Goal: Task Accomplishment & Management: Manage account settings

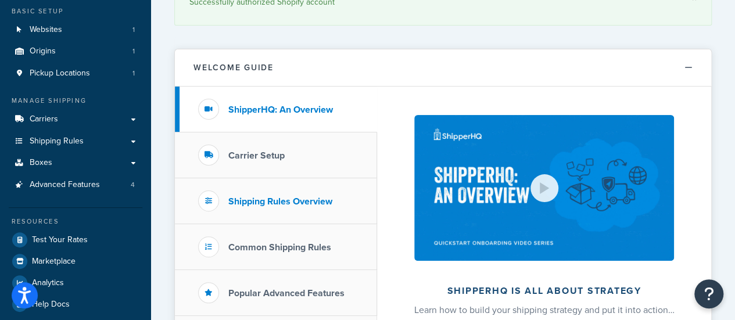
scroll to position [116, 0]
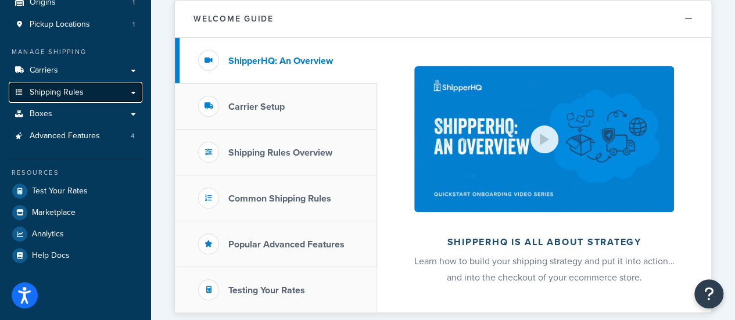
click at [62, 95] on span "Shipping Rules" at bounding box center [57, 93] width 54 height 10
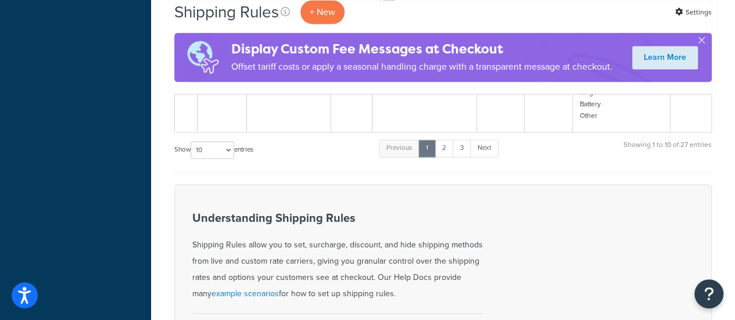
scroll to position [877, 0]
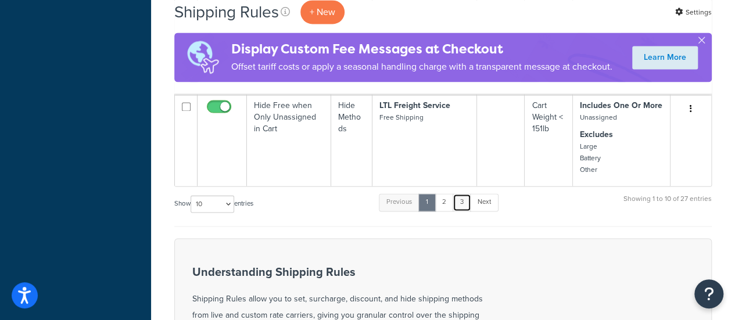
click at [458, 201] on link "3" at bounding box center [462, 201] width 19 height 17
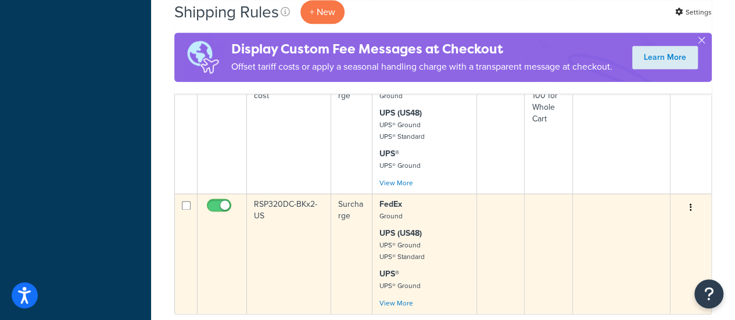
scroll to position [760, 0]
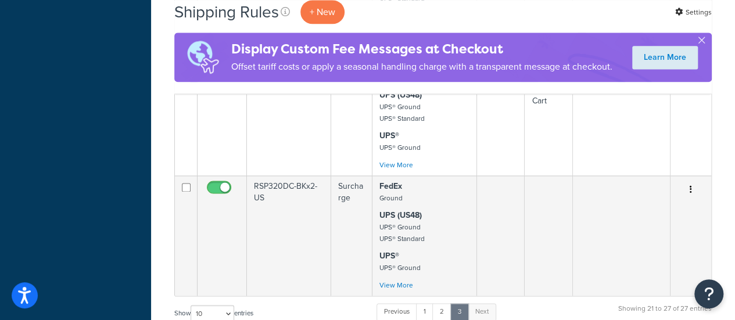
drag, startPoint x: 278, startPoint y: 186, endPoint x: 117, endPoint y: 175, distance: 161.9
click at [113, 174] on div "Dashboard Basic Setup Websites 1 Origins 1 Pickup Locations 1 Manage Shipping C…" at bounding box center [75, 10] width 151 height 1541
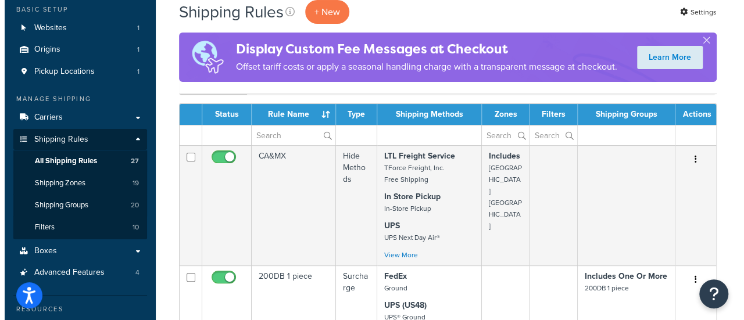
scroll to position [0, 0]
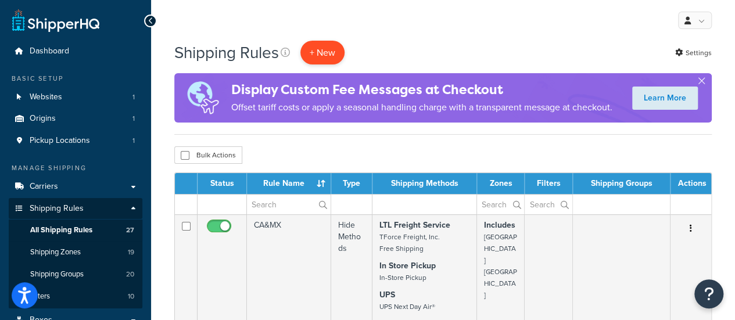
click at [323, 51] on p "+ New" at bounding box center [322, 53] width 44 height 24
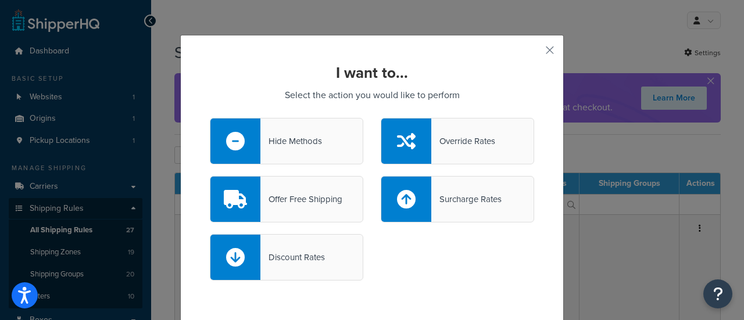
click at [437, 202] on div "Surcharge Rates" at bounding box center [466, 199] width 70 height 16
click at [0, 0] on input "Surcharge Rates" at bounding box center [0, 0] width 0 height 0
select select "CART"
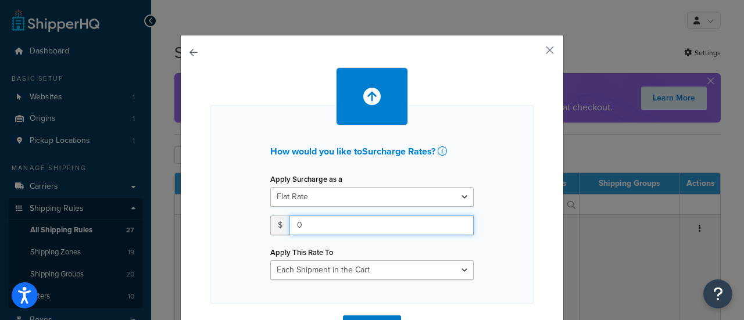
click at [305, 223] on input "0" at bounding box center [381, 226] width 184 height 20
click at [302, 225] on input "0" at bounding box center [381, 226] width 184 height 20
drag, startPoint x: 297, startPoint y: 225, endPoint x: 288, endPoint y: 228, distance: 9.7
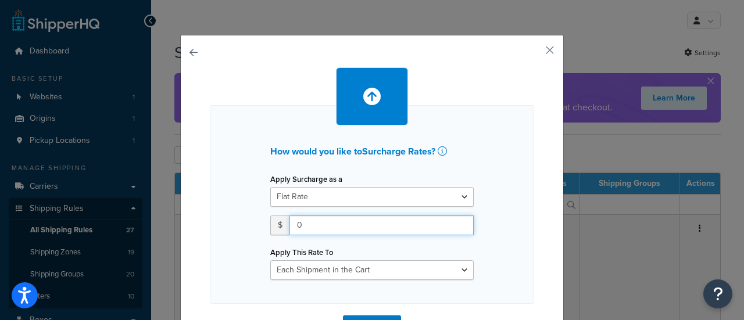
click at [289, 228] on input "0" at bounding box center [381, 226] width 184 height 20
type input "169"
click at [243, 231] on div "How would you like to Surcharge Rates ? Apply Surcharge as a Flat Rate Percenta…" at bounding box center [372, 204] width 324 height 199
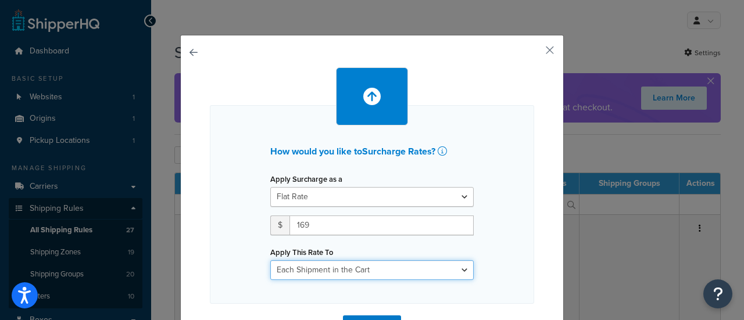
click at [312, 270] on select "Entire Cart Each Shipment in the Cart Each Origin in the Cart Each Shipping Gro…" at bounding box center [371, 270] width 203 height 20
select select "ITEM"
click at [270, 260] on select "Entire Cart Each Shipment in the Cart Each Origin in the Cart Each Shipping Gro…" at bounding box center [371, 270] width 203 height 20
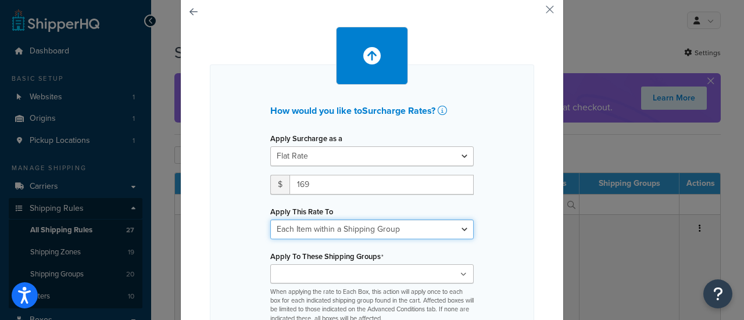
scroll to position [120, 0]
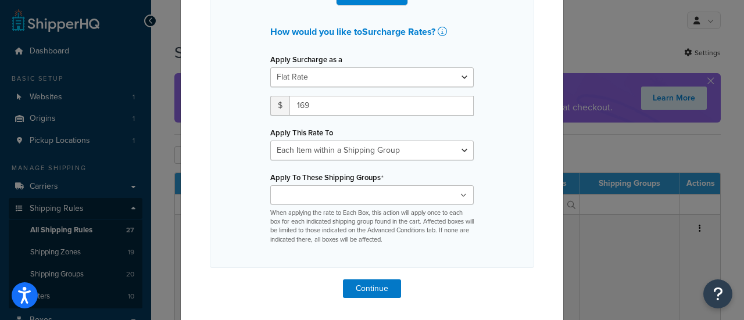
click at [321, 201] on ul at bounding box center [371, 194] width 203 height 19
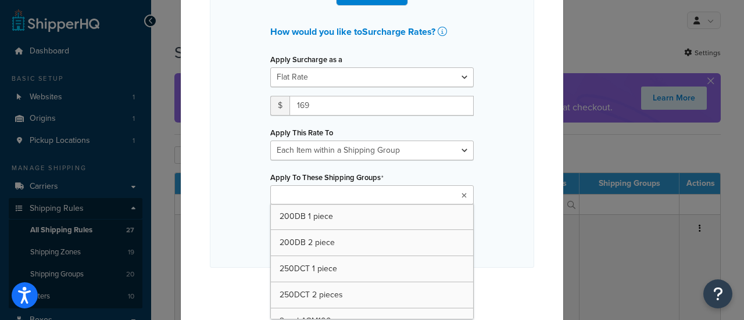
paste input "RSP590DCT-144x2-US"
type input "RSP590DCT-144x2-US"
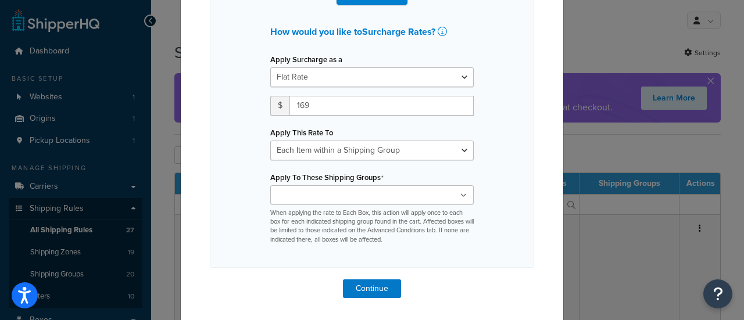
click at [302, 252] on div "How would you like to Surcharge Rates ? Apply Surcharge as a Flat Rate Percenta…" at bounding box center [372, 126] width 324 height 282
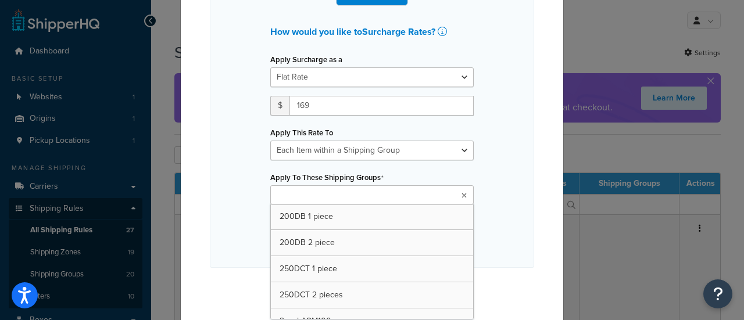
click at [454, 192] on ul at bounding box center [371, 194] width 203 height 19
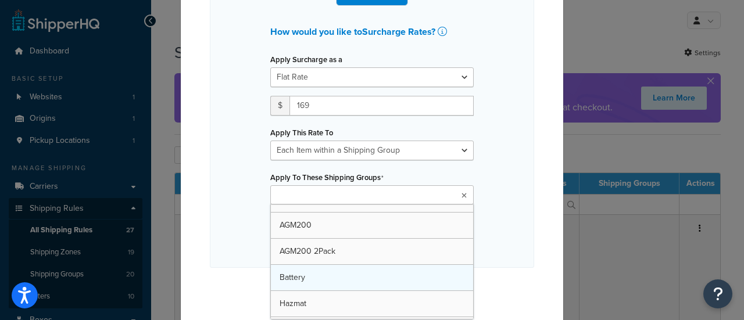
scroll to position [403, 0]
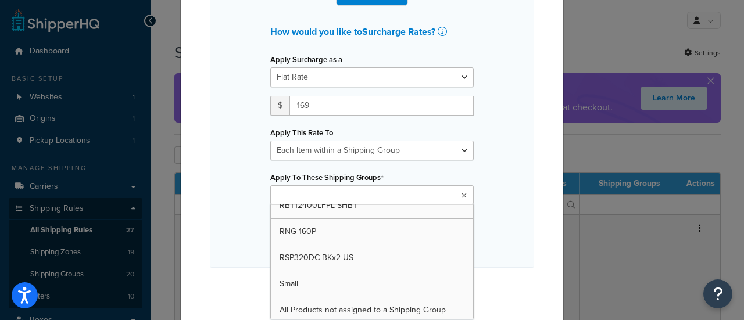
drag, startPoint x: 320, startPoint y: 193, endPoint x: 306, endPoint y: 190, distance: 13.7
click at [320, 193] on input "Apply To These Shipping Groups" at bounding box center [325, 195] width 103 height 13
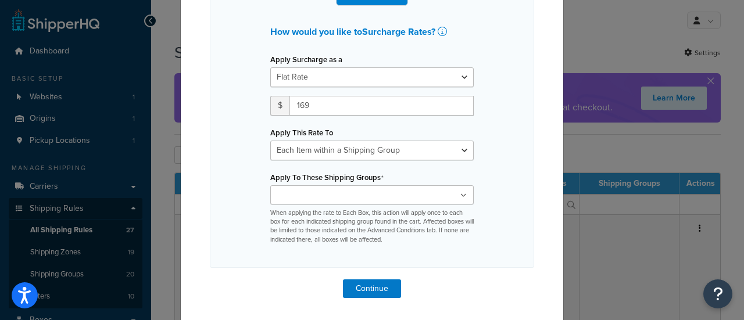
click at [242, 177] on div "How would you like to Surcharge Rates ? Apply Surcharge as a Flat Rate Percenta…" at bounding box center [372, 126] width 324 height 282
click at [313, 193] on input "Apply To These Shipping Groups" at bounding box center [325, 195] width 103 height 13
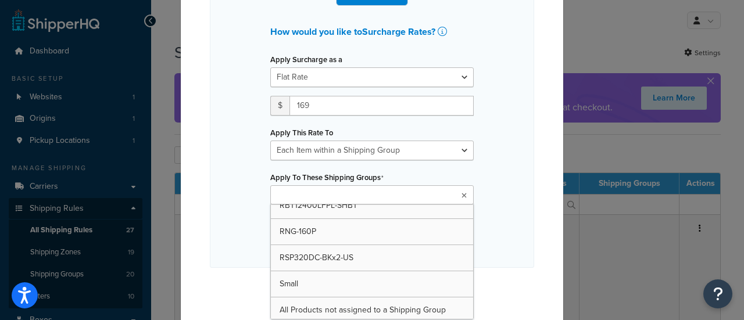
paste input "RSP590DCT-144x2-US"
type input "RSP590DCT-144x2-US"
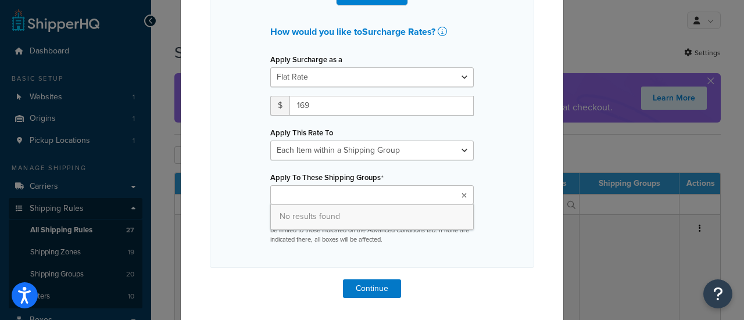
click at [496, 191] on div "How would you like to Surcharge Rates ? Apply Surcharge as a Flat Rate Percenta…" at bounding box center [372, 126] width 324 height 282
click at [460, 193] on icon at bounding box center [463, 195] width 6 height 7
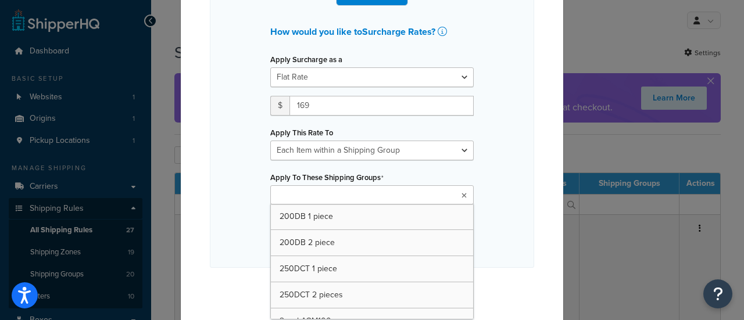
click at [461, 193] on icon at bounding box center [463, 195] width 5 height 7
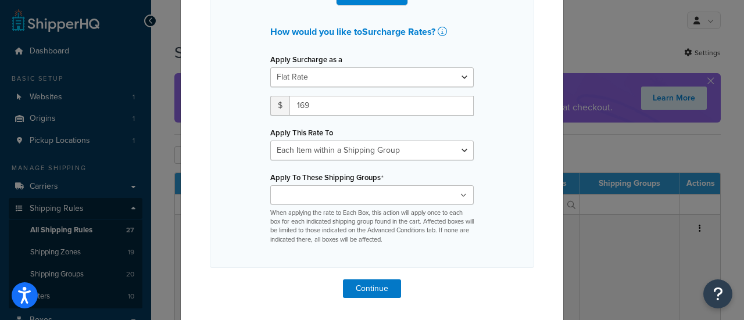
click at [491, 193] on div "How would you like to Surcharge Rates ? Apply Surcharge as a Flat Rate Percenta…" at bounding box center [372, 126] width 324 height 282
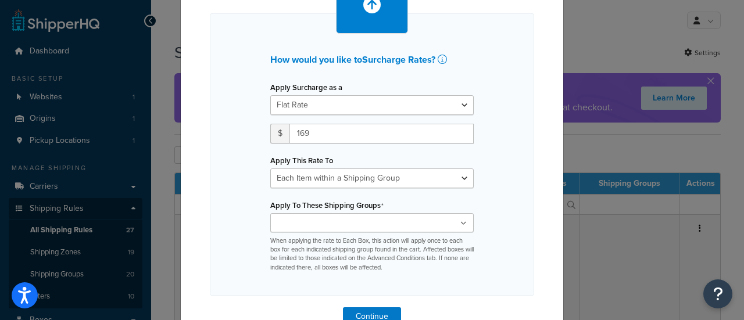
scroll to position [120, 0]
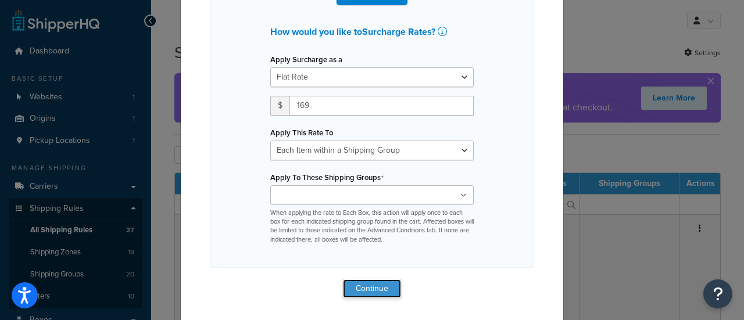
click at [364, 289] on button "Continue" at bounding box center [372, 288] width 58 height 19
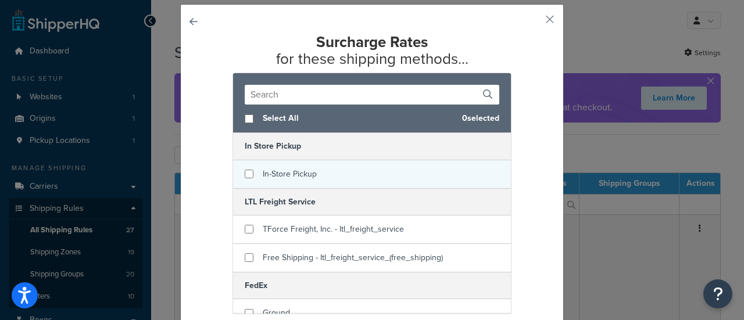
scroll to position [0, 0]
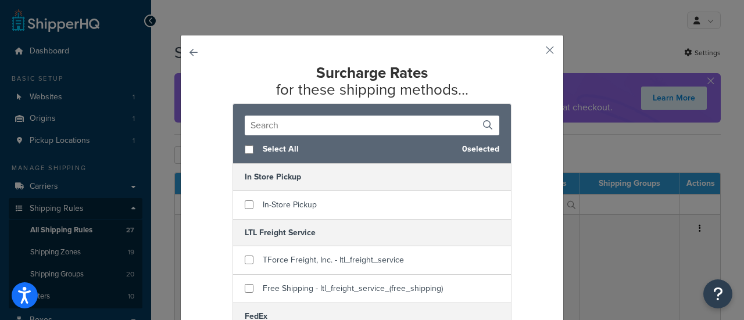
select select "ITEM"
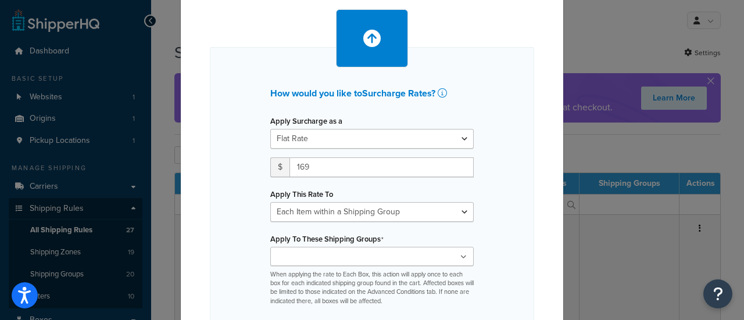
scroll to position [120, 0]
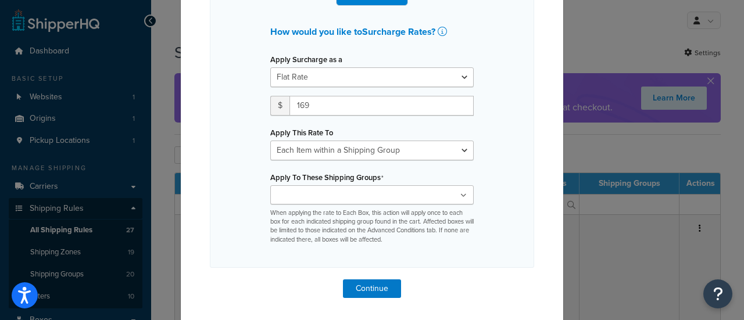
click at [325, 204] on div "200DB 1 piece 200DB 2 piece 250DCT 1 piece 250DCT 2 pieces 2packAGM100 4packAGM…" at bounding box center [371, 214] width 203 height 59
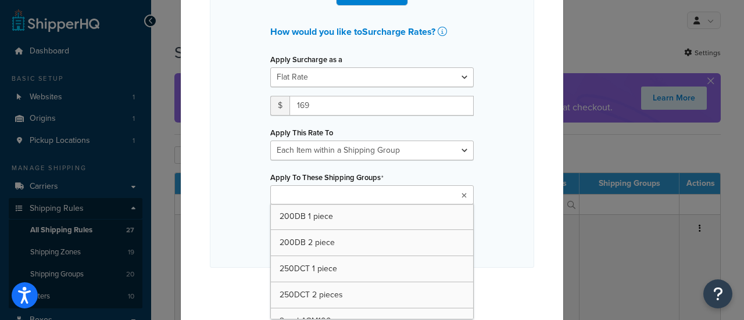
click at [323, 197] on input "Apply To These Shipping Groups" at bounding box center [325, 195] width 103 height 13
click at [324, 195] on input "Apply To These Shipping Groups" at bounding box center [325, 195] width 103 height 13
paste input "RSP590DCT-144x2-US"
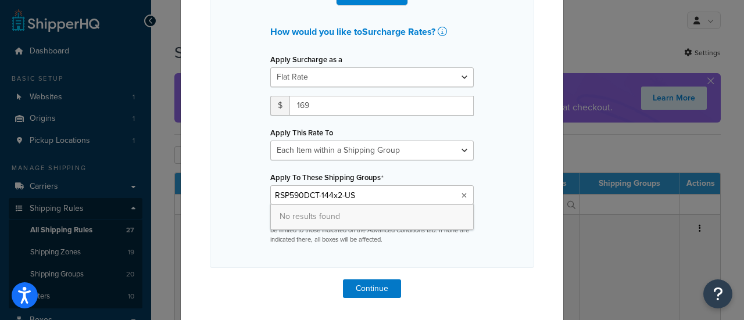
type input "RSP590DCT-144x2-US"
click at [303, 218] on span "No results found" at bounding box center [372, 217] width 202 height 26
click at [282, 214] on span "No results found" at bounding box center [372, 217] width 202 height 26
click at [369, 199] on ul "RSP590DCT-144x2-US" at bounding box center [371, 194] width 203 height 19
click at [380, 195] on ul "RSP590DCT-144x2-US" at bounding box center [371, 194] width 203 height 19
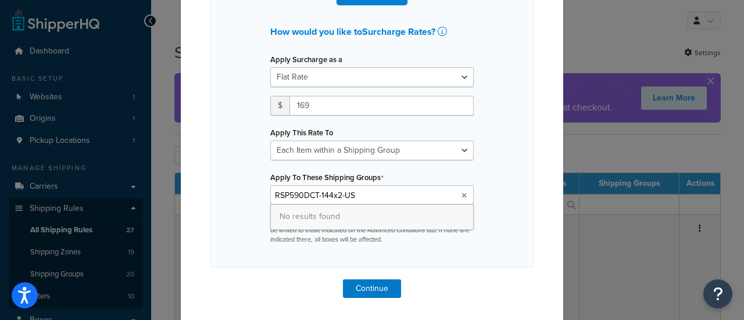
click at [380, 195] on ul "RSP590DCT-144x2-US" at bounding box center [371, 194] width 203 height 19
click at [353, 189] on input "RSP590DCT-144x2-US" at bounding box center [325, 195] width 103 height 13
click at [360, 192] on ul "RSP590DCT-144x2-US" at bounding box center [371, 194] width 203 height 19
click at [361, 192] on ul "RSP590DCT-144x2-US" at bounding box center [371, 194] width 203 height 19
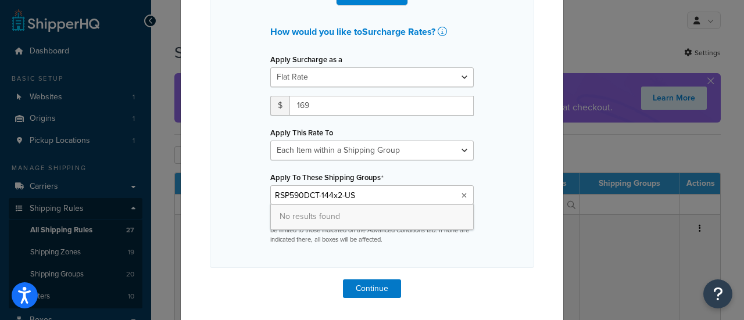
click at [361, 192] on ul "RSP590DCT-144x2-US" at bounding box center [371, 194] width 203 height 19
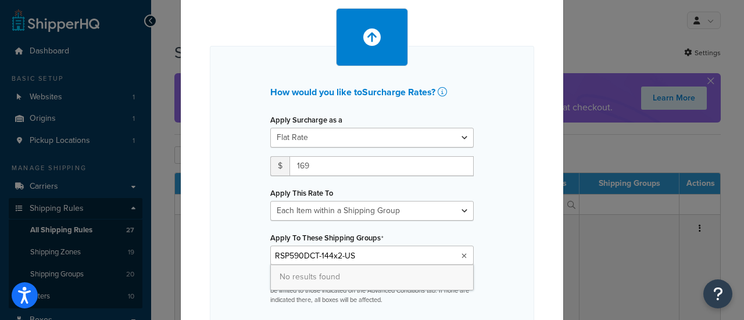
scroll to position [0, 0]
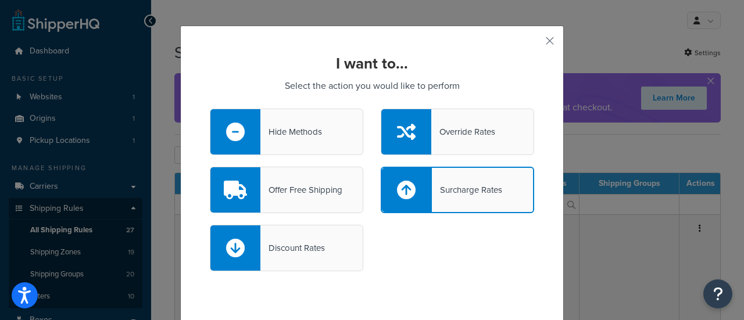
scroll to position [18, 0]
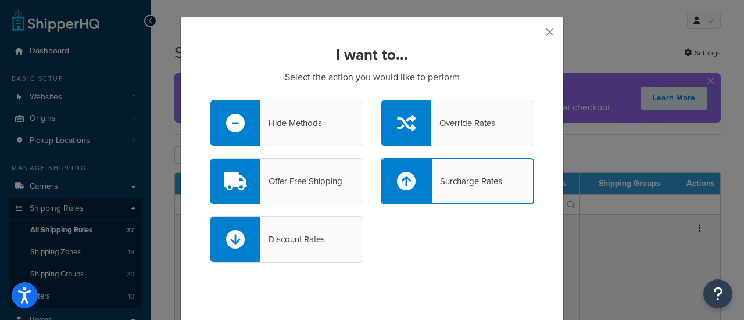
click at [448, 178] on div "Surcharge Rates" at bounding box center [467, 181] width 70 height 16
click at [0, 0] on input "Surcharge Rates" at bounding box center [0, 0] width 0 height 0
select select "CART"
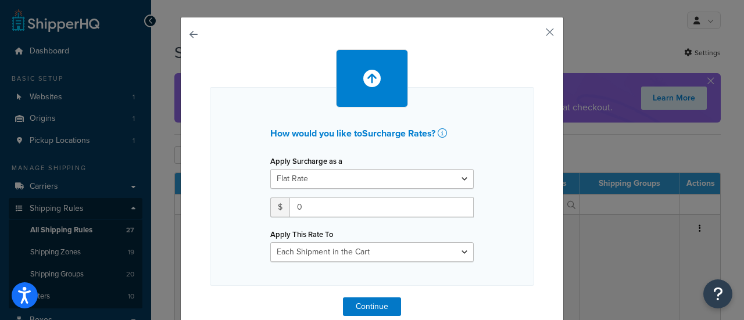
scroll to position [36, 0]
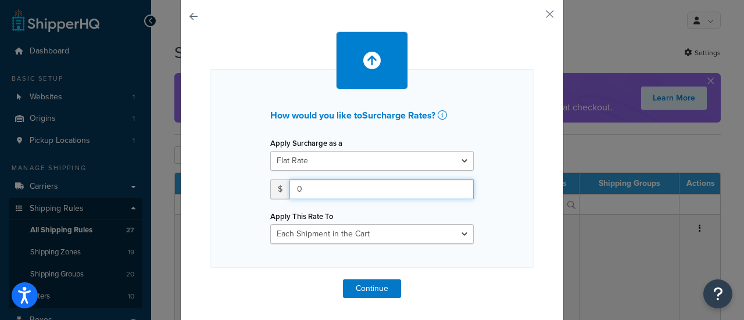
click at [313, 188] on input "0" at bounding box center [381, 190] width 184 height 20
click at [307, 186] on input "0" at bounding box center [381, 190] width 184 height 20
click at [303, 188] on input "0" at bounding box center [381, 190] width 184 height 20
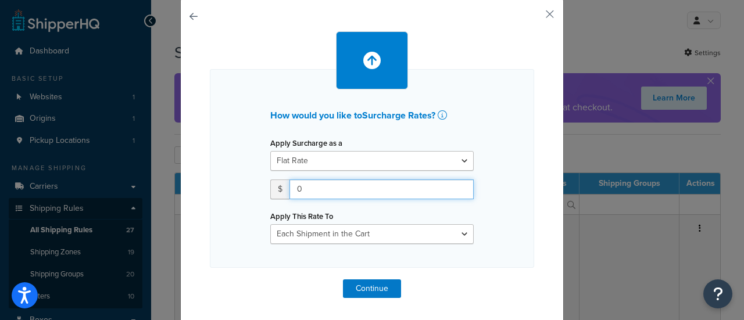
click at [303, 188] on input "0" at bounding box center [381, 190] width 184 height 20
type input "169"
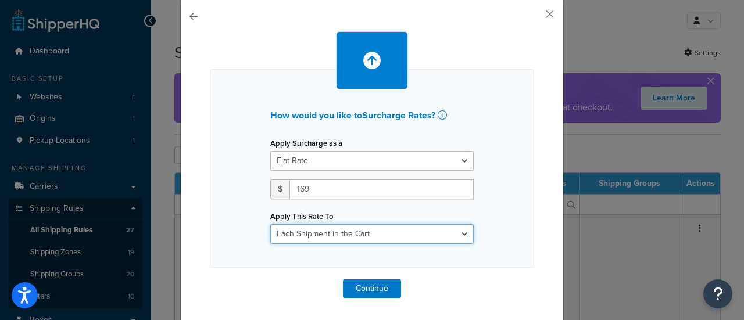
click at [310, 233] on select "Entire Cart Each Shipment in the Cart Each Origin in the Cart Each Shipping Gro…" at bounding box center [371, 234] width 203 height 20
select select "ITEM"
click at [270, 224] on select "Entire Cart Each Shipment in the Cart Each Origin in the Cart Each Shipping Gro…" at bounding box center [371, 234] width 203 height 20
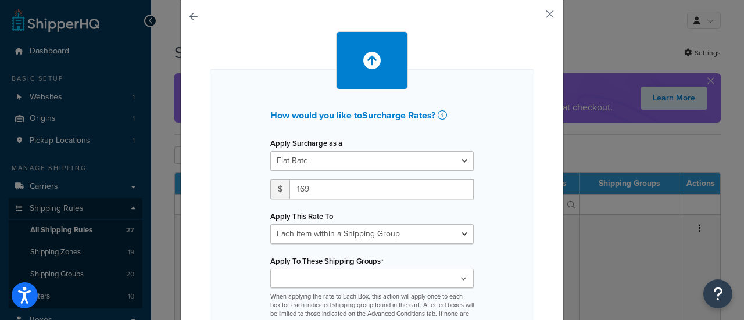
click at [491, 225] on div "How would you like to Surcharge Rates ? Apply Surcharge as a Flat Rate Percenta…" at bounding box center [372, 210] width 324 height 282
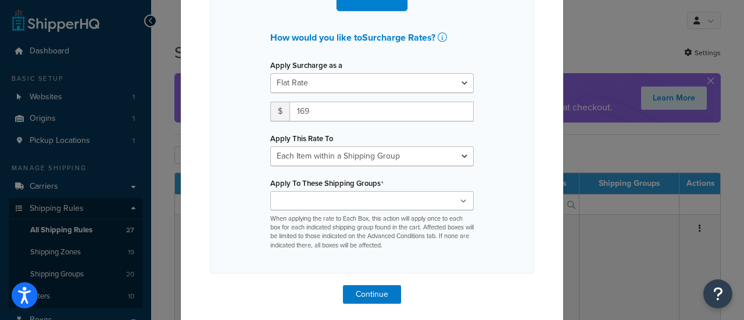
scroll to position [120, 0]
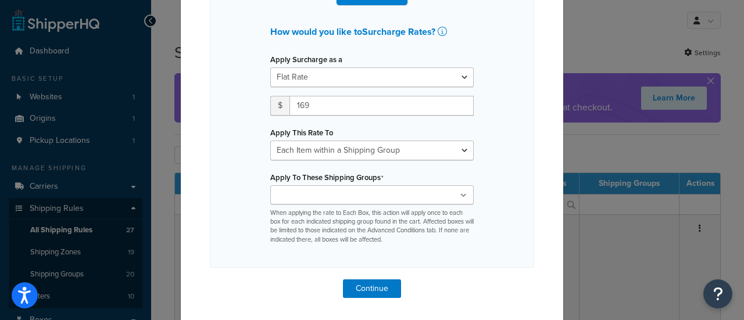
click at [385, 196] on ul at bounding box center [371, 194] width 203 height 19
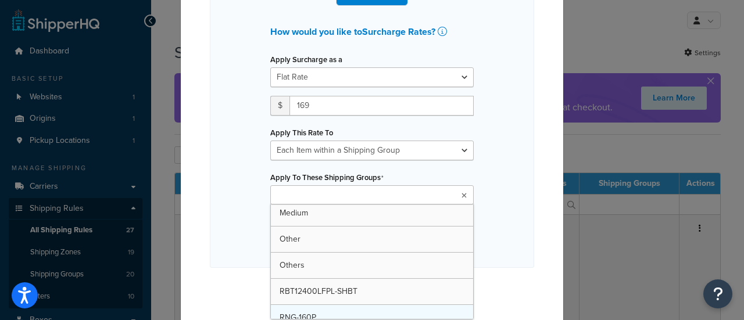
scroll to position [287, 0]
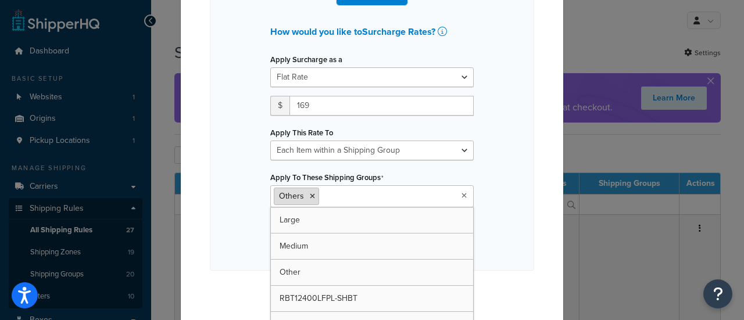
click at [310, 193] on icon at bounding box center [312, 196] width 5 height 7
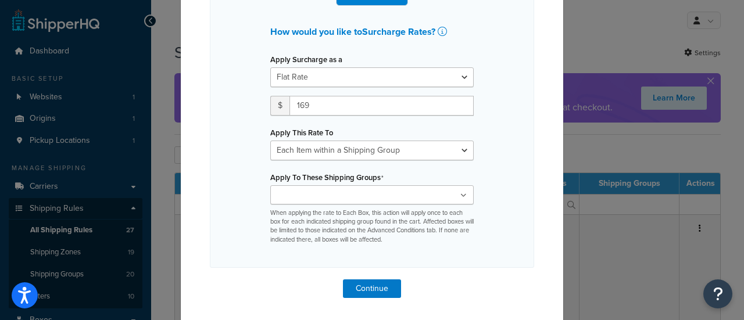
click at [486, 204] on div "How would you like to Surcharge Rates ? Apply Surcharge as a Flat Rate Percenta…" at bounding box center [372, 126] width 324 height 282
click at [350, 285] on button "Continue" at bounding box center [372, 288] width 58 height 19
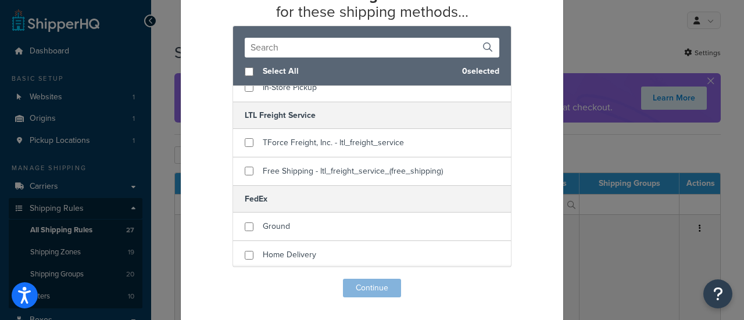
scroll to position [58, 0]
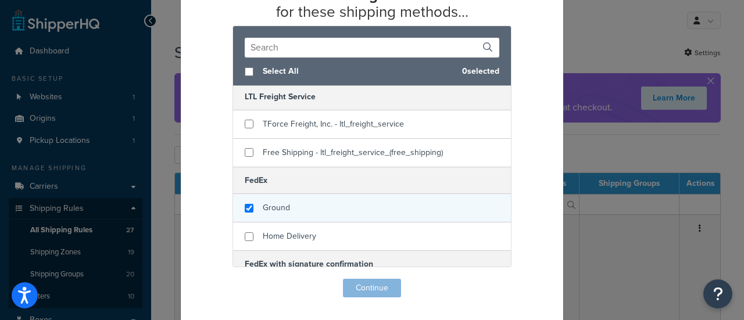
checkbox input "true"
click at [274, 206] on span "Ground" at bounding box center [276, 208] width 27 height 12
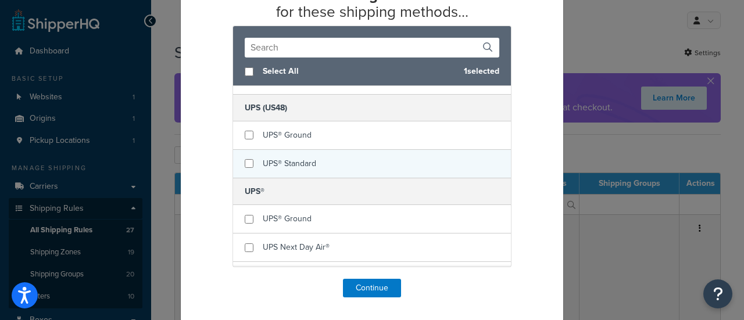
scroll to position [581, 0]
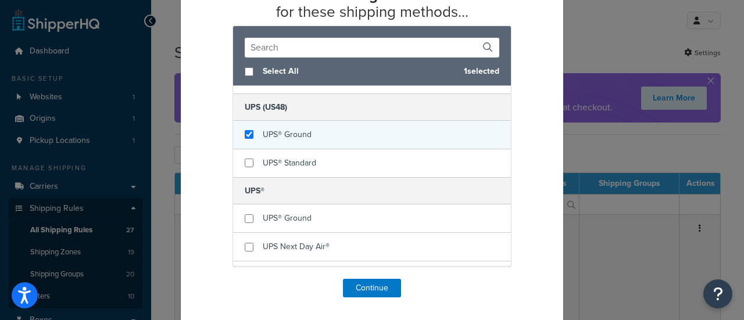
checkbox input "true"
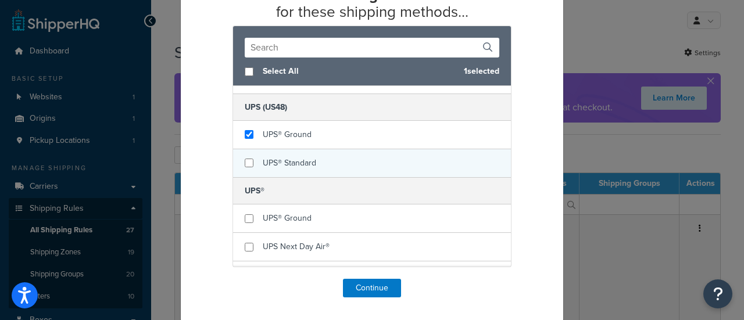
drag, startPoint x: 297, startPoint y: 134, endPoint x: 295, endPoint y: 154, distance: 19.9
click at [298, 134] on span "UPS® Ground" at bounding box center [287, 134] width 49 height 12
checkbox input "true"
click at [295, 157] on span "UPS® Standard" at bounding box center [289, 163] width 53 height 12
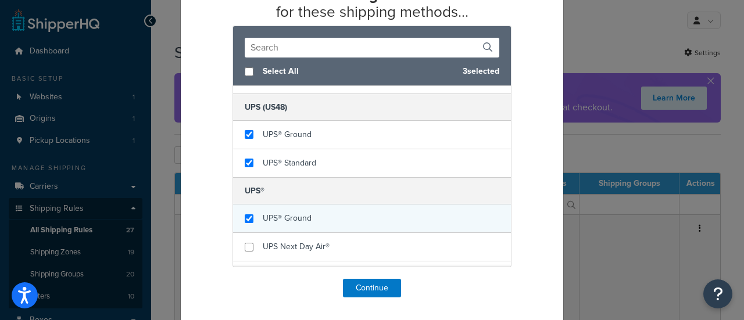
checkbox input "true"
click at [306, 212] on span "UPS® Ground" at bounding box center [287, 218] width 49 height 12
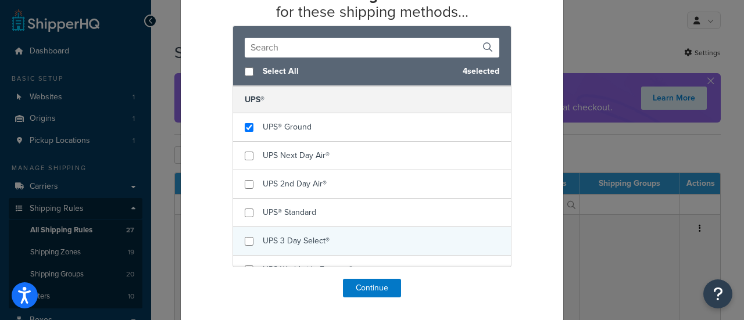
scroll to position [697, 0]
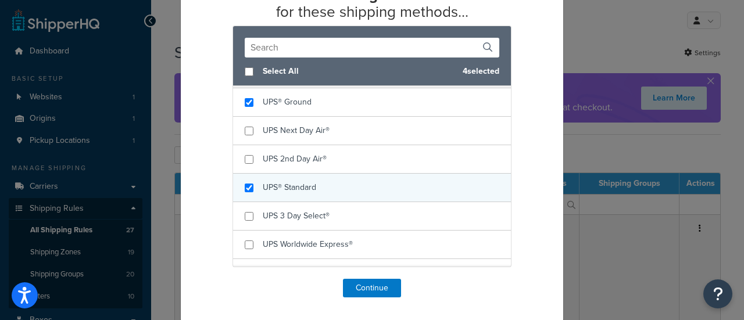
checkbox input "true"
click at [295, 184] on span "UPS® Standard" at bounding box center [289, 187] width 53 height 12
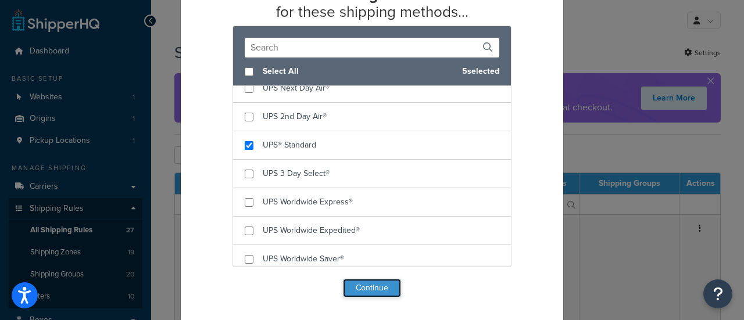
click at [369, 288] on button "Continue" at bounding box center [372, 288] width 58 height 19
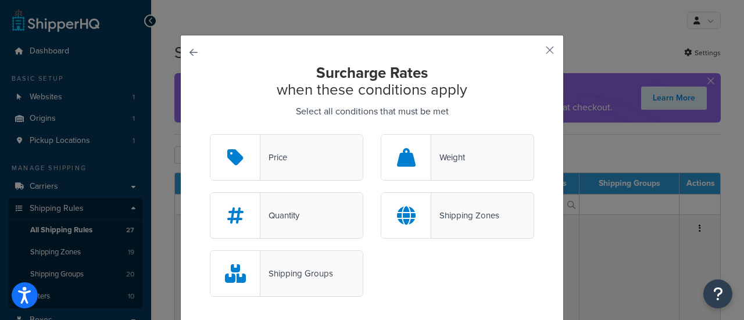
scroll to position [58, 0]
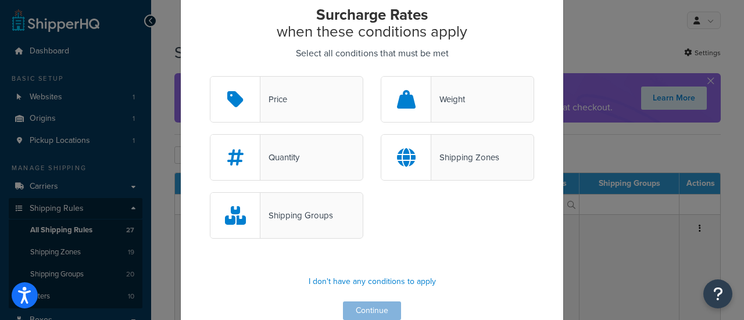
click at [282, 225] on div "Shipping Groups" at bounding box center [286, 215] width 153 height 46
click at [0, 0] on input "Shipping Groups" at bounding box center [0, 0] width 0 height 0
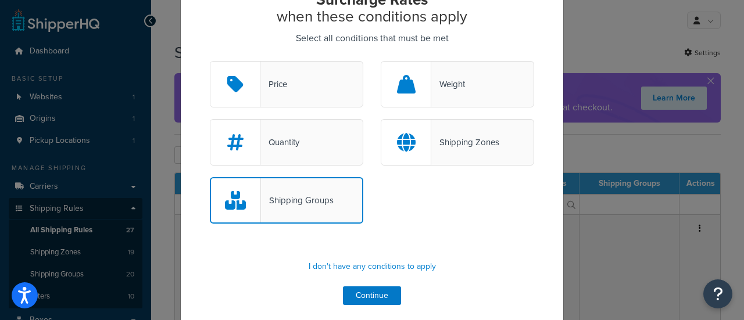
scroll to position [81, 0]
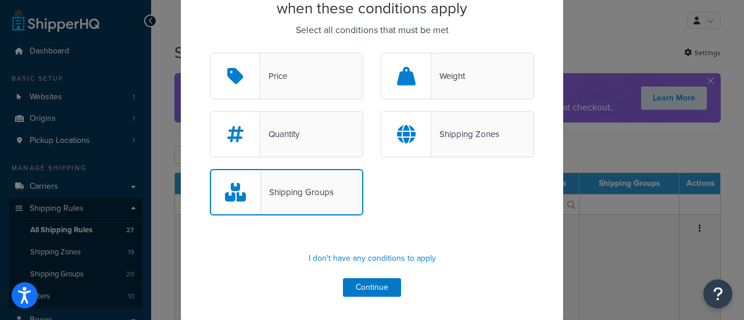
click at [316, 204] on div "Shipping Groups" at bounding box center [286, 192] width 153 height 46
click at [0, 0] on input "Shipping Groups" at bounding box center [0, 0] width 0 height 0
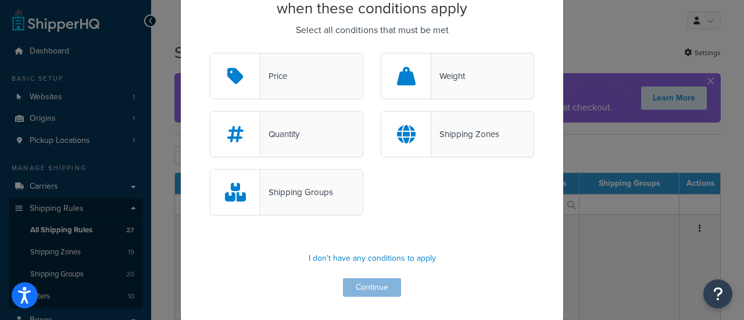
click at [275, 183] on div "Shipping Groups" at bounding box center [286, 192] width 153 height 46
click at [0, 0] on input "Shipping Groups" at bounding box center [0, 0] width 0 height 0
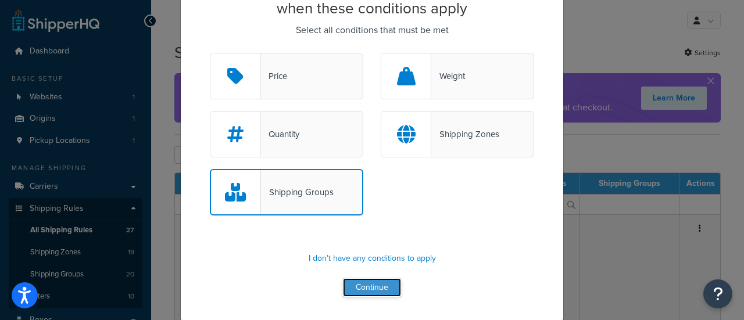
click at [357, 288] on button "Continue" at bounding box center [372, 287] width 58 height 19
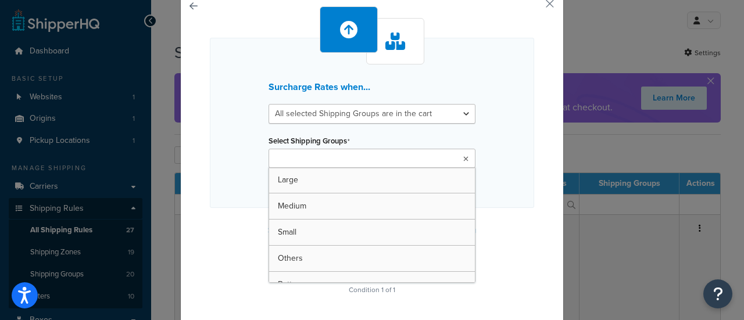
click at [313, 156] on input "Select Shipping Groups" at bounding box center [323, 159] width 103 height 13
paste input "RSP590DCT-144x2-US"
type input "RSP590DCT-144x2-US"
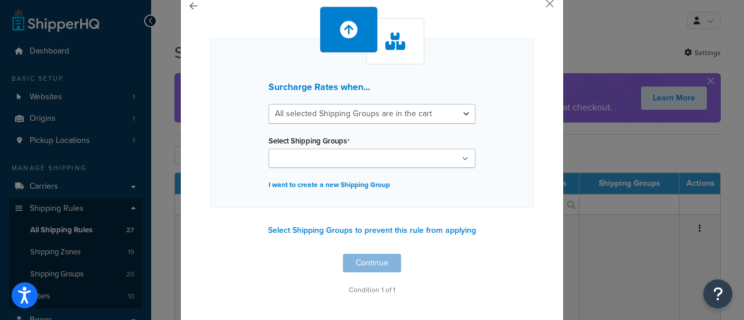
click at [229, 172] on div "Surcharge Rates when... All selected Shipping Groups are in the cart Any select…" at bounding box center [372, 123] width 324 height 170
click at [329, 186] on p "I want to create a new Shipping Group" at bounding box center [371, 185] width 207 height 16
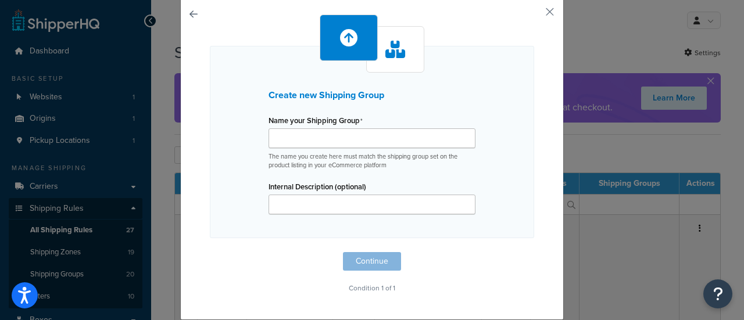
scroll to position [37, 0]
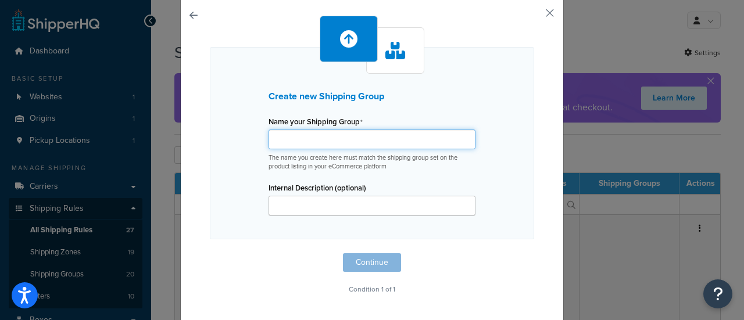
click at [314, 144] on input "Name your Shipping Group" at bounding box center [371, 140] width 207 height 20
paste input "RSP590DCT-144x2-US"
type input "RSP590DCT-144x2-US"
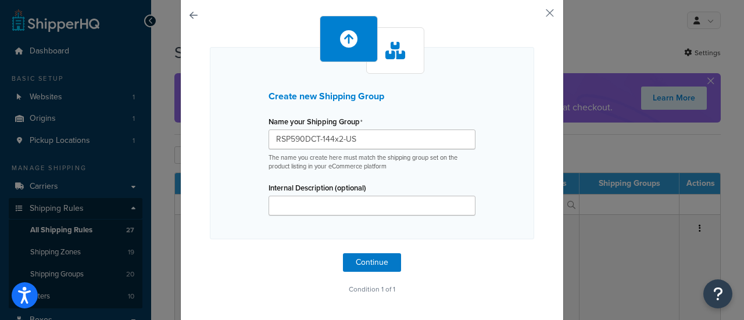
click at [232, 171] on div "Create new Shipping Group Name your Shipping Group RSP590DCT-144x2-US The name …" at bounding box center [372, 143] width 324 height 192
click at [367, 263] on button "Continue" at bounding box center [372, 262] width 58 height 19
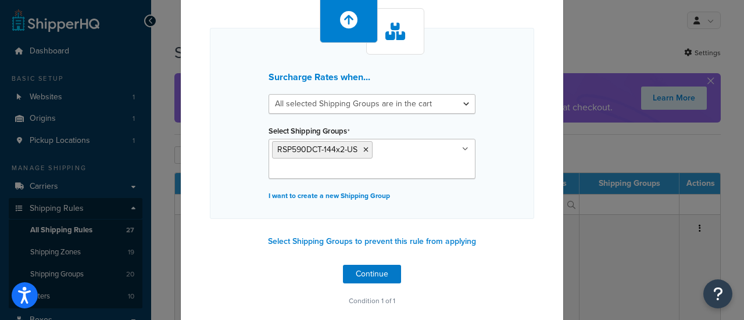
scroll to position [67, 0]
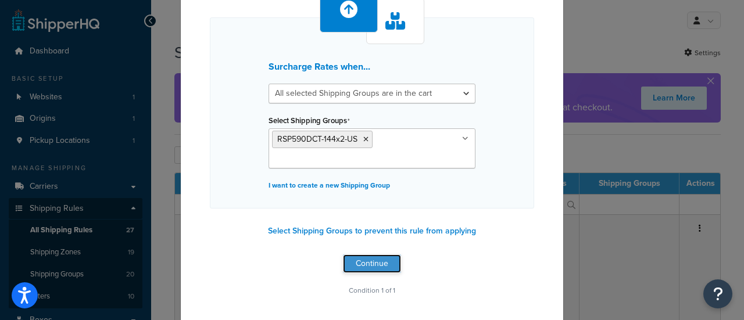
click at [366, 264] on button "Continue" at bounding box center [372, 263] width 58 height 19
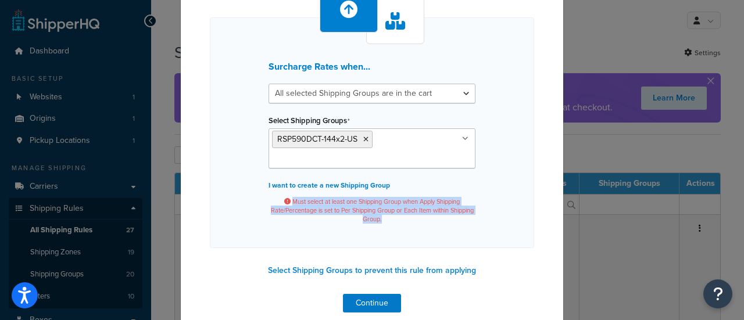
drag, startPoint x: 287, startPoint y: 202, endPoint x: 406, endPoint y: 221, distance: 120.7
click at [394, 219] on span "Must select at least one Shipping Group when Apply Shipping Rate/Percentage is …" at bounding box center [371, 211] width 207 height 27
click at [410, 223] on span "Must select at least one Shipping Group when Apply Shipping Rate/Percentage is …" at bounding box center [371, 211] width 207 height 27
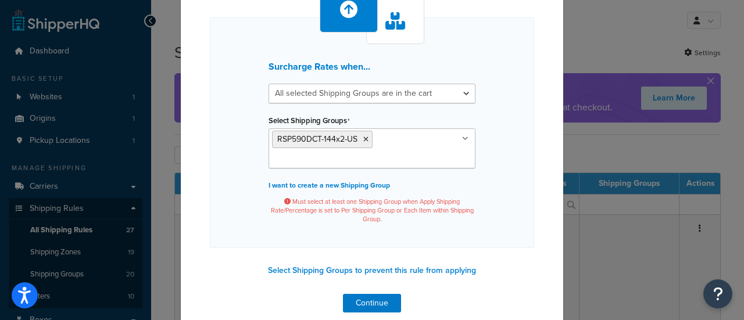
click at [384, 218] on span "Must select at least one Shipping Group when Apply Shipping Rate/Percentage is …" at bounding box center [371, 211] width 207 height 27
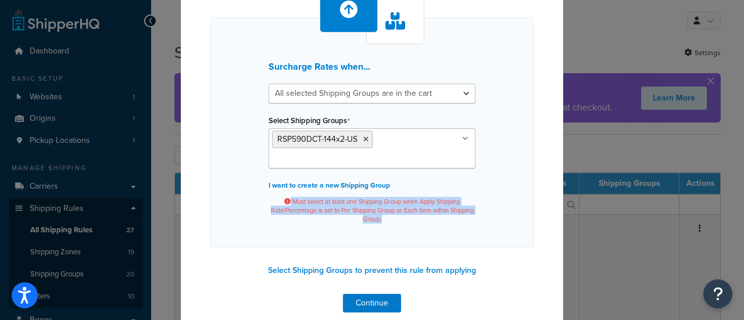
drag, startPoint x: 281, startPoint y: 202, endPoint x: 400, endPoint y: 221, distance: 120.1
click at [400, 221] on span "Must select at least one Shipping Group when Apply Shipping Rate/Percentage is …" at bounding box center [371, 211] width 207 height 27
copy span "Must select at least one Shipping Group when Apply Shipping Rate/Percentage is …"
drag, startPoint x: 410, startPoint y: 213, endPoint x: 360, endPoint y: 150, distance: 79.8
click at [410, 213] on span "Must select at least one Shipping Group when Apply Shipping Rate/Percentage is …" at bounding box center [371, 211] width 207 height 27
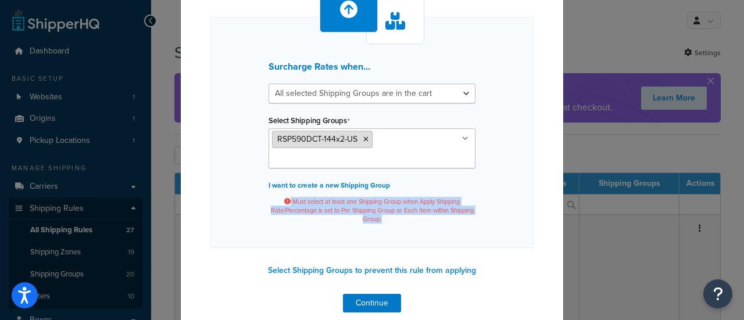
click at [363, 139] on icon at bounding box center [365, 139] width 5 height 7
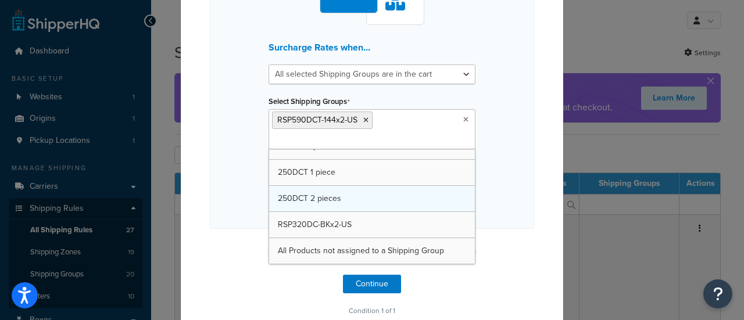
scroll to position [403, 0]
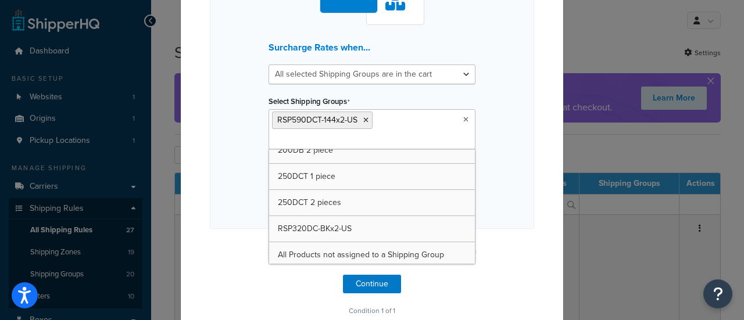
click at [202, 140] on div "Surcharge Rates when... All selected Shipping Groups are in the cart Any select…" at bounding box center [371, 146] width 383 height 394
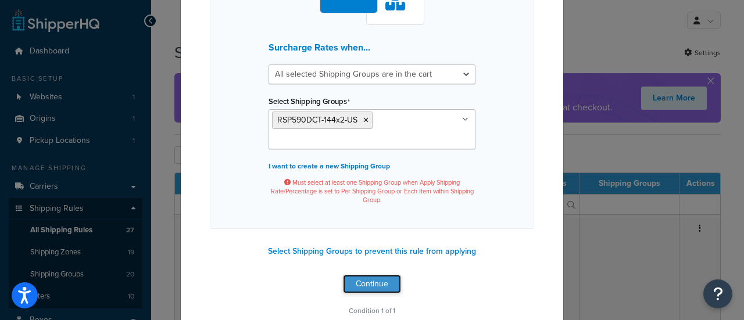
click at [372, 284] on button "Continue" at bounding box center [372, 284] width 58 height 19
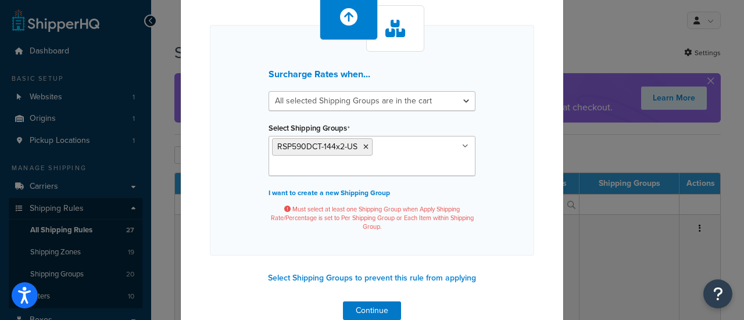
scroll to position [0, 0]
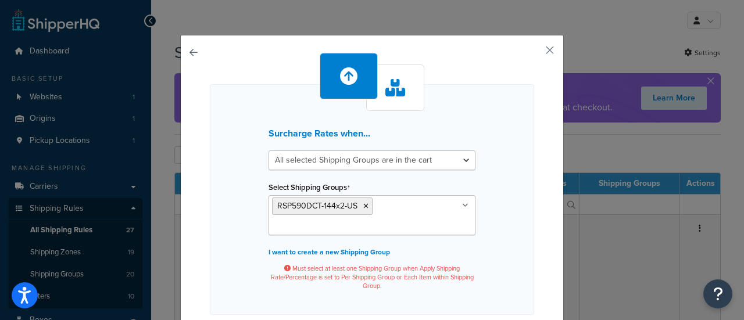
click at [184, 54] on div "Surcharge Rates when... All selected Shipping Groups are in the cart Any select…" at bounding box center [371, 232] width 383 height 394
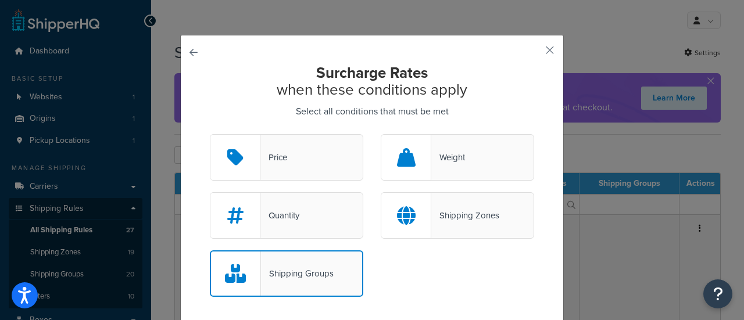
click at [210, 134] on button "button" at bounding box center [210, 134] width 0 height 0
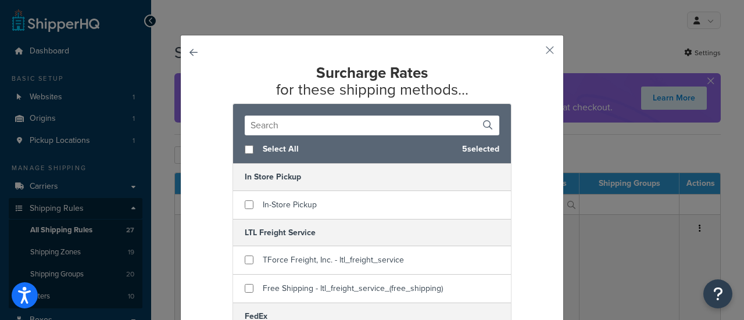
select select "ITEM"
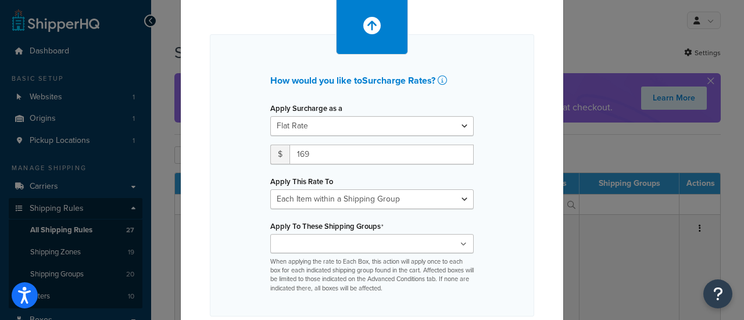
scroll to position [120, 0]
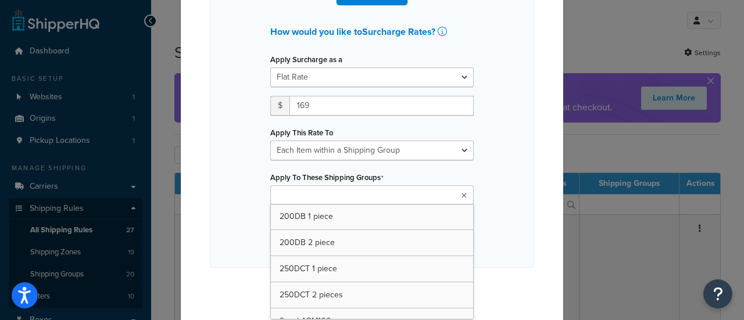
click at [317, 195] on input "Apply To These Shipping Groups" at bounding box center [325, 195] width 103 height 13
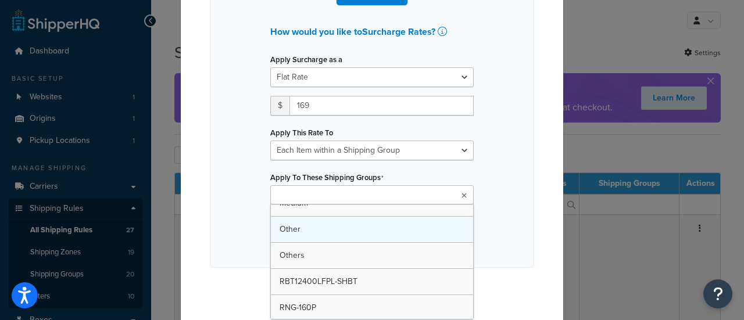
scroll to position [403, 0]
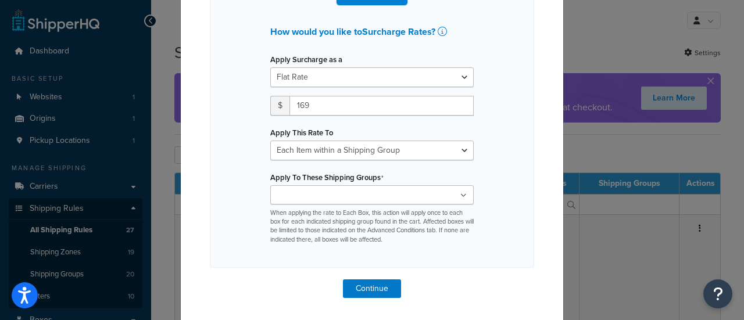
click at [489, 253] on div "How would you like to Surcharge Rates ? Apply Surcharge as a Flat Rate Percenta…" at bounding box center [372, 126] width 324 height 282
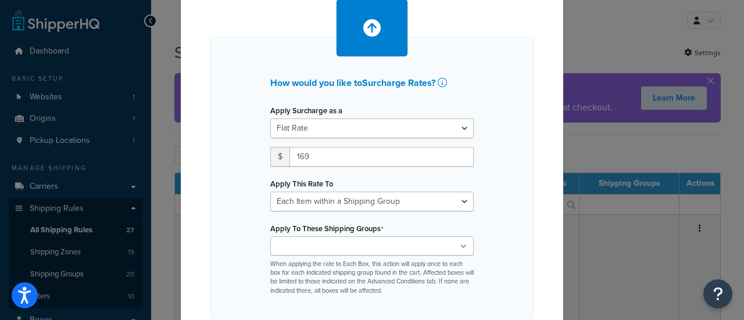
scroll to position [0, 0]
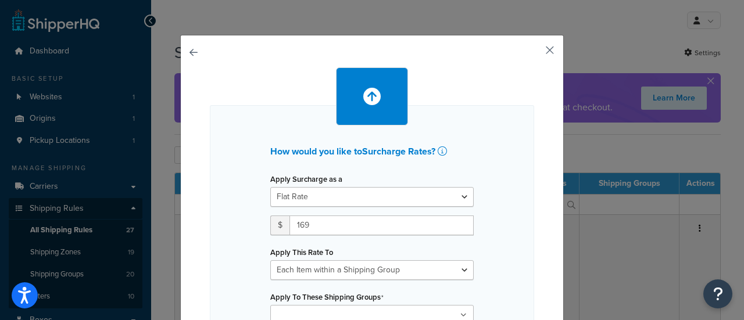
click at [534, 53] on button "button" at bounding box center [532, 54] width 3 height 3
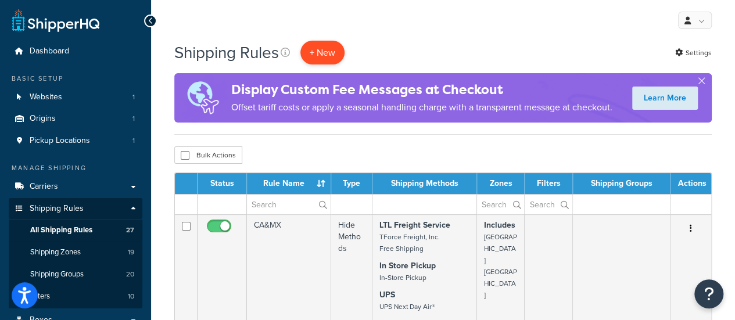
click at [331, 55] on p "+ New" at bounding box center [322, 53] width 44 height 24
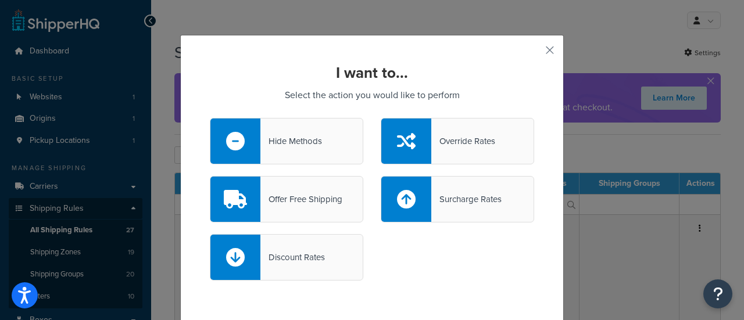
click at [412, 193] on div at bounding box center [406, 199] width 50 height 45
click at [0, 0] on input "Surcharge Rates" at bounding box center [0, 0] width 0 height 0
select select "CART"
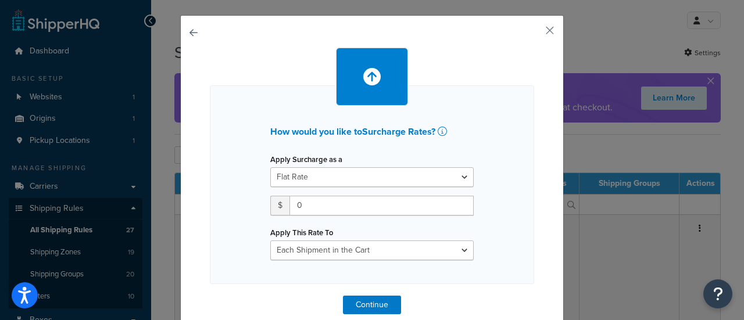
scroll to position [36, 0]
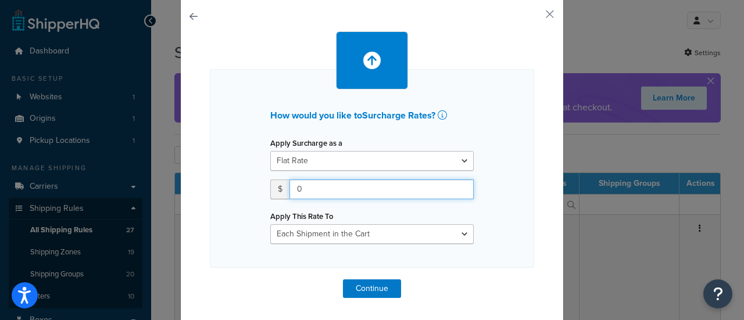
click at [313, 190] on input "0" at bounding box center [381, 190] width 184 height 20
drag, startPoint x: 304, startPoint y: 188, endPoint x: 290, endPoint y: 192, distance: 14.7
click at [290, 192] on input "0" at bounding box center [381, 190] width 184 height 20
type input "169"
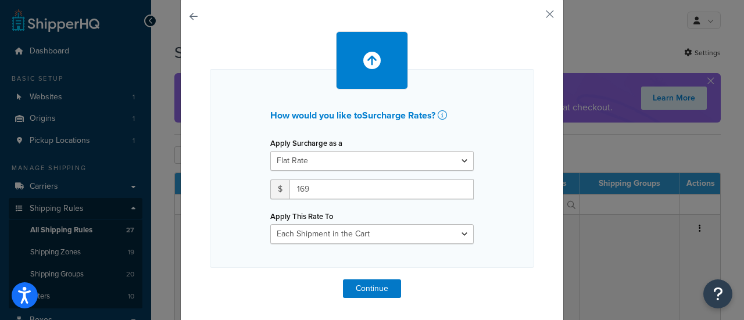
click at [236, 182] on div "How would you like to Surcharge Rates ? Apply Surcharge as a Flat Rate Percenta…" at bounding box center [372, 168] width 324 height 199
click at [328, 236] on select "Entire Cart Each Shipment in the Cart Each Origin in the Cart Each Shipping Gro…" at bounding box center [371, 234] width 203 height 20
select select "ITEM"
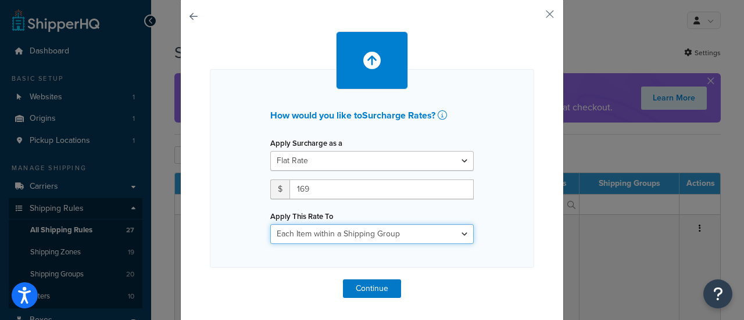
click at [270, 224] on select "Entire Cart Each Shipment in the Cart Each Origin in the Cart Each Shipping Gro…" at bounding box center [371, 234] width 203 height 20
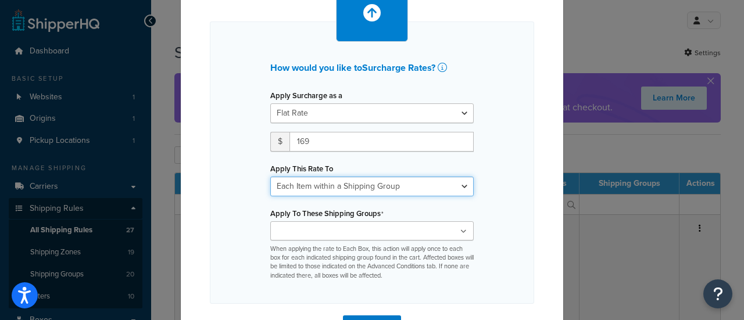
scroll to position [120, 0]
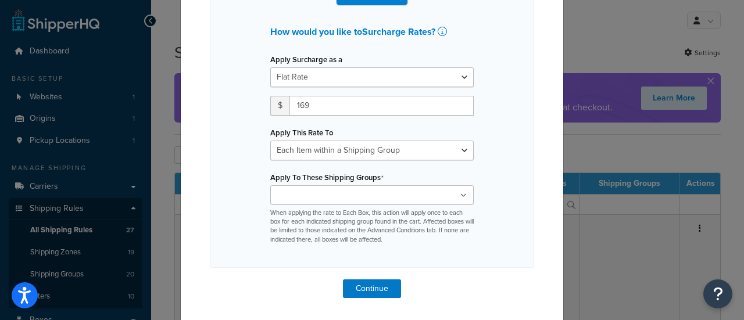
click at [311, 204] on div "200DB 1 piece 200DB 2 piece 250DCT 1 piece 250DCT 2 pieces 2packAGM100 4packAGM…" at bounding box center [371, 214] width 203 height 59
click at [315, 195] on input "Apply To These Shipping Groups" at bounding box center [325, 195] width 103 height 13
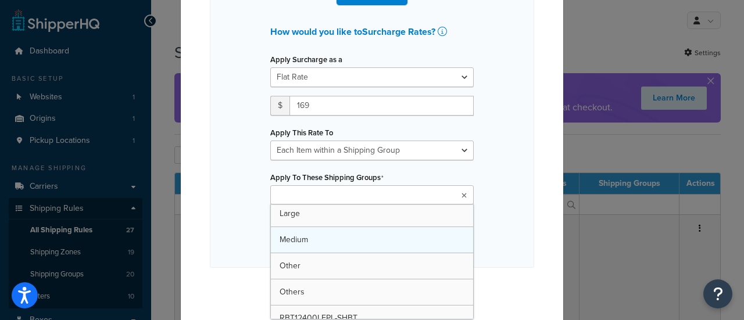
scroll to position [403, 0]
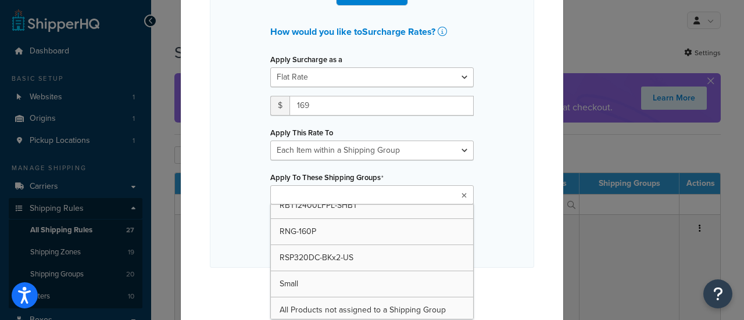
click at [498, 232] on div "How would you like to Surcharge Rates ? Apply Surcharge as a Flat Rate Percenta…" at bounding box center [372, 126] width 324 height 282
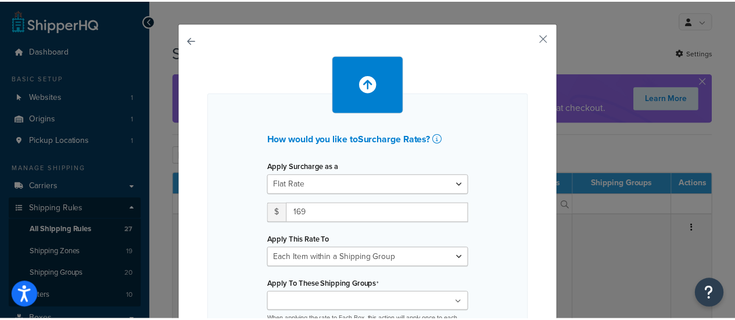
scroll to position [0, 0]
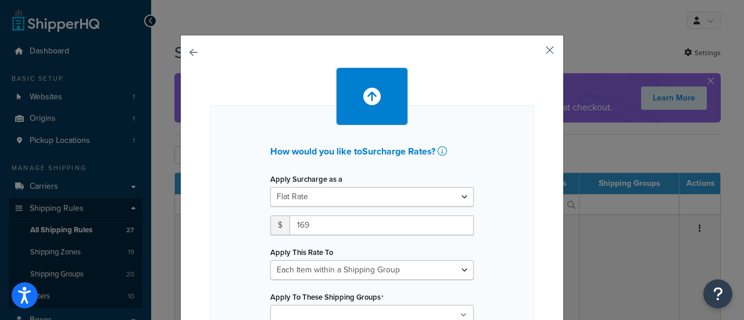
click at [534, 53] on button "button" at bounding box center [532, 54] width 3 height 3
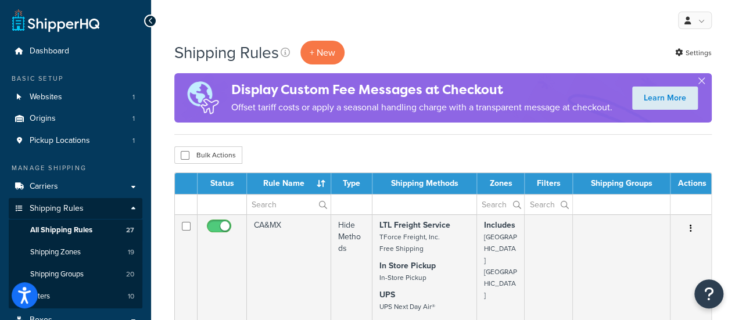
click at [519, 42] on div "Shipping Rules + New Settings" at bounding box center [442, 53] width 537 height 24
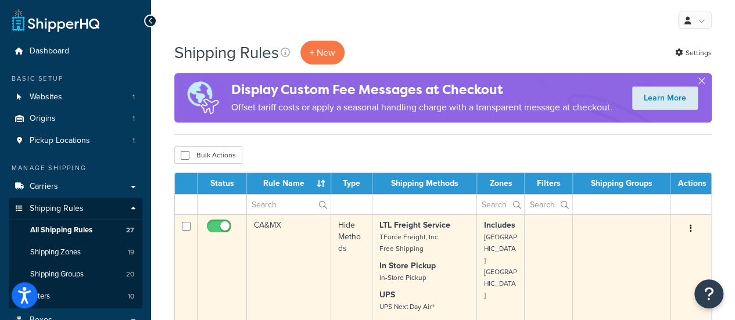
click at [692, 228] on button "button" at bounding box center [691, 229] width 16 height 19
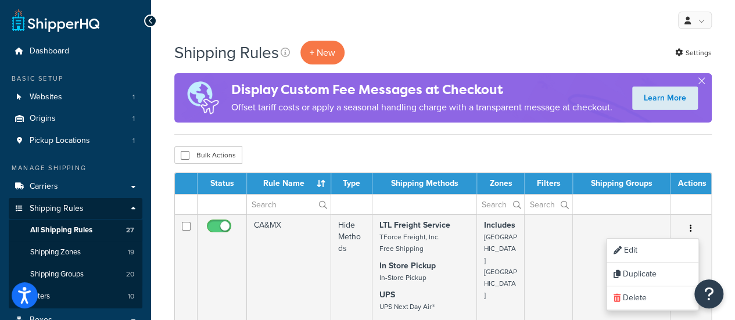
click at [491, 148] on div "Bulk Actions Duplicate Delete" at bounding box center [442, 154] width 537 height 17
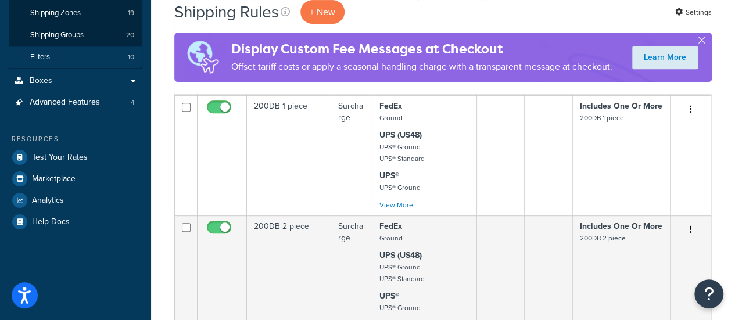
scroll to position [116, 0]
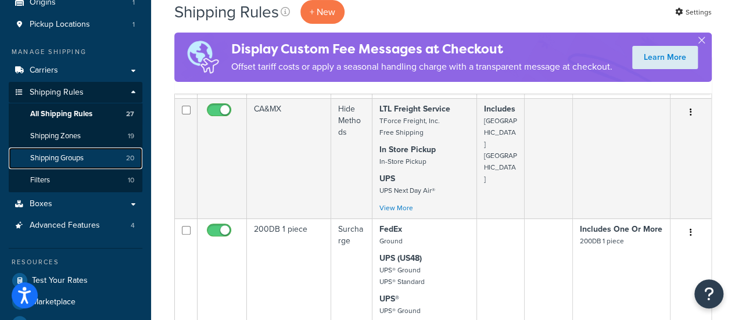
click at [69, 155] on span "Shipping Groups" at bounding box center [56, 158] width 53 height 10
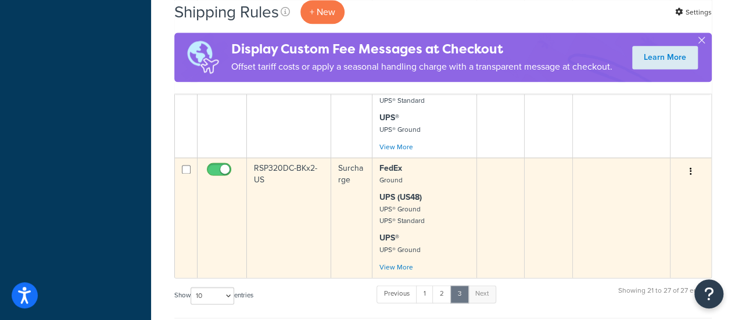
scroll to position [760, 0]
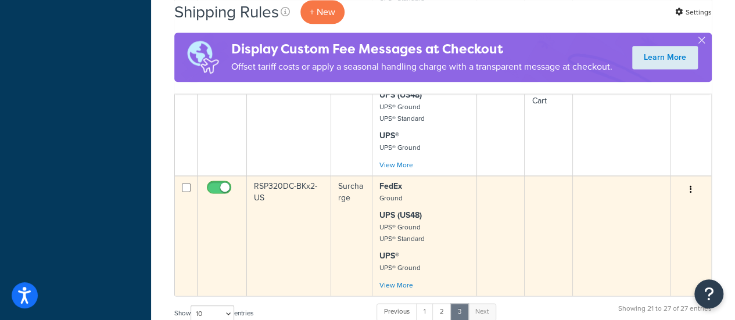
click at [282, 188] on td "RSP320DC-BKx2-US" at bounding box center [289, 235] width 84 height 120
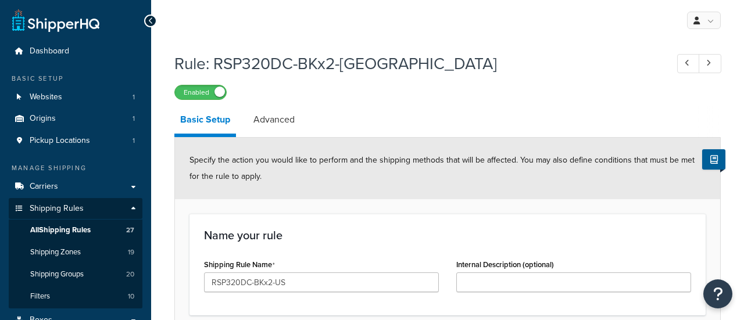
select select "ITEM"
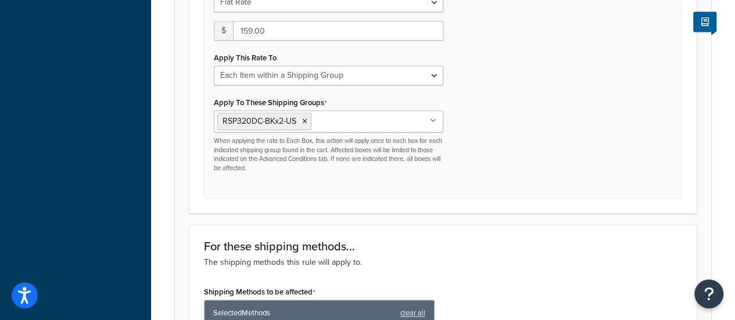
scroll to position [465, 0]
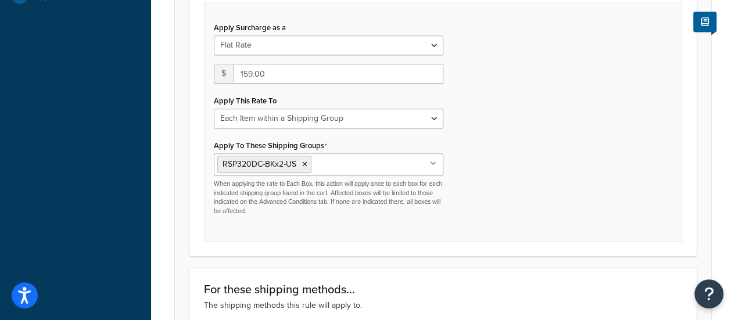
click at [435, 165] on icon at bounding box center [433, 163] width 6 height 7
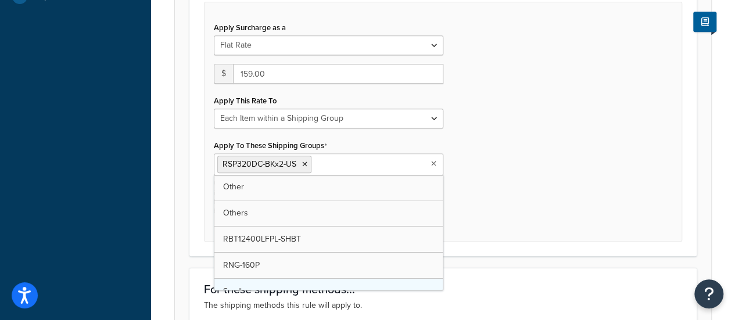
scroll to position [377, 0]
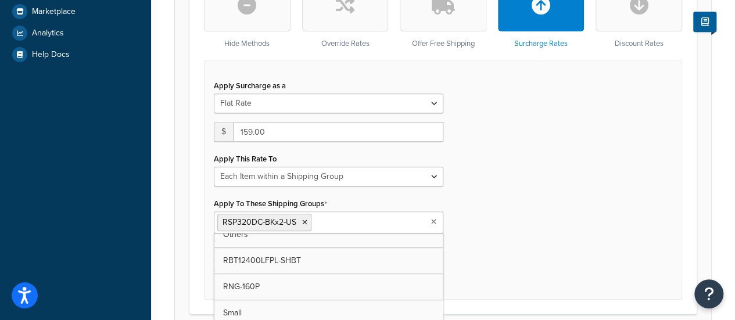
click at [505, 243] on div "Apply Surcharge as a Flat Rate Percentage Flat Rate & Percentage $ 159.00 Apply…" at bounding box center [443, 180] width 478 height 240
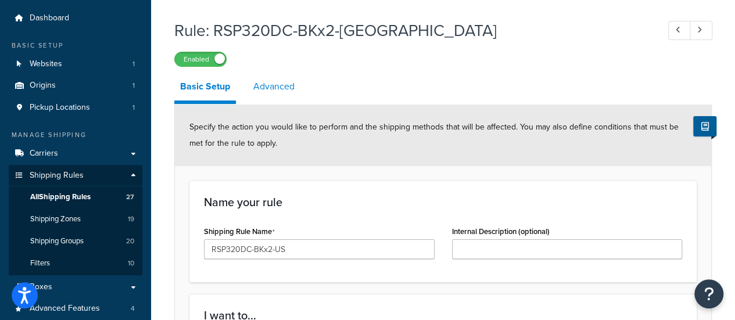
scroll to position [0, 0]
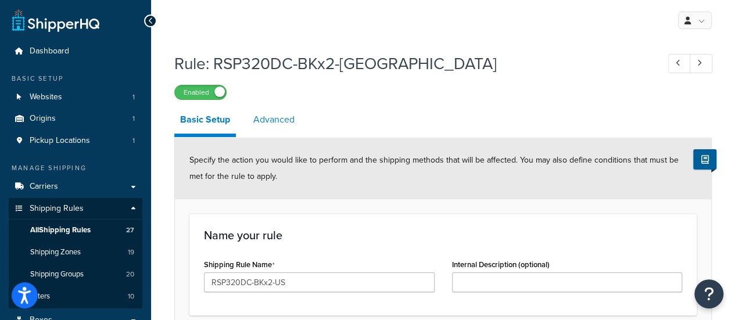
click at [269, 130] on link "Advanced" at bounding box center [273, 120] width 53 height 28
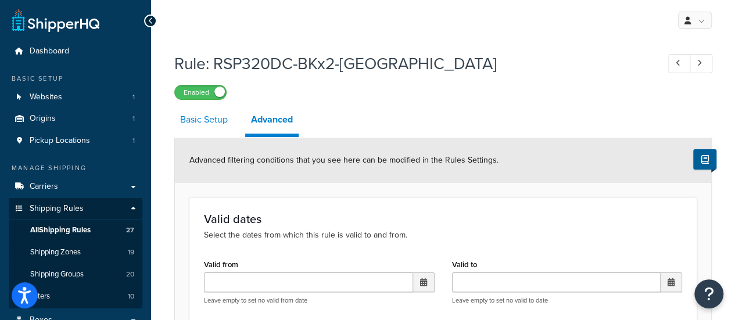
click at [206, 127] on link "Basic Setup" at bounding box center [203, 120] width 59 height 28
select select "ITEM"
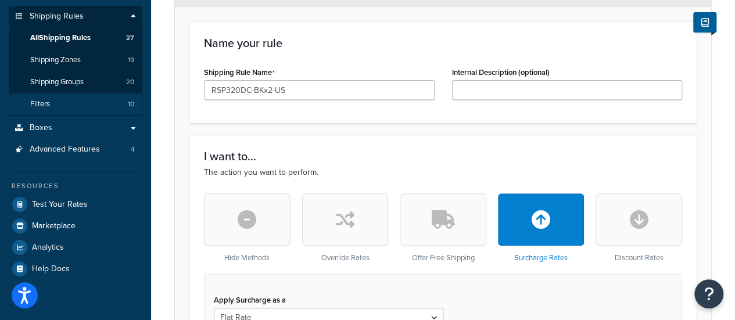
scroll to position [174, 0]
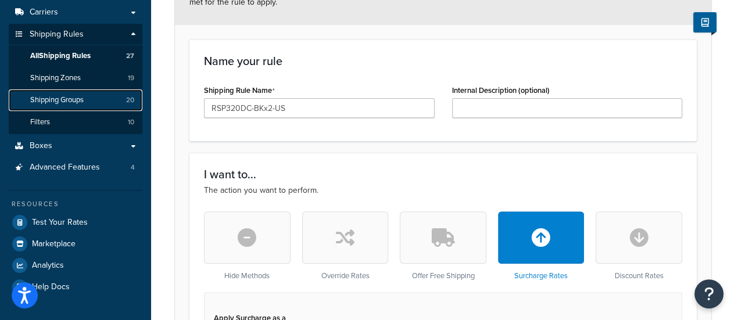
click at [74, 106] on link "Shipping Groups 20" at bounding box center [76, 99] width 134 height 21
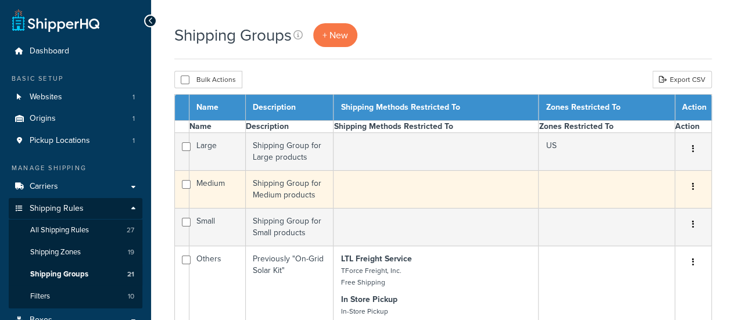
select select "15"
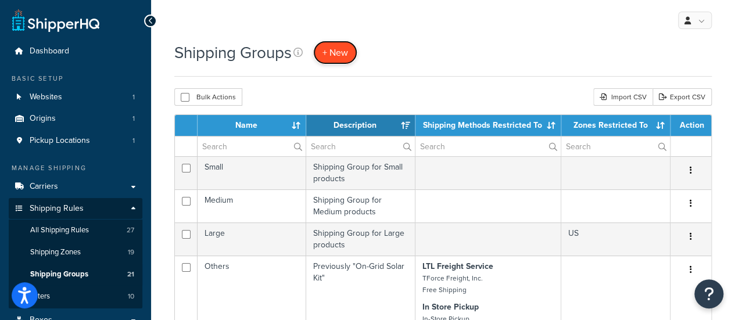
click at [340, 52] on span "+ New" at bounding box center [335, 52] width 26 height 13
select select "15"
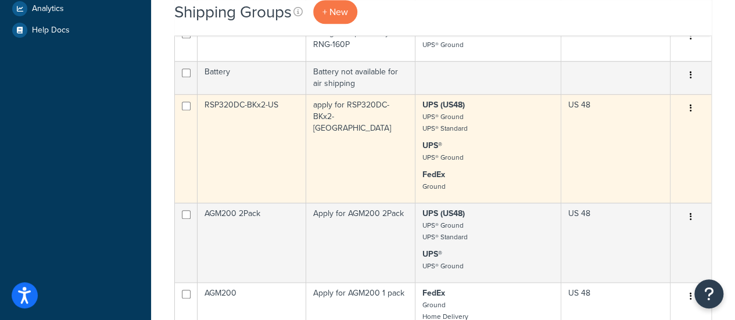
scroll to position [465, 0]
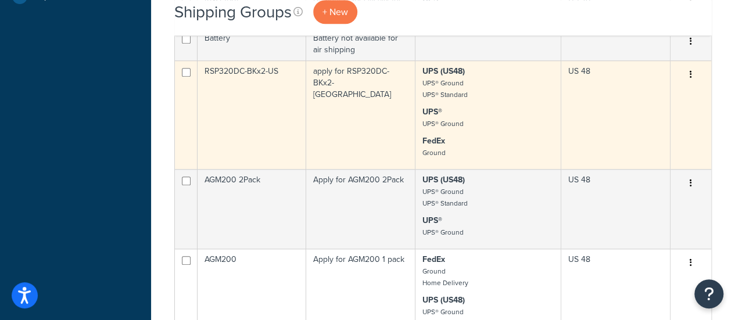
click at [246, 69] on td "RSP320DC-BKx2-US" at bounding box center [252, 114] width 109 height 109
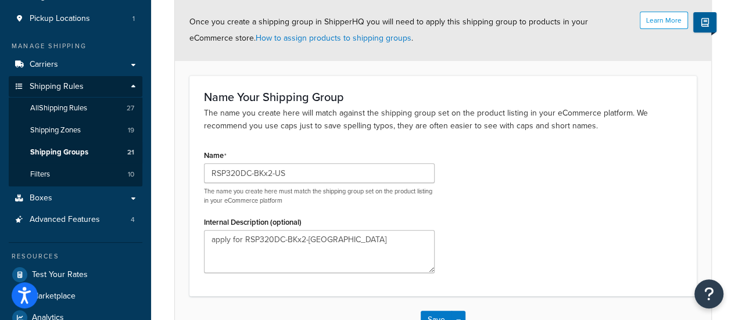
scroll to position [174, 0]
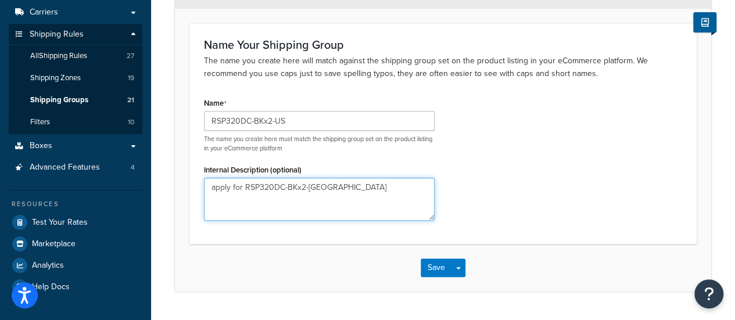
click at [274, 193] on textarea "apply for RSP320DC-BKx2-[GEOGRAPHIC_DATA]" at bounding box center [319, 199] width 231 height 43
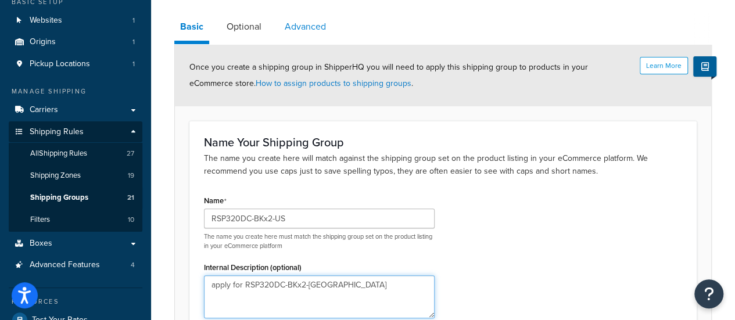
scroll to position [0, 0]
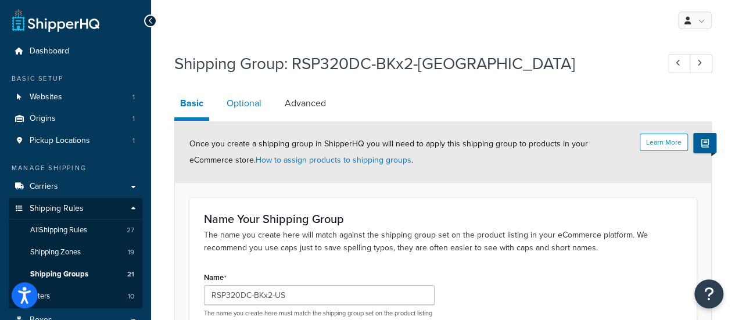
click at [229, 98] on link "Optional" at bounding box center [244, 103] width 46 height 28
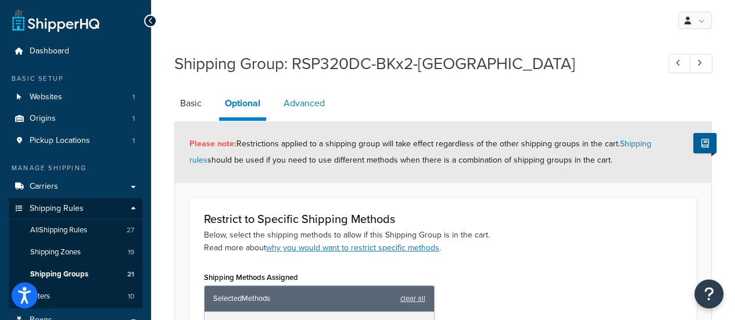
click at [300, 97] on link "Advanced" at bounding box center [304, 103] width 53 height 28
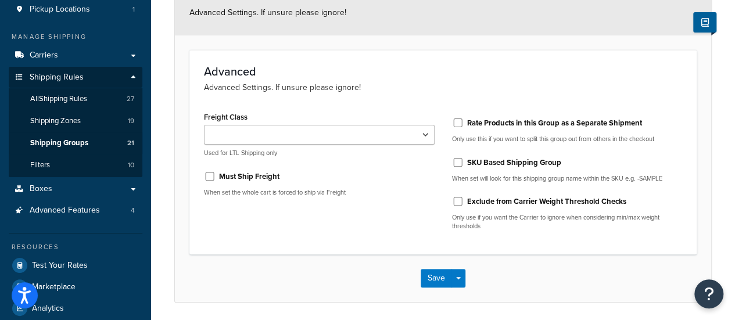
scroll to position [113, 0]
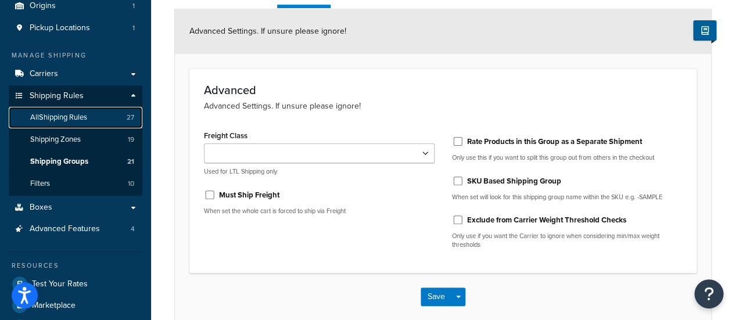
click at [73, 123] on link "All Shipping Rules 27" at bounding box center [76, 117] width 134 height 21
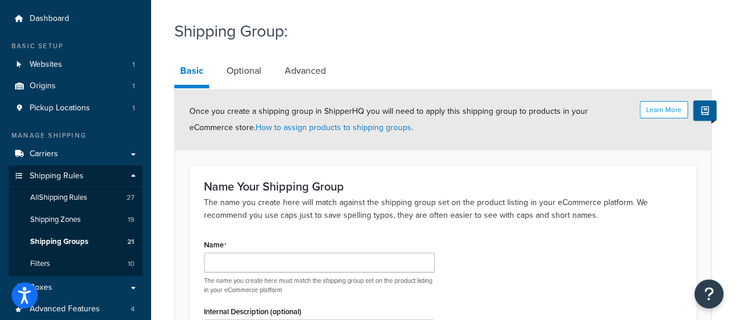
scroll to position [58, 0]
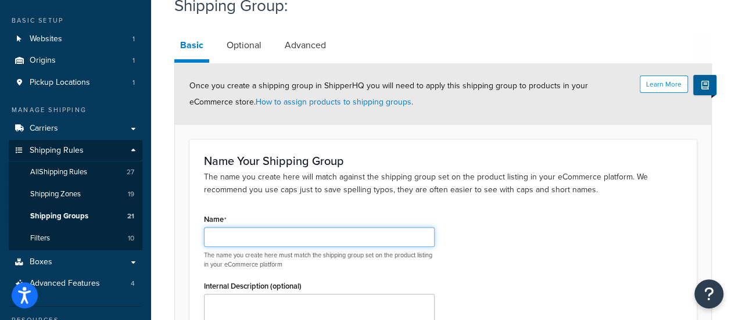
click at [254, 232] on input "Name" at bounding box center [319, 237] width 231 height 20
paste input "Must select at least one Shipping Group when Apply Shipping Rate/Percentage is …"
type input "Must select at least one Shipping Group when Apply Shipping Rate/Percentage is …"
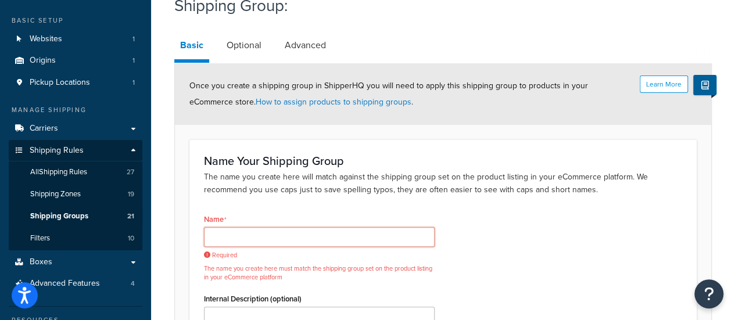
paste input "RSP590DCT-144x2-US"
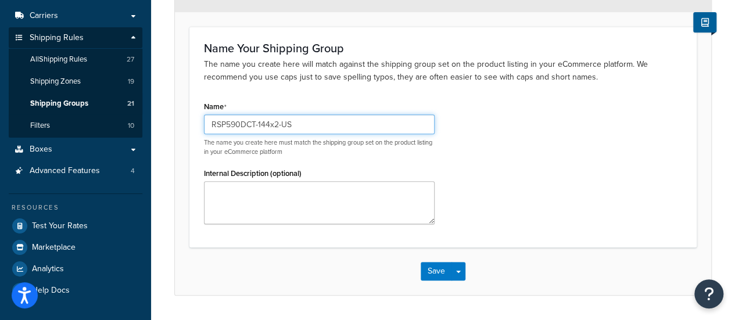
scroll to position [174, 0]
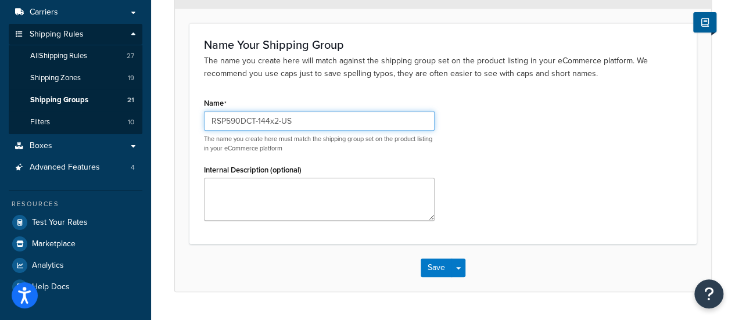
type input "RSP590DCT-144x2-US"
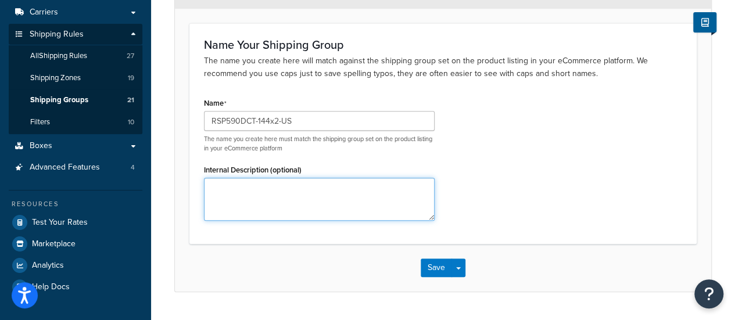
click at [260, 198] on textarea "Internal Description (optional)" at bounding box center [319, 199] width 231 height 43
type textarea "a"
paste textarea "apply for RSP320DC-BKx2-[GEOGRAPHIC_DATA]"
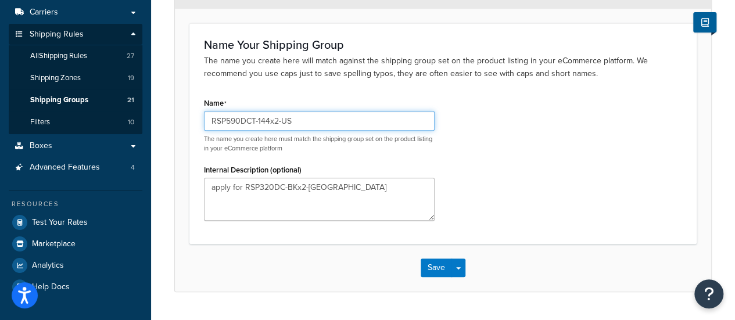
click at [227, 117] on input "RSP590DCT-144x2-US" at bounding box center [319, 121] width 231 height 20
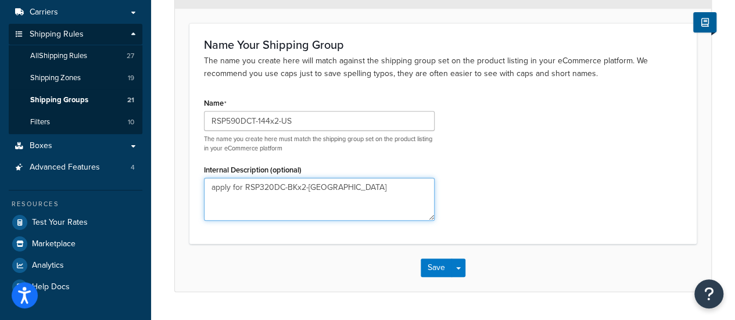
drag, startPoint x: 243, startPoint y: 186, endPoint x: 354, endPoint y: 188, distance: 111.0
click at [354, 188] on textarea "apply for RSP320DC-BKx2-US" at bounding box center [319, 199] width 231 height 43
paste textarea "590DCT-144"
type textarea "apply for RSP590DCT-144x2-US"
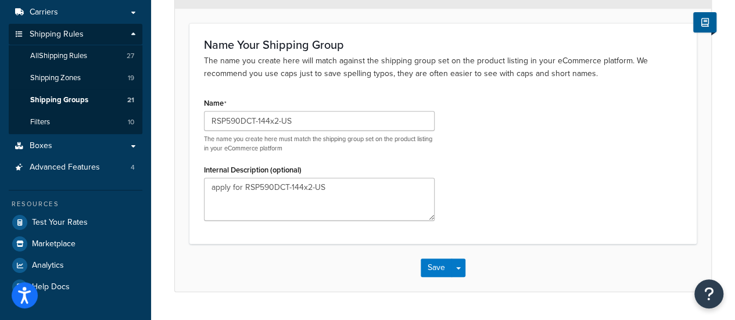
click at [507, 198] on div "Name RSP590DCT-144x2-US The name you create here must match the shipping group …" at bounding box center [443, 162] width 496 height 135
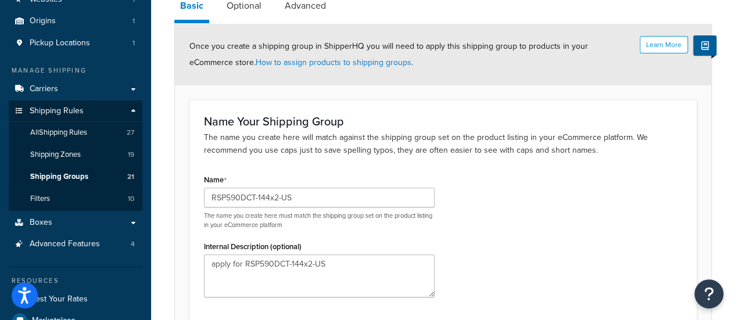
scroll to position [58, 0]
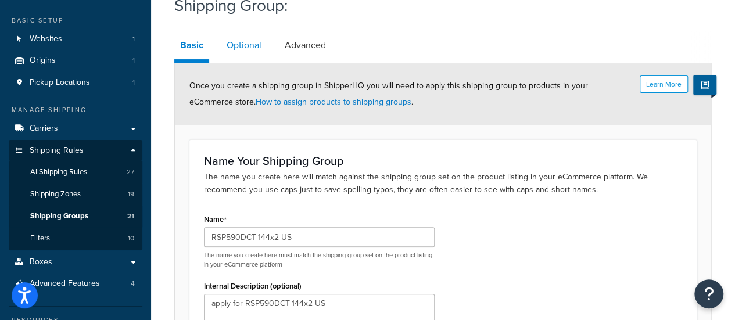
click at [247, 47] on link "Optional" at bounding box center [244, 45] width 46 height 28
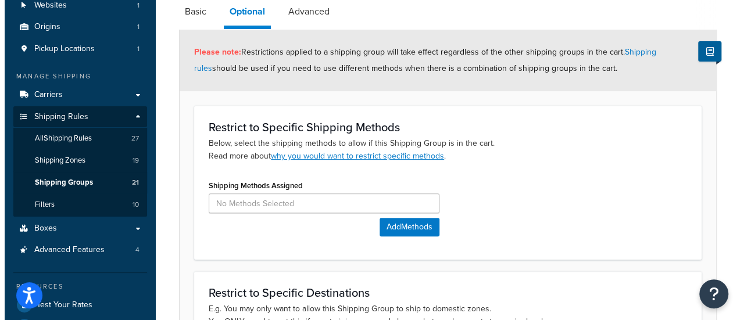
scroll to position [116, 0]
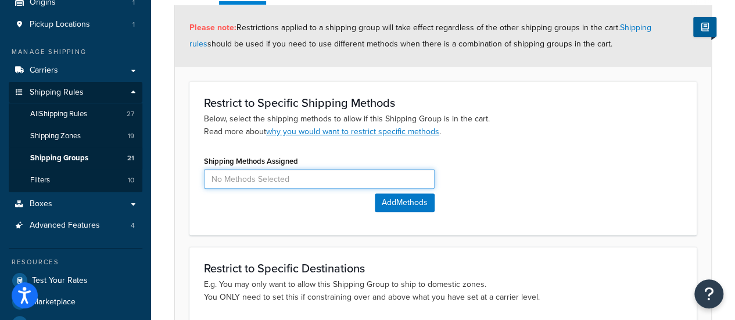
click at [251, 177] on input at bounding box center [319, 179] width 231 height 20
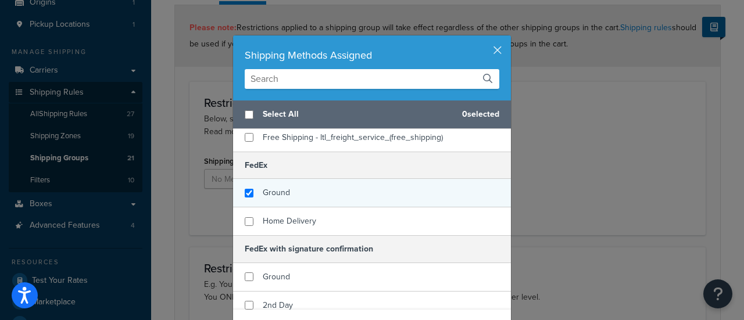
checkbox input "true"
click at [285, 195] on div "Ground" at bounding box center [372, 193] width 278 height 28
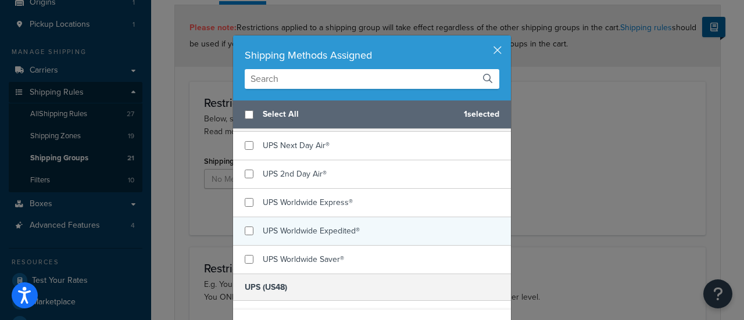
scroll to position [465, 0]
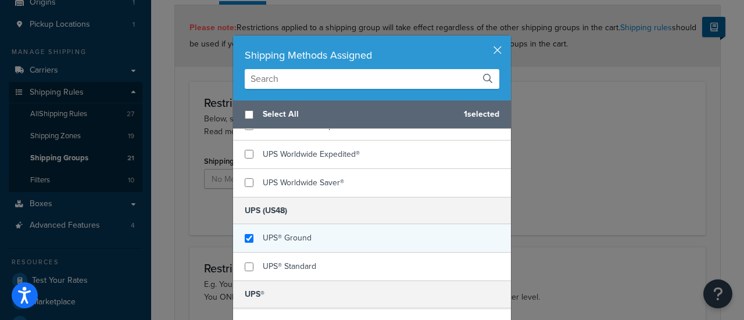
checkbox input "true"
click at [292, 232] on span "UPS® Ground" at bounding box center [287, 238] width 49 height 12
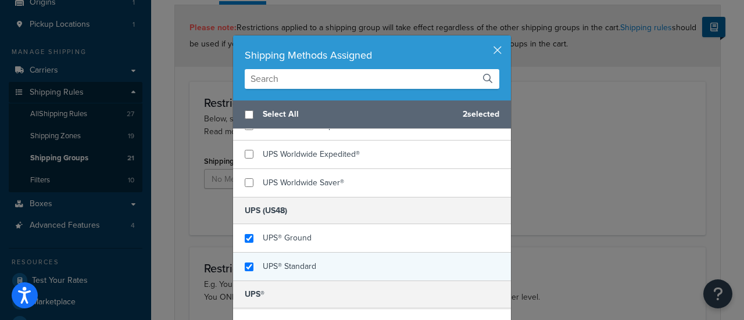
checkbox input "true"
click at [290, 260] on span "UPS® Standard" at bounding box center [289, 266] width 53 height 12
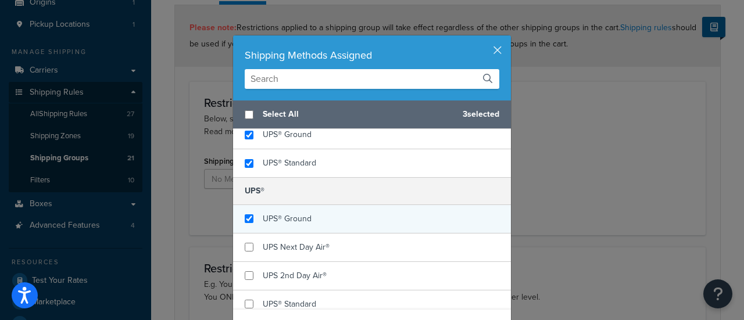
checkbox input "true"
click at [306, 212] on div "UPS® Ground" at bounding box center [372, 219] width 278 height 28
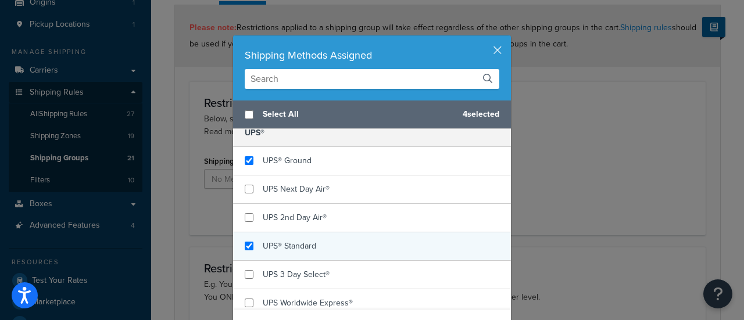
checkbox input "true"
click at [292, 243] on span "UPS® Standard" at bounding box center [289, 246] width 53 height 12
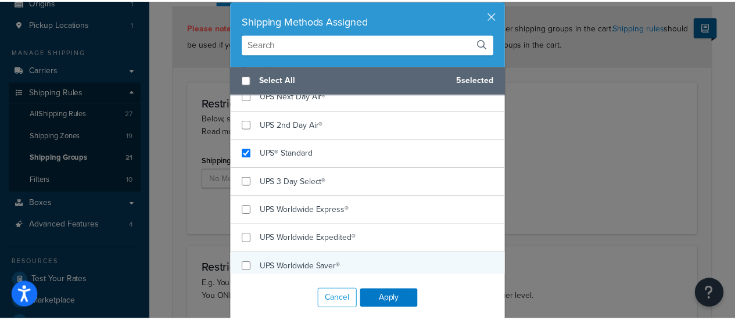
scroll to position [49, 0]
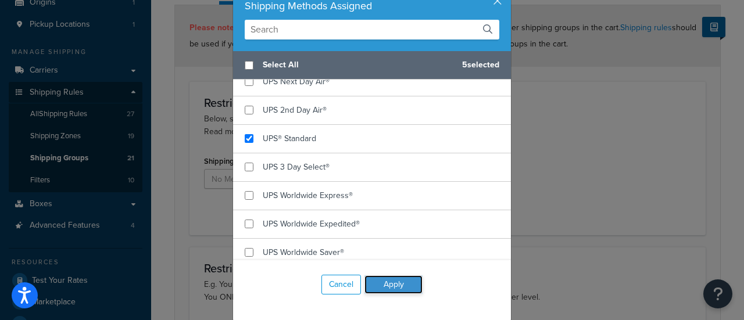
click at [394, 284] on button "Apply" at bounding box center [393, 284] width 58 height 19
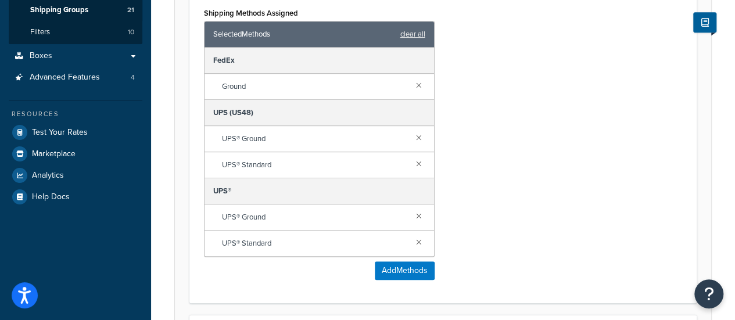
scroll to position [290, 0]
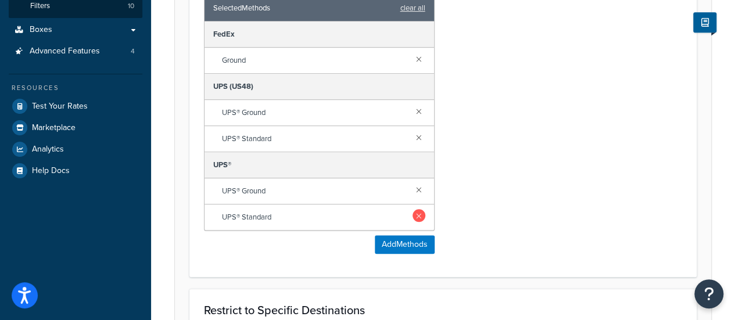
click at [417, 216] on link at bounding box center [418, 215] width 13 height 13
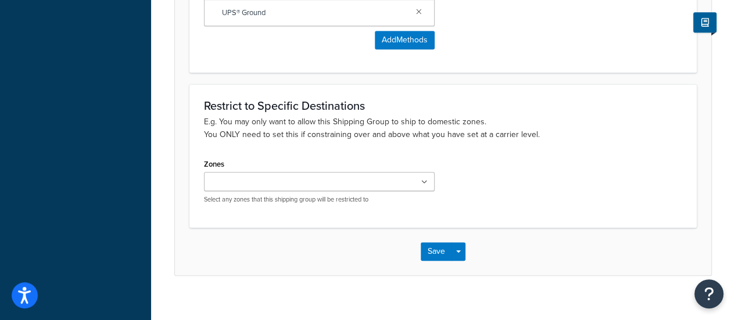
scroll to position [479, 0]
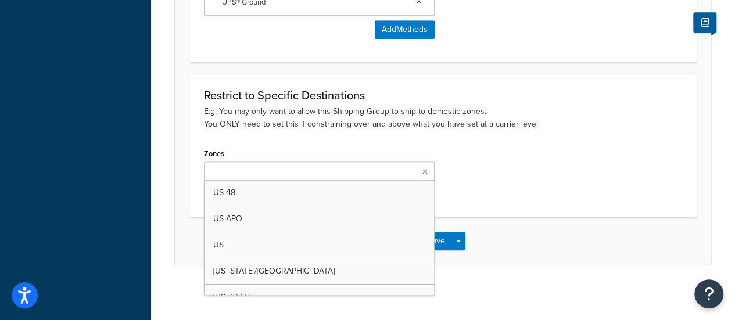
click at [375, 167] on ul at bounding box center [319, 171] width 231 height 19
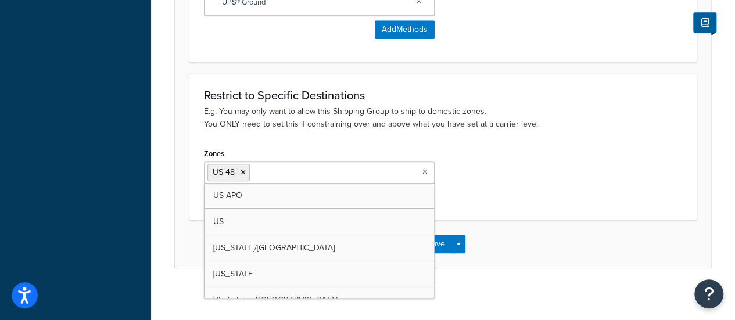
click at [548, 168] on div "Zones US 48 US APO US Hawaii/Alask Puerto Rico Virgin Island(US) CANADA Mexico …" at bounding box center [443, 175] width 496 height 60
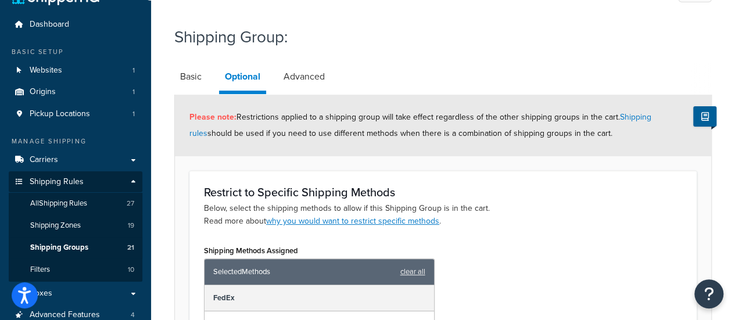
scroll to position [0, 0]
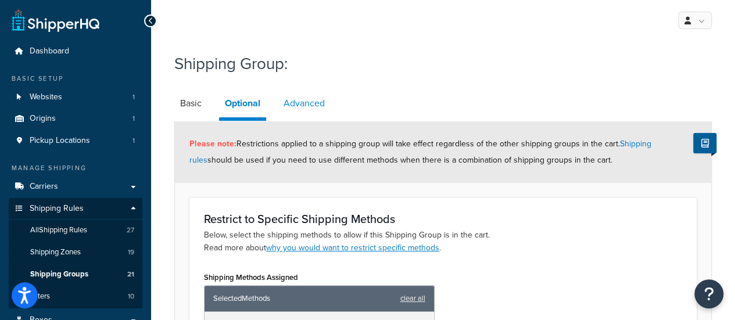
click at [278, 95] on link "Advanced" at bounding box center [304, 103] width 53 height 28
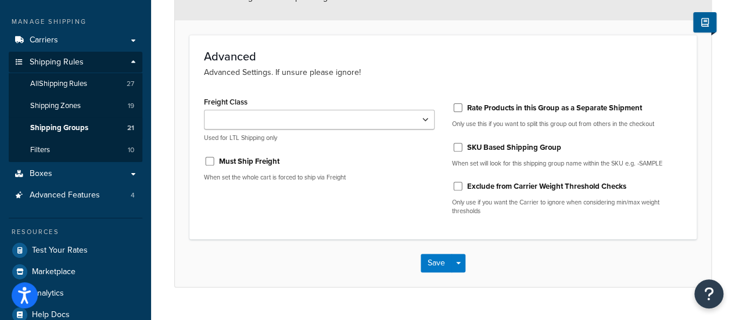
scroll to position [171, 0]
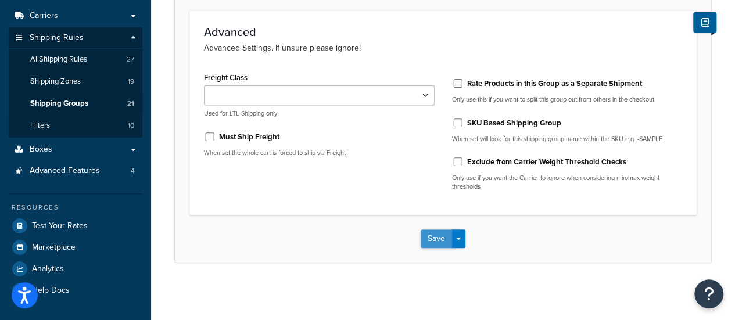
click at [430, 246] on button "Save" at bounding box center [436, 238] width 31 height 19
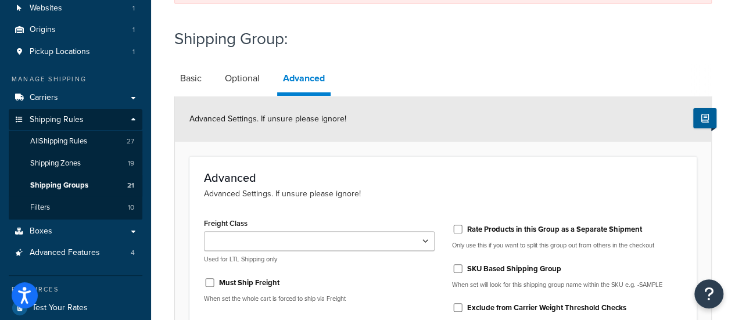
scroll to position [0, 0]
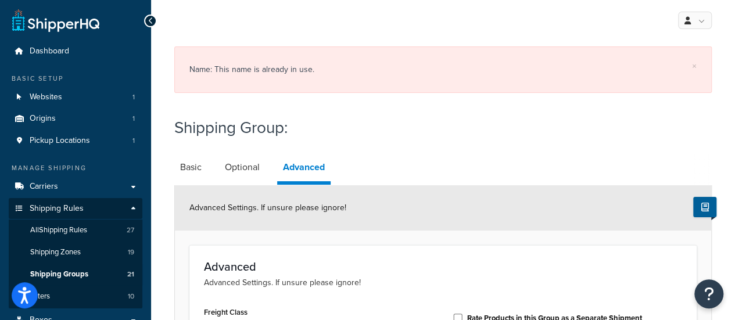
click at [149, 20] on icon at bounding box center [150, 21] width 5 height 8
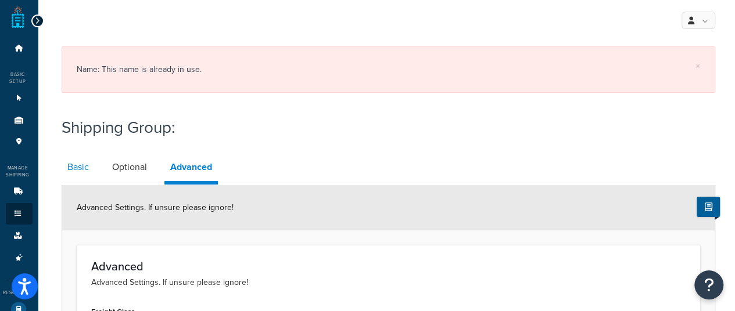
click at [71, 164] on link "Basic" at bounding box center [78, 167] width 33 height 28
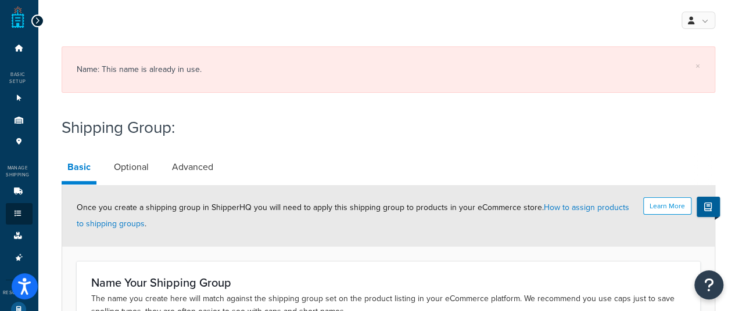
click at [35, 19] on icon at bounding box center [37, 21] width 5 height 8
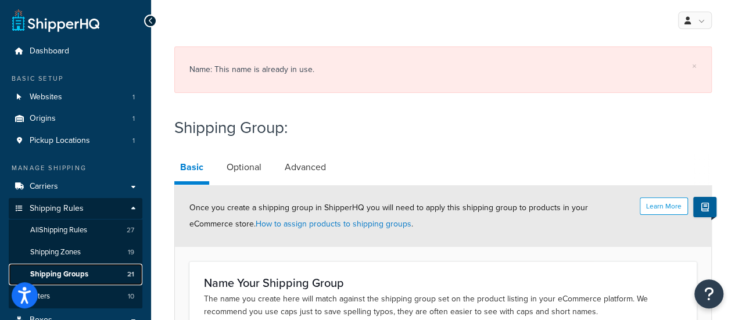
click at [76, 278] on span "Shipping Groups" at bounding box center [59, 275] width 58 height 10
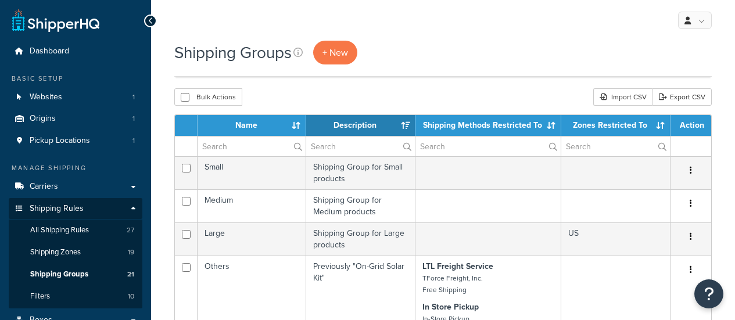
select select "15"
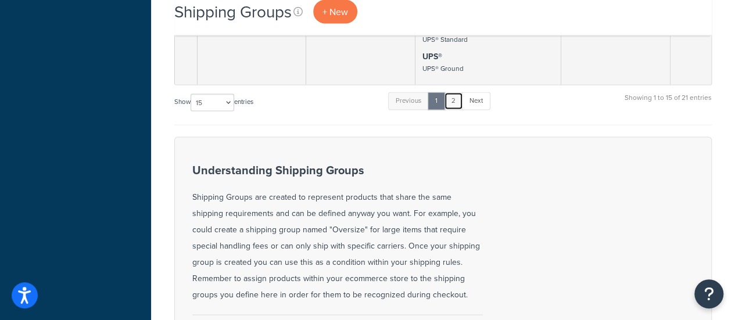
click at [457, 96] on link "2" at bounding box center [453, 100] width 19 height 17
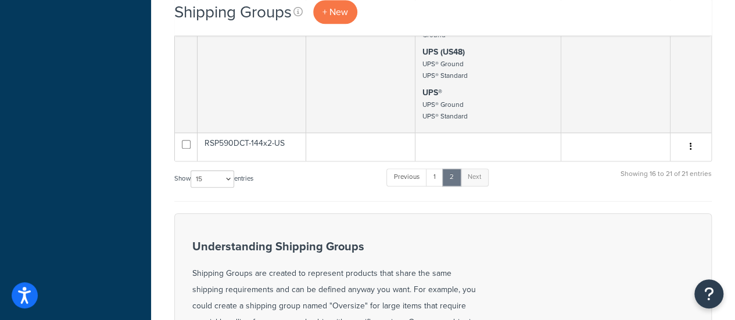
scroll to position [465, 0]
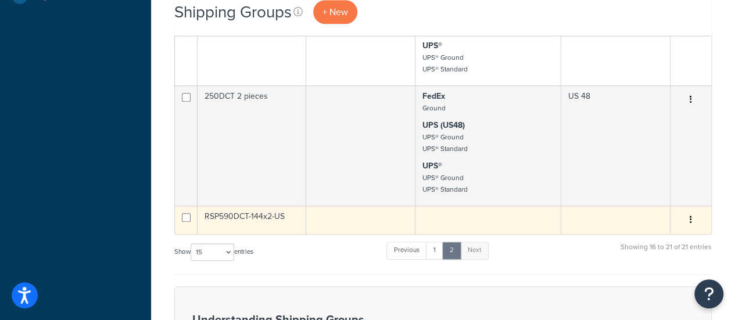
click at [249, 216] on td "RSP590DCT-144x2-US" at bounding box center [252, 220] width 109 height 28
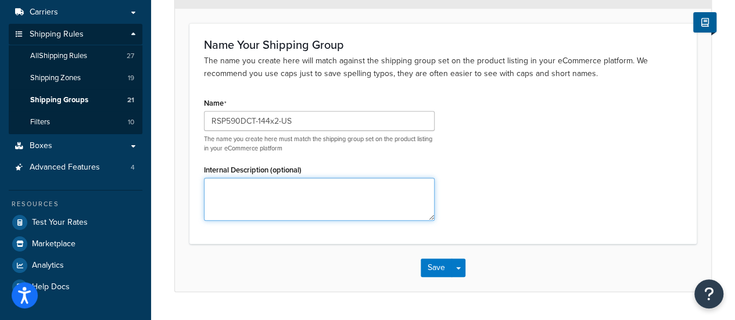
click at [285, 196] on textarea "Internal Description (optional)" at bounding box center [319, 199] width 231 height 43
paste textarea "RSP590DCT-144x2-US"
click at [214, 188] on textarea "RSP590DCT-144x2-US" at bounding box center [319, 199] width 231 height 43
click at [211, 189] on textarea "RSP590DCT-144x2-US" at bounding box center [319, 199] width 231 height 43
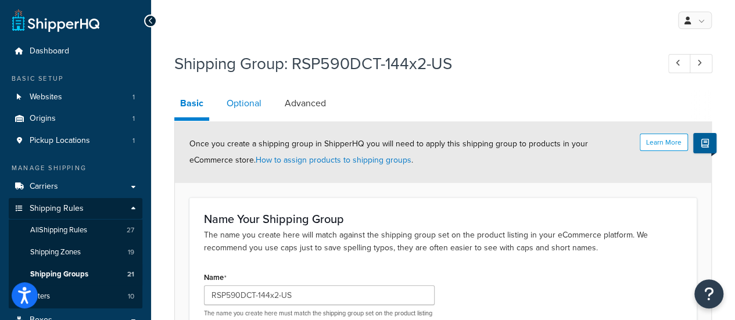
type textarea "apply for RSP590DCT-144x2-US"
click at [241, 103] on link "Optional" at bounding box center [244, 103] width 46 height 28
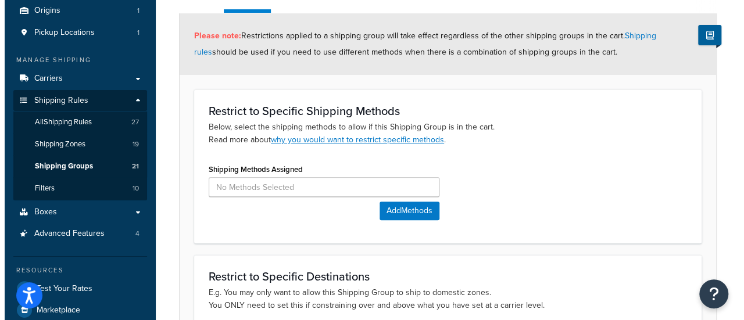
scroll to position [174, 0]
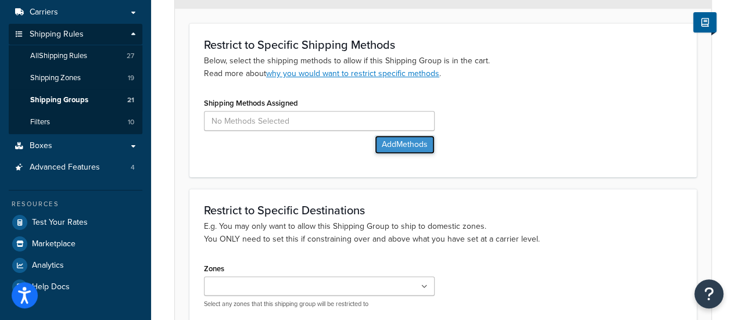
click at [385, 141] on button "Add Methods" at bounding box center [405, 144] width 60 height 19
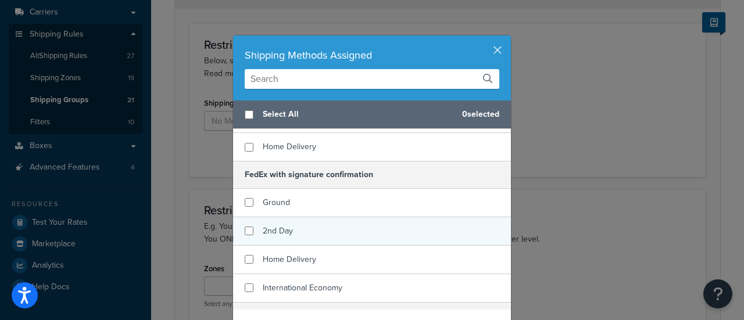
scroll to position [116, 0]
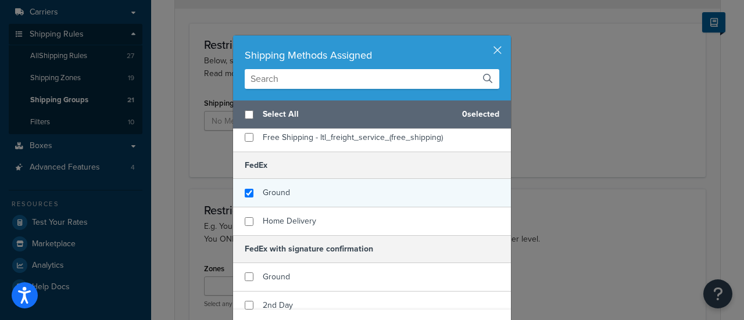
checkbox input "true"
click at [281, 195] on span "Ground" at bounding box center [276, 192] width 27 height 12
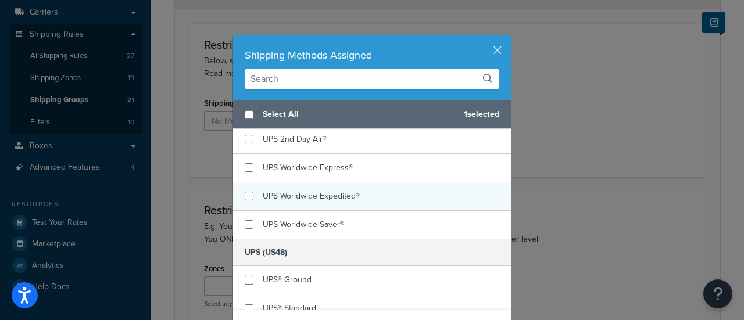
scroll to position [465, 0]
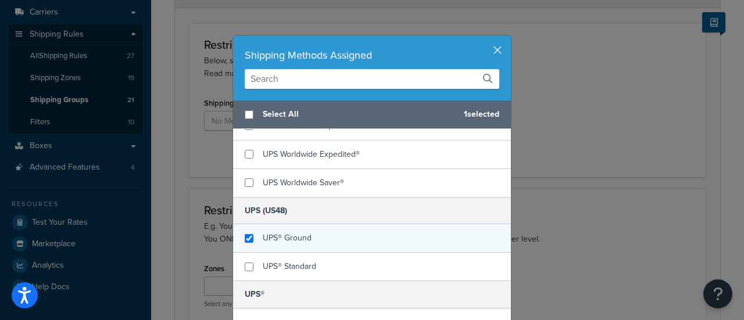
checkbox input "true"
click at [286, 233] on span "UPS® Ground" at bounding box center [287, 238] width 49 height 12
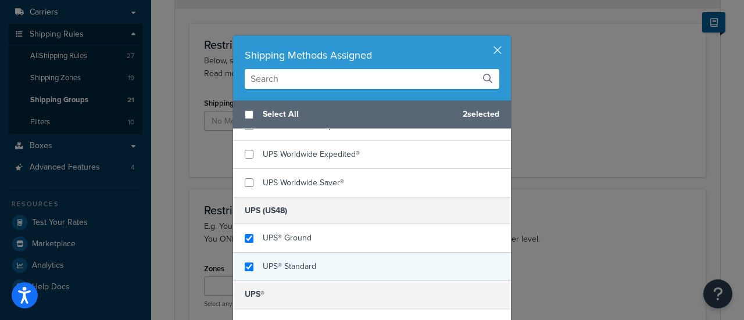
checkbox input "true"
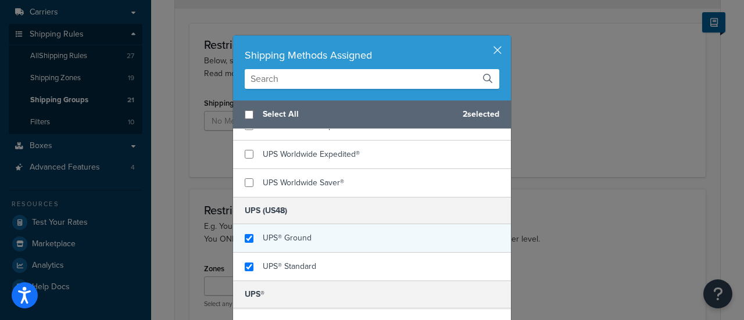
drag, startPoint x: 278, startPoint y: 261, endPoint x: 296, endPoint y: 236, distance: 31.1
click at [277, 261] on span "UPS® Standard" at bounding box center [289, 266] width 53 height 12
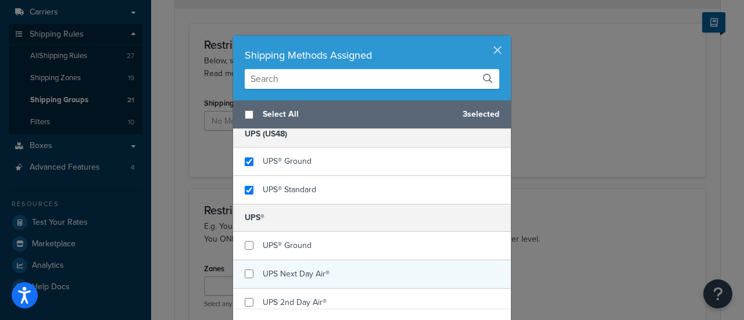
scroll to position [581, 0]
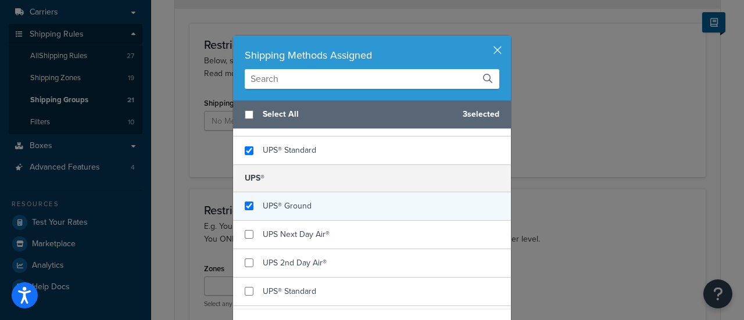
checkbox input "true"
click at [301, 207] on span "UPS® Ground" at bounding box center [287, 206] width 49 height 12
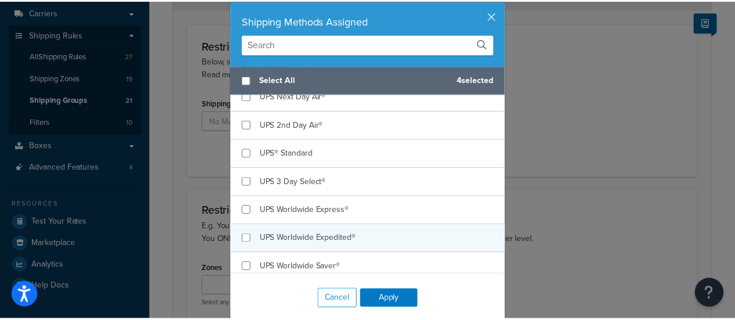
scroll to position [49, 0]
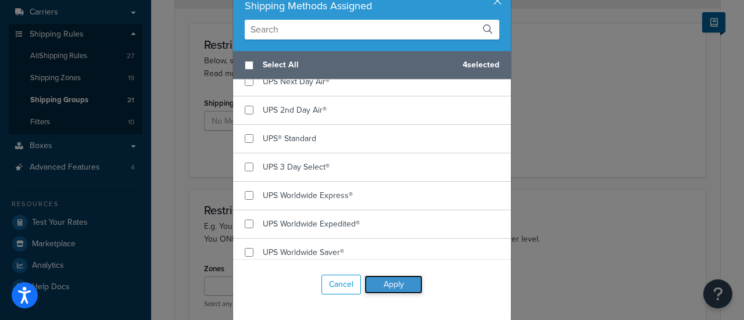
click at [384, 281] on button "Apply" at bounding box center [393, 284] width 58 height 19
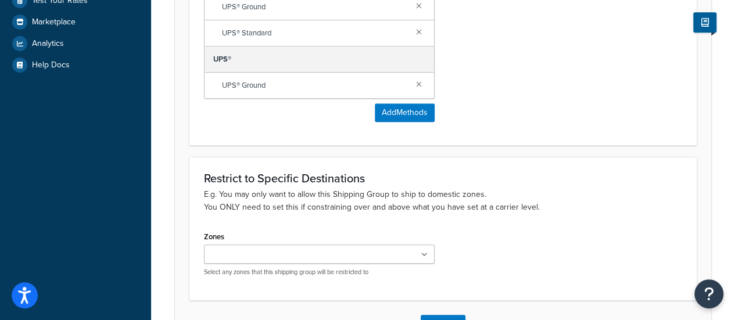
scroll to position [465, 0]
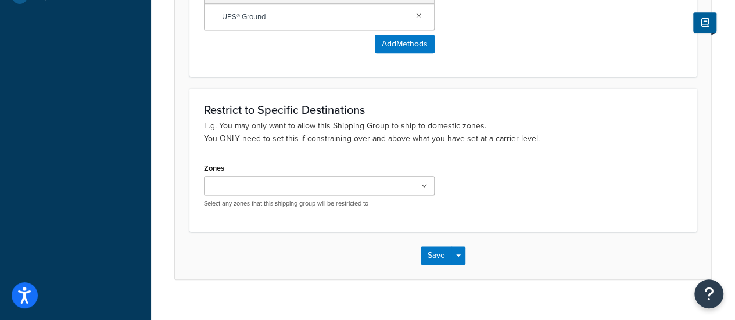
click at [238, 186] on input "Zones" at bounding box center [258, 186] width 103 height 13
click at [507, 193] on div "Zones US 48 US APO US Hawaii/Alask Puerto Rico Virgin Island(US) CANADA Mexico …" at bounding box center [443, 190] width 496 height 60
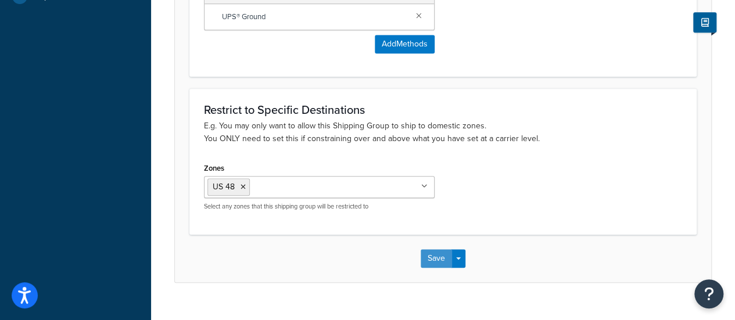
click at [435, 253] on button "Save" at bounding box center [436, 258] width 31 height 19
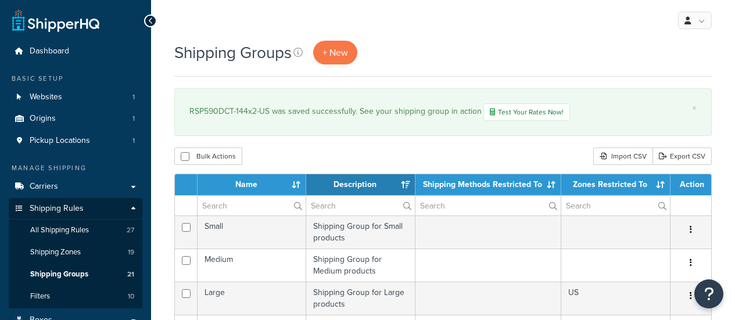
select select "15"
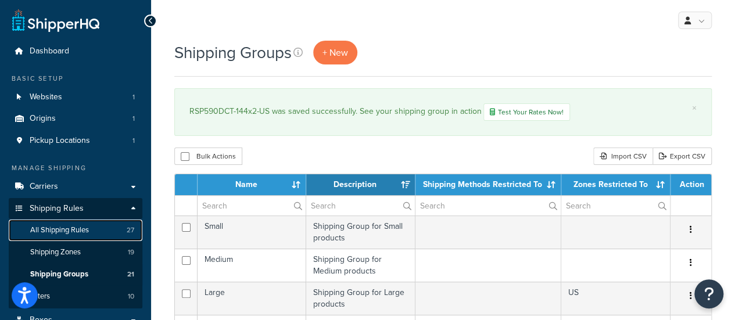
click at [65, 226] on span "All Shipping Rules" at bounding box center [59, 230] width 59 height 10
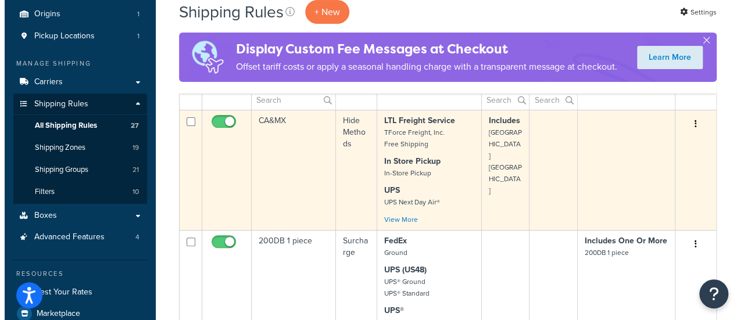
scroll to position [349, 0]
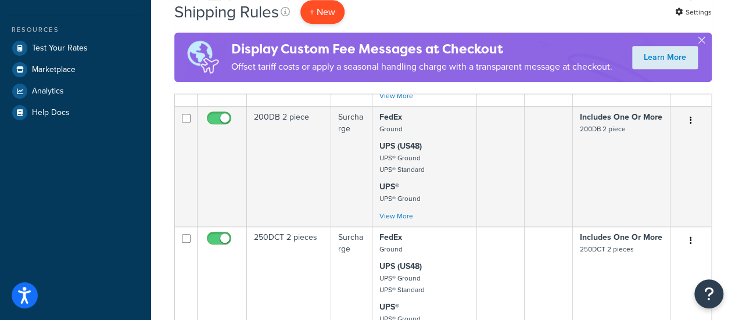
click at [320, 13] on p "+ New" at bounding box center [322, 12] width 44 height 24
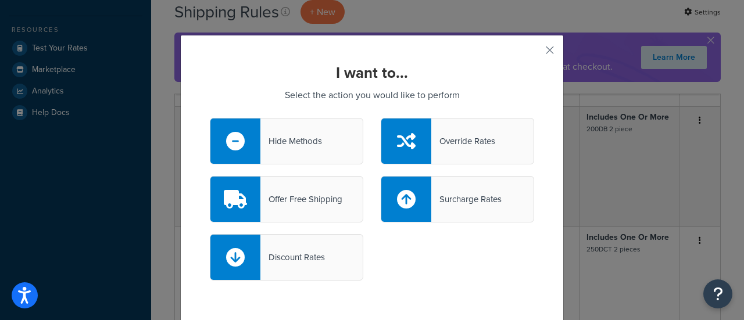
click at [397, 198] on icon at bounding box center [406, 199] width 19 height 19
click at [0, 0] on input "Surcharge Rates" at bounding box center [0, 0] width 0 height 0
select select "CART"
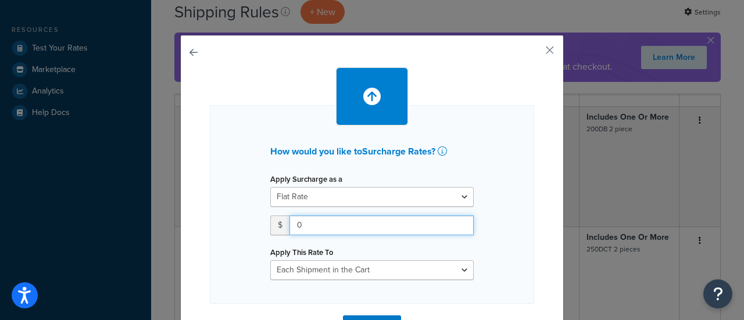
click at [305, 223] on input "0" at bounding box center [381, 226] width 184 height 20
drag, startPoint x: 297, startPoint y: 227, endPoint x: 286, endPoint y: 232, distance: 12.5
click at [289, 232] on input "0" at bounding box center [381, 226] width 184 height 20
type input "169"
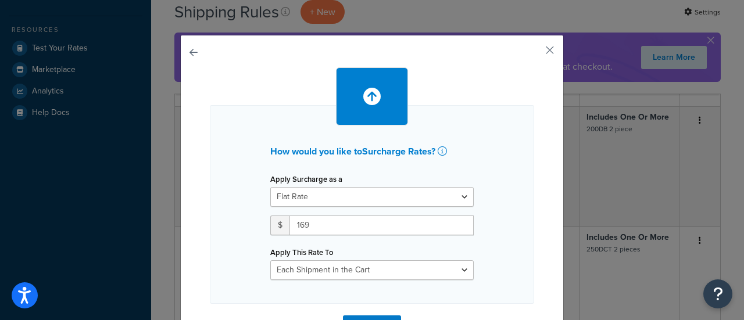
click at [236, 221] on div "How would you like to Surcharge Rates ? Apply Surcharge as a Flat Rate Percenta…" at bounding box center [372, 204] width 324 height 199
drag, startPoint x: 333, startPoint y: 270, endPoint x: 336, endPoint y: 260, distance: 10.9
click at [334, 270] on select "Entire Cart Each Shipment in the Cart Each Origin in the Cart Each Shipping Gro…" at bounding box center [371, 270] width 203 height 20
select select "ITEM"
click at [270, 260] on select "Entire Cart Each Shipment in the Cart Each Origin in the Cart Each Shipping Gro…" at bounding box center [371, 270] width 203 height 20
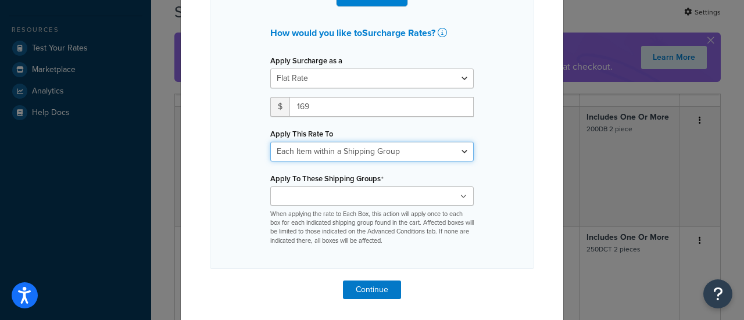
scroll to position [120, 0]
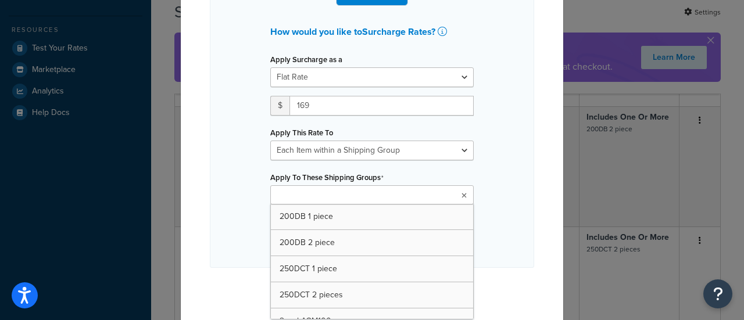
click at [348, 197] on input "Apply To These Shipping Groups" at bounding box center [325, 195] width 103 height 13
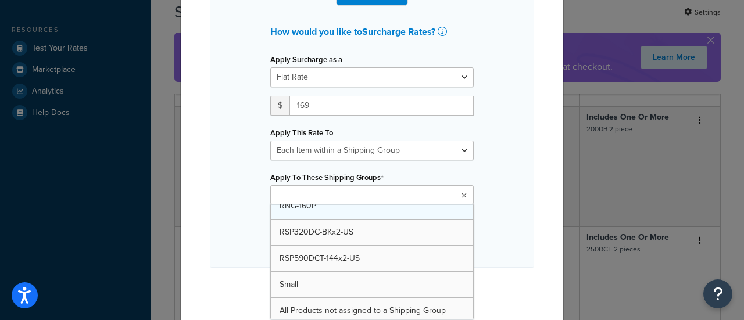
scroll to position [403, 0]
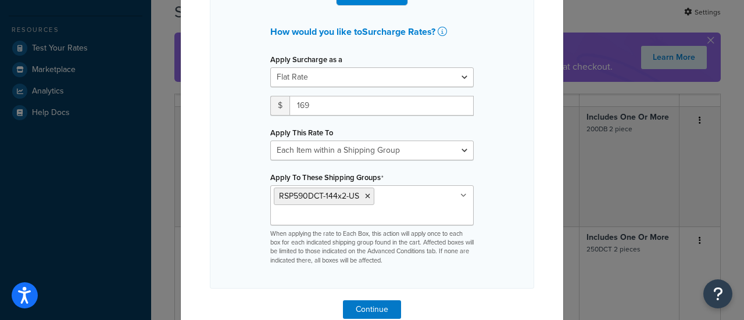
drag, startPoint x: 501, startPoint y: 206, endPoint x: 491, endPoint y: 207, distance: 9.5
click at [501, 206] on div "How would you like to Surcharge Rates ? Apply Surcharge as a Flat Rate Percenta…" at bounding box center [372, 136] width 324 height 303
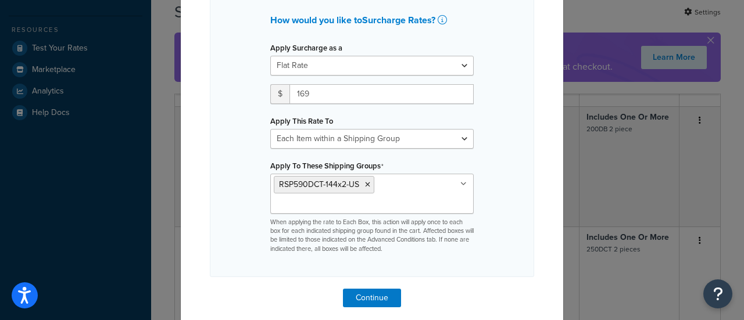
scroll to position [141, 0]
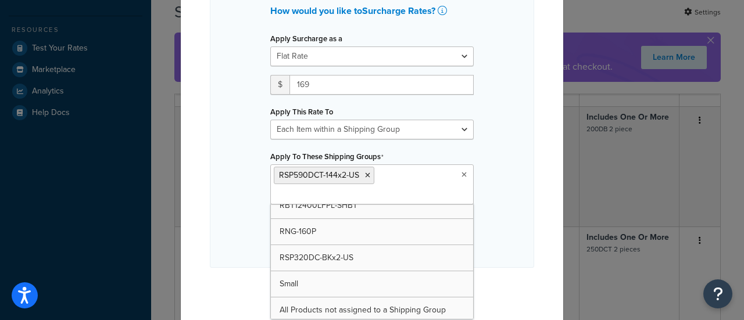
click at [296, 195] on input "Apply To These Shipping Groups" at bounding box center [325, 195] width 103 height 13
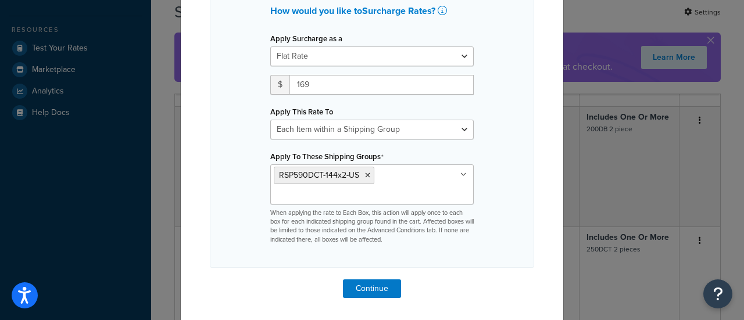
click at [504, 211] on div "How would you like to Surcharge Rates ? Apply Surcharge as a Flat Rate Percenta…" at bounding box center [372, 116] width 324 height 303
click at [356, 295] on button "Continue" at bounding box center [372, 288] width 58 height 19
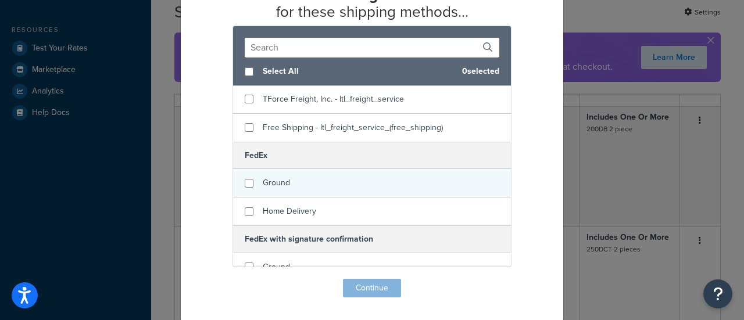
scroll to position [58, 0]
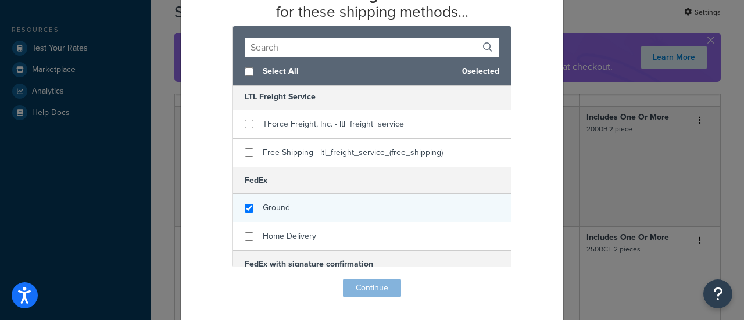
checkbox input "true"
click at [286, 210] on div "Ground" at bounding box center [372, 208] width 278 height 28
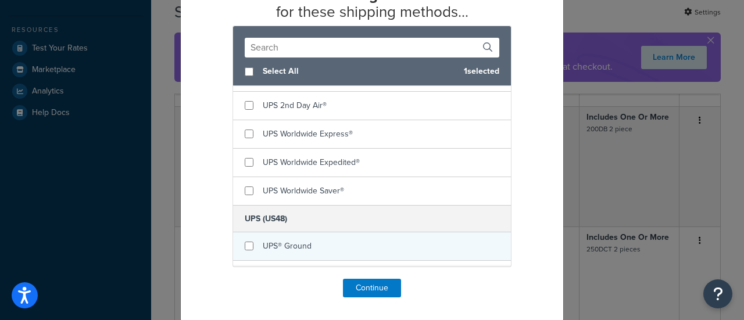
scroll to position [523, 0]
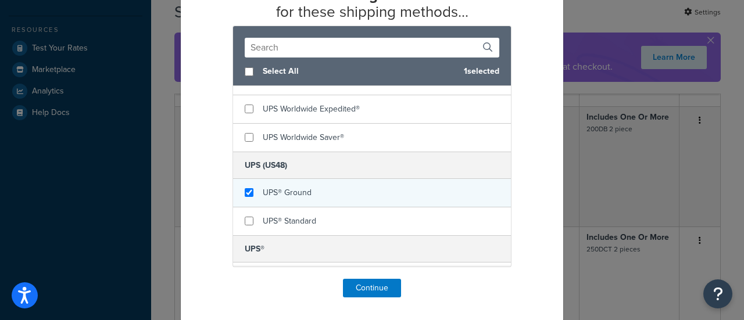
checkbox input "true"
drag, startPoint x: 315, startPoint y: 188, endPoint x: 302, endPoint y: 210, distance: 26.1
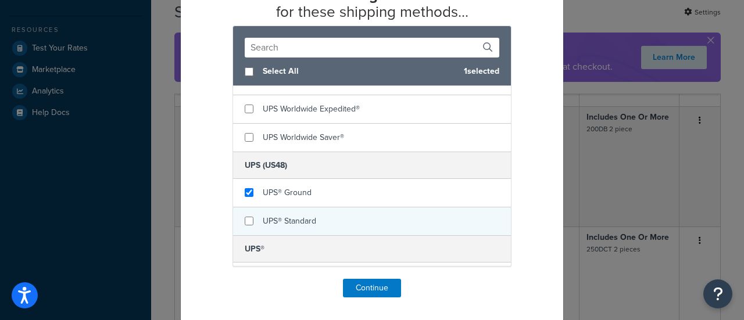
click at [315, 188] on div "UPS® Ground" at bounding box center [372, 193] width 278 height 28
checkbox input "true"
click at [301, 215] on span "UPS® Standard" at bounding box center [289, 221] width 53 height 12
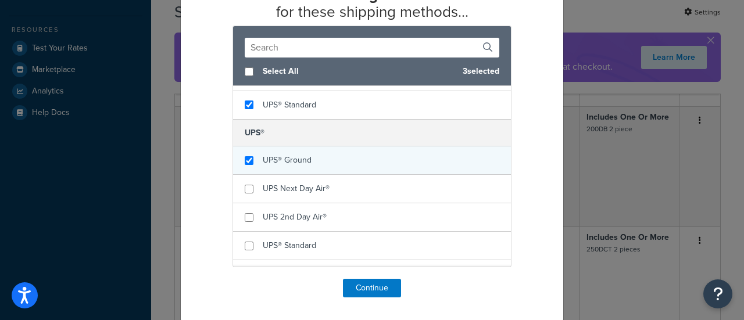
checkbox input "true"
click at [296, 154] on span "UPS® Ground" at bounding box center [287, 160] width 49 height 12
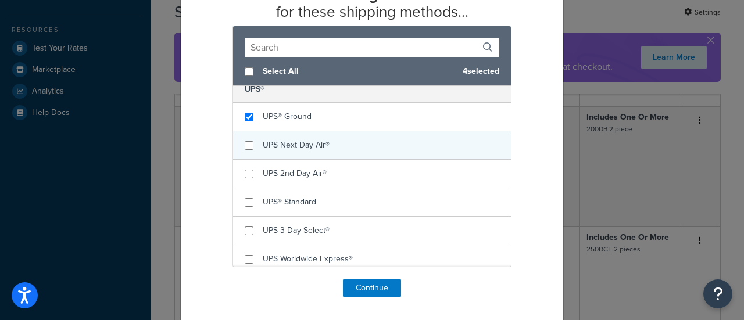
scroll to position [740, 0]
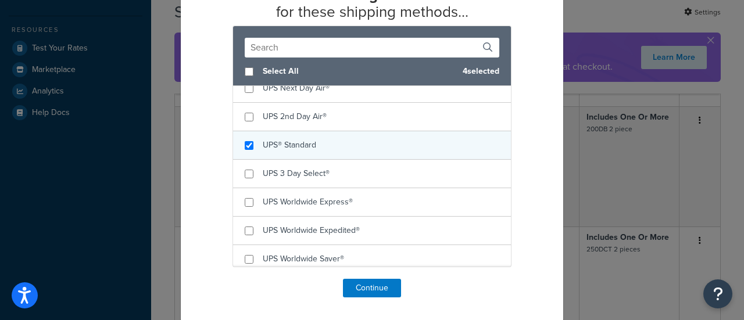
checkbox input "true"
click at [307, 141] on span "UPS® Standard" at bounding box center [289, 145] width 53 height 12
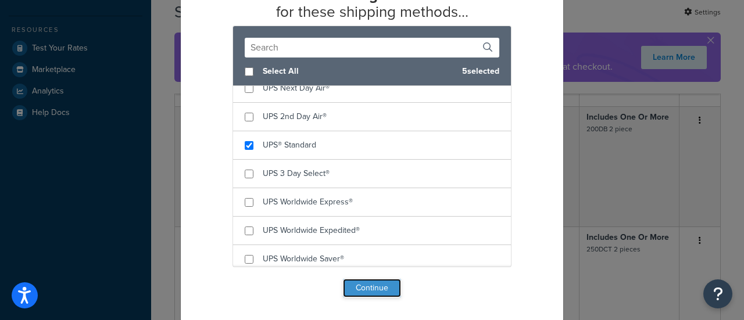
click at [358, 289] on button "Continue" at bounding box center [372, 288] width 58 height 19
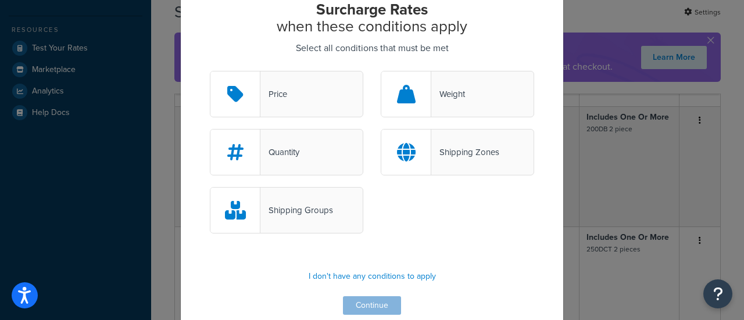
scroll to position [81, 0]
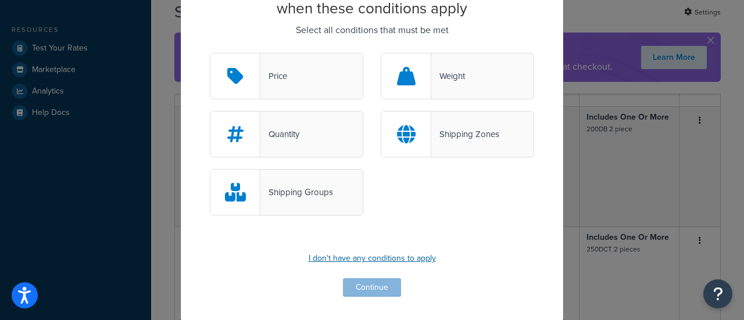
click at [344, 257] on p "I don't have any conditions to apply" at bounding box center [372, 258] width 324 height 16
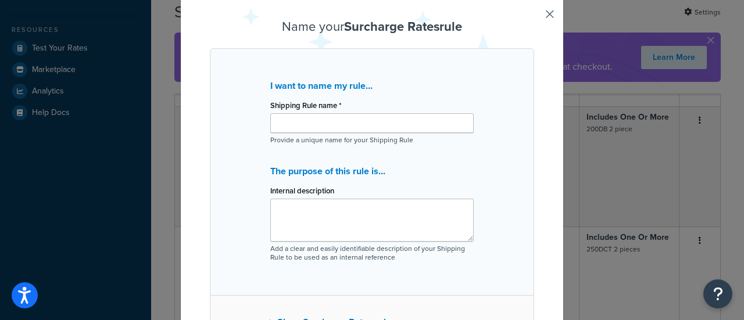
scroll to position [0, 0]
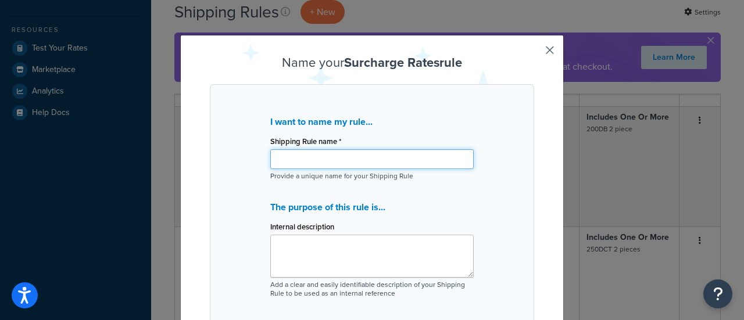
click at [307, 162] on input "Shipping Rule name *" at bounding box center [371, 159] width 203 height 20
paste input "RSP590DCT-144x2-US"
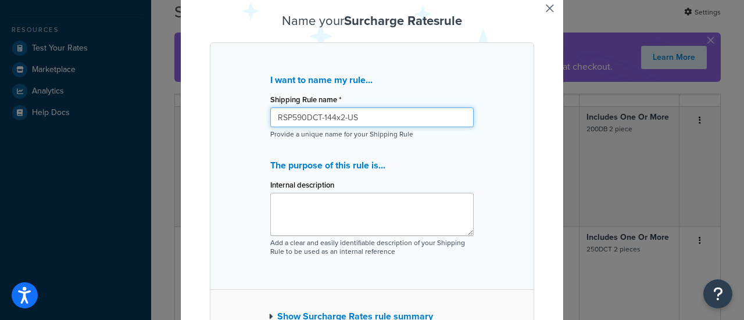
scroll to position [116, 0]
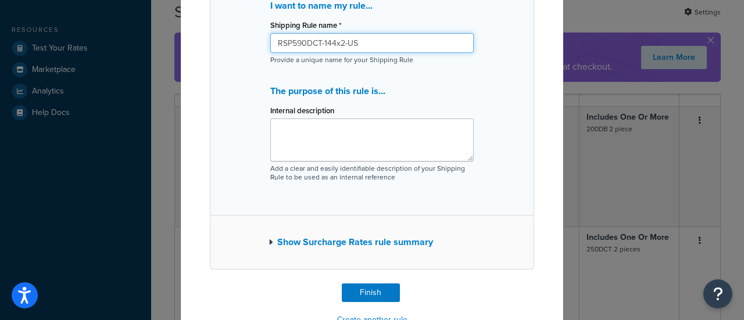
type input "RSP590DCT-144x2-US"
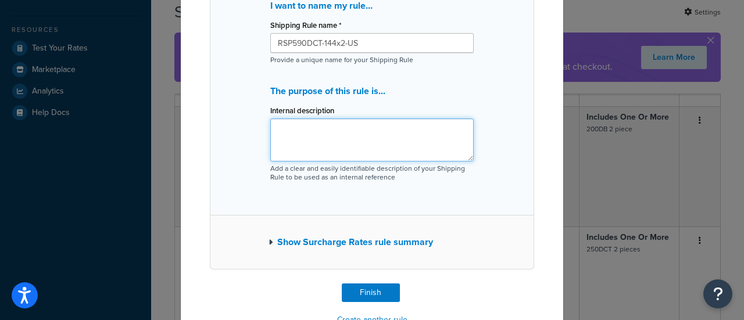
click at [304, 133] on textarea "Internal description" at bounding box center [371, 140] width 203 height 43
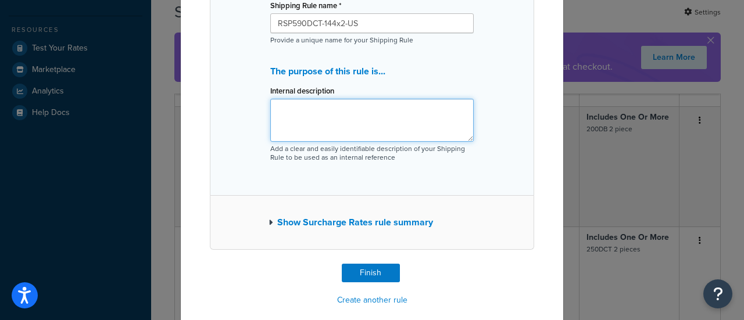
scroll to position [147, 0]
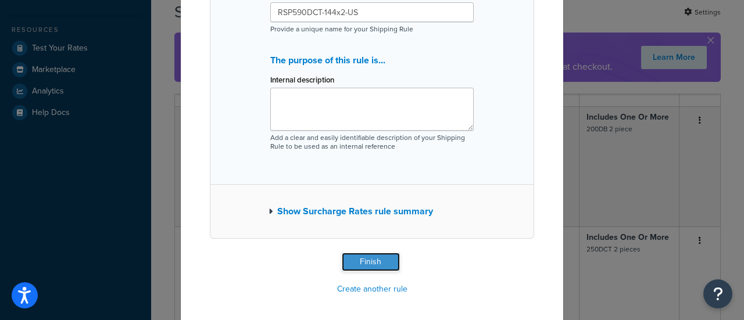
click at [361, 261] on button "Finish" at bounding box center [371, 262] width 58 height 19
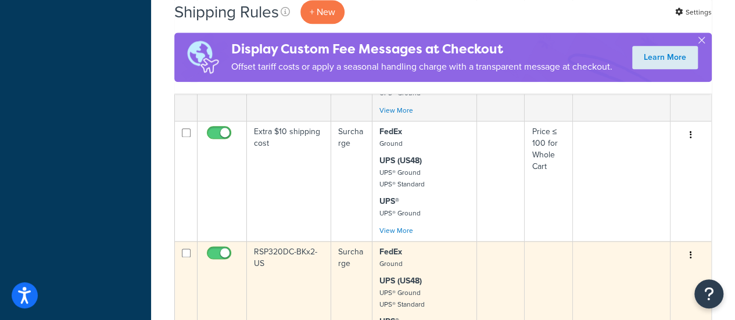
scroll to position [813, 0]
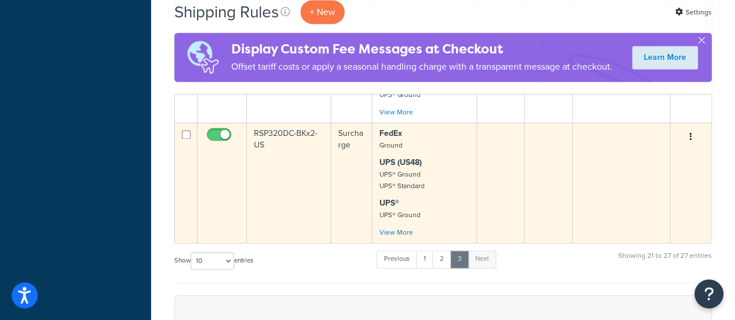
click at [295, 137] on td "RSP320DC-BKx2-US" at bounding box center [289, 183] width 84 height 120
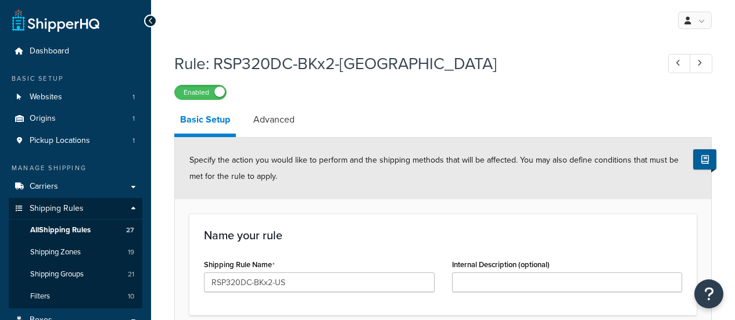
select select "ITEM"
click at [278, 132] on link "Advanced" at bounding box center [273, 120] width 53 height 28
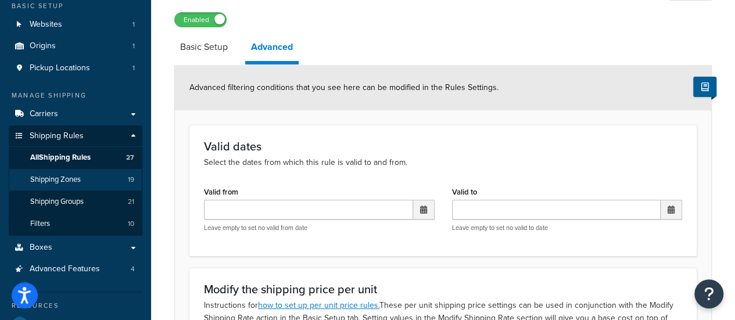
scroll to position [116, 0]
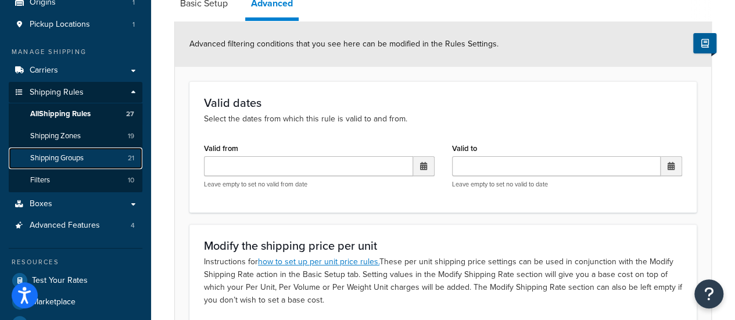
click at [73, 161] on span "Shipping Groups" at bounding box center [56, 158] width 53 height 10
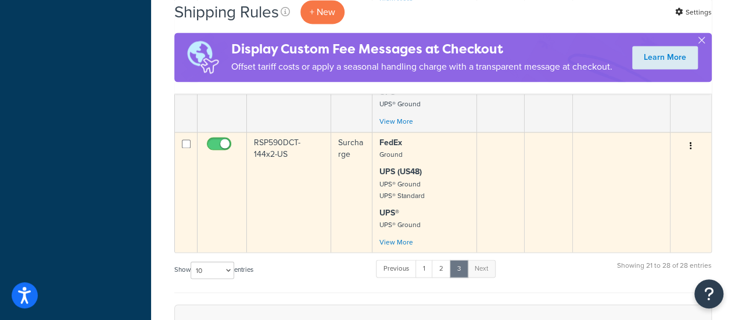
scroll to position [875, 0]
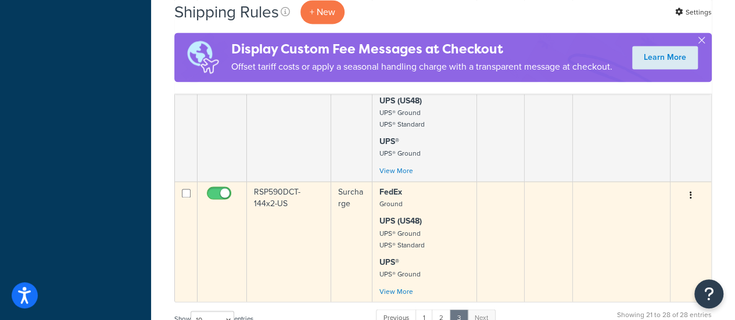
click at [288, 192] on td "RSP590DCT-144x2-US" at bounding box center [289, 241] width 84 height 120
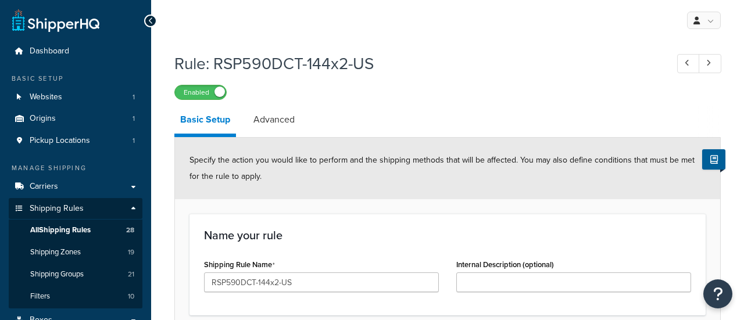
select select "ITEM"
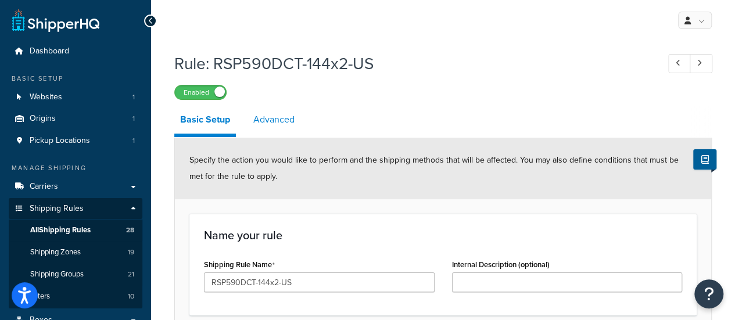
click at [278, 121] on link "Advanced" at bounding box center [273, 120] width 53 height 28
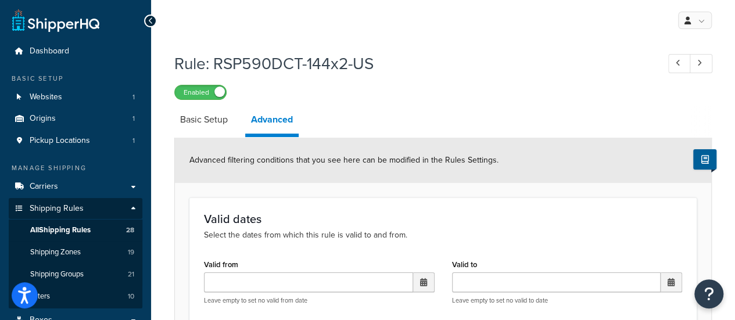
click at [149, 21] on icon at bounding box center [150, 21] width 5 height 8
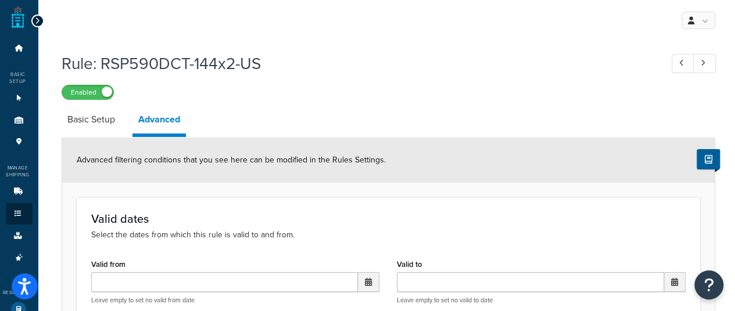
click at [35, 20] on icon at bounding box center [37, 21] width 5 height 8
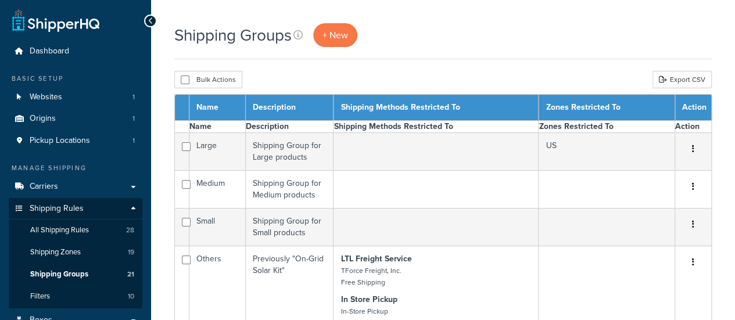
select select "15"
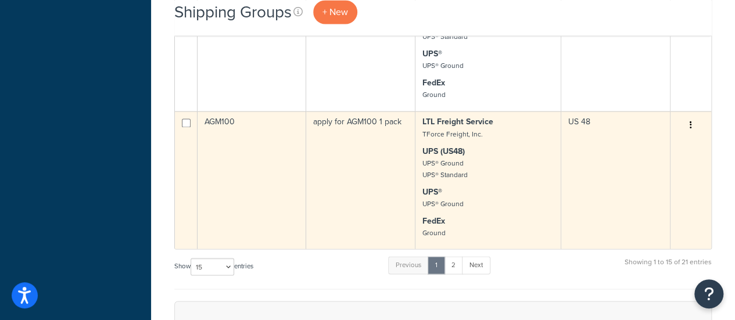
scroll to position [988, 0]
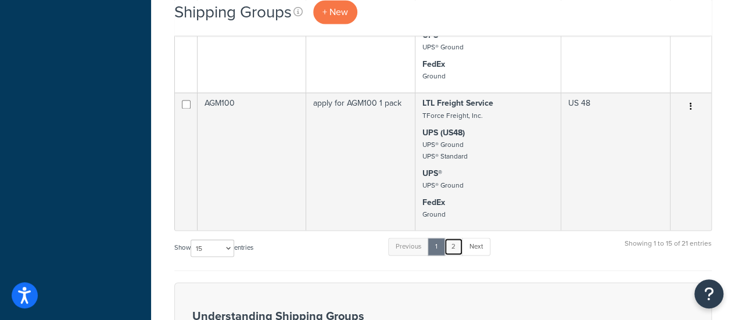
click at [456, 246] on link "2" at bounding box center [453, 246] width 19 height 17
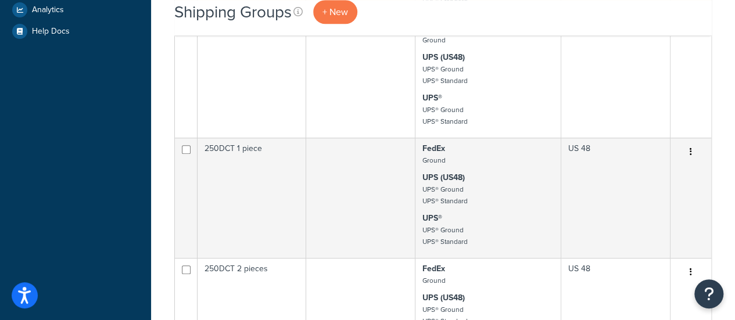
scroll to position [720, 0]
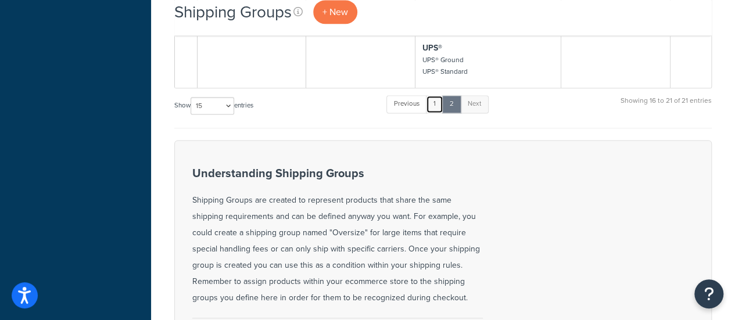
click at [436, 106] on link "1" at bounding box center [434, 103] width 17 height 17
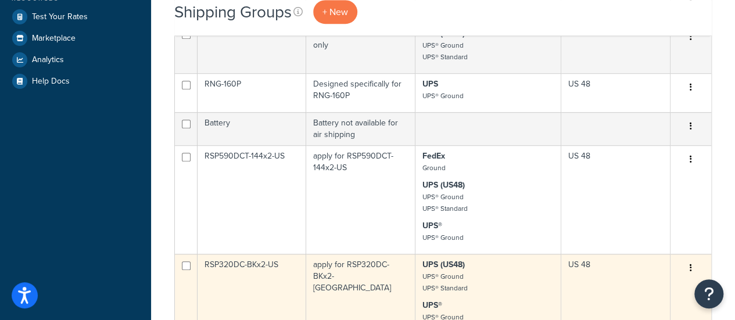
scroll to position [315, 0]
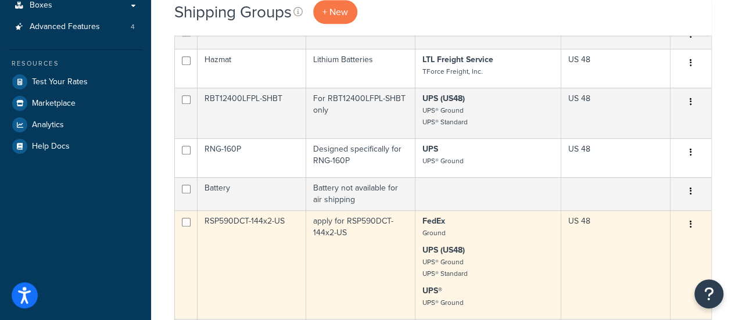
click at [378, 238] on td "apply for RSP590DCT-144x2-US" at bounding box center [360, 264] width 109 height 109
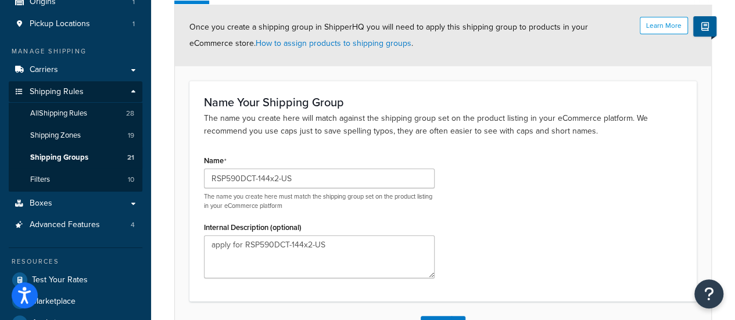
scroll to position [29, 0]
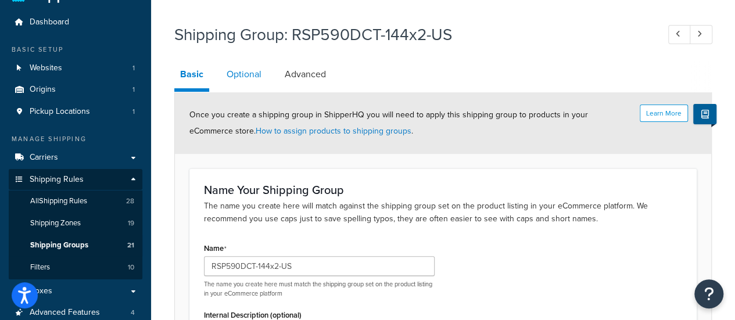
click at [249, 80] on link "Optional" at bounding box center [244, 74] width 46 height 28
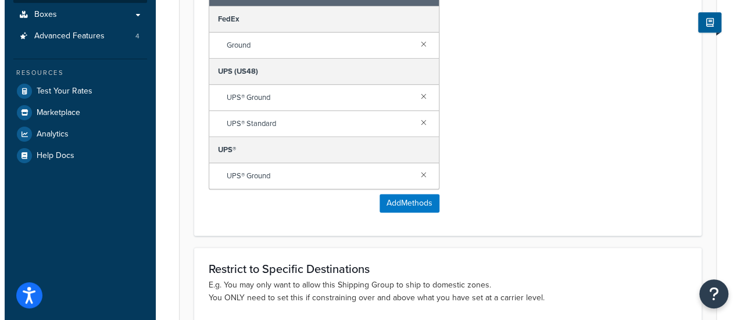
scroll to position [232, 0]
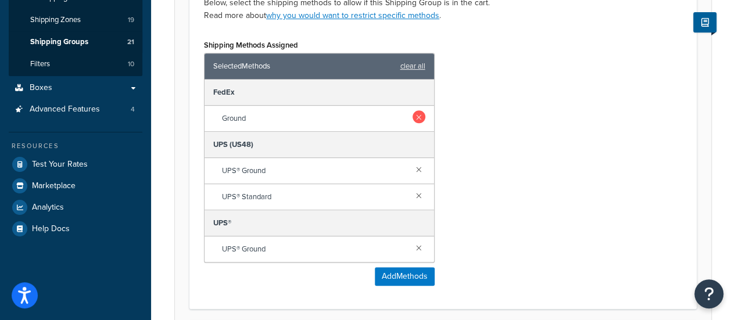
click at [419, 116] on link at bounding box center [418, 116] width 13 height 13
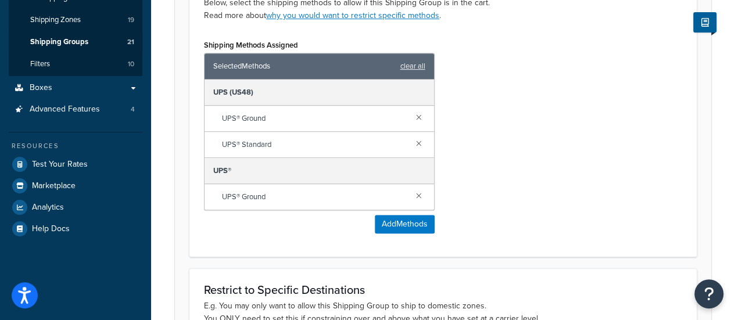
click at [419, 116] on link at bounding box center [418, 116] width 13 height 13
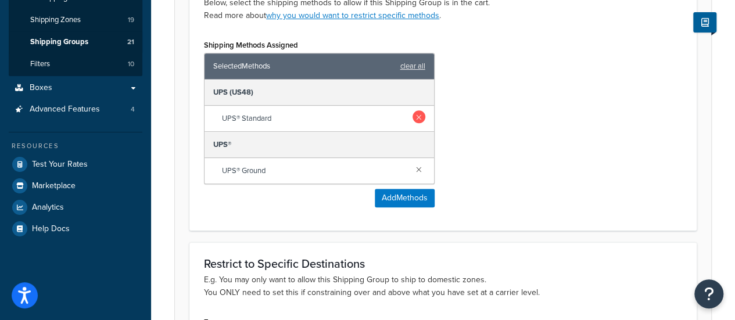
click at [419, 116] on link at bounding box center [418, 116] width 13 height 13
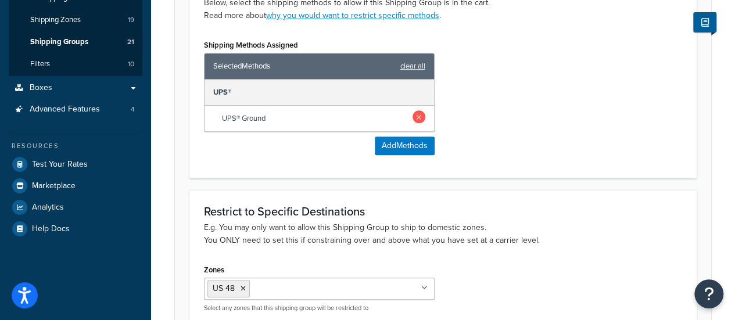
click at [419, 116] on link at bounding box center [418, 116] width 13 height 13
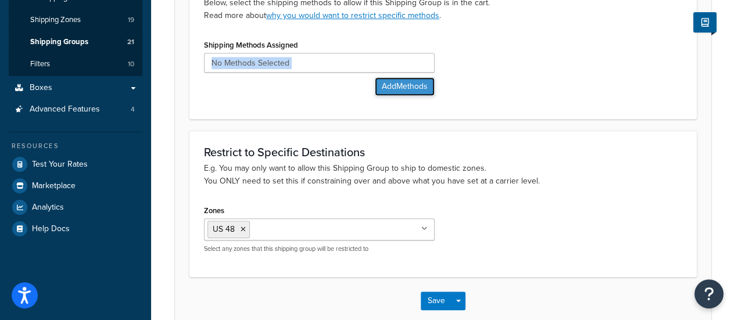
click at [394, 88] on button "Add Methods" at bounding box center [405, 86] width 60 height 19
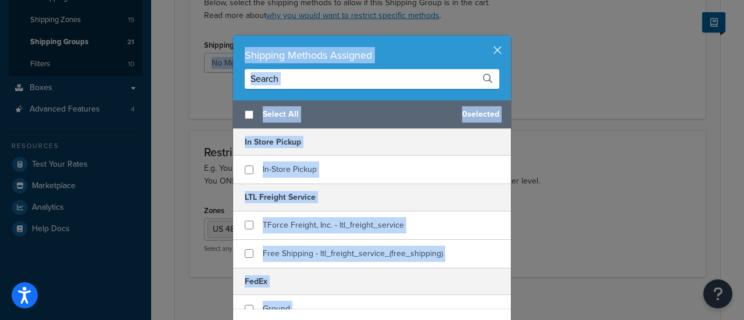
click at [313, 75] on input "text" at bounding box center [372, 79] width 254 height 20
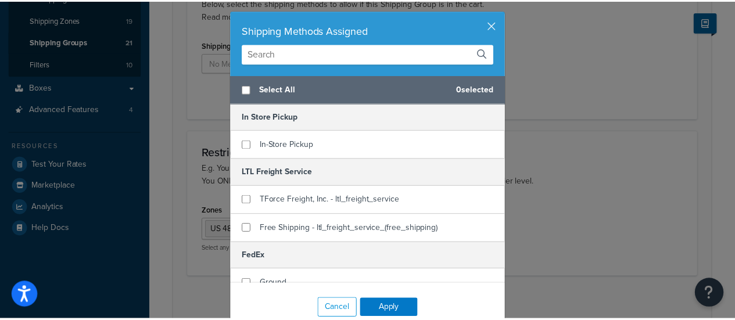
scroll to position [49, 0]
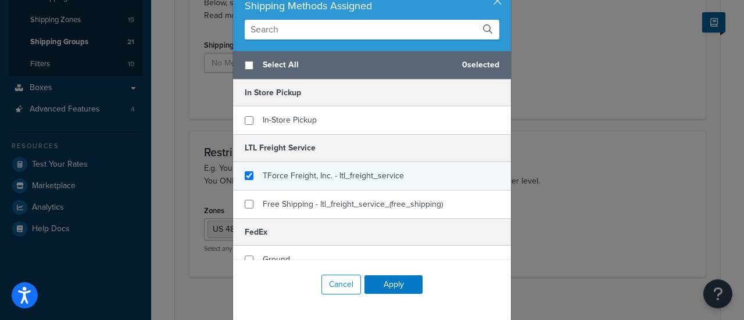
checkbox input "true"
click at [366, 177] on span "TForce Freight, Inc. - ltl_freight_service" at bounding box center [333, 176] width 141 height 12
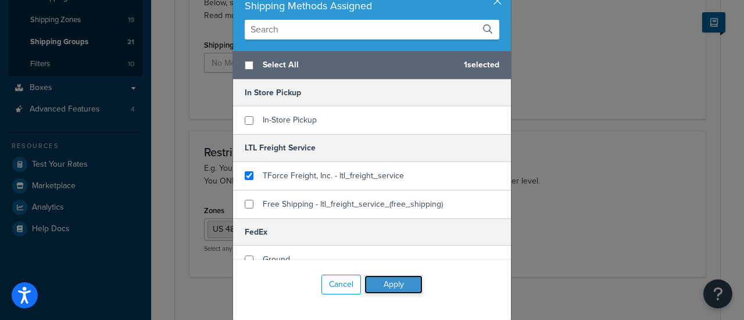
click at [387, 285] on button "Apply" at bounding box center [393, 284] width 58 height 19
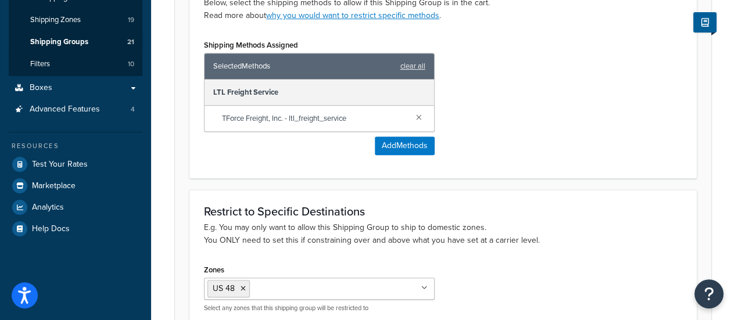
click at [498, 120] on div "Shipping Methods Assigned Selected Methods clear all LTL Freight Service TForce…" at bounding box center [443, 100] width 496 height 127
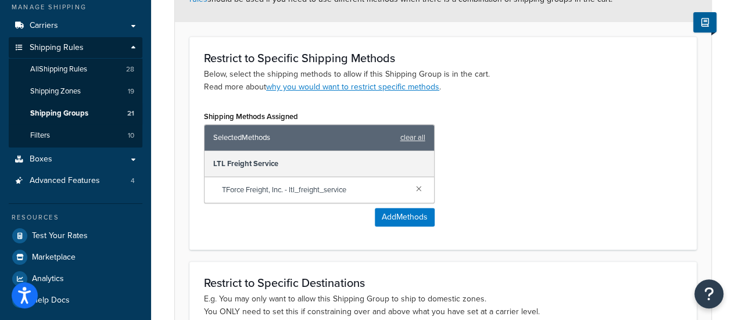
scroll to position [352, 0]
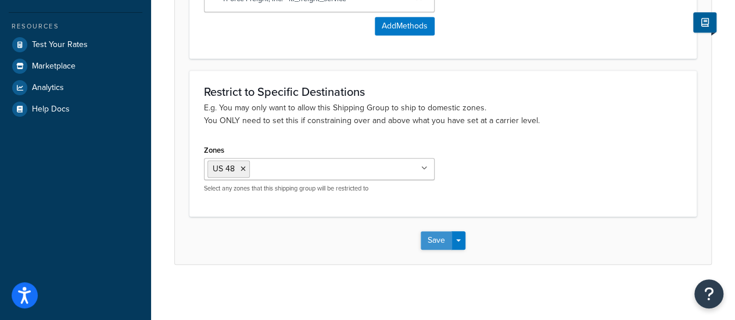
click at [432, 237] on button "Save" at bounding box center [436, 240] width 31 height 19
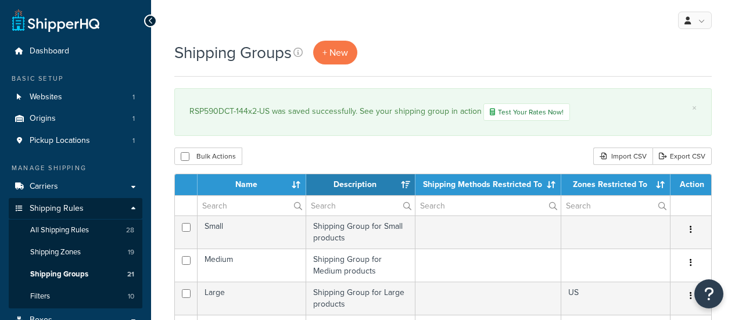
select select "15"
click at [330, 48] on span "+ New" at bounding box center [335, 52] width 26 height 13
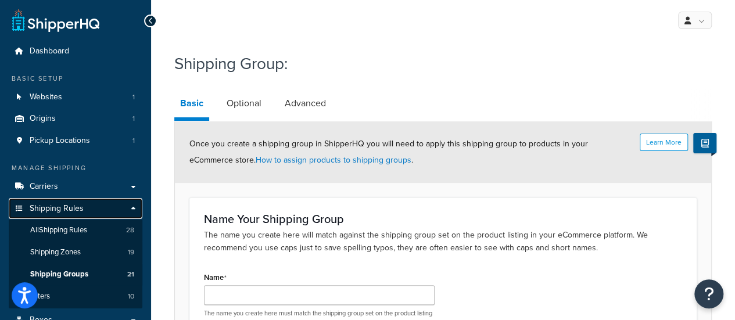
click at [66, 216] on link "Shipping Rules" at bounding box center [76, 208] width 134 height 21
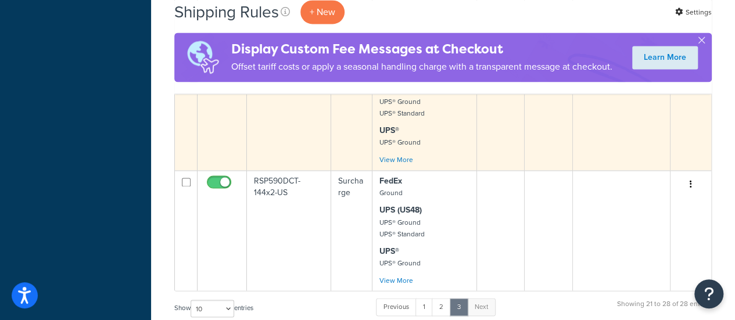
scroll to position [817, 0]
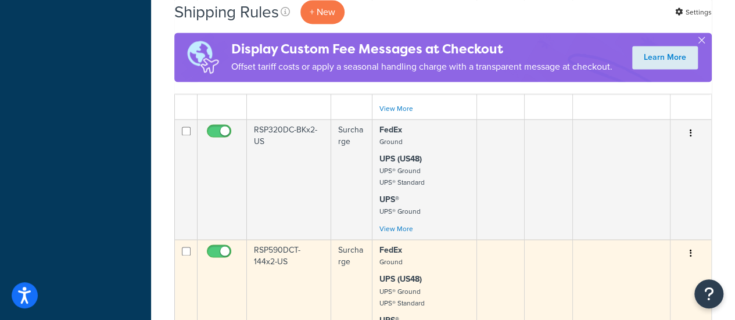
click at [284, 250] on td "RSP590DCT-144x2-US" at bounding box center [289, 299] width 84 height 120
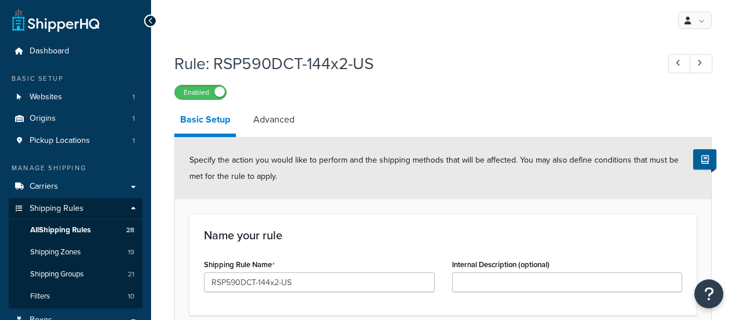
select select "ITEM"
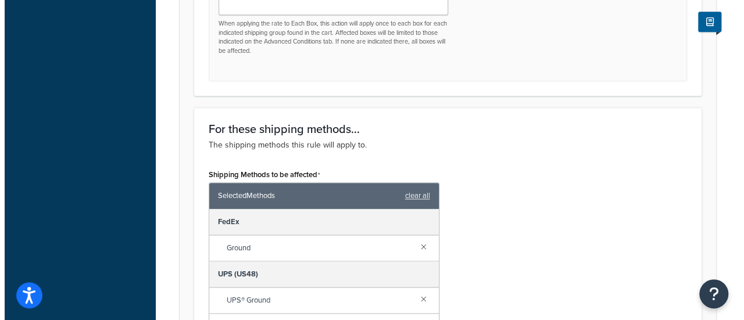
scroll to position [755, 0]
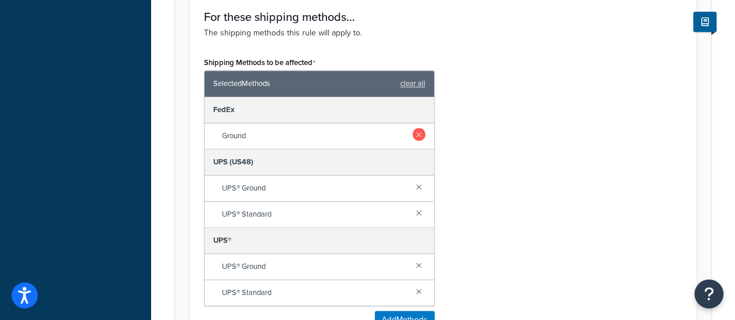
click at [416, 128] on link at bounding box center [418, 134] width 13 height 13
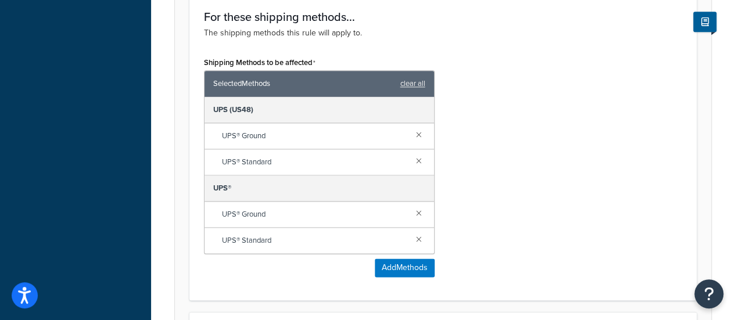
click at [416, 128] on link at bounding box center [418, 134] width 13 height 13
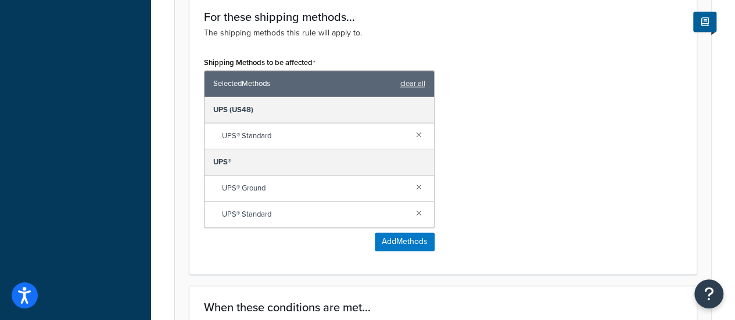
click at [416, 128] on link at bounding box center [418, 134] width 13 height 13
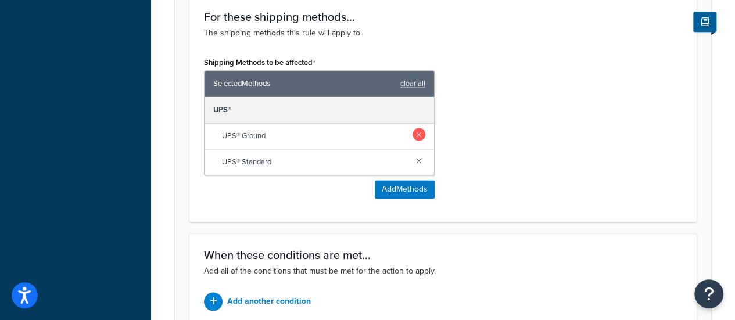
click at [416, 128] on link at bounding box center [418, 134] width 13 height 13
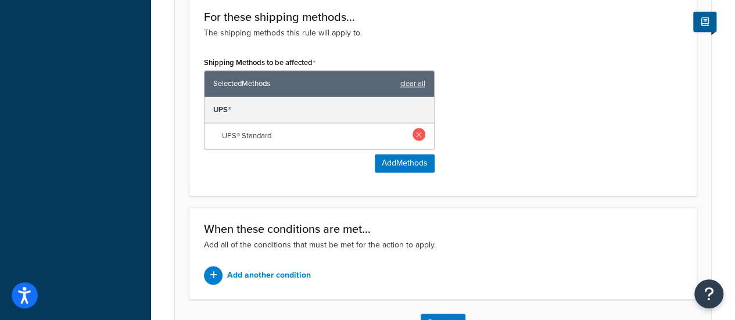
click at [416, 128] on link at bounding box center [418, 134] width 13 height 13
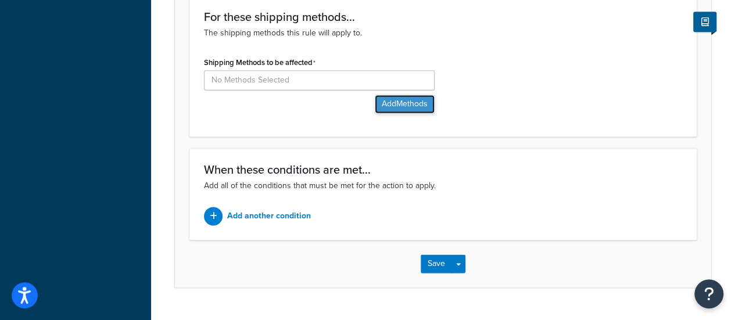
click at [397, 95] on button "Add Methods" at bounding box center [405, 104] width 60 height 19
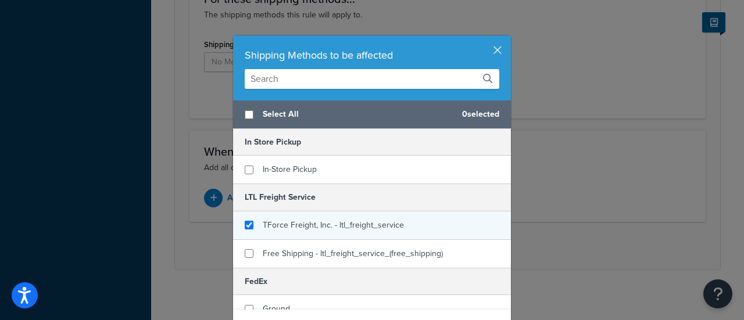
checkbox input "true"
click at [303, 219] on span "TForce Freight, Inc. - ltl_freight_service" at bounding box center [333, 225] width 141 height 12
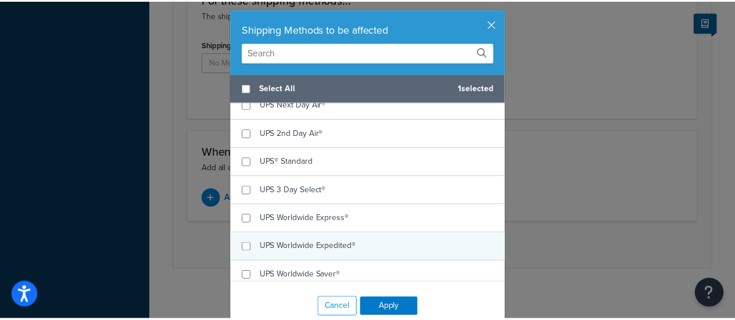
scroll to position [49, 0]
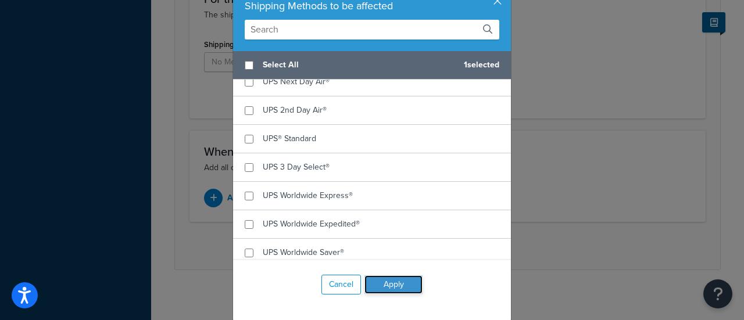
click at [388, 288] on button "Apply" at bounding box center [393, 284] width 58 height 19
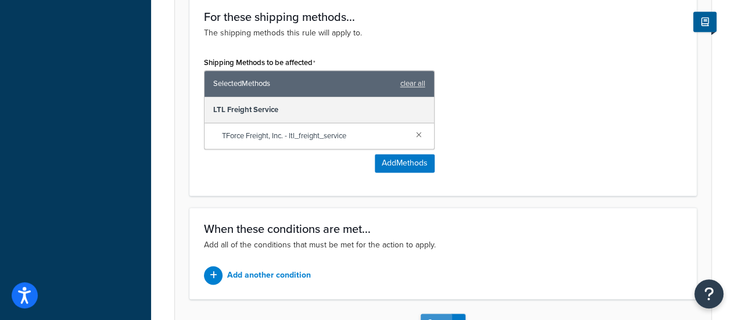
click at [434, 314] on button "Save" at bounding box center [436, 323] width 31 height 19
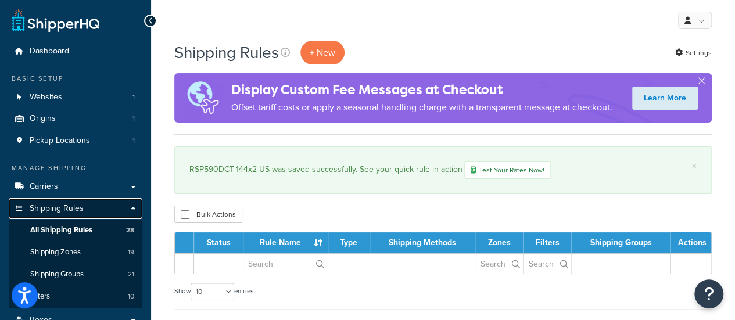
click at [53, 211] on span "Shipping Rules" at bounding box center [57, 209] width 54 height 10
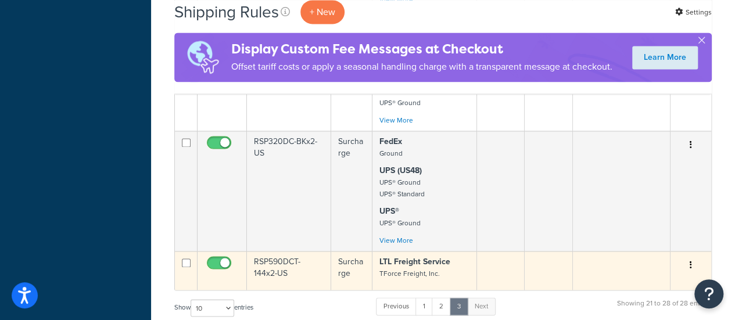
scroll to position [871, 0]
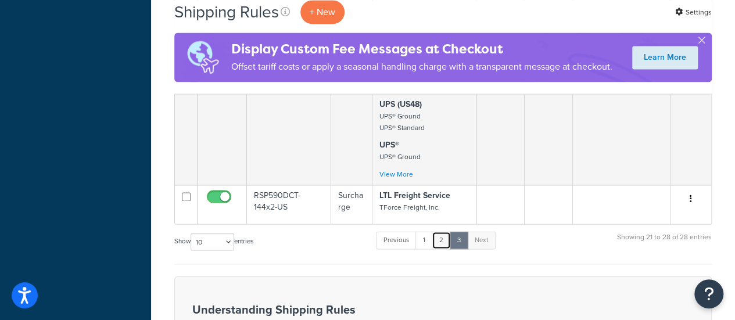
click at [445, 241] on link "2" at bounding box center [441, 239] width 19 height 17
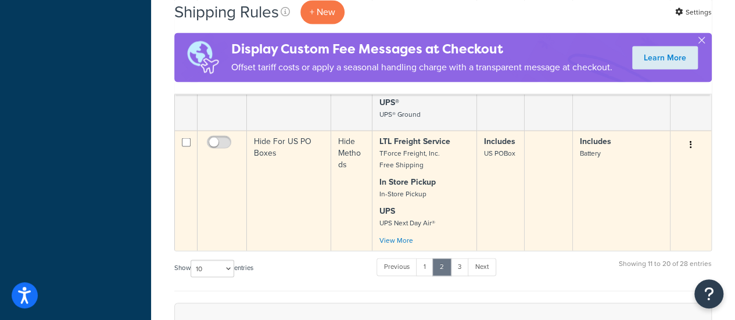
scroll to position [1028, 0]
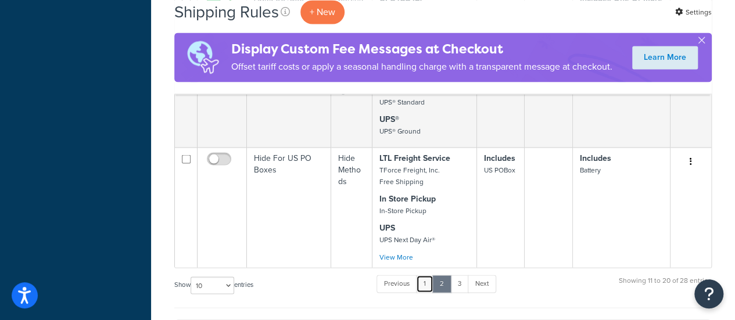
click at [429, 275] on link "1" at bounding box center [424, 283] width 17 height 17
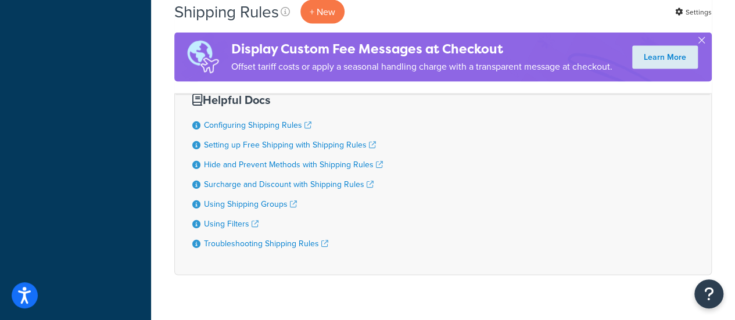
scroll to position [970, 0]
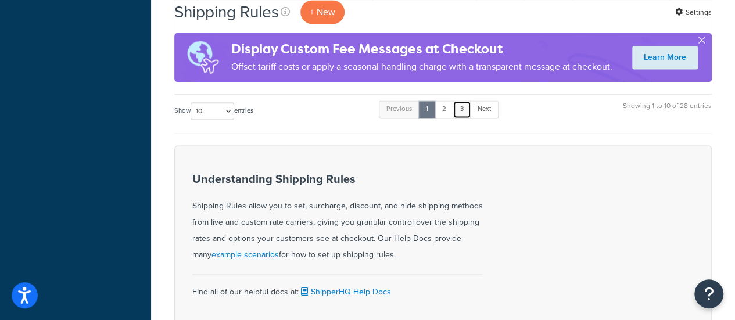
click at [465, 107] on link "3" at bounding box center [462, 109] width 19 height 17
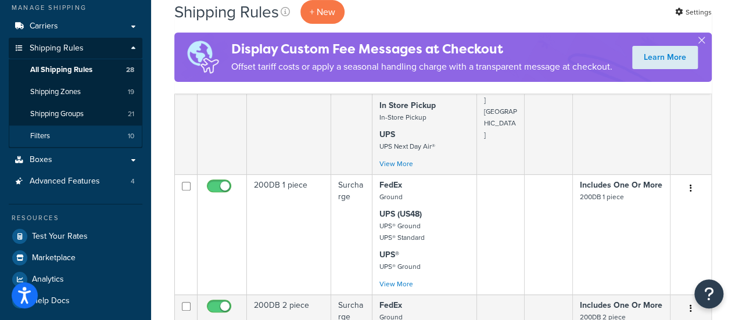
scroll to position [98, 0]
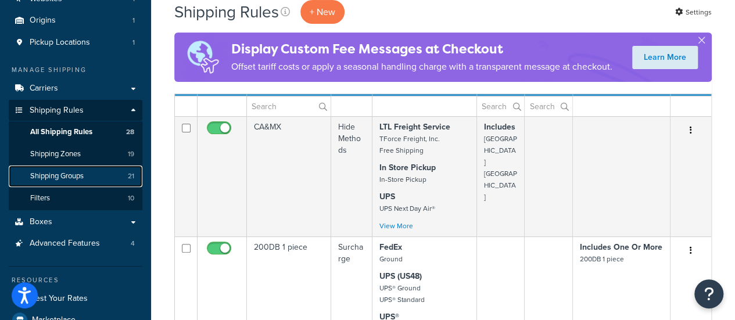
click at [67, 171] on span "Shipping Groups" at bounding box center [56, 176] width 53 height 10
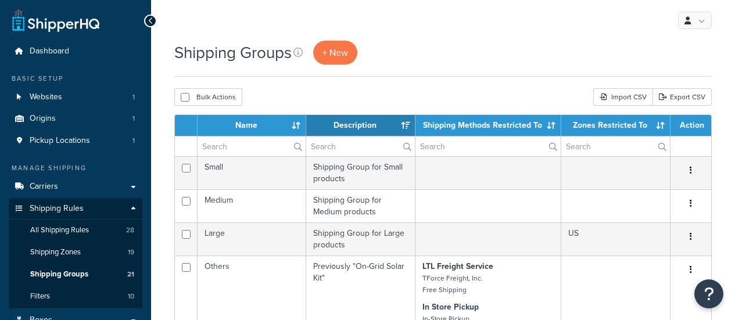
select select "15"
click at [340, 53] on span "+ New" at bounding box center [335, 52] width 26 height 13
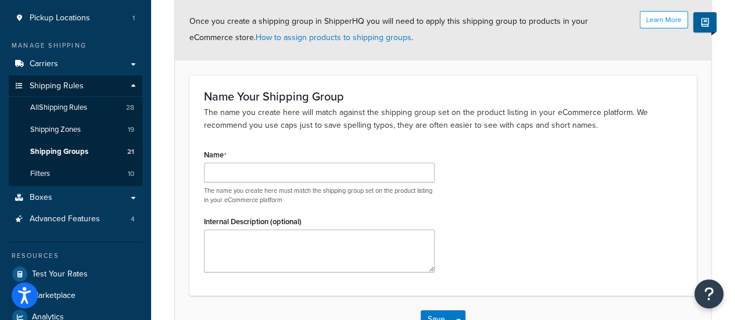
scroll to position [174, 0]
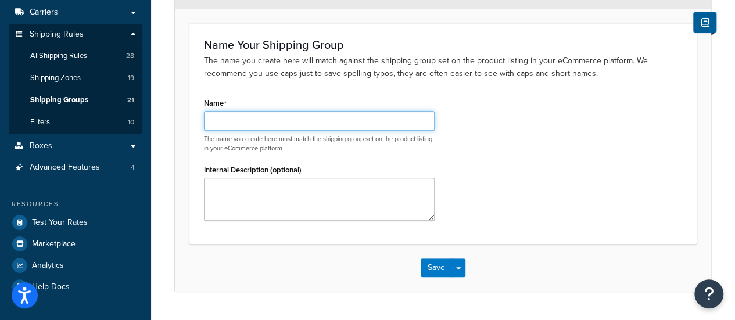
click at [261, 121] on input "Name" at bounding box center [319, 121] width 231 height 20
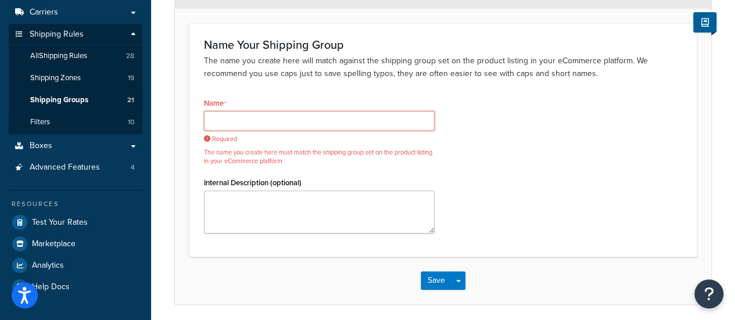
paste input "RSP320DC-BKx4"
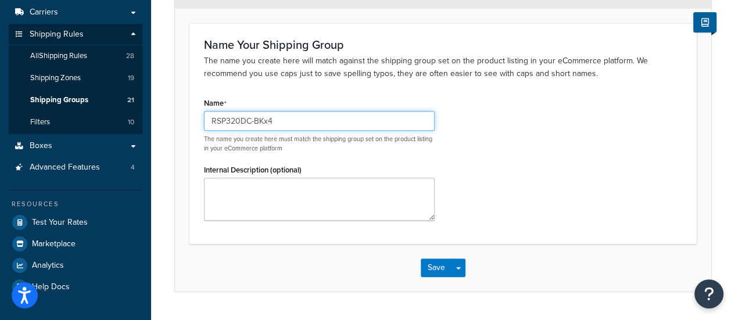
type input "RSP320DC-BKx4"
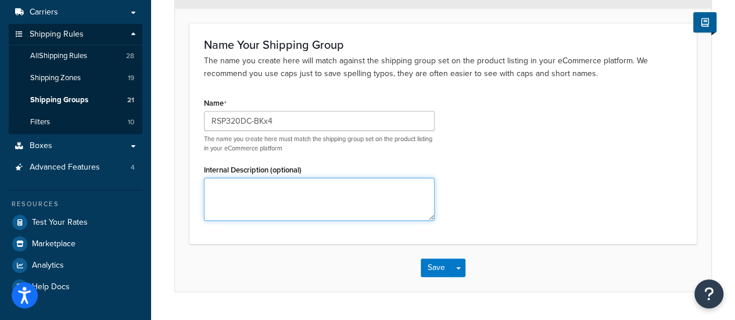
click at [252, 202] on textarea "Internal Description (optional)" at bounding box center [319, 199] width 231 height 43
paste textarea "RSP320DC-BKx4"
type textarea "apply for RSP320DC-BKx4"
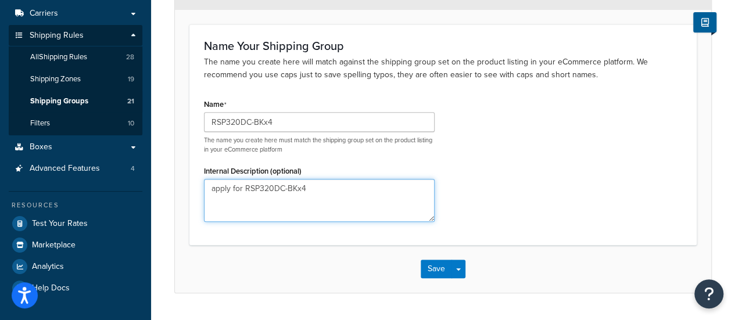
scroll to position [0, 0]
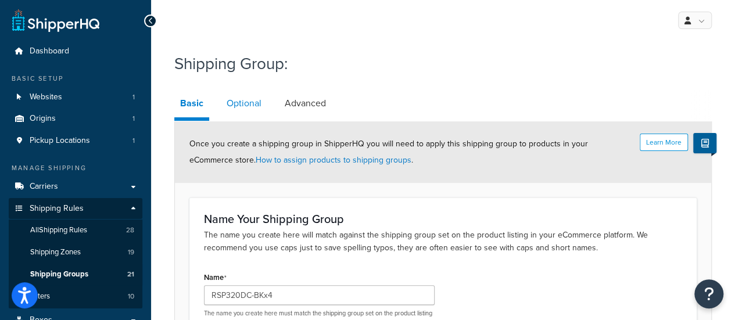
click at [243, 113] on link "Optional" at bounding box center [244, 103] width 46 height 28
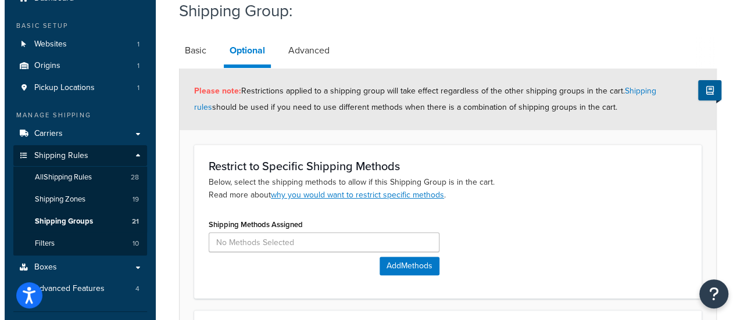
scroll to position [116, 0]
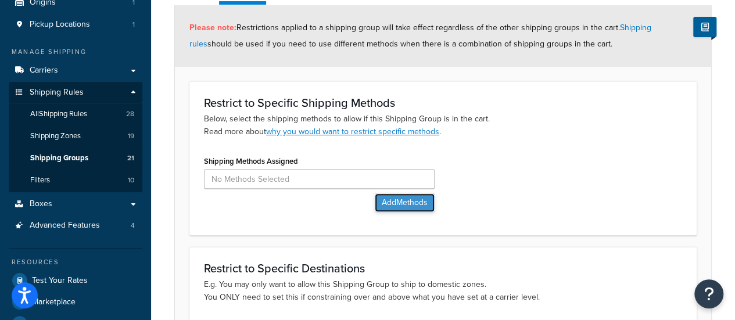
click at [397, 203] on button "Add Methods" at bounding box center [405, 202] width 60 height 19
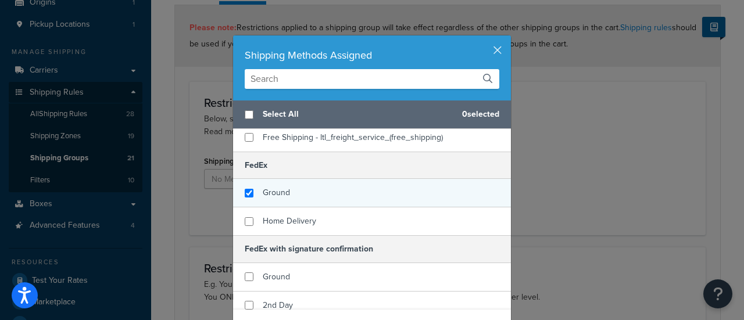
checkbox input "true"
click at [278, 197] on span "Ground" at bounding box center [276, 192] width 27 height 12
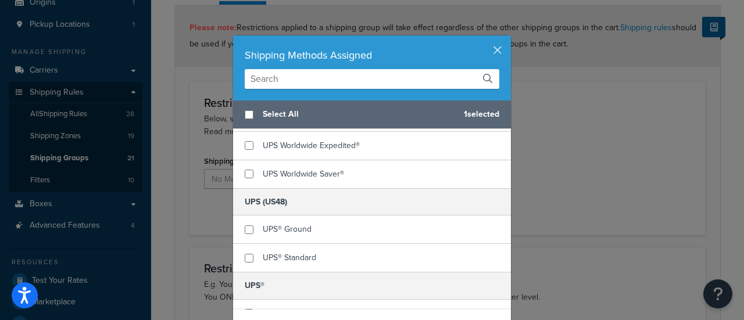
scroll to position [523, 0]
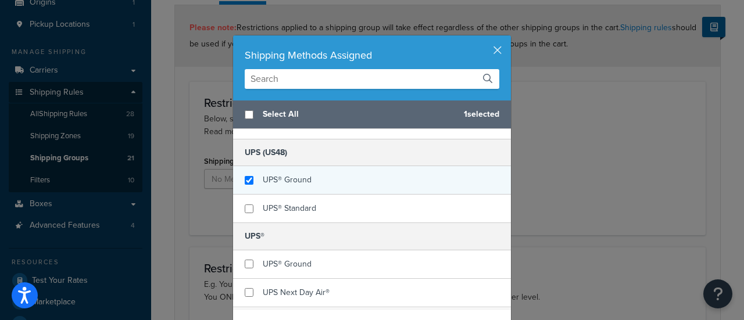
checkbox input "true"
click at [299, 178] on span "UPS® Ground" at bounding box center [287, 180] width 49 height 12
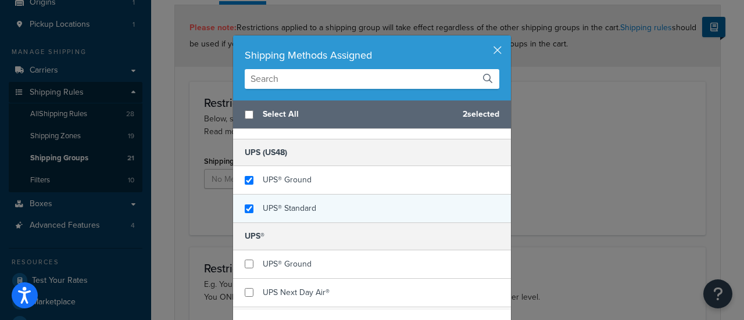
checkbox input "true"
click at [293, 211] on div "UPS® Standard" at bounding box center [289, 208] width 53 height 16
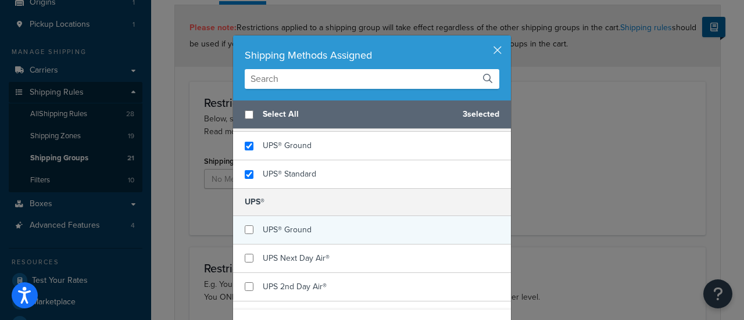
scroll to position [581, 0]
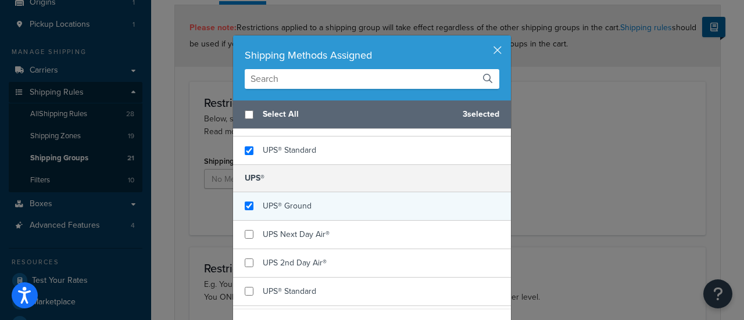
checkbox input "true"
click at [298, 206] on span "UPS® Ground" at bounding box center [287, 206] width 49 height 12
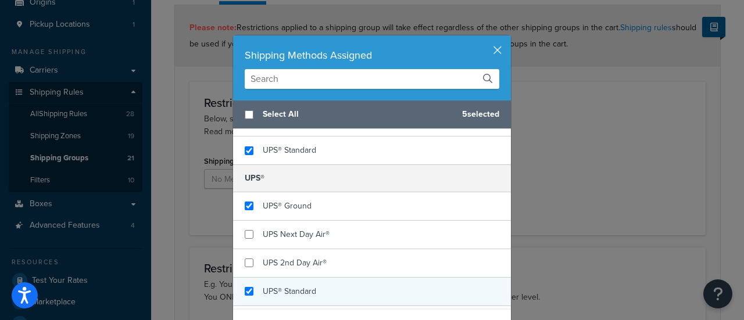
click at [301, 287] on span "UPS® Standard" at bounding box center [289, 291] width 53 height 12
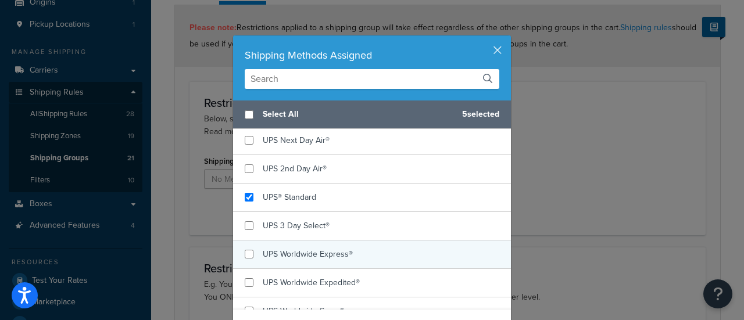
scroll to position [684, 0]
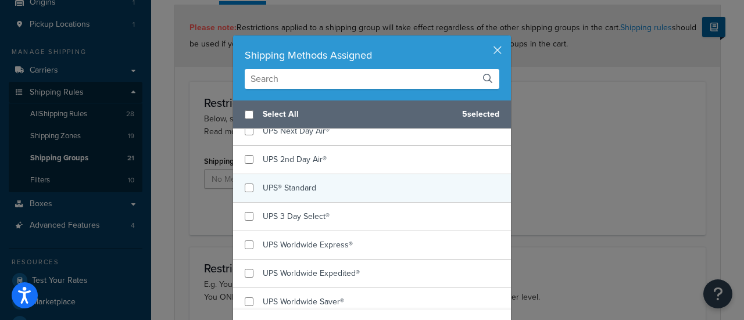
checkbox input "false"
click at [304, 186] on span "UPS® Standard" at bounding box center [289, 188] width 53 height 12
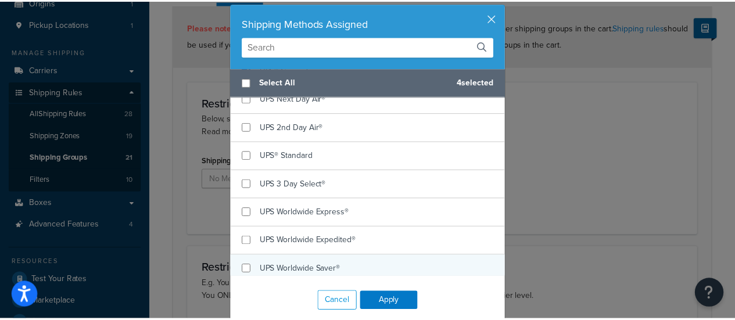
scroll to position [49, 0]
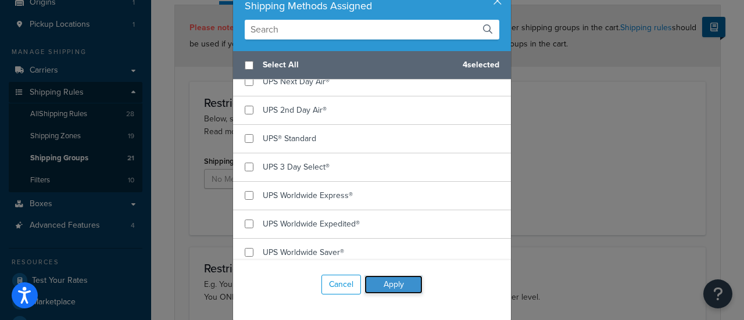
click at [397, 284] on button "Apply" at bounding box center [393, 284] width 58 height 19
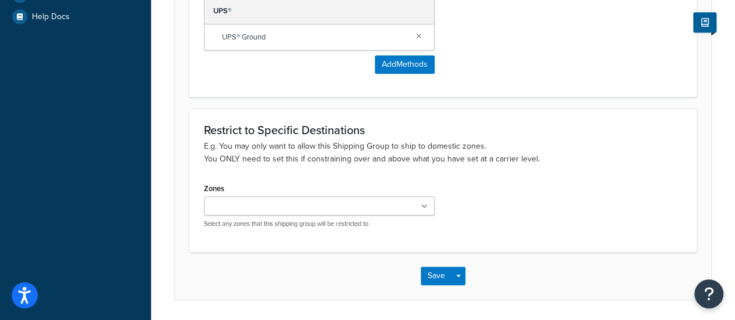
scroll to position [479, 0]
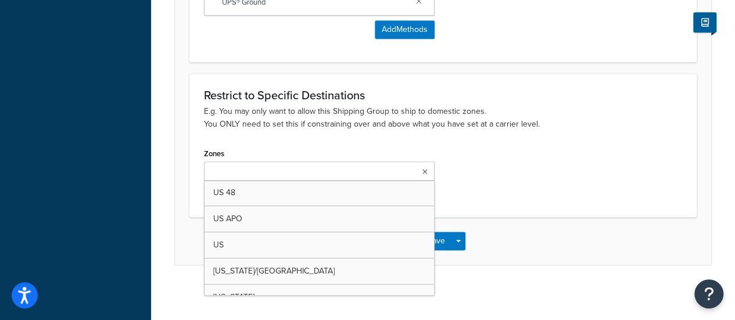
click at [301, 175] on ul at bounding box center [319, 171] width 231 height 19
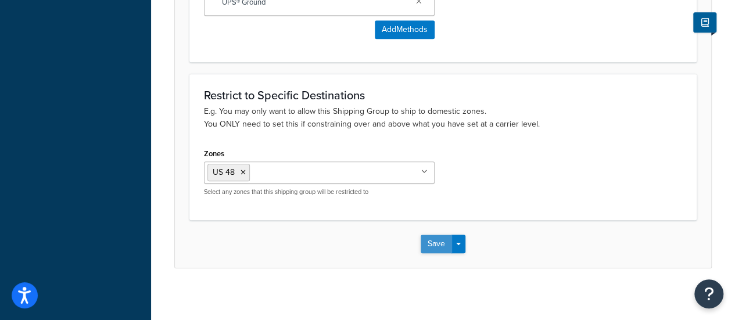
click at [440, 242] on button "Save" at bounding box center [436, 244] width 31 height 19
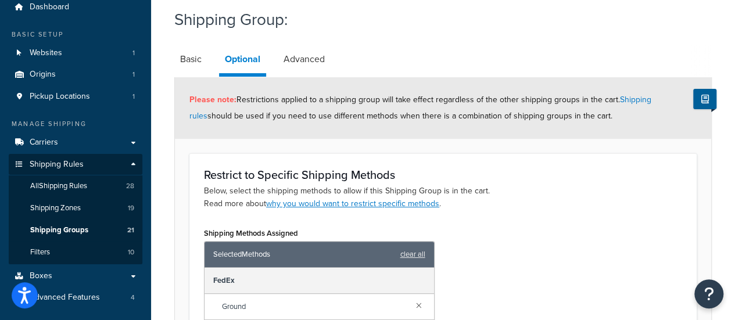
scroll to position [174, 0]
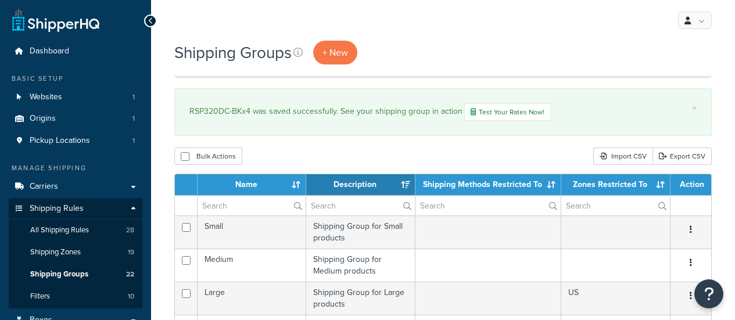
select select "15"
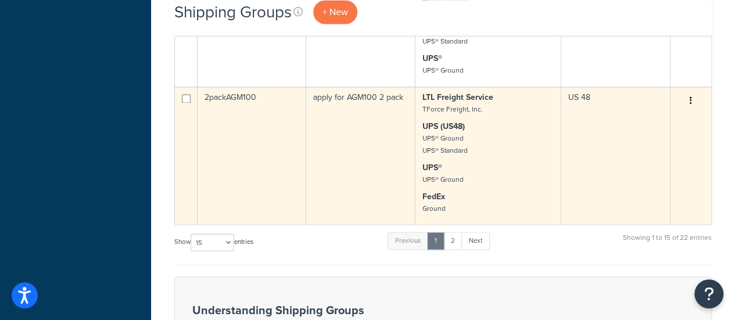
scroll to position [930, 0]
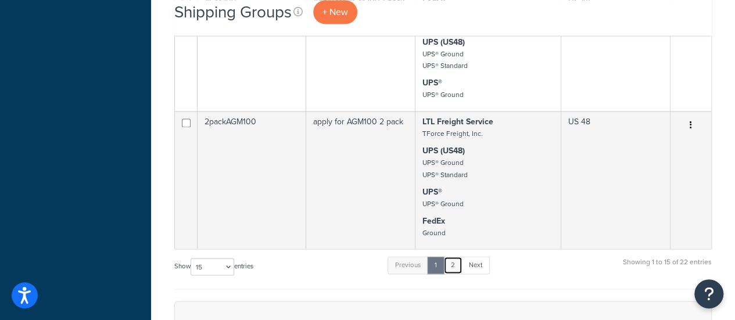
click at [458, 263] on link "2" at bounding box center [452, 264] width 19 height 17
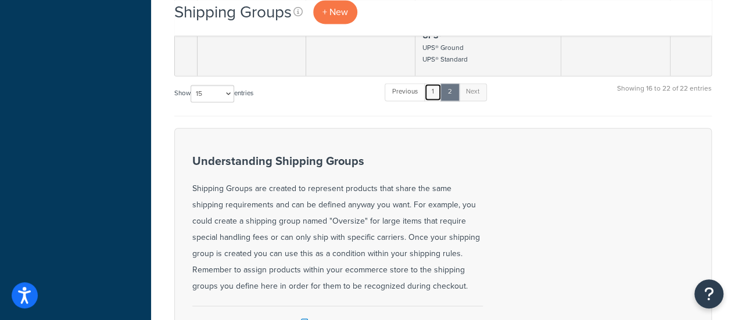
click at [437, 89] on link "1" at bounding box center [432, 91] width 17 height 17
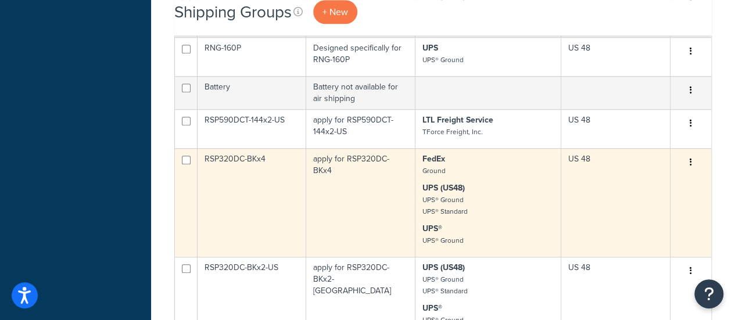
scroll to position [465, 0]
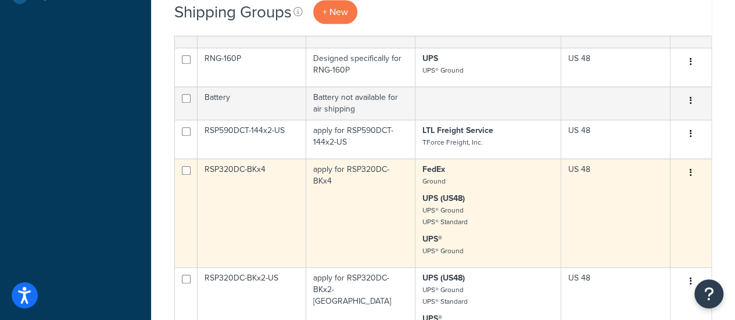
click at [247, 181] on td "RSP320DC-BKx4" at bounding box center [252, 213] width 109 height 109
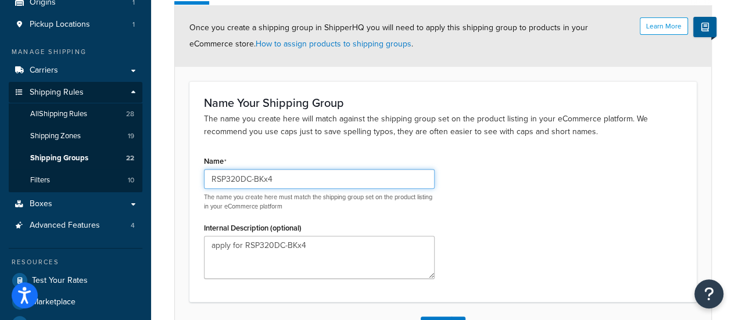
click at [292, 185] on input "RSP320DC-BKx4" at bounding box center [319, 179] width 231 height 20
type input "RSP320DC-BKx4-US"
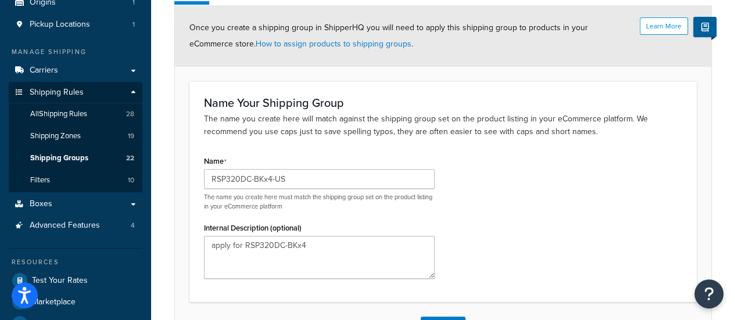
click at [528, 235] on div "Name RSP320DC-BKx4-US The name you create here must match the shipping group se…" at bounding box center [443, 220] width 496 height 135
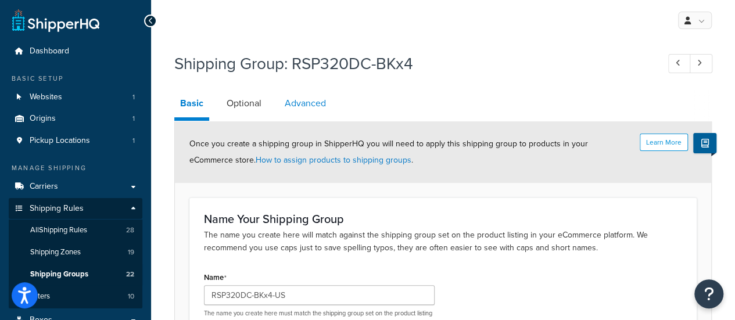
click at [300, 109] on link "Advanced" at bounding box center [305, 103] width 53 height 28
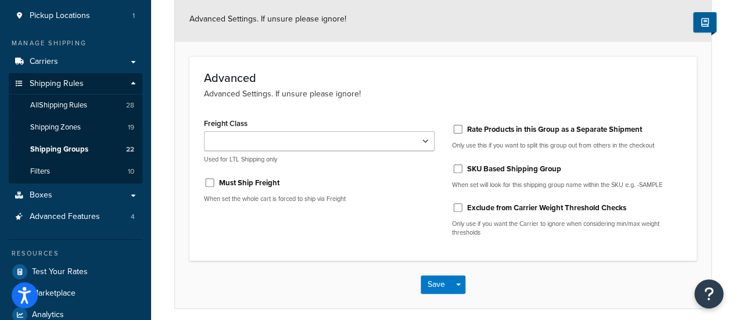
scroll to position [55, 0]
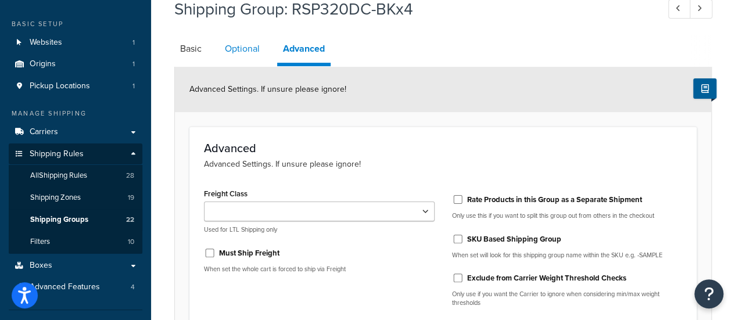
click at [251, 54] on link "Optional" at bounding box center [242, 49] width 46 height 28
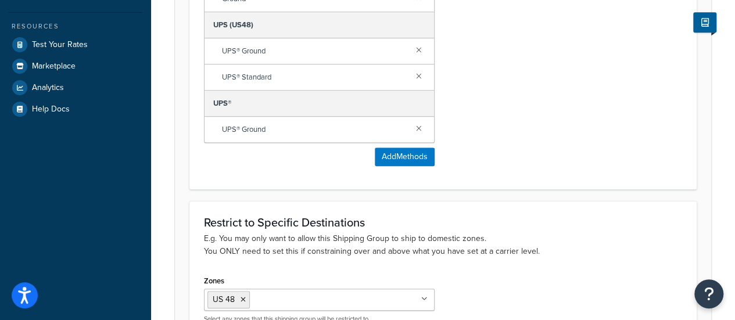
scroll to position [482, 0]
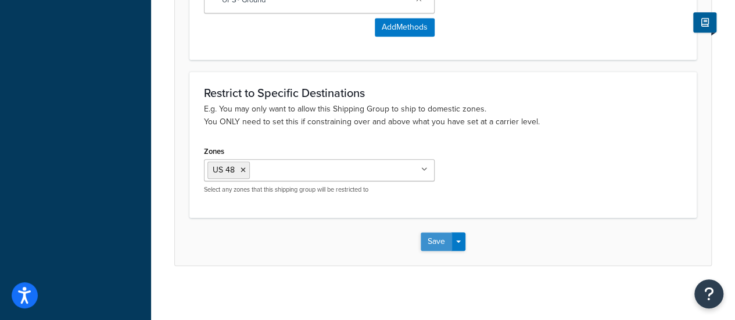
click at [440, 235] on button "Save" at bounding box center [436, 241] width 31 height 19
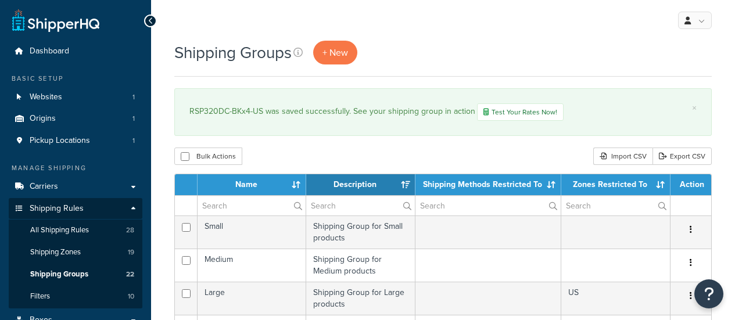
select select "15"
click at [327, 59] on link "+ New" at bounding box center [335, 53] width 44 height 24
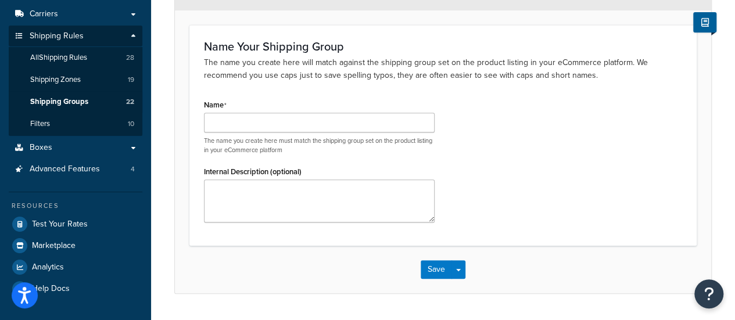
scroll to position [174, 0]
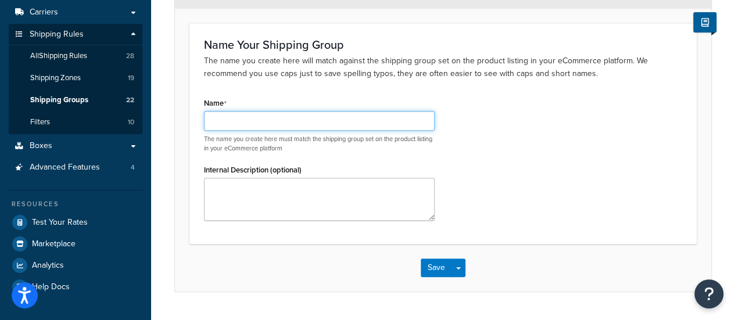
click at [256, 123] on input "Name" at bounding box center [319, 121] width 231 height 20
paste input "RSP320DC-BKx4"
click at [270, 122] on input "RSP320DC-BKx4" at bounding box center [319, 121] width 231 height 20
drag, startPoint x: 268, startPoint y: 121, endPoint x: 282, endPoint y: 121, distance: 13.9
click at [282, 121] on input "RSP320DC-BKx4" at bounding box center [319, 121] width 231 height 20
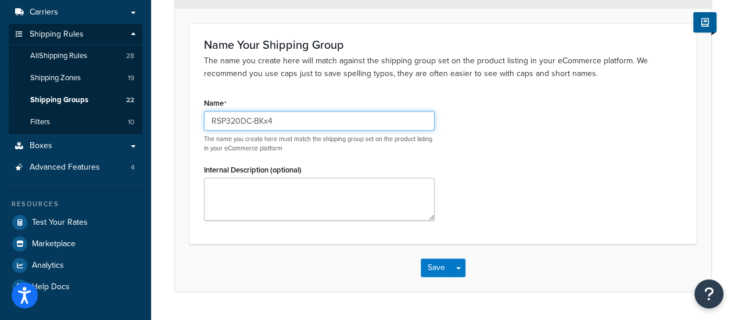
paste input "RSP320DC-BKx6"
drag, startPoint x: 267, startPoint y: 121, endPoint x: 400, endPoint y: 127, distance: 132.6
click at [399, 127] on input "RSP320DC-BKxRSP320DC-BKx6" at bounding box center [319, 121] width 231 height 20
paste input "RSP320DT-BKx6"
type input "RSP320DC-BKx6-US/RSP320DT-BKx6-US"
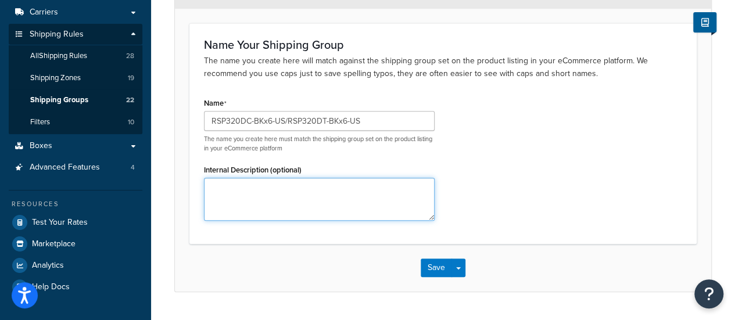
click at [275, 203] on textarea "Internal Description (optional)" at bounding box center [319, 199] width 231 height 43
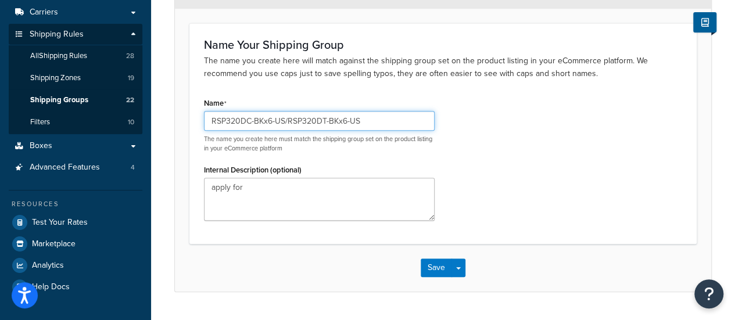
click at [278, 121] on input "RSP320DC-BKx6-US/RSP320DT-BKx6-US" at bounding box center [319, 121] width 231 height 20
click at [278, 120] on input "RSP320DC-BKx6-US/RSP320DT-BKx6-US" at bounding box center [319, 121] width 231 height 20
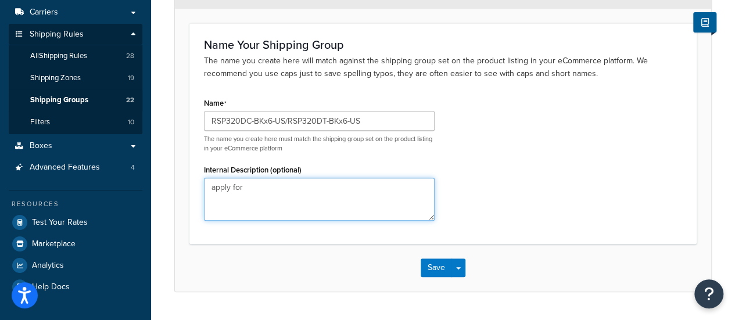
click at [268, 190] on textarea "apply for" at bounding box center [319, 199] width 231 height 43
paste textarea "RSP320DC-BKx6-US/RSP320DT-BKx6-US"
type textarea "apply for RSP320DC-BKx6-US/RSP320DT-BKx6-US"
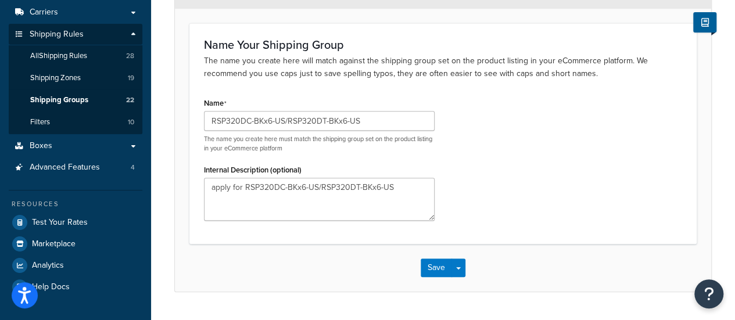
click at [493, 203] on div "Name RSP320DC-BKx6-US/RSP320DT-BKx6-US The name you create here must match the …" at bounding box center [443, 162] width 496 height 135
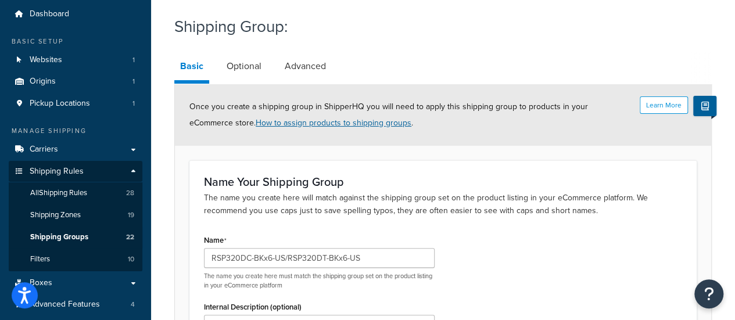
scroll to position [0, 0]
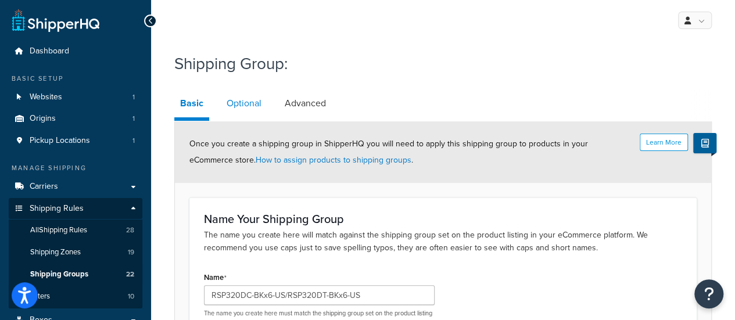
click at [249, 109] on link "Optional" at bounding box center [244, 103] width 46 height 28
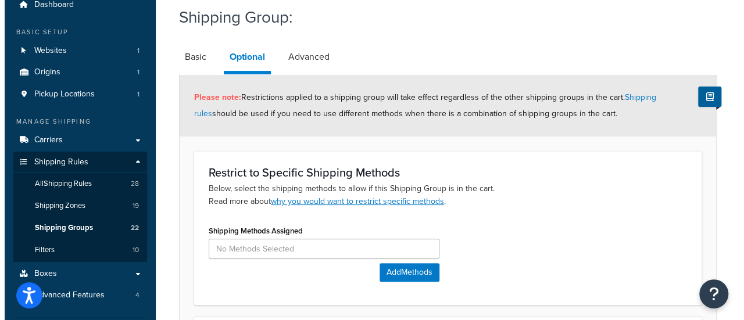
scroll to position [116, 0]
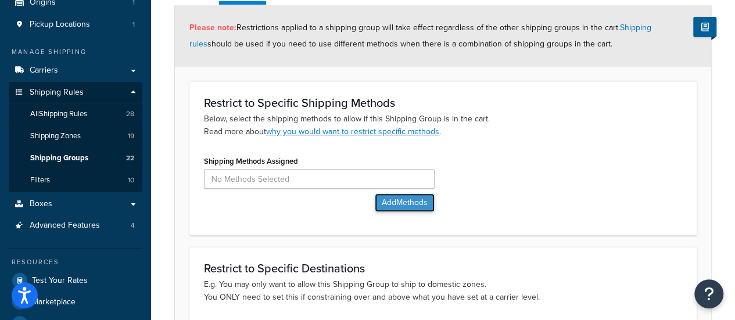
click at [386, 205] on button "Add Methods" at bounding box center [405, 202] width 60 height 19
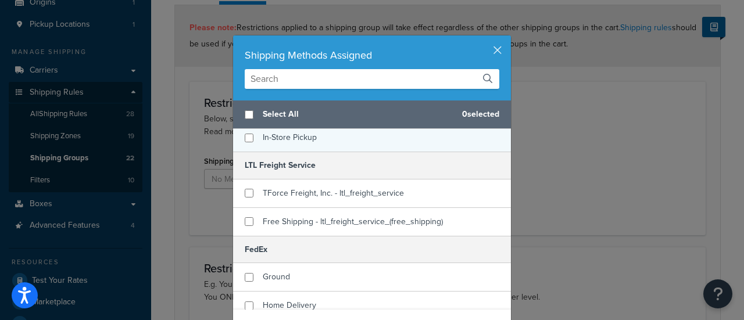
scroll to position [58, 0]
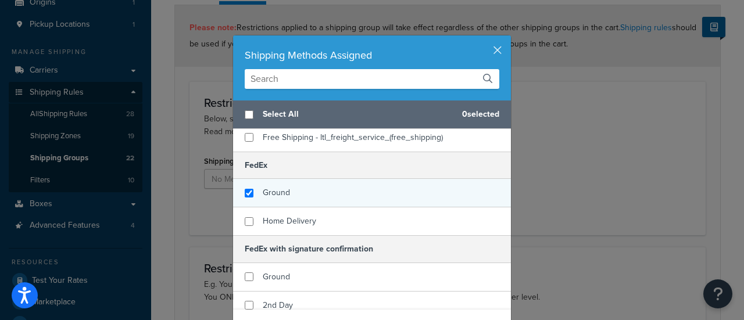
checkbox input "true"
click at [281, 200] on div "Ground" at bounding box center [372, 193] width 278 height 28
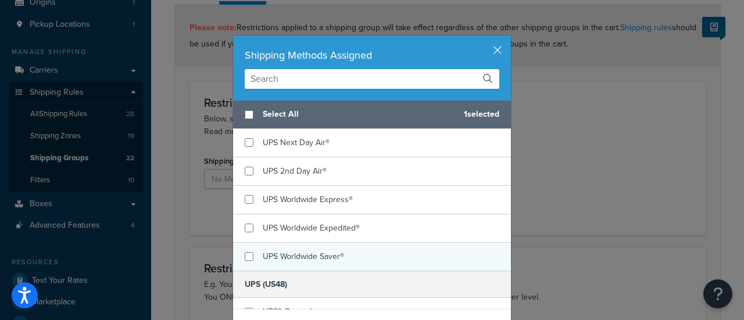
scroll to position [465, 0]
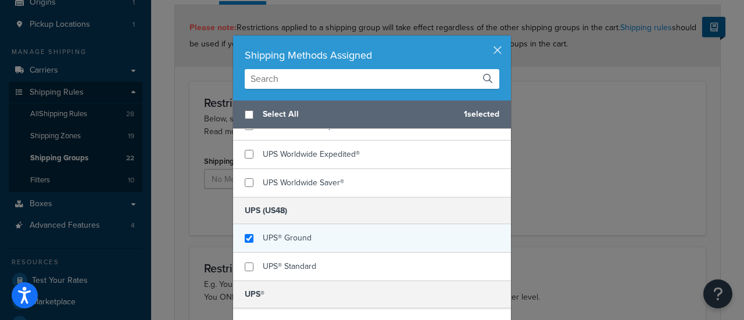
checkbox input "true"
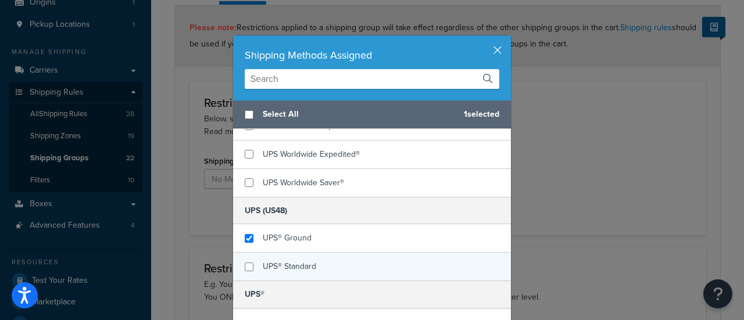
drag, startPoint x: 308, startPoint y: 236, endPoint x: 296, endPoint y: 260, distance: 26.8
click at [307, 236] on div "UPS® Ground" at bounding box center [372, 238] width 278 height 28
checkbox input "true"
click at [295, 260] on span "UPS® Standard" at bounding box center [289, 266] width 53 height 12
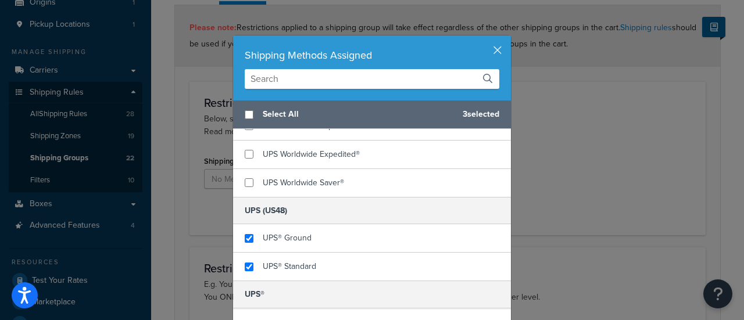
scroll to position [581, 0]
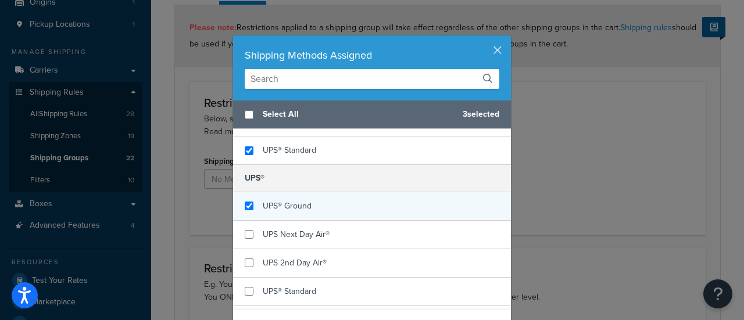
checkbox input "true"
click at [293, 201] on span "UPS® Ground" at bounding box center [287, 206] width 49 height 12
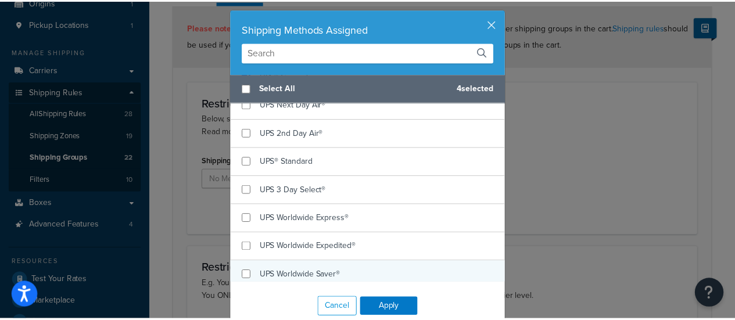
scroll to position [49, 0]
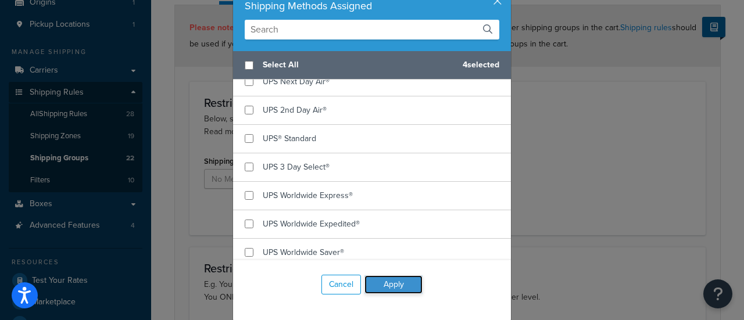
click at [389, 284] on button "Apply" at bounding box center [393, 284] width 58 height 19
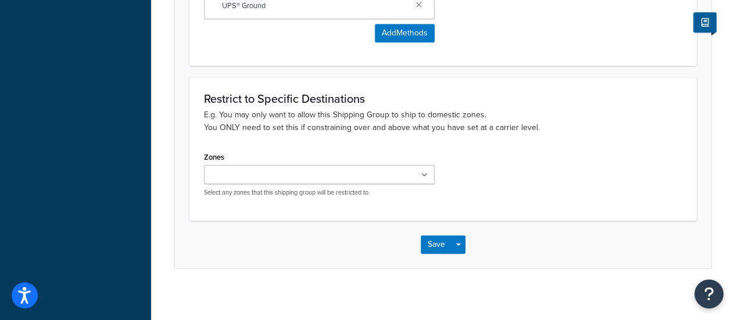
scroll to position [479, 0]
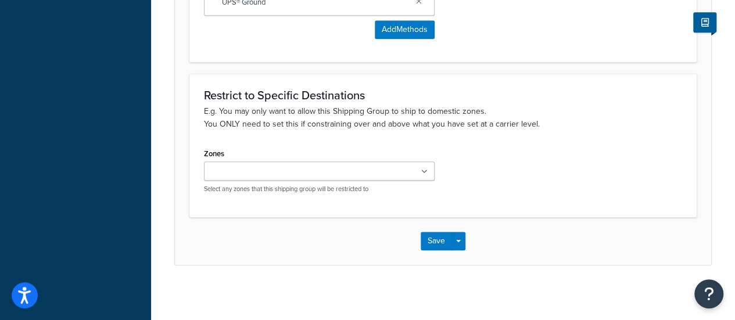
click at [294, 168] on input "Zones" at bounding box center [258, 172] width 103 height 13
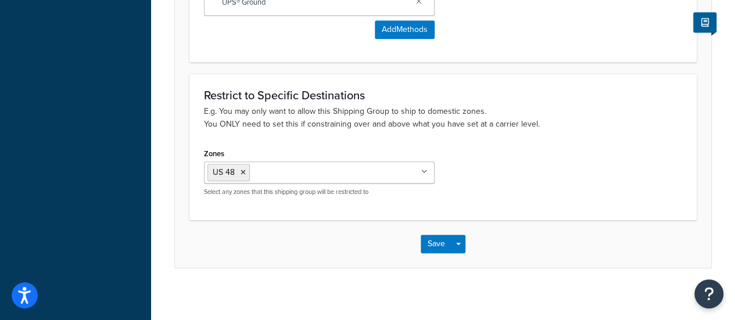
click at [442, 240] on button "Save" at bounding box center [436, 244] width 31 height 19
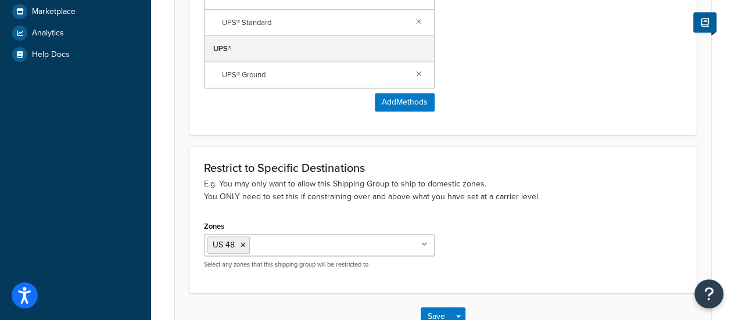
scroll to position [465, 0]
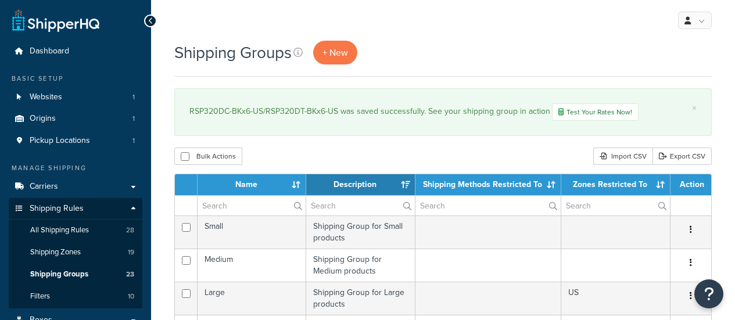
select select "15"
click at [343, 56] on span "+ New" at bounding box center [335, 52] width 26 height 13
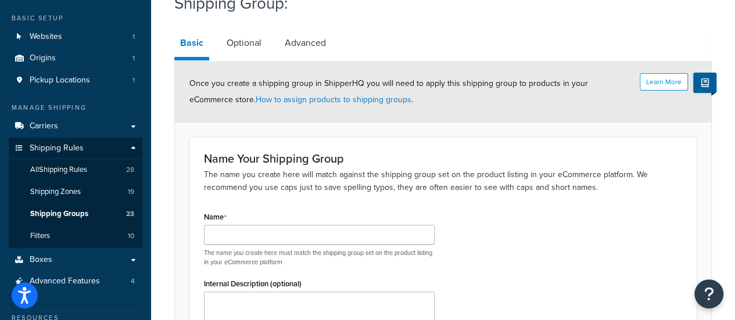
scroll to position [116, 0]
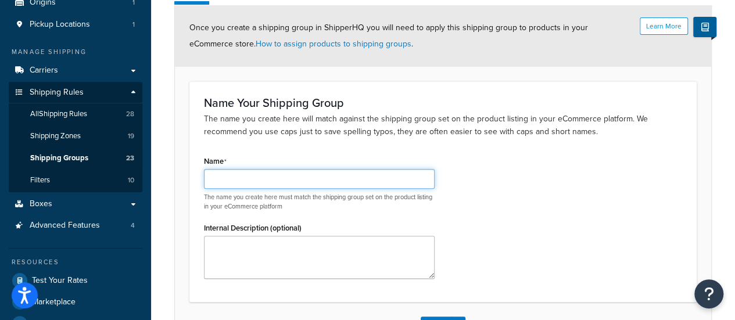
click at [270, 180] on input "Name" at bounding box center [319, 179] width 231 height 20
paste input "RSP320DC-BKx8"
type input "RSP320DC-BKx8-US"
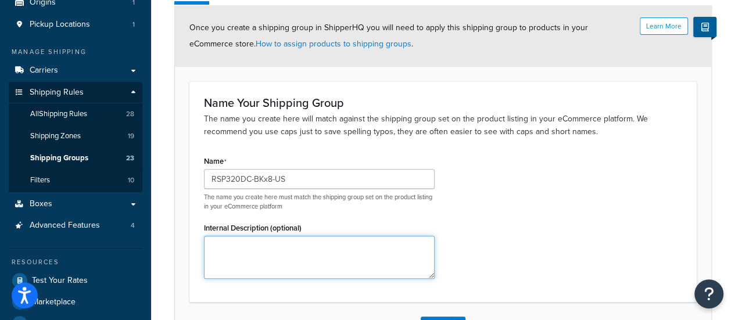
click at [241, 261] on textarea "Internal Description (optional)" at bounding box center [319, 257] width 231 height 43
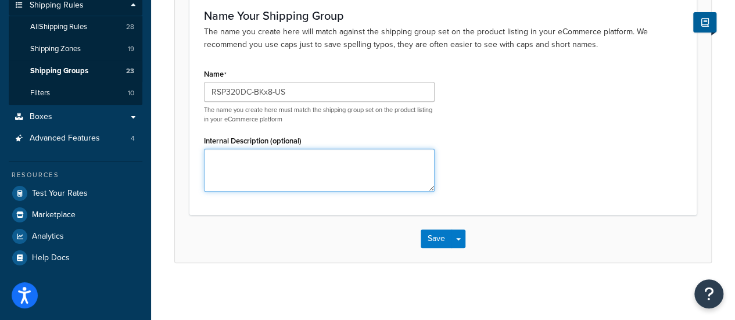
scroll to position [145, 0]
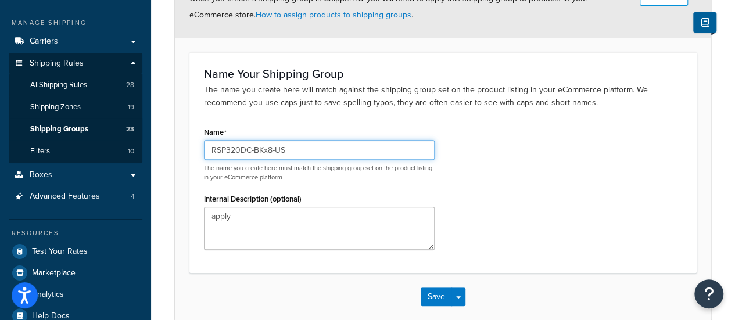
click at [245, 150] on input "RSP320DC-BKx8-US" at bounding box center [319, 150] width 231 height 20
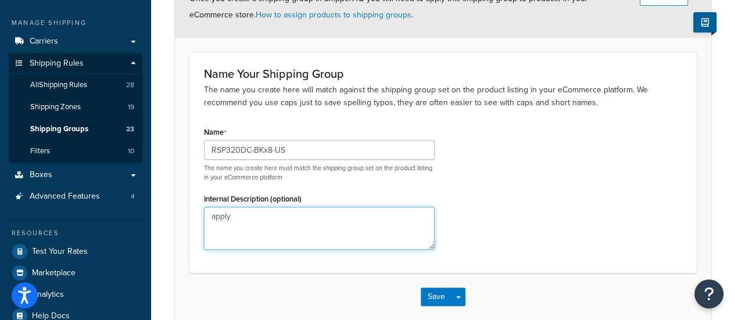
click at [261, 221] on textarea "apply" at bounding box center [319, 228] width 231 height 43
paste textarea "RSP320DC-BKx8-US"
click at [234, 214] on textarea "apply RSP320DC-BKx8-US" at bounding box center [319, 228] width 231 height 43
type textarea "apply for RSP320DC-BKx8-US"
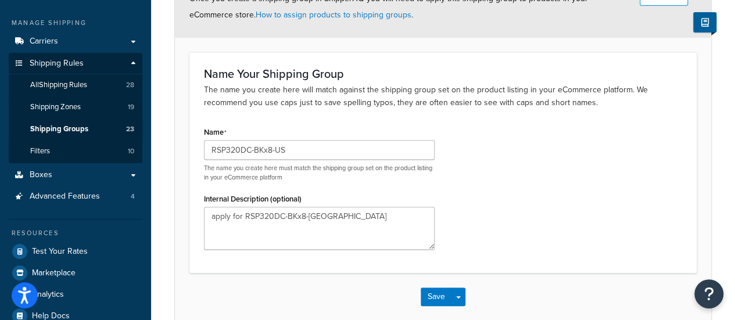
click at [480, 217] on div "Name RSP320DC-BKx8-US The name you create here must match the shipping group se…" at bounding box center [443, 191] width 496 height 135
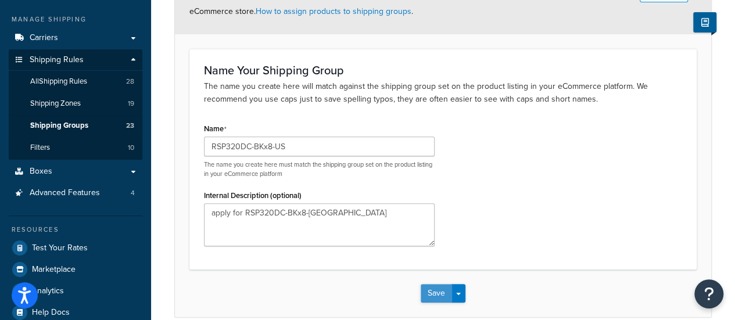
scroll to position [29, 0]
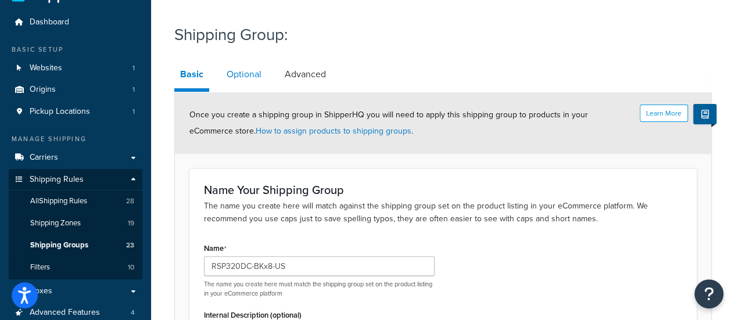
click at [246, 82] on link "Optional" at bounding box center [244, 74] width 46 height 28
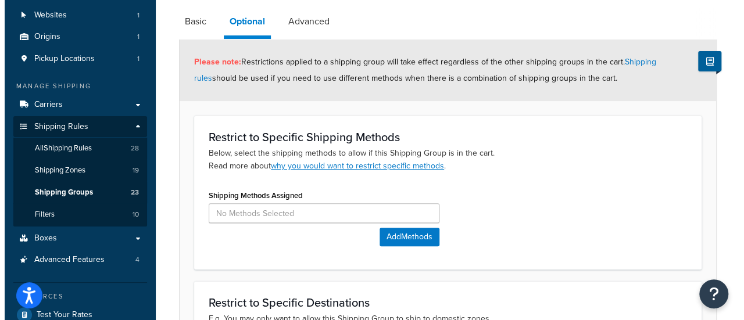
scroll to position [145, 0]
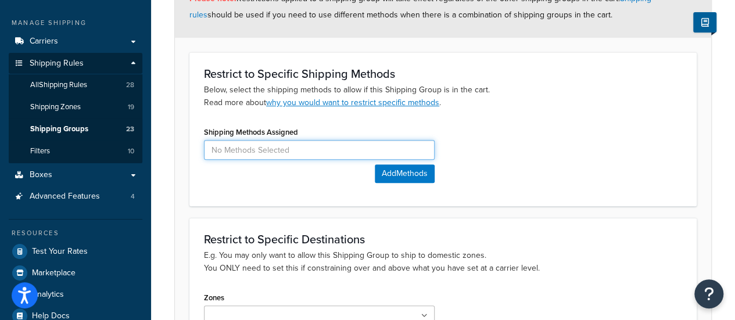
click at [296, 148] on input at bounding box center [319, 150] width 231 height 20
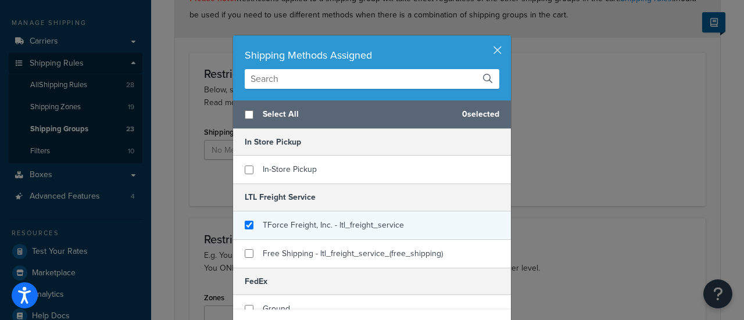
checkbox input "true"
click at [307, 223] on span "TForce Freight, Inc. - ltl_freight_service" at bounding box center [333, 225] width 141 height 12
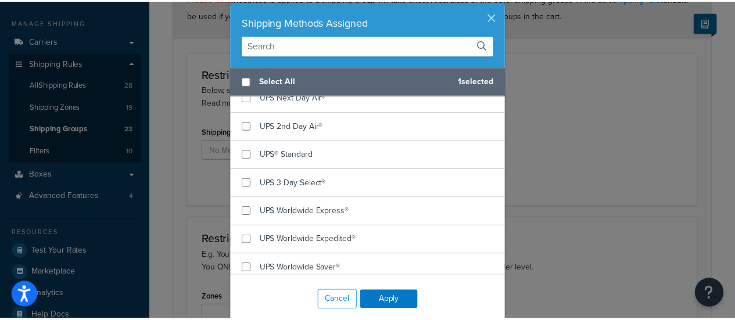
scroll to position [49, 0]
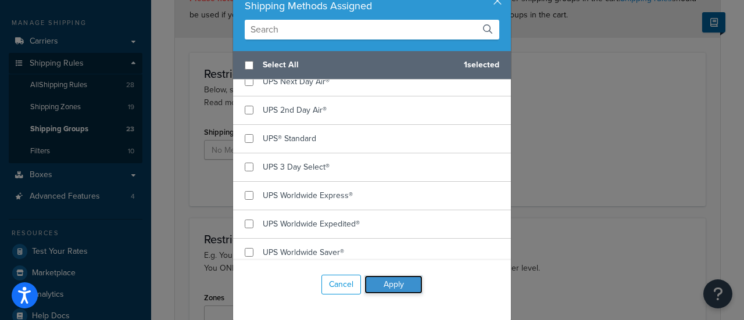
click at [383, 288] on button "Apply" at bounding box center [393, 284] width 58 height 19
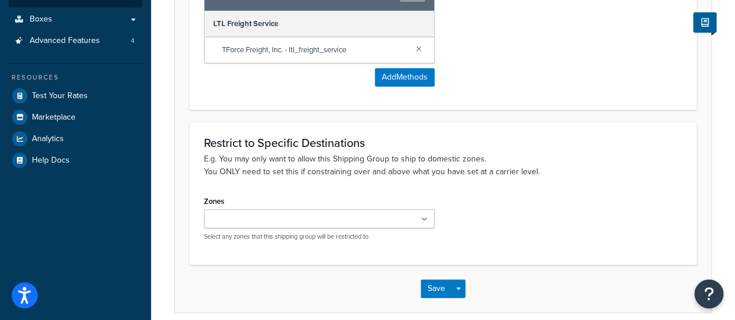
scroll to position [320, 0]
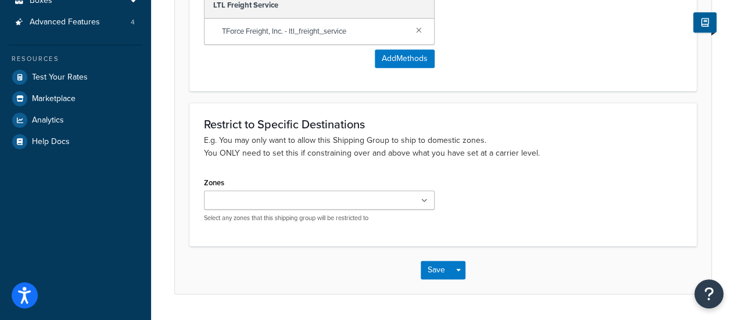
click at [260, 195] on input "Zones" at bounding box center [258, 201] width 103 height 13
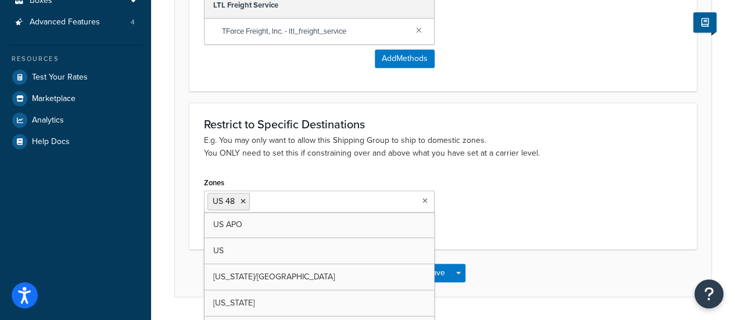
click at [491, 183] on div "Zones US 48 US APO [GEOGRAPHIC_DATA] [US_STATE]/[GEOGRAPHIC_DATA] [US_STATE] [G…" at bounding box center [443, 204] width 496 height 60
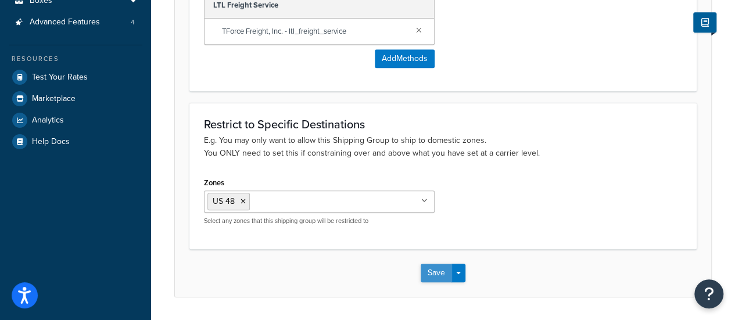
click at [432, 267] on button "Save" at bounding box center [436, 273] width 31 height 19
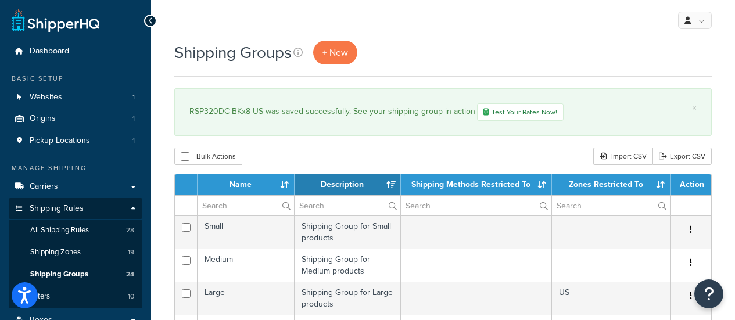
select select "15"
click at [331, 53] on span "+ New" at bounding box center [335, 52] width 26 height 13
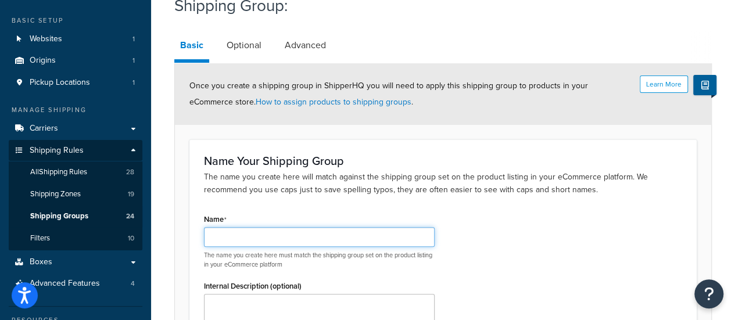
click at [252, 234] on input "Name" at bounding box center [319, 237] width 231 height 20
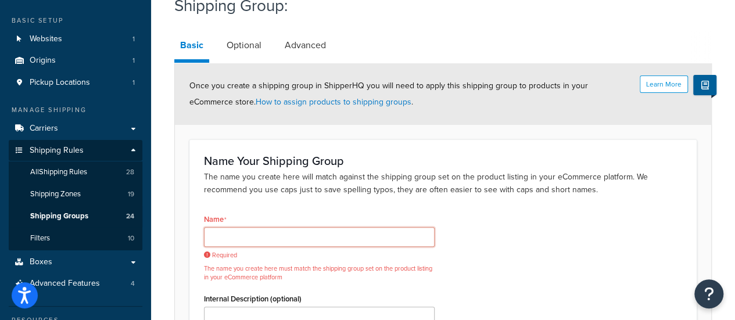
paste input "RSP320DC-BKx10"
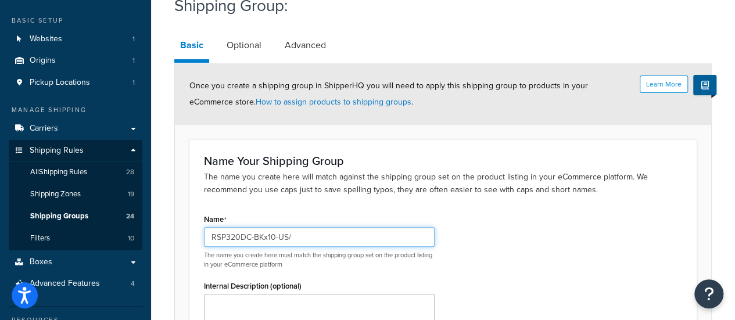
paste input "RSP320DT-BKx10"
paste input "RSP590DCT-144x10"
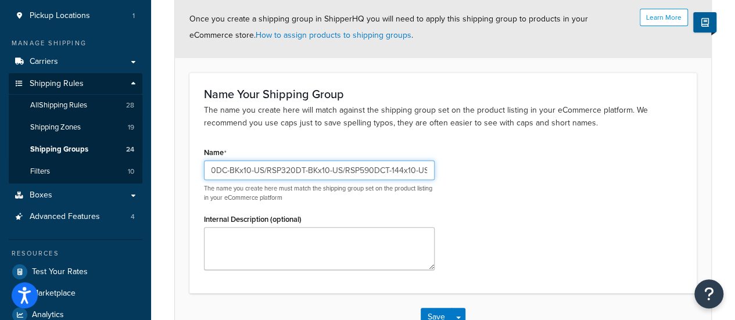
scroll to position [174, 0]
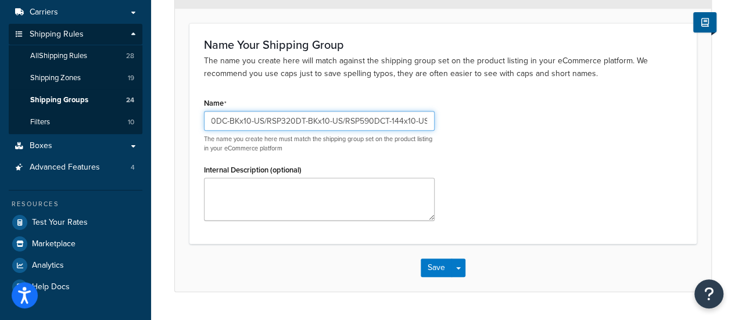
type input "RSP320DC-BKx10-US/RSP320DT-BKx10-US/RSP590DCT-144x10-US"
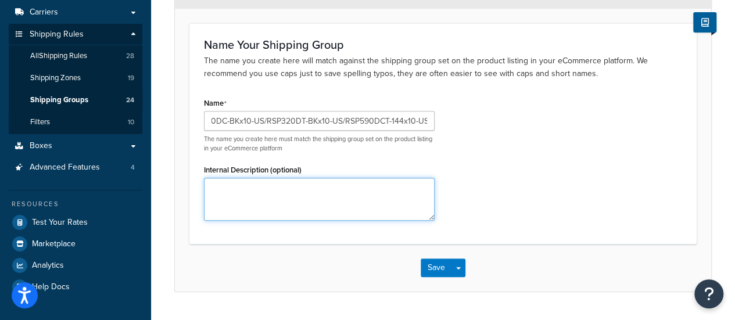
scroll to position [0, 0]
drag, startPoint x: 261, startPoint y: 210, endPoint x: 260, endPoint y: 203, distance: 7.6
click at [260, 209] on textarea "Internal Description (optional)" at bounding box center [319, 199] width 231 height 43
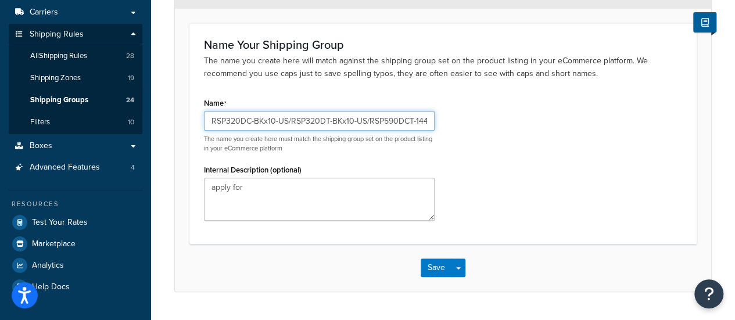
click at [292, 122] on input "RSP320DC-BKx10-US/RSP320DT-BKx10-US/RSP590DCT-144x10-US" at bounding box center [319, 121] width 231 height 20
click at [292, 121] on input "RSP320DC-BKx10-US/RSP320DT-BKx10-US/RSP590DCT-144x10-US" at bounding box center [319, 121] width 231 height 20
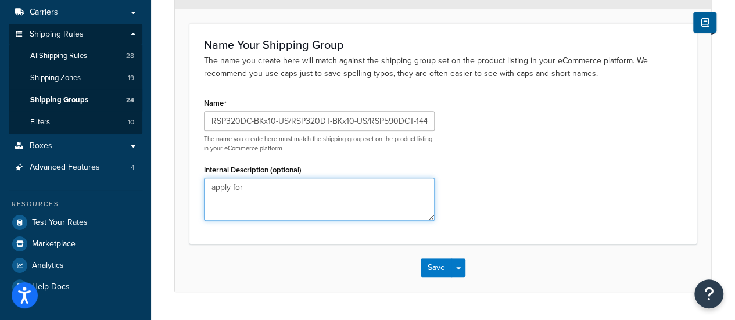
click at [281, 198] on textarea "apply for" at bounding box center [319, 199] width 231 height 43
paste textarea "RSP320DC-BKx10-US/RSP320DT-BKx10-US/RSP590DCT-144x10-US"
type textarea "apply for RSP320DC-BKx10-US/RSP320DT-BKx10-US/RSP590DCT-144x10-US"
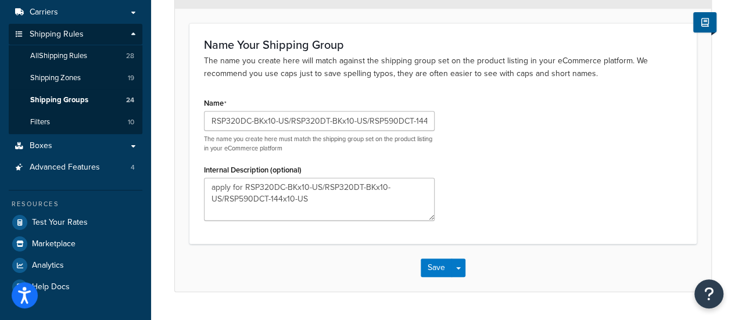
drag, startPoint x: 537, startPoint y: 198, endPoint x: 512, endPoint y: 220, distance: 33.3
click at [537, 198] on div "Name RSP320DC-BKx10-US/RSP320DT-BKx10-US/RSP590DCT-144x10-US The name you creat…" at bounding box center [443, 162] width 496 height 135
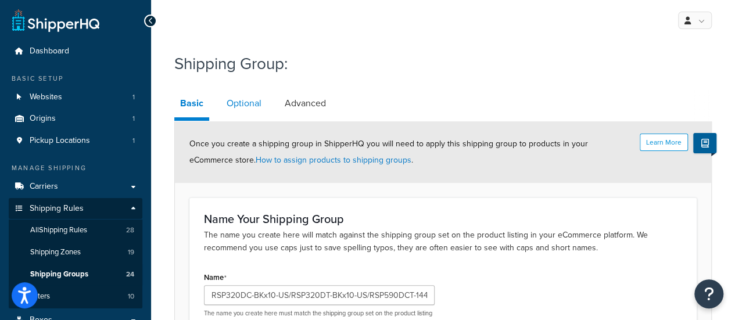
click at [243, 101] on link "Optional" at bounding box center [244, 103] width 46 height 28
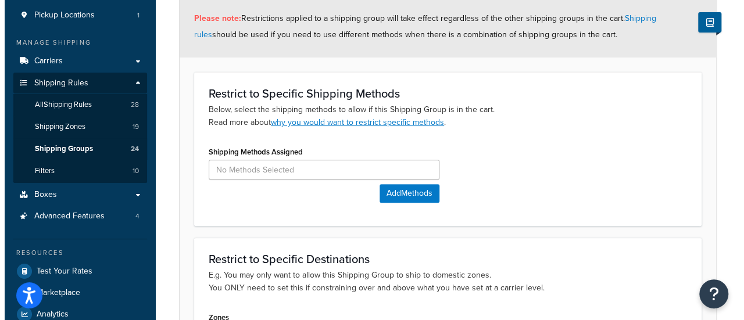
scroll to position [174, 0]
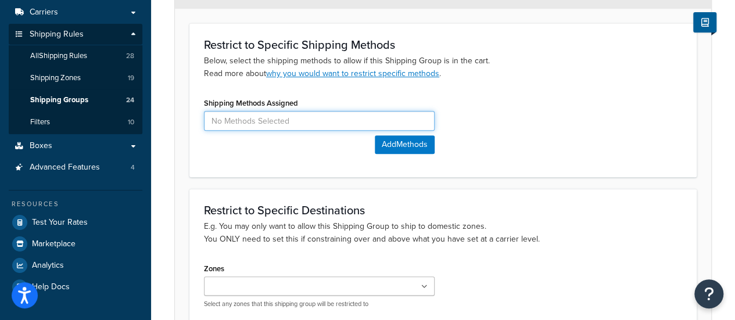
click at [281, 125] on input at bounding box center [319, 121] width 231 height 20
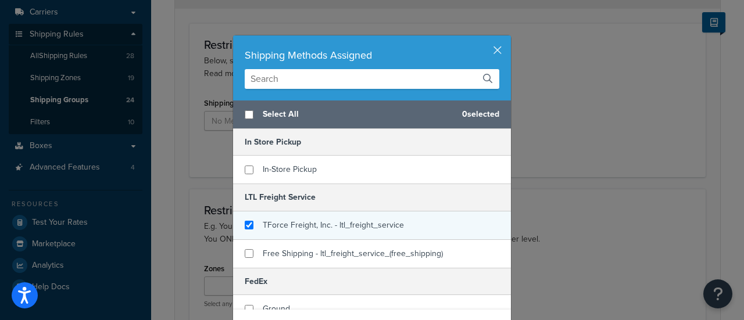
checkbox input "true"
click at [295, 234] on div "TForce Freight, Inc. - ltl_freight_service" at bounding box center [372, 225] width 278 height 28
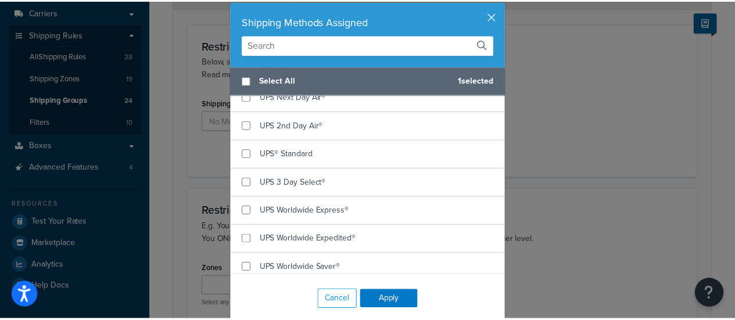
scroll to position [49, 0]
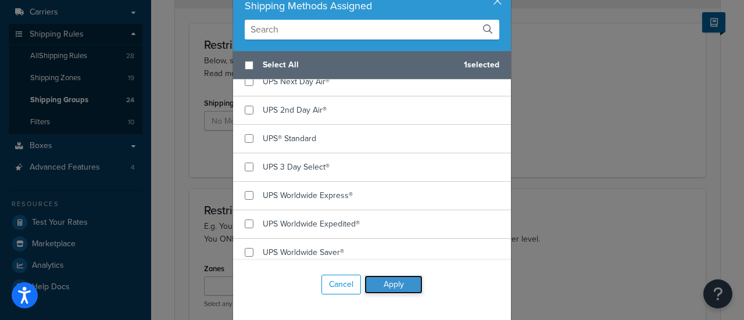
click at [413, 286] on button "Apply" at bounding box center [393, 284] width 58 height 19
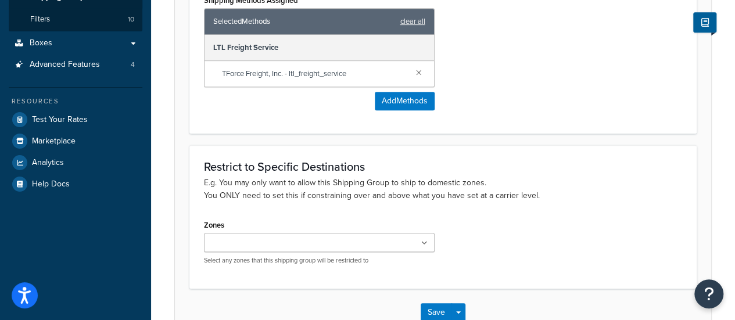
scroll to position [349, 0]
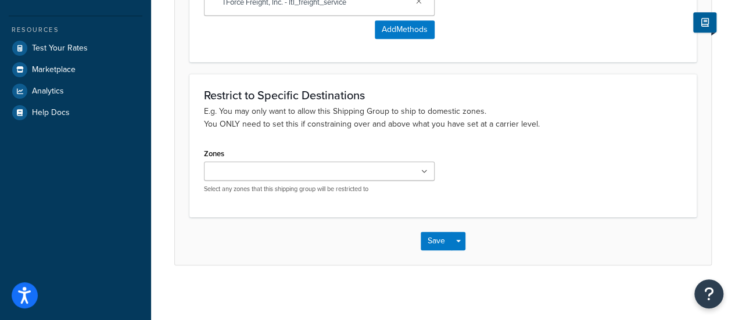
click at [284, 179] on div "US 48 US APO US Hawaii/Alask Puerto Rico Virgin Island(US) CANADA Mexico Guam U…" at bounding box center [319, 178] width 231 height 32
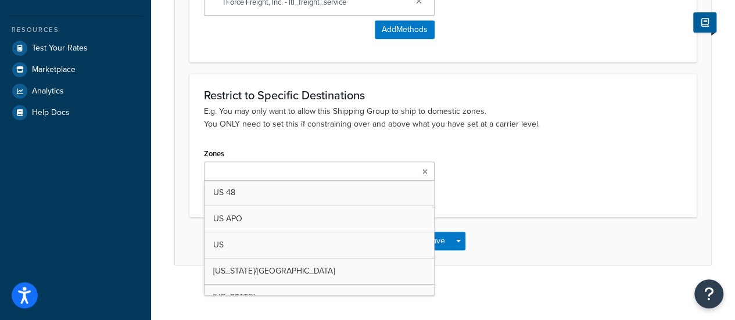
click at [278, 169] on input "Zones" at bounding box center [258, 172] width 103 height 13
drag, startPoint x: 260, startPoint y: 194, endPoint x: 280, endPoint y: 195, distance: 19.8
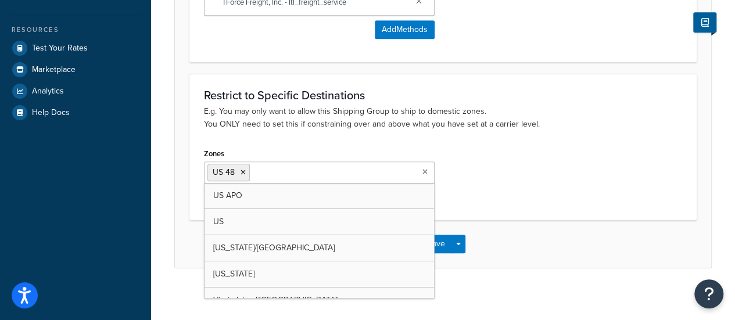
drag, startPoint x: 507, startPoint y: 190, endPoint x: 460, endPoint y: 214, distance: 52.5
click at [506, 189] on div "Zones US 48 US APO US Hawaii/Alask Puerto Rico Virgin Island(US) CANADA Mexico …" at bounding box center [443, 175] width 496 height 60
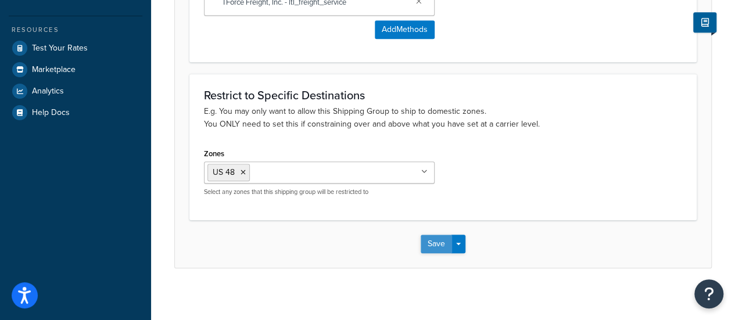
click at [426, 245] on button "Save" at bounding box center [436, 244] width 31 height 19
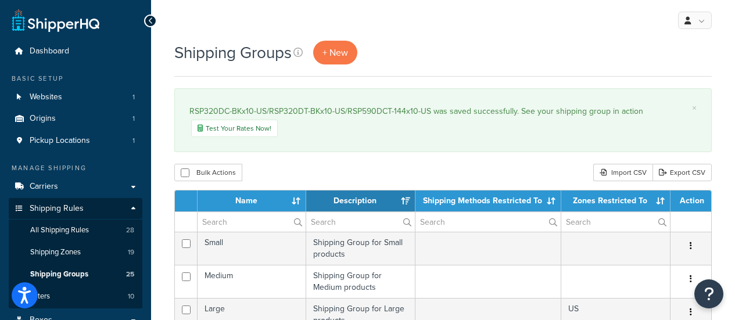
select select "15"
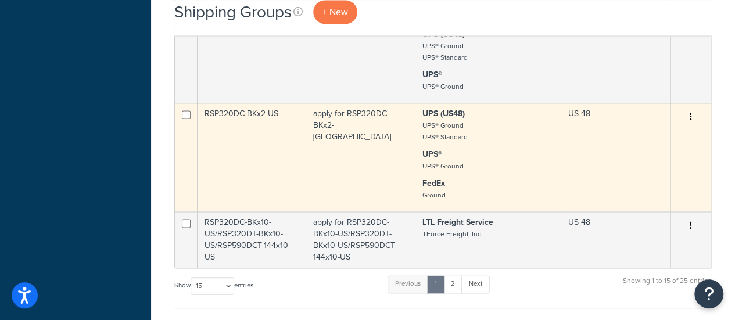
scroll to position [755, 0]
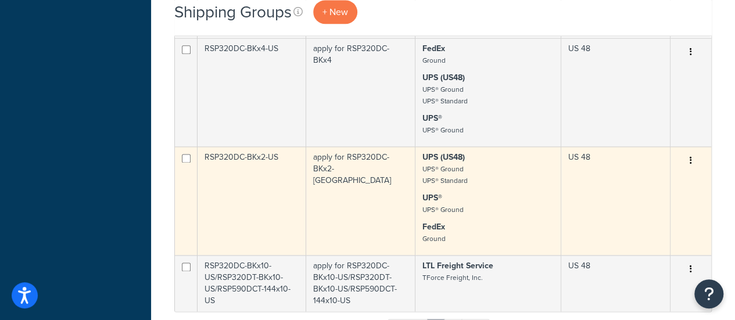
click at [325, 154] on td "apply for RSP320DC-BKx2-[GEOGRAPHIC_DATA]" at bounding box center [360, 200] width 109 height 109
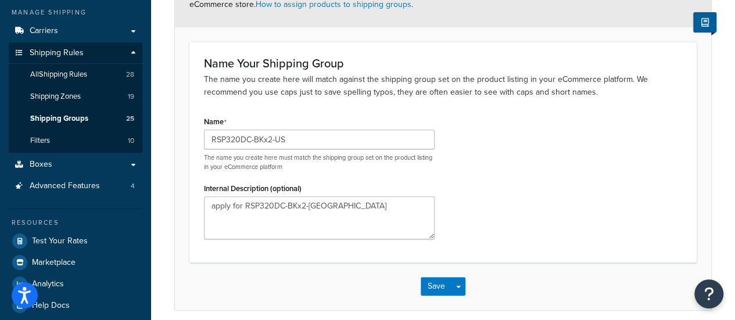
scroll to position [174, 0]
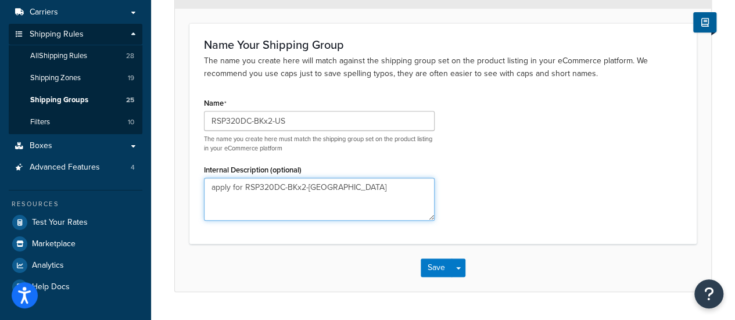
click at [348, 186] on textarea "apply for RSP320DC-BKx2-US" at bounding box center [319, 199] width 231 height 43
paste textarea "RSP320DT-BKx4"
click at [324, 188] on textarea "apply for RSP320DC-BKx2-US" at bounding box center [319, 199] width 231 height 43
paste textarea "RSP320DT-BKx4"
type textarea "apply for RSP320DC-BKx2-US/RSP320DT-BKx4"
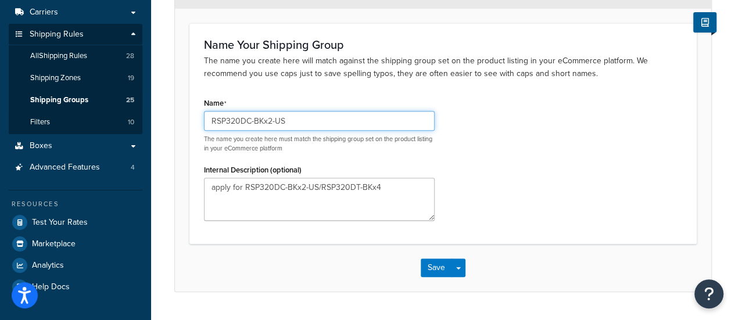
click at [323, 117] on input "RSP320DC-BKx2-US" at bounding box center [319, 121] width 231 height 20
paste input "RSP320DT-BKx4"
type input "RSP320DC-BKx2-US/RSP320DT-BKx4"
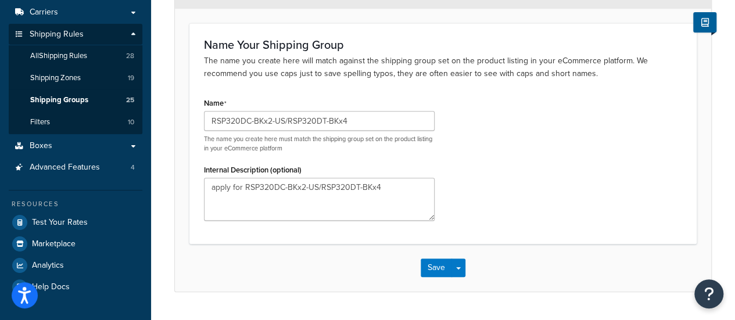
drag, startPoint x: 483, startPoint y: 167, endPoint x: 484, endPoint y: 193, distance: 26.1
click at [483, 167] on div "Name RSP320DC-BKx2-US/RSP320DT-BKx4 The name you create here must match the shi…" at bounding box center [443, 162] width 496 height 135
click at [435, 269] on button "Save" at bounding box center [436, 268] width 31 height 19
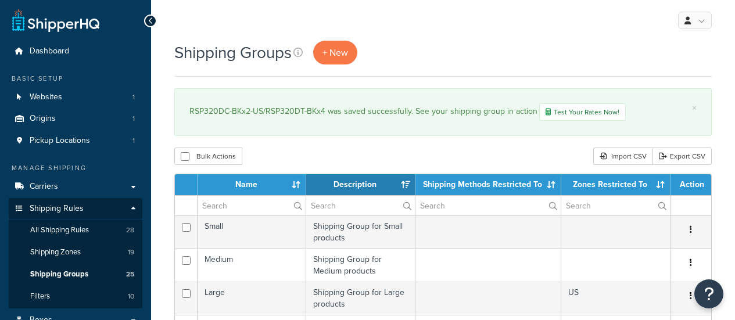
select select "15"
click at [339, 56] on span "+ New" at bounding box center [335, 52] width 26 height 13
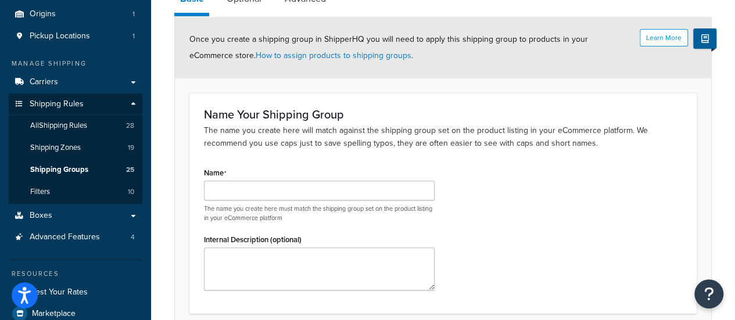
scroll to position [174, 0]
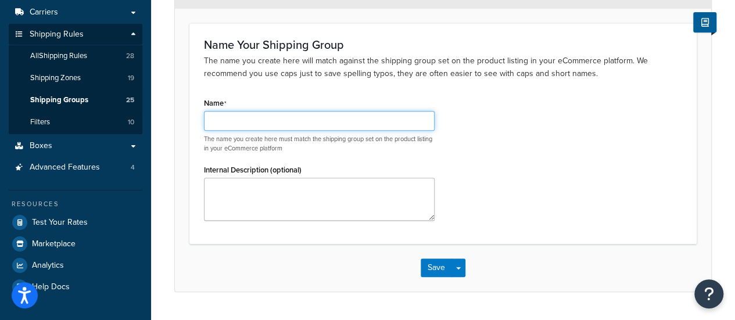
click at [253, 124] on input "Name" at bounding box center [319, 121] width 231 height 20
paste input "RSP590DCT-144x4"
type input "RSP590DCT-144x4-US"
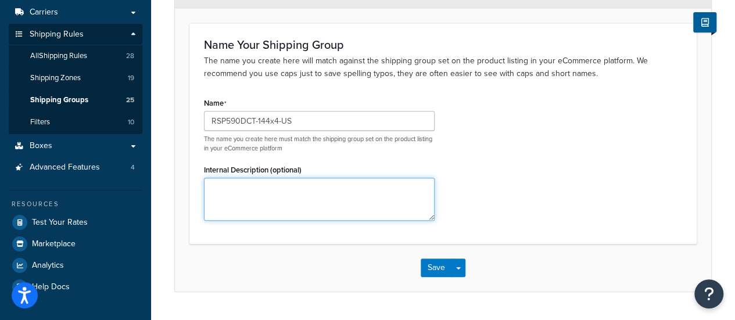
click at [268, 197] on textarea "Internal Description (optional)" at bounding box center [319, 199] width 231 height 43
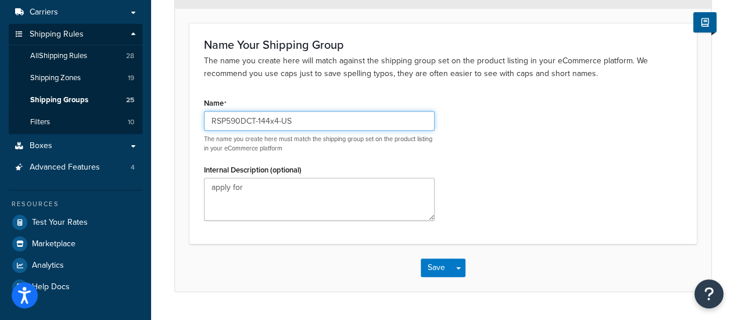
click at [250, 118] on input "RSP590DCT-144x4-US" at bounding box center [319, 121] width 231 height 20
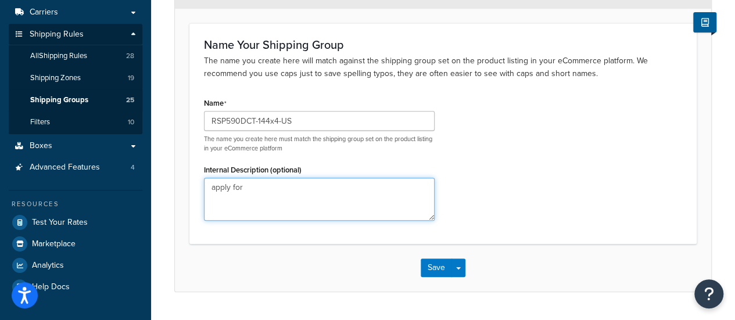
click at [274, 198] on textarea "apply for" at bounding box center [319, 199] width 231 height 43
paste textarea "RSP590DCT-144x4-US"
type textarea "apply for RSP590DCT-144x4-US"
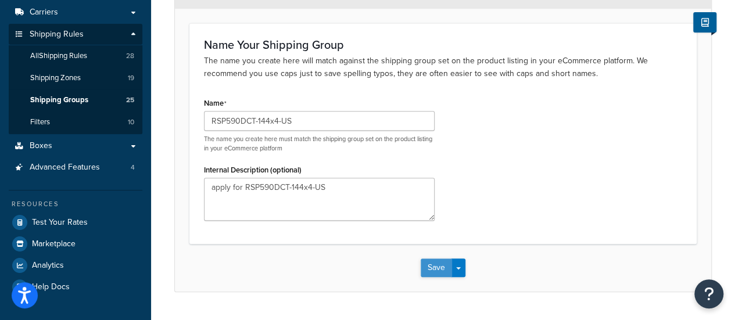
click at [442, 269] on button "Save" at bounding box center [436, 268] width 31 height 19
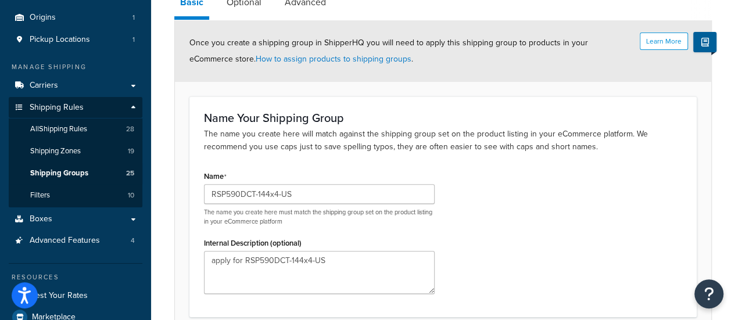
scroll to position [58, 0]
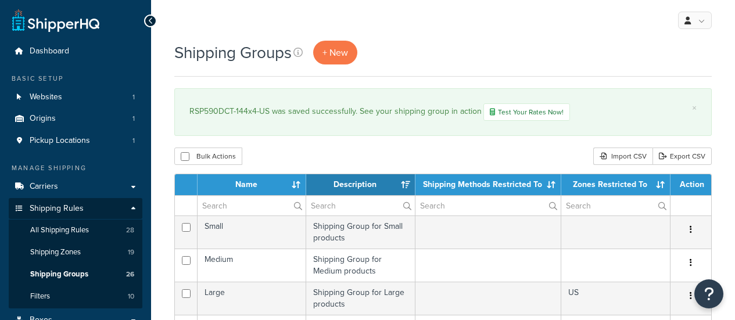
select select "15"
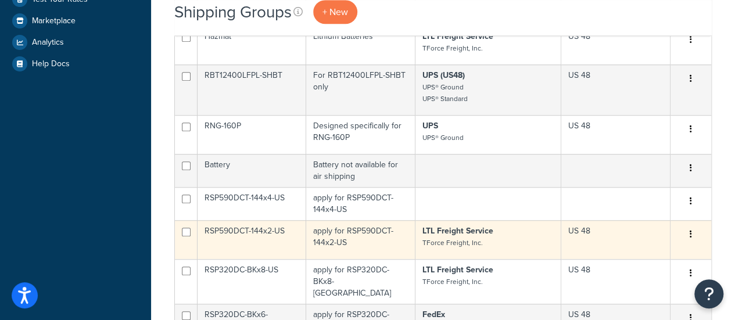
scroll to position [340, 0]
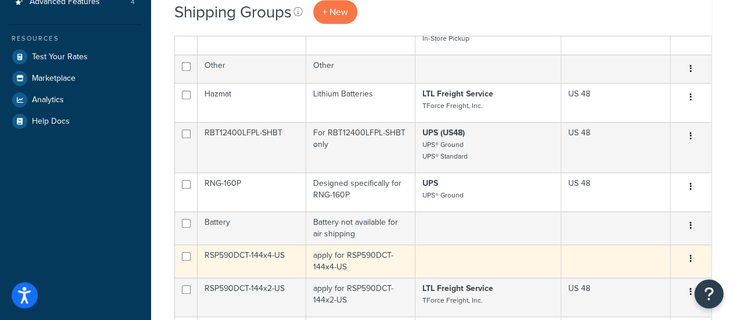
click at [270, 252] on td "RSP590DCT-144x4-US" at bounding box center [252, 261] width 109 height 33
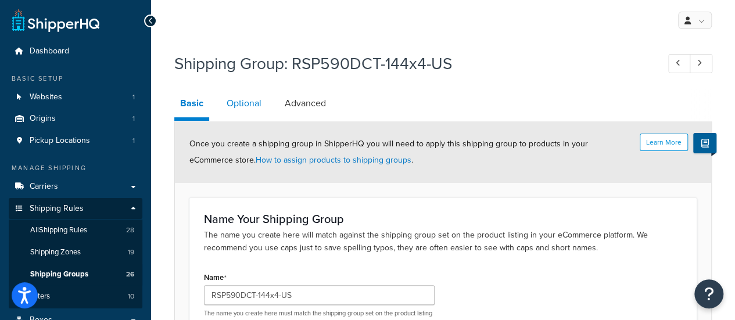
click at [257, 110] on link "Optional" at bounding box center [244, 103] width 46 height 28
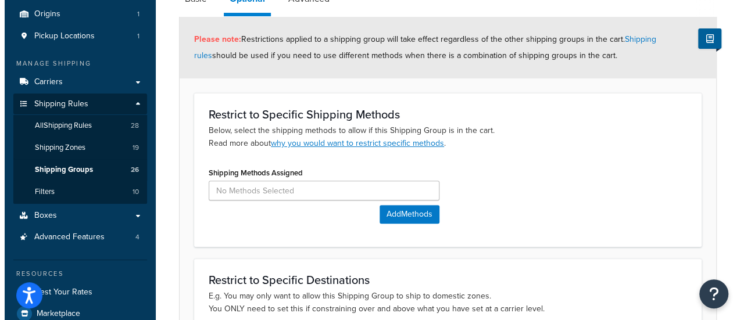
scroll to position [174, 0]
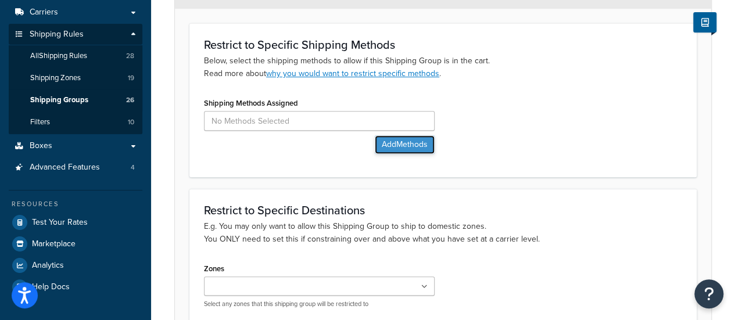
click at [382, 143] on button "Add Methods" at bounding box center [405, 144] width 60 height 19
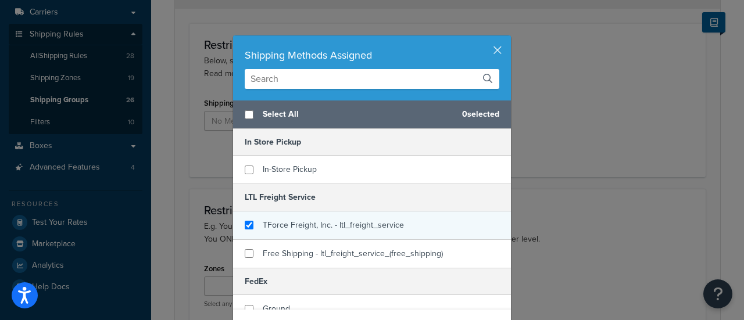
checkbox input "true"
click at [306, 231] on div "TForce Freight, Inc. - ltl_freight_service" at bounding box center [333, 225] width 141 height 16
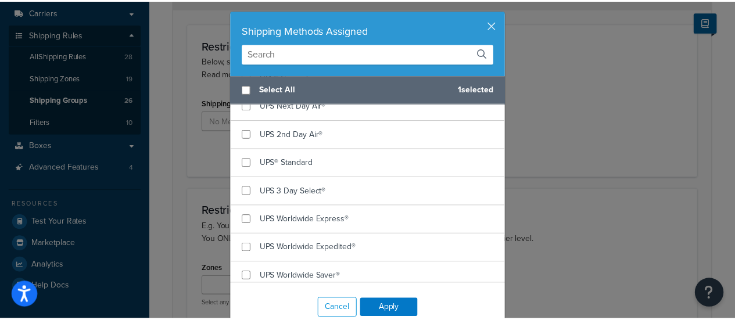
scroll to position [49, 0]
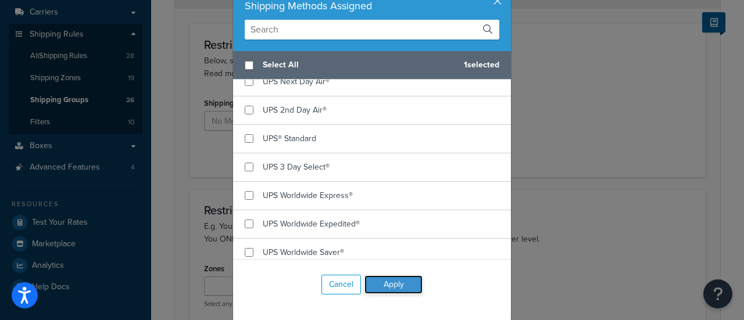
click at [403, 287] on button "Apply" at bounding box center [393, 284] width 58 height 19
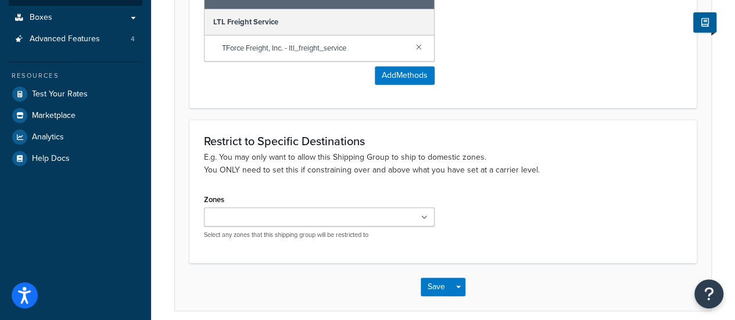
scroll to position [350, 0]
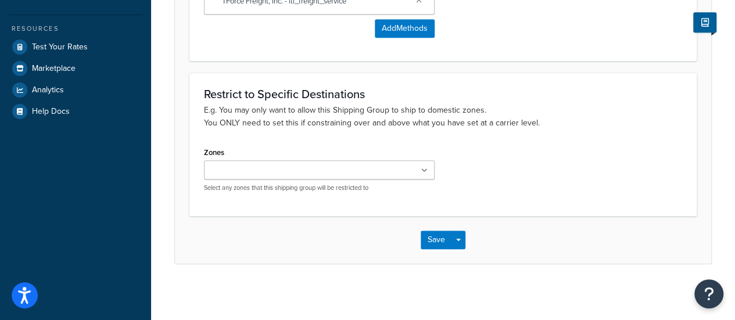
click at [275, 164] on input "Zones" at bounding box center [258, 170] width 103 height 13
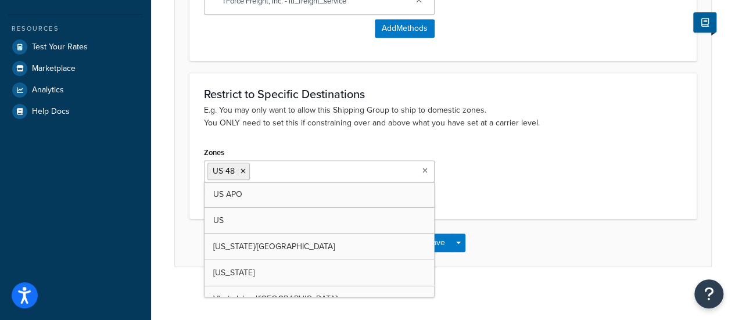
drag, startPoint x: 272, startPoint y: 191, endPoint x: 493, endPoint y: 198, distance: 220.9
click at [527, 183] on div "Zones US 48 US APO US Hawaii/Alask Puerto Rico Virgin Island(US) CANADA Mexico …" at bounding box center [443, 174] width 496 height 60
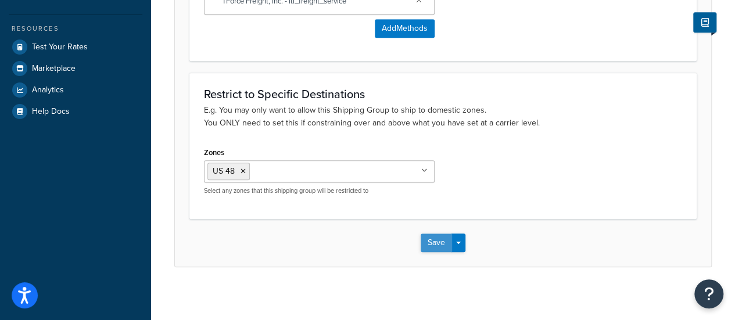
click at [437, 243] on button "Save" at bounding box center [436, 243] width 31 height 19
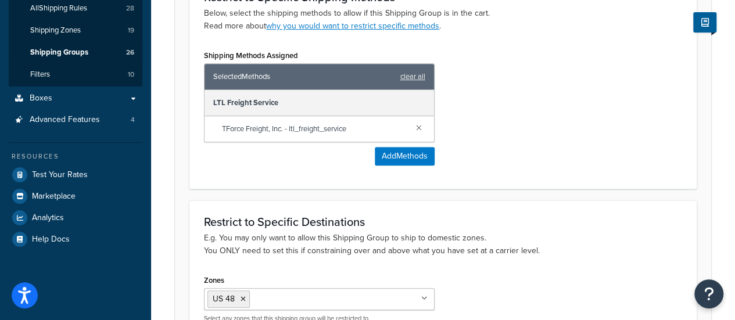
scroll to position [290, 0]
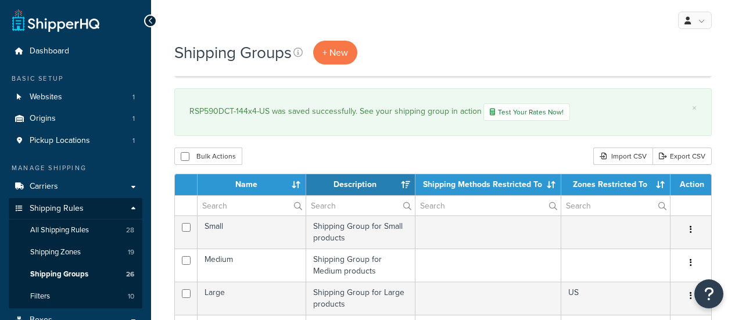
select select "15"
click at [334, 58] on span "+ New" at bounding box center [335, 52] width 26 height 13
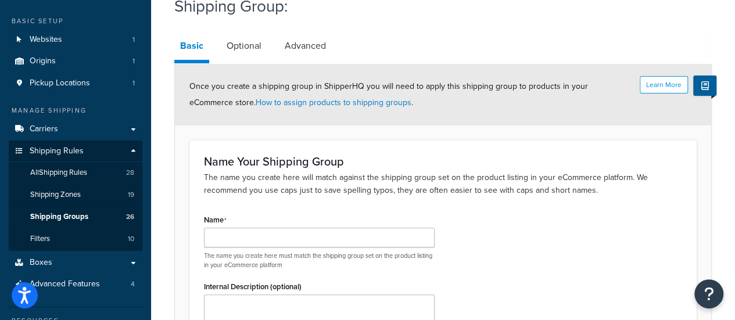
scroll to position [116, 0]
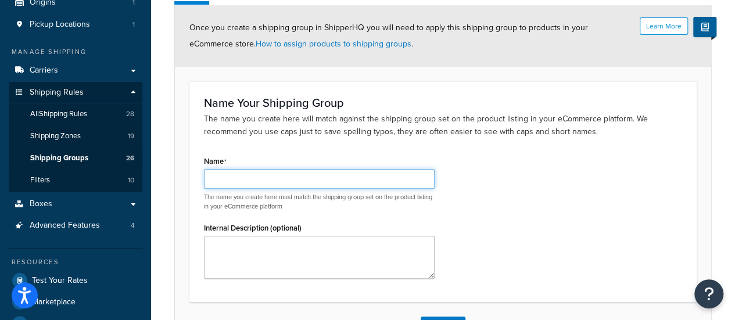
click at [240, 182] on input "Name" at bounding box center [319, 179] width 231 height 20
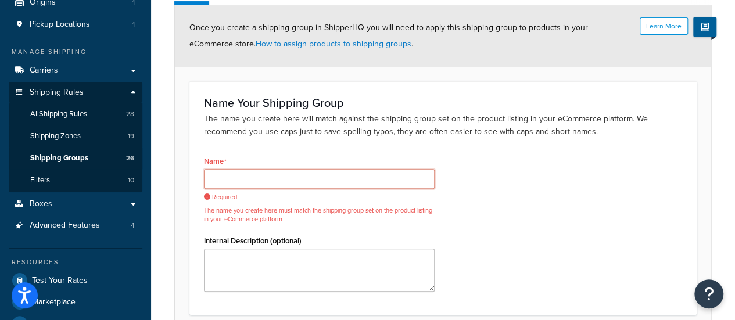
paste input "RSP590DCT-144x6"
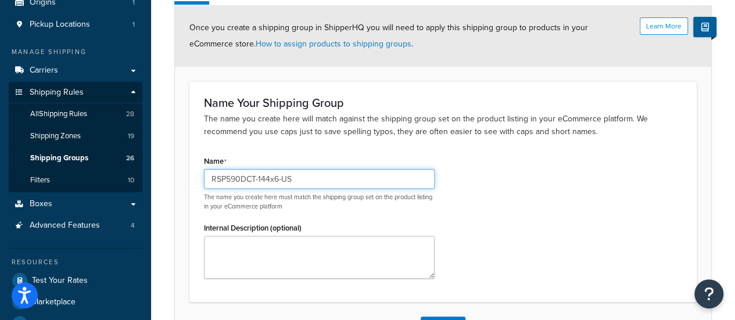
type input "RSP590DCT-144x6-US"
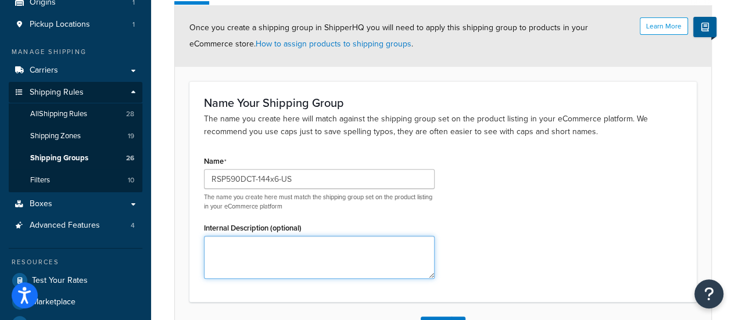
click at [274, 253] on textarea "Internal Description (optional)" at bounding box center [319, 257] width 231 height 43
paste textarea "RSP590DCT-144x6"
click at [343, 248] on textarea "apply for RSP590DCT-144x6" at bounding box center [319, 257] width 231 height 43
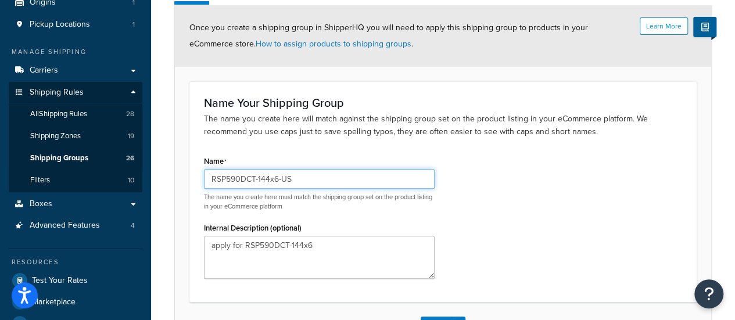
click at [272, 174] on input "RSP590DCT-144x6-US" at bounding box center [319, 179] width 231 height 20
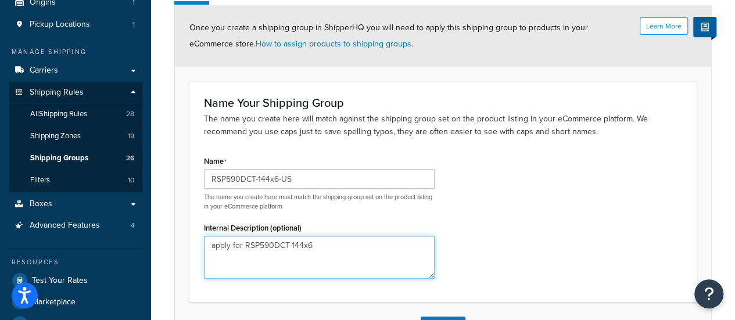
drag, startPoint x: 244, startPoint y: 245, endPoint x: 389, endPoint y: 251, distance: 145.4
click at [389, 251] on textarea "apply for RSP590DCT-144x6" at bounding box center [319, 257] width 231 height 43
paste textarea "-US"
type textarea "apply for RSP590DCT-144x6-US"
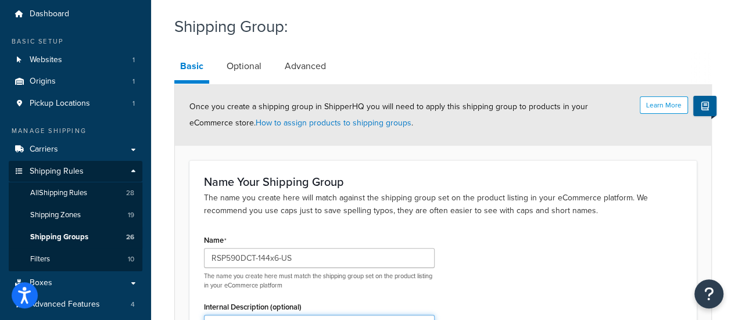
scroll to position [0, 0]
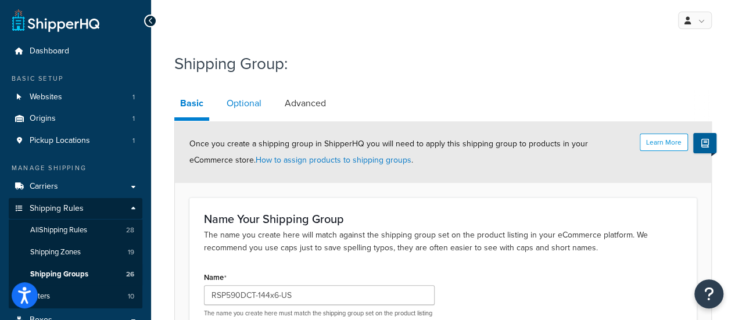
click at [243, 103] on link "Optional" at bounding box center [244, 103] width 46 height 28
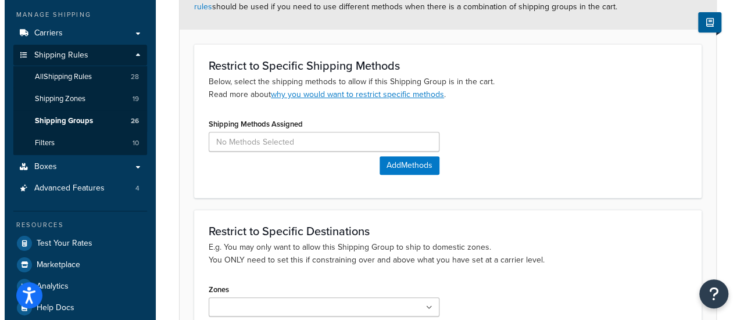
scroll to position [174, 0]
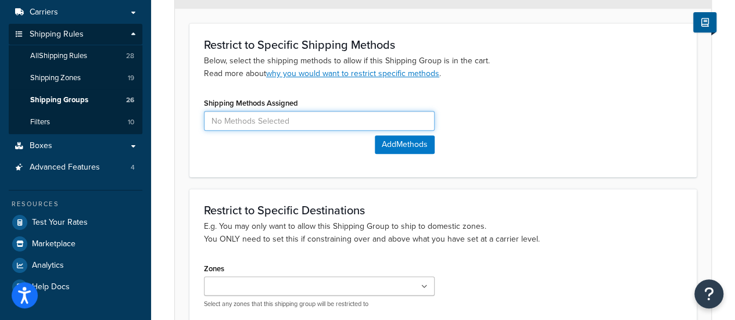
click at [270, 123] on input at bounding box center [319, 121] width 231 height 20
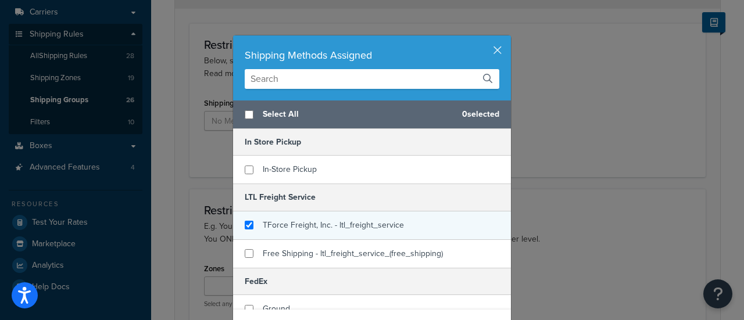
checkbox input "true"
drag, startPoint x: 284, startPoint y: 223, endPoint x: 309, endPoint y: 211, distance: 28.1
click at [284, 223] on span "TForce Freight, Inc. - ltl_freight_service" at bounding box center [333, 225] width 141 height 12
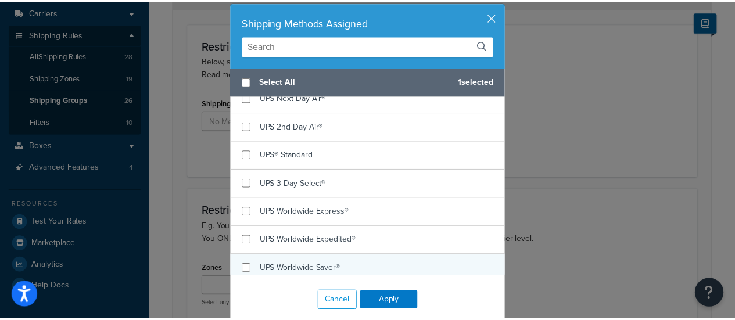
scroll to position [49, 0]
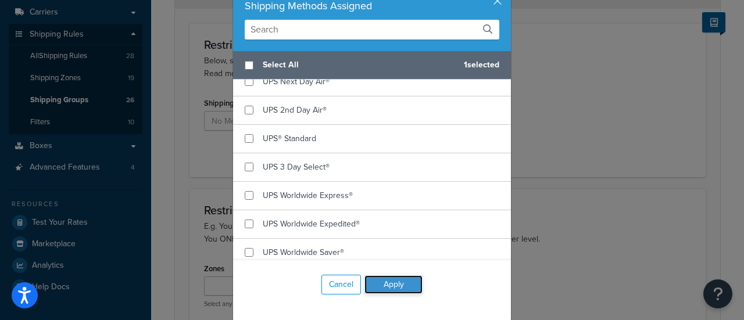
click at [375, 288] on button "Apply" at bounding box center [393, 284] width 58 height 19
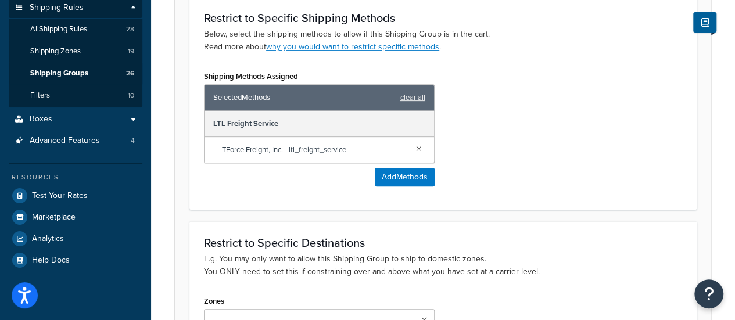
scroll to position [349, 0]
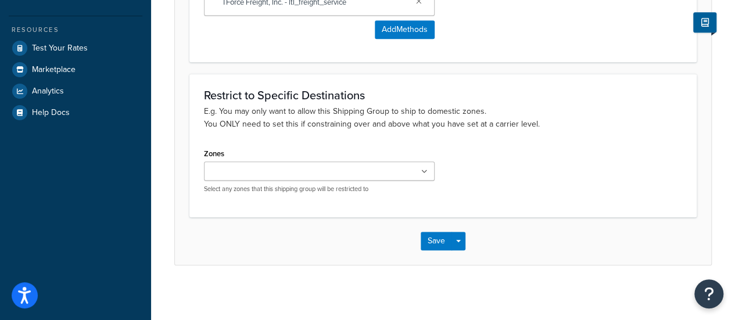
click at [267, 172] on input "Zones" at bounding box center [258, 172] width 103 height 13
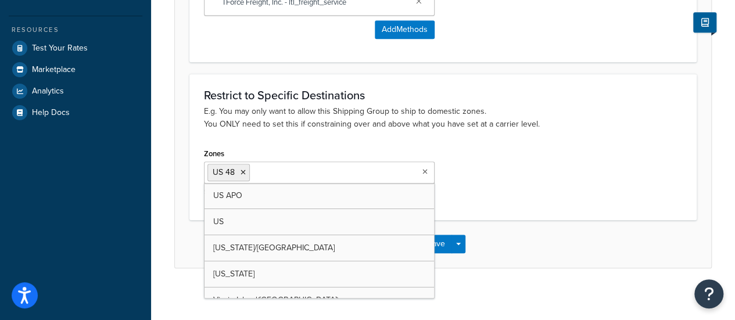
drag, startPoint x: 511, startPoint y: 181, endPoint x: 478, endPoint y: 215, distance: 48.1
click at [511, 181] on div "Zones US 48 US APO US Hawaii/Alask Puerto Rico Virgin Island(US) CANADA Mexico …" at bounding box center [443, 175] width 496 height 60
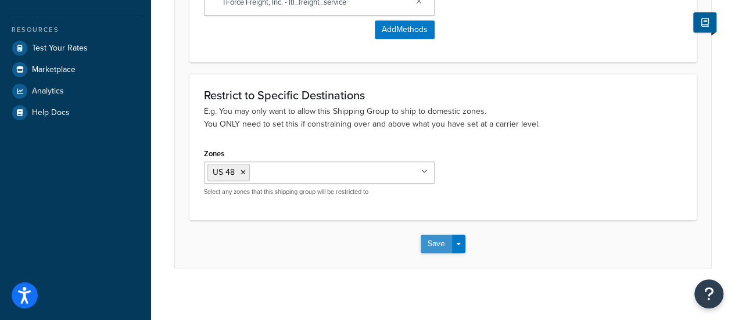
click at [434, 236] on button "Save" at bounding box center [436, 244] width 31 height 19
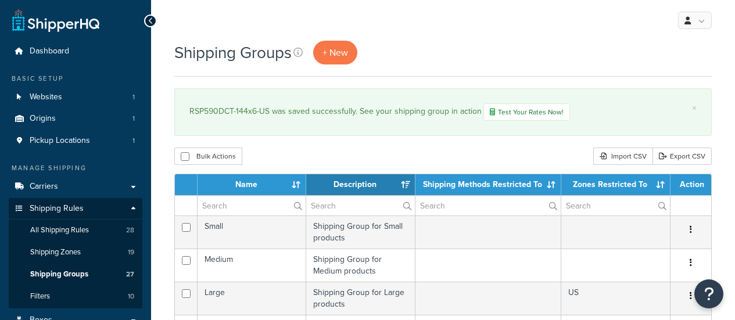
select select "15"
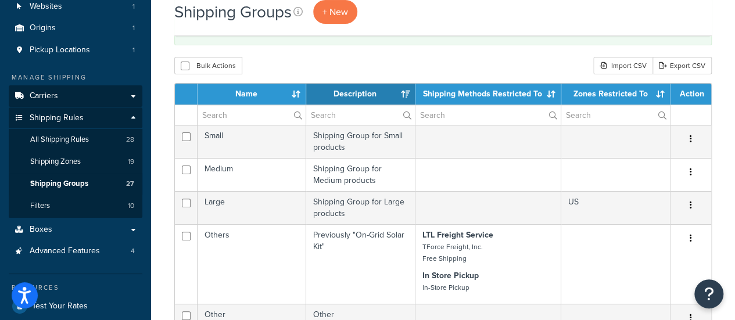
scroll to position [58, 0]
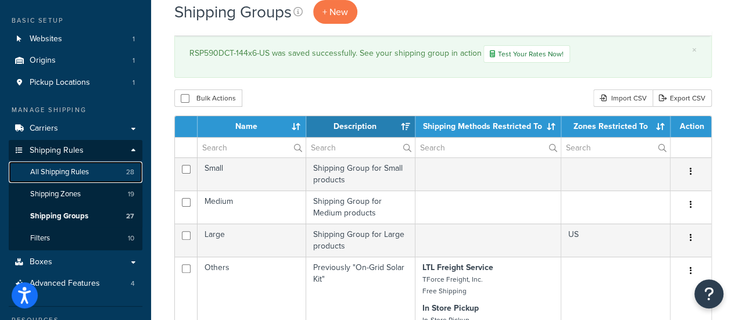
click at [70, 176] on span "All Shipping Rules" at bounding box center [59, 172] width 59 height 10
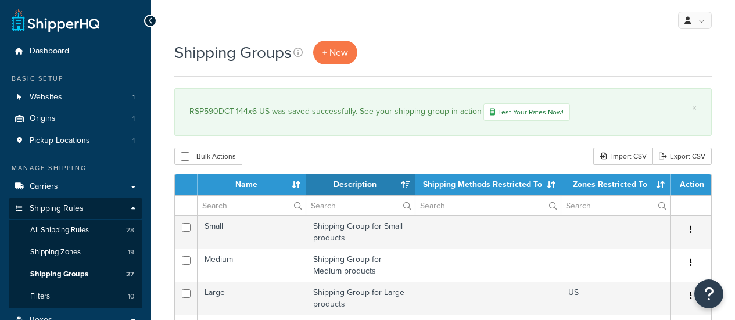
select select "15"
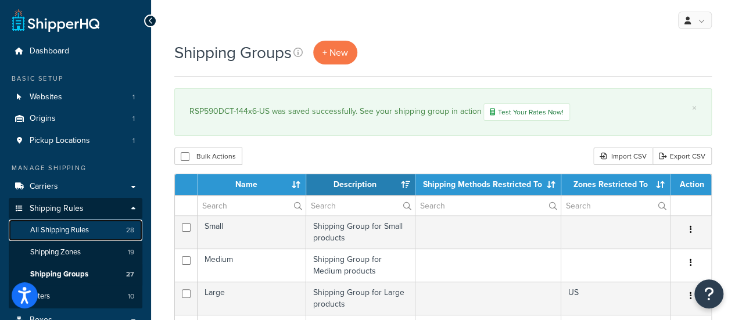
click at [69, 235] on span "All Shipping Rules" at bounding box center [59, 230] width 59 height 10
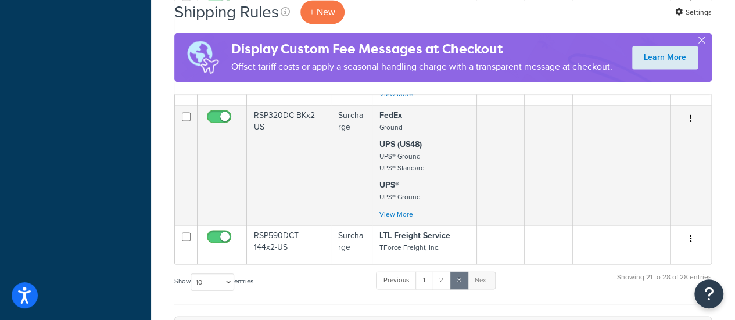
scroll to position [813, 0]
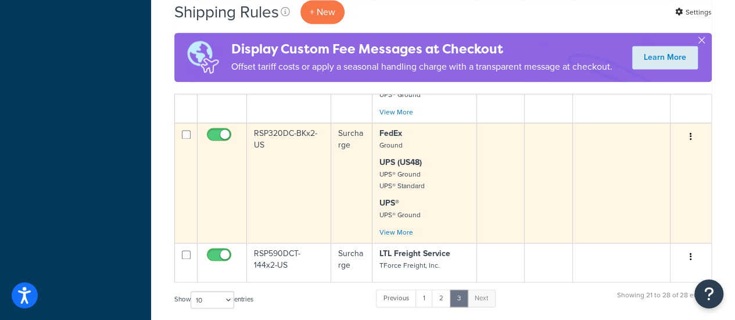
drag, startPoint x: 267, startPoint y: 132, endPoint x: 254, endPoint y: 155, distance: 26.0
click at [252, 156] on td "RSP320DC-BKx2-US" at bounding box center [289, 183] width 84 height 120
click at [266, 137] on td "RSP320DC-BKx2-US" at bounding box center [289, 183] width 84 height 120
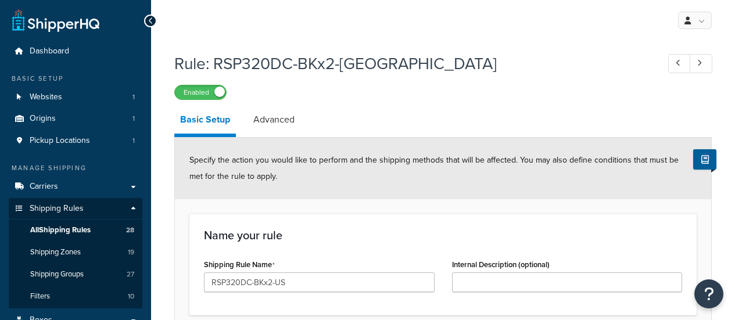
select select "ITEM"
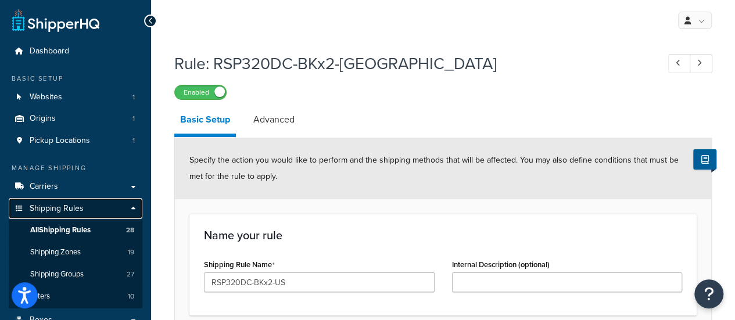
click at [77, 210] on span "Shipping Rules" at bounding box center [57, 209] width 54 height 10
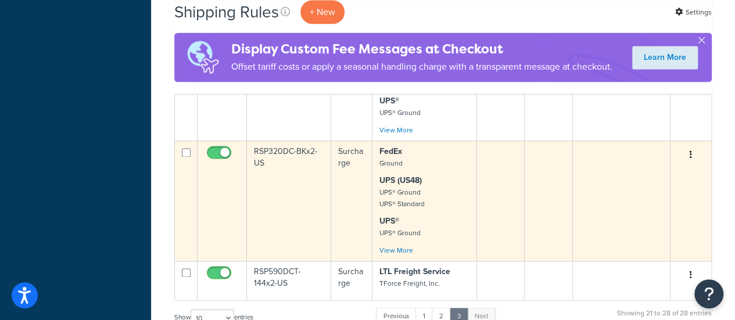
scroll to position [813, 0]
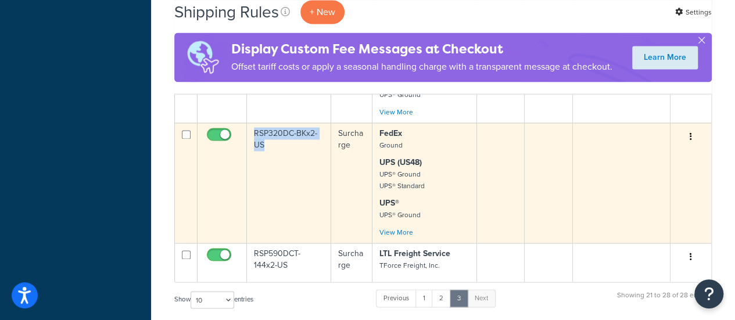
drag, startPoint x: 250, startPoint y: 129, endPoint x: 272, endPoint y: 141, distance: 24.9
click at [272, 141] on td "RSP320DC-BKx2-US" at bounding box center [289, 183] width 84 height 120
copy td "RSP320DC-BKx2-US"
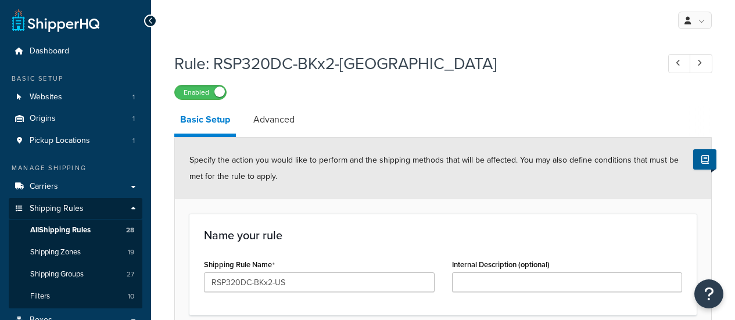
select select "ITEM"
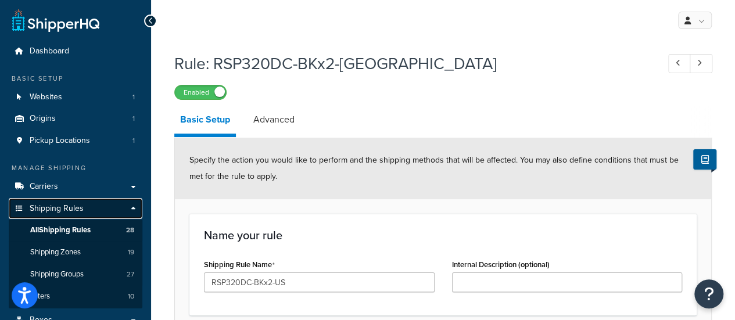
click at [66, 209] on span "Shipping Rules" at bounding box center [57, 209] width 54 height 10
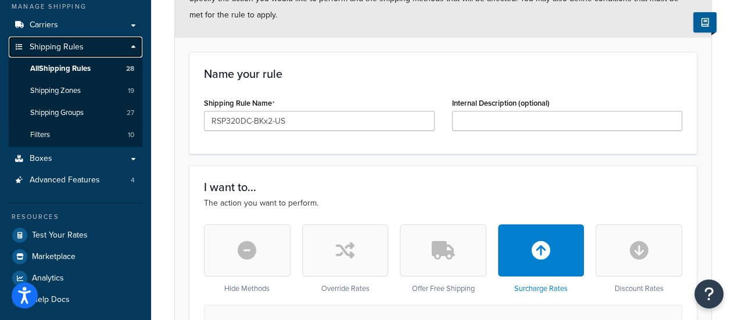
scroll to position [174, 0]
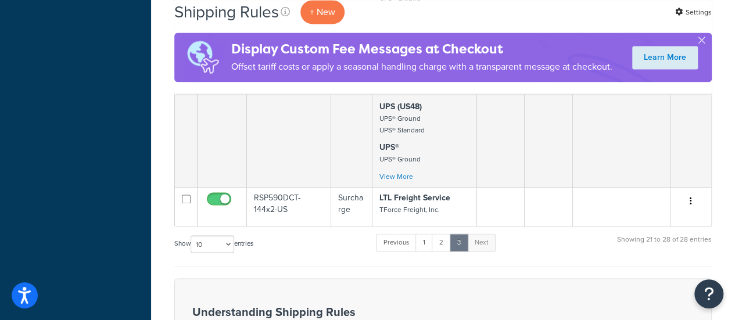
scroll to position [871, 0]
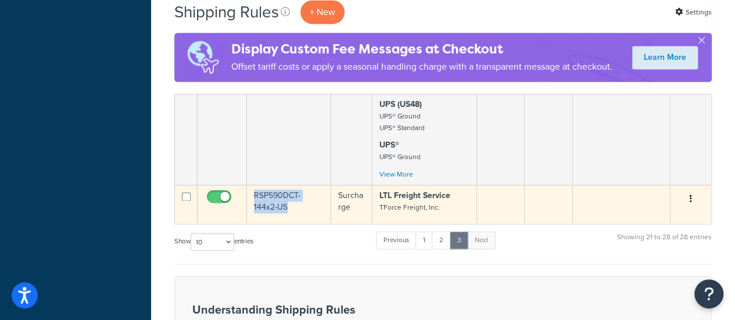
drag, startPoint x: 249, startPoint y: 193, endPoint x: 267, endPoint y: 206, distance: 22.9
click at [267, 206] on td "RSP590DCT-144x2-US" at bounding box center [289, 204] width 84 height 39
copy td "RSP590DCT-144x2-US"
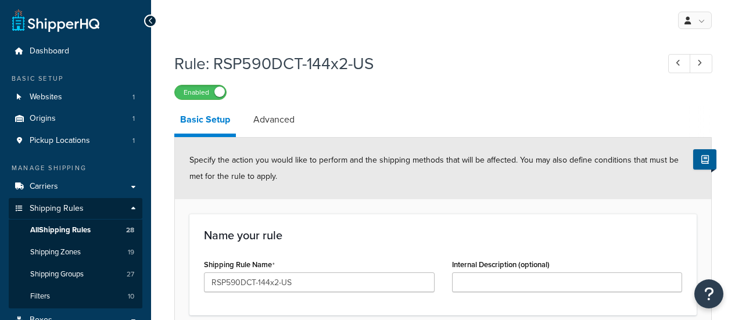
select select "ITEM"
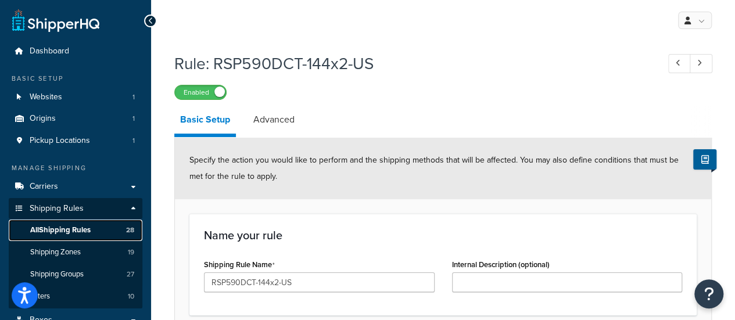
click at [69, 231] on span "All Shipping Rules" at bounding box center [60, 230] width 60 height 10
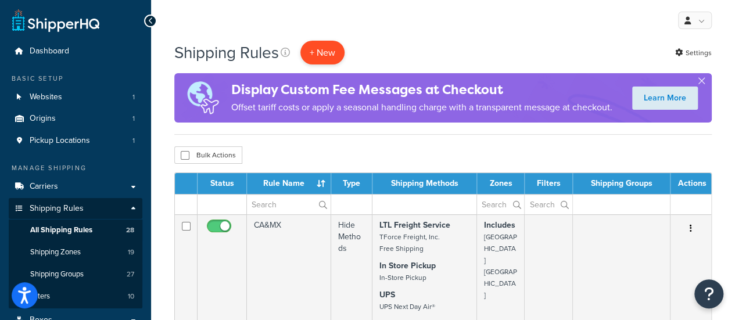
click at [322, 60] on p "+ New" at bounding box center [322, 53] width 44 height 24
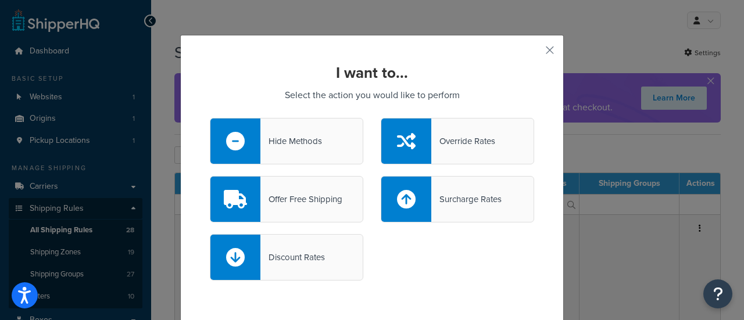
click at [404, 205] on icon at bounding box center [406, 199] width 19 height 19
click at [0, 0] on input "Surcharge Rates" at bounding box center [0, 0] width 0 height 0
select select "CART"
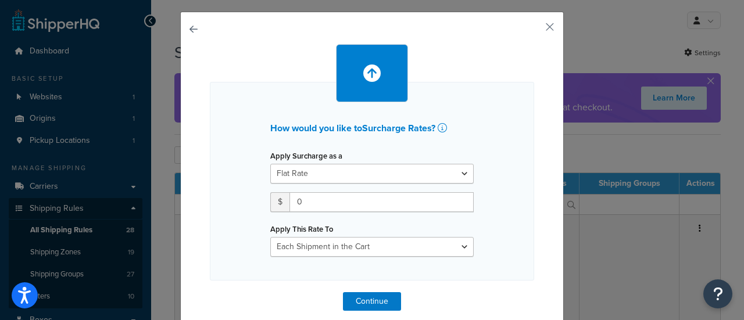
scroll to position [36, 0]
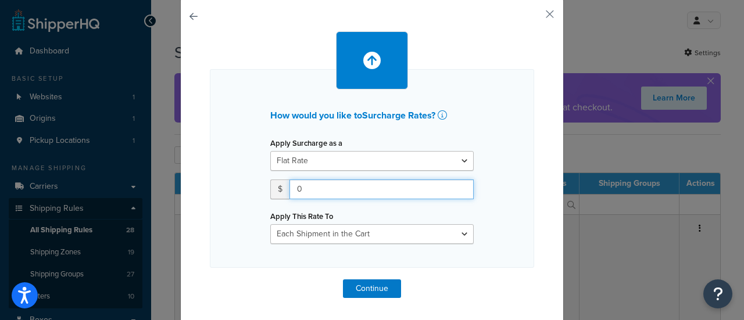
click at [301, 188] on input "0" at bounding box center [381, 190] width 184 height 20
drag, startPoint x: 302, startPoint y: 186, endPoint x: 279, endPoint y: 192, distance: 24.0
click at [279, 192] on div "$ 0" at bounding box center [371, 190] width 203 height 20
type input "1"
type input "279"
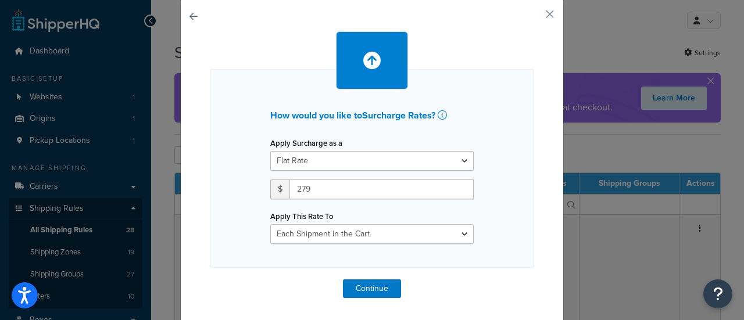
click at [334, 210] on div "Apply This Rate To Entire Cart Each Shipment in the Cart Each Origin in the Car…" at bounding box center [371, 226] width 203 height 36
click at [342, 233] on select "Entire Cart Each Shipment in the Cart Each Origin in the Cart Each Shipping Gro…" at bounding box center [371, 234] width 203 height 20
select select "ITEM"
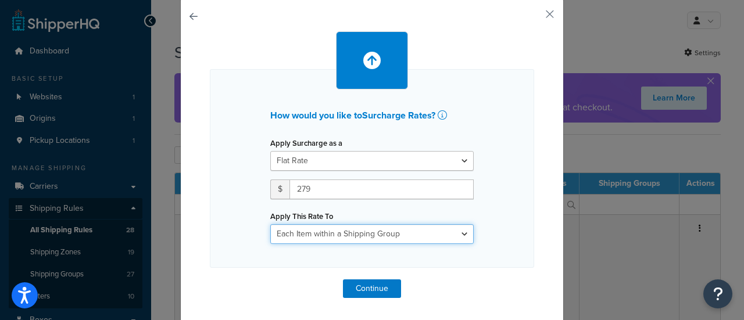
click at [270, 224] on select "Entire Cart Each Shipment in the Cart Each Origin in the Cart Each Shipping Gro…" at bounding box center [371, 234] width 203 height 20
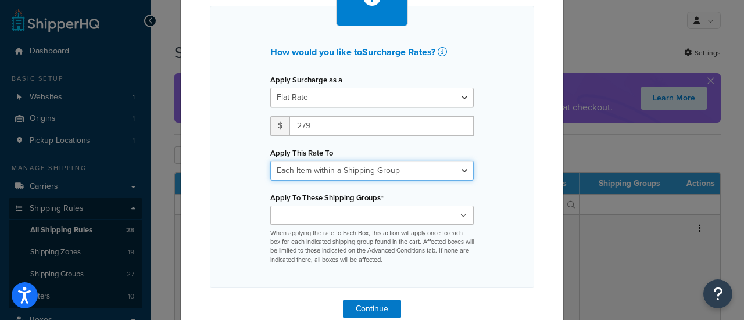
scroll to position [120, 0]
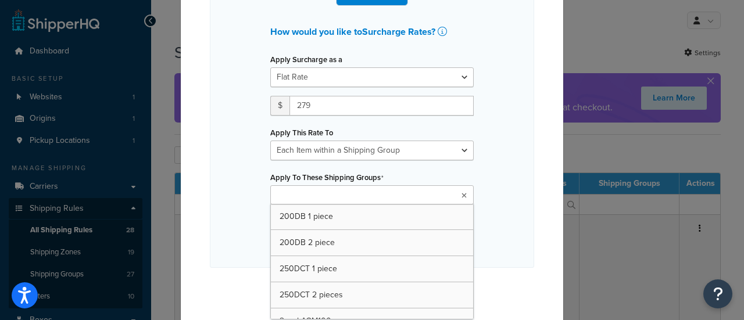
click at [320, 196] on input "Apply To These Shipping Groups" at bounding box center [325, 195] width 103 height 13
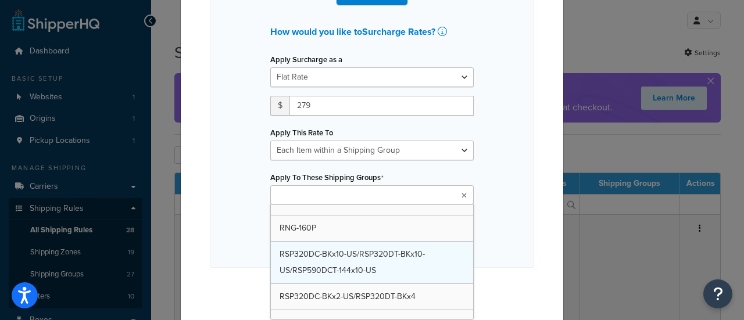
scroll to position [465, 0]
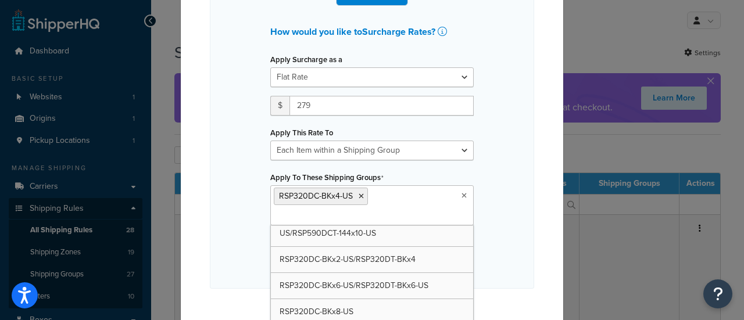
click at [496, 189] on div "How would you like to Surcharge Rates ? Apply Surcharge as a Flat Rate Percenta…" at bounding box center [372, 136] width 324 height 303
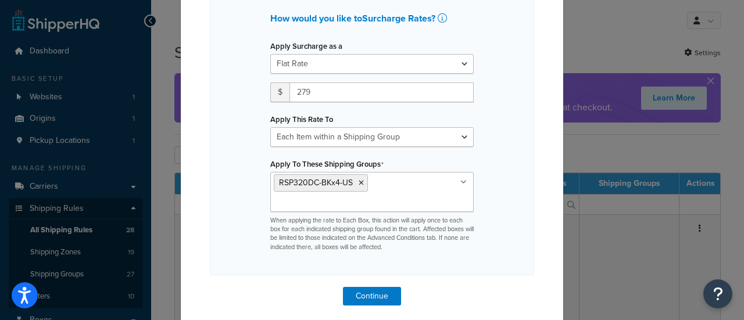
scroll to position [141, 0]
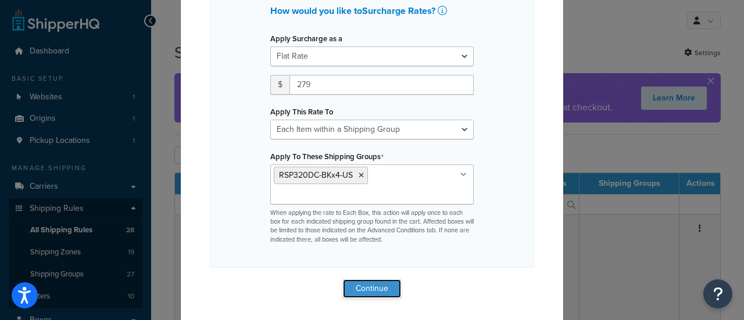
click at [358, 285] on button "Continue" at bounding box center [372, 288] width 58 height 19
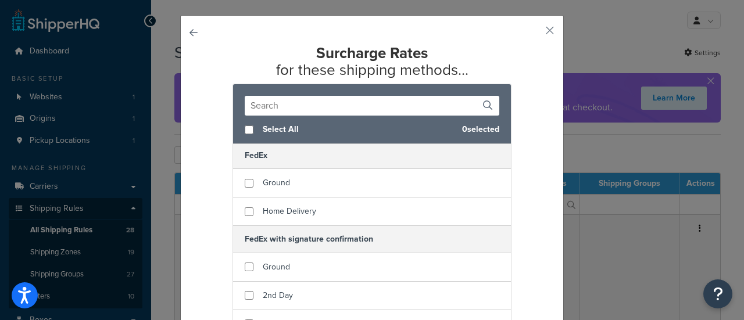
scroll to position [174, 0]
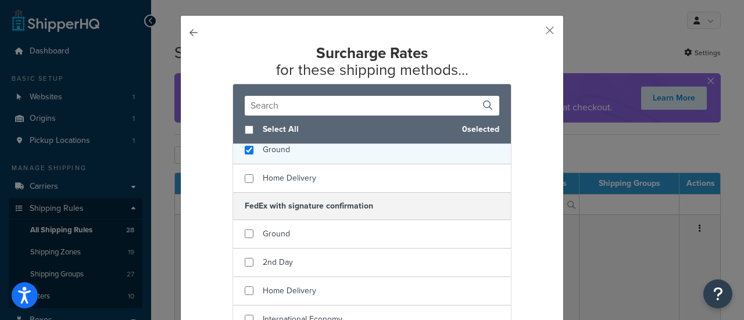
checkbox input "true"
click at [296, 152] on div "Ground" at bounding box center [372, 150] width 278 height 28
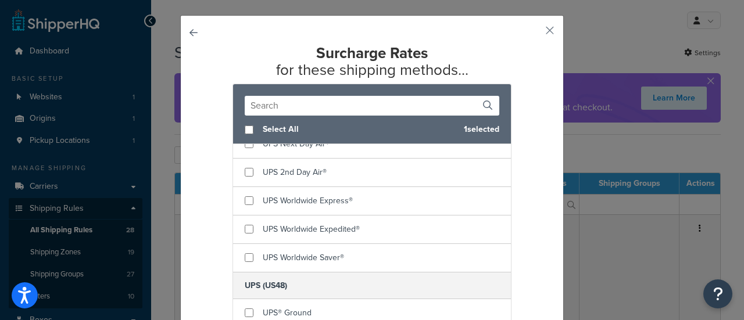
scroll to position [523, 0]
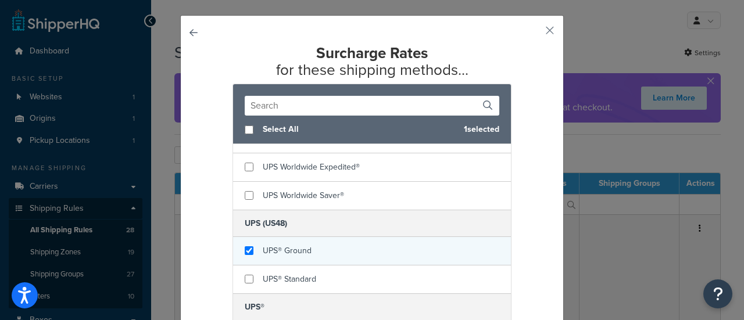
checkbox input "true"
drag, startPoint x: 289, startPoint y: 245, endPoint x: 289, endPoint y: 260, distance: 15.1
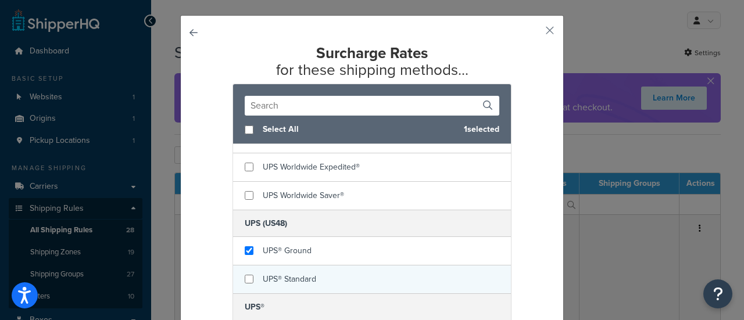
click at [289, 246] on span "UPS® Ground" at bounding box center [287, 251] width 49 height 12
checkbox input "true"
click at [288, 271] on div "UPS® Standard" at bounding box center [289, 279] width 53 height 16
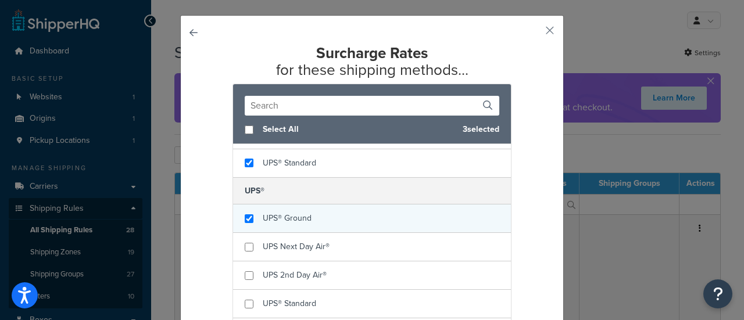
checkbox input "true"
click at [296, 212] on span "UPS® Ground" at bounding box center [287, 218] width 49 height 12
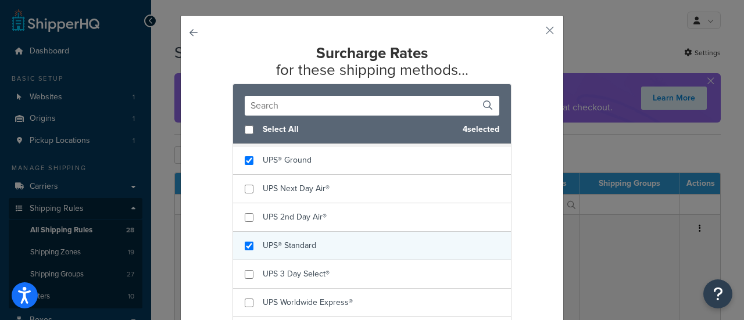
checkbox input "true"
click at [293, 243] on span "UPS® Standard" at bounding box center [289, 245] width 53 height 12
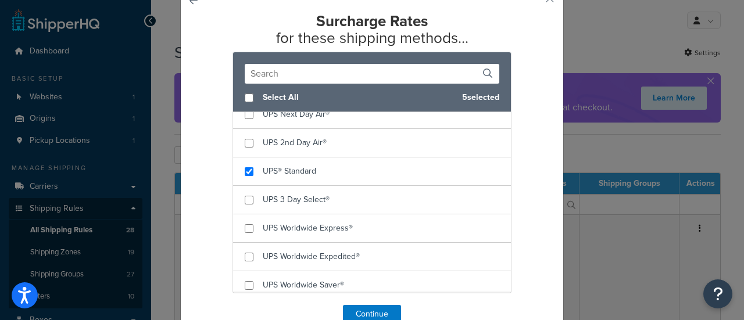
scroll to position [78, 0]
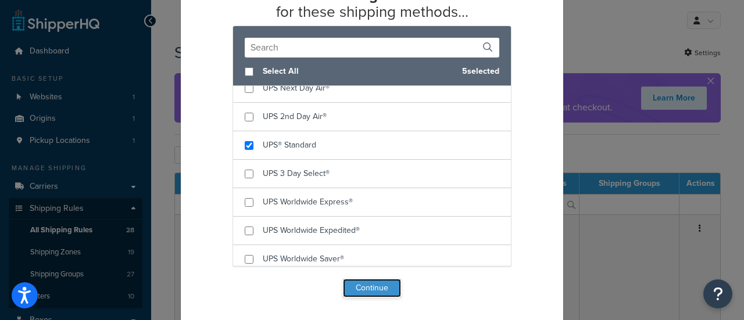
click at [365, 292] on button "Continue" at bounding box center [372, 288] width 58 height 19
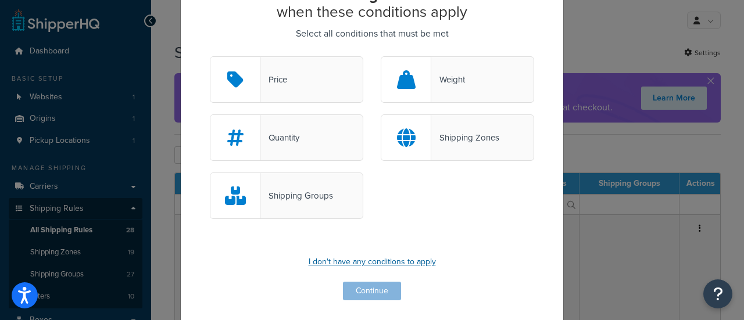
click at [332, 259] on p "I don't have any conditions to apply" at bounding box center [372, 262] width 324 height 16
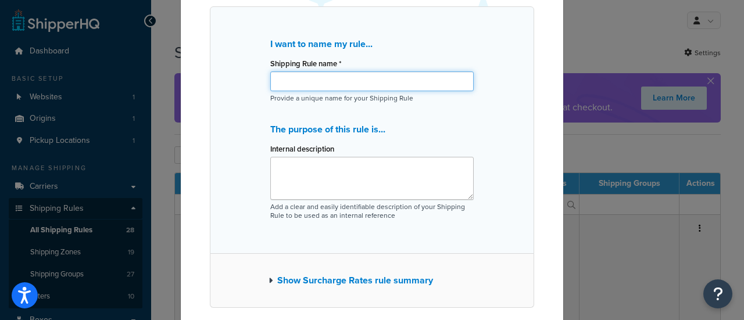
click at [315, 78] on input "Shipping Rule name *" at bounding box center [371, 81] width 203 height 20
paste input "RSP320DC-BKx4"
type input "RSP320DC-BKx4-US"
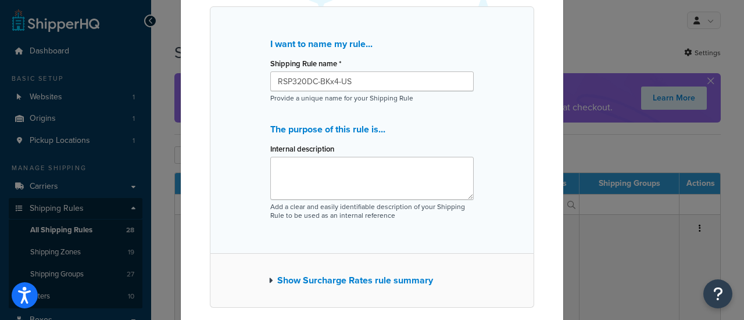
click at [297, 109] on div "I want to name my rule... Shipping Rule name * RSP320DC-BKx4-US Provide a uniqu…" at bounding box center [372, 129] width 324 height 247
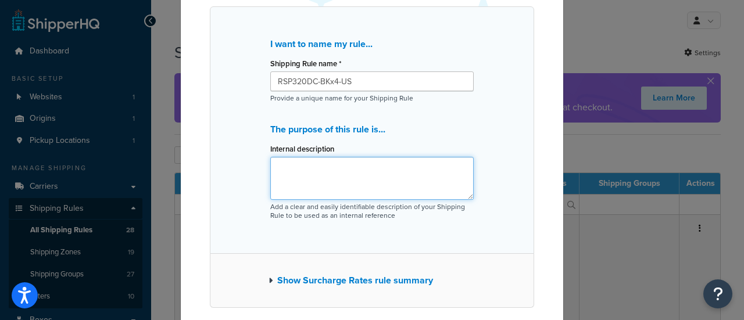
click at [306, 184] on textarea "Internal description" at bounding box center [371, 178] width 203 height 43
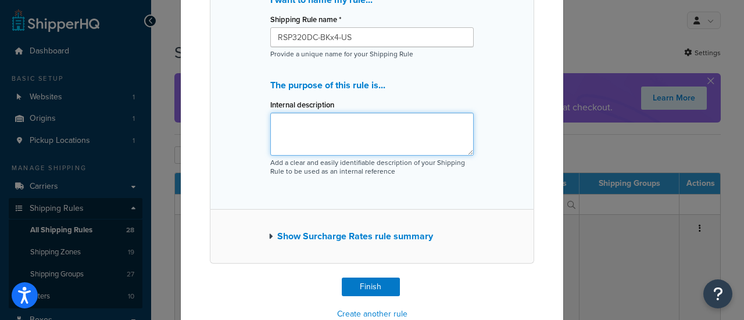
scroll to position [147, 0]
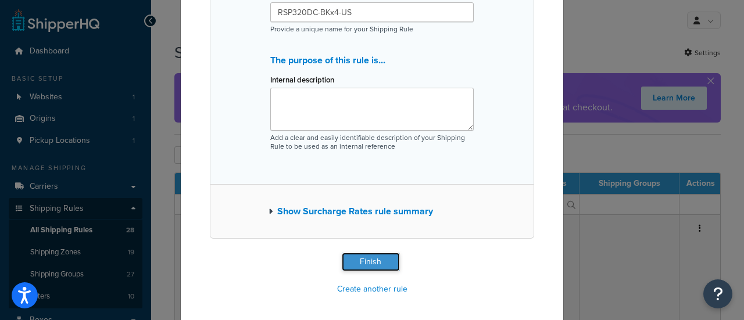
click at [358, 260] on button "Finish" at bounding box center [371, 262] width 58 height 19
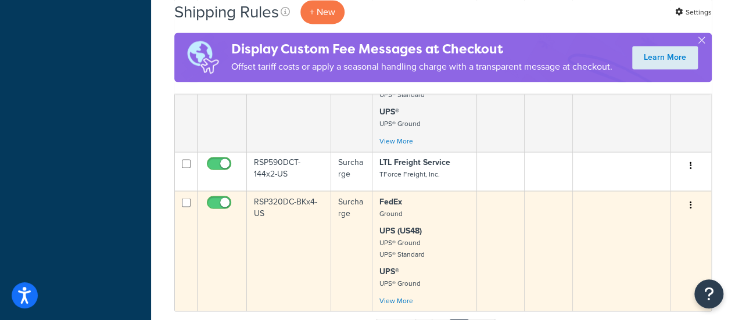
scroll to position [930, 0]
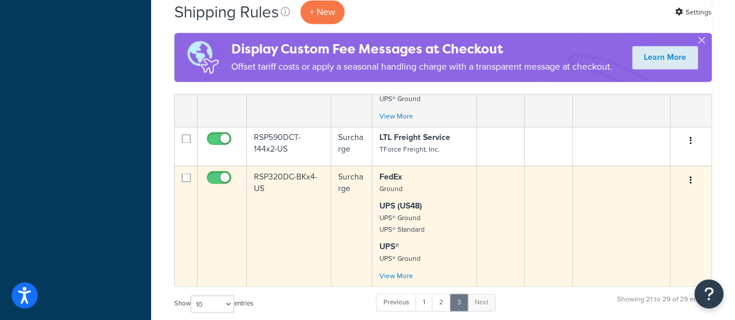
click at [292, 171] on td "RSP320DC-BKx4-US" at bounding box center [289, 226] width 84 height 120
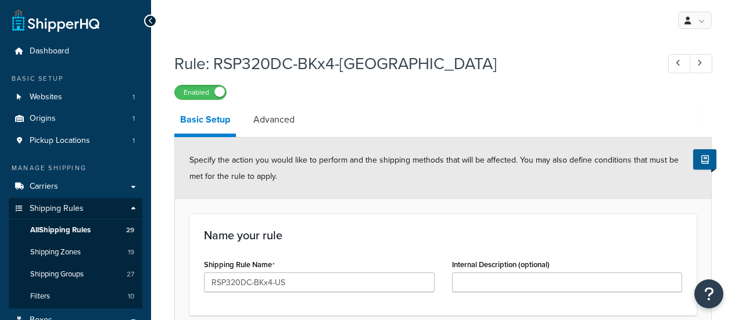
select select "ITEM"
click at [281, 123] on link "Advanced" at bounding box center [273, 120] width 53 height 28
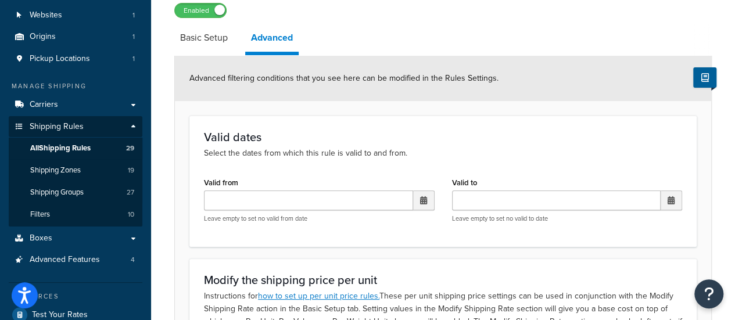
scroll to position [58, 0]
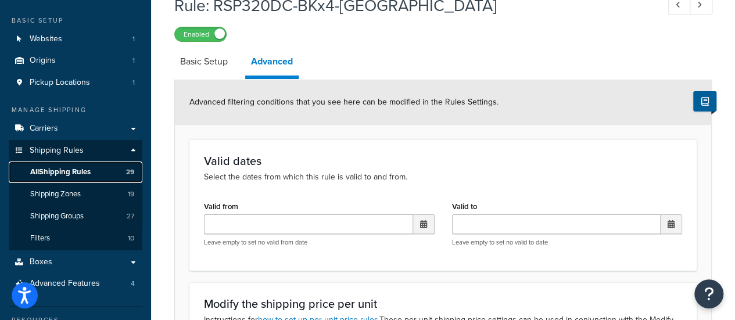
click at [68, 174] on span "All Shipping Rules" at bounding box center [60, 172] width 60 height 10
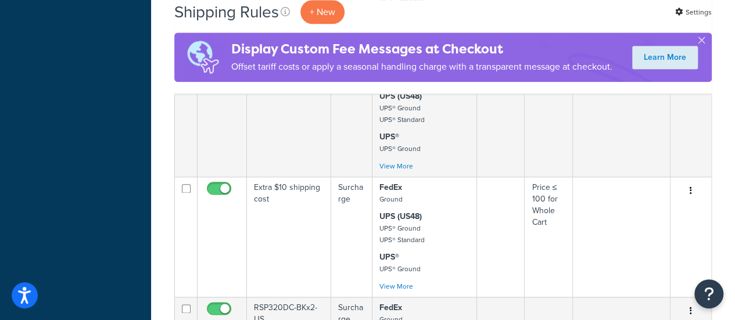
scroll to position [988, 0]
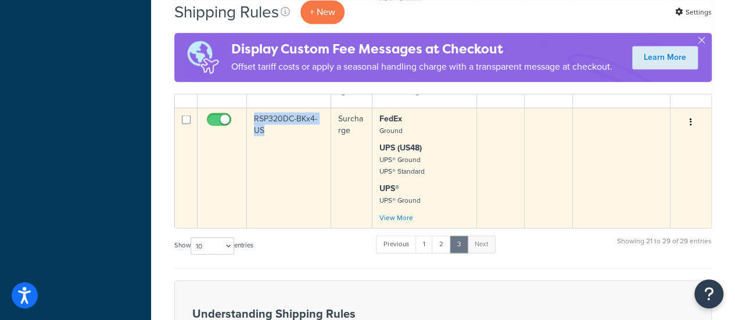
drag, startPoint x: 253, startPoint y: 116, endPoint x: 273, endPoint y: 129, distance: 23.8
click at [273, 129] on td "RSP320DC-BKx4-US" at bounding box center [289, 167] width 84 height 120
copy td "RSP320DC-BKx4-US"
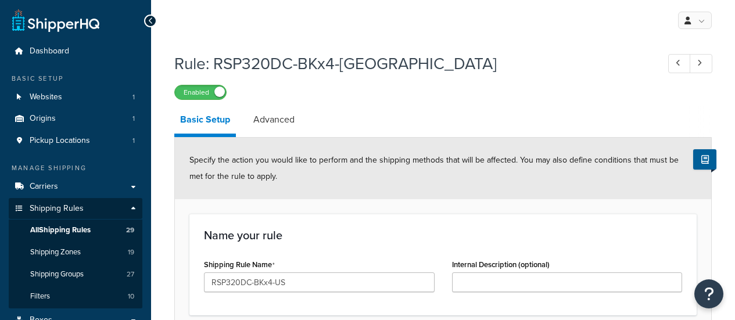
select select "ITEM"
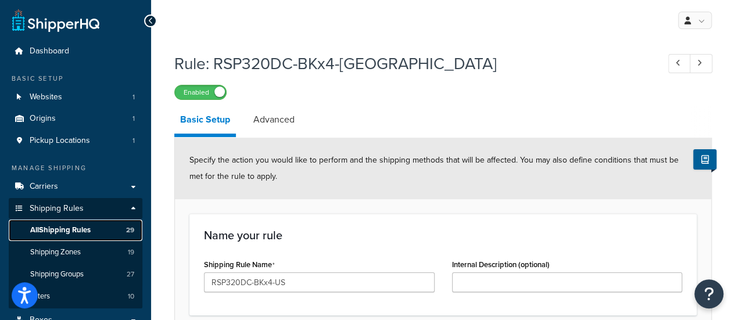
click at [71, 234] on span "All Shipping Rules" at bounding box center [60, 230] width 60 height 10
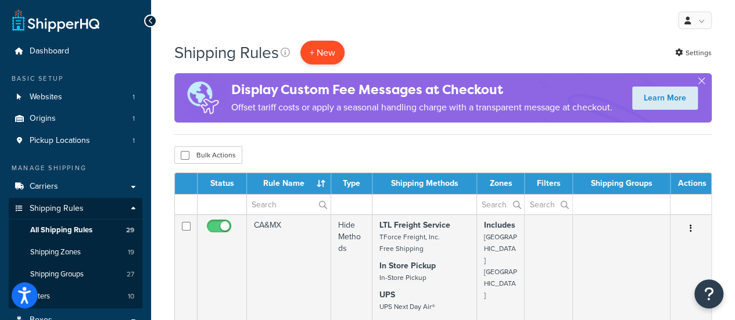
click at [321, 52] on p "+ New" at bounding box center [322, 53] width 44 height 24
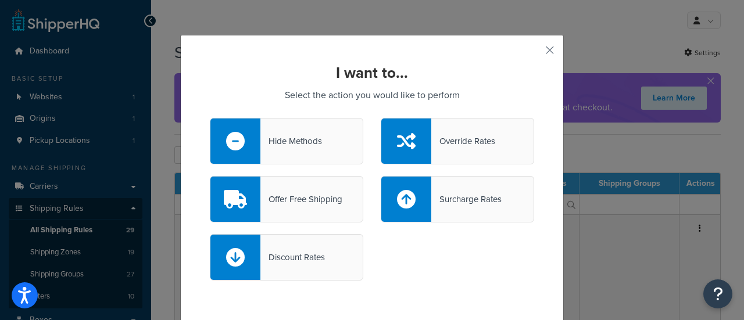
click at [400, 199] on icon at bounding box center [406, 199] width 19 height 19
click at [0, 0] on input "Surcharge Rates" at bounding box center [0, 0] width 0 height 0
select select "CART"
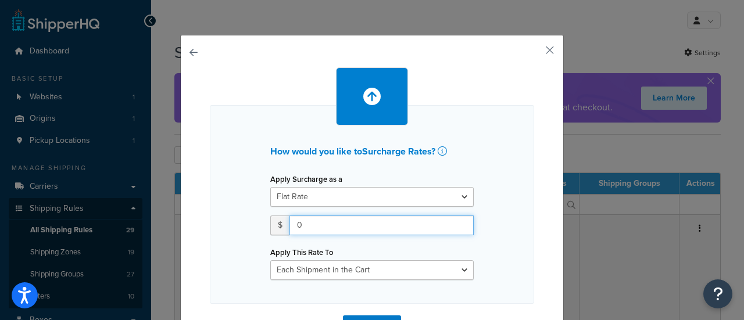
click at [311, 226] on input "0" at bounding box center [381, 226] width 184 height 20
type input "299"
drag, startPoint x: 307, startPoint y: 238, endPoint x: 329, endPoint y: 235, distance: 22.8
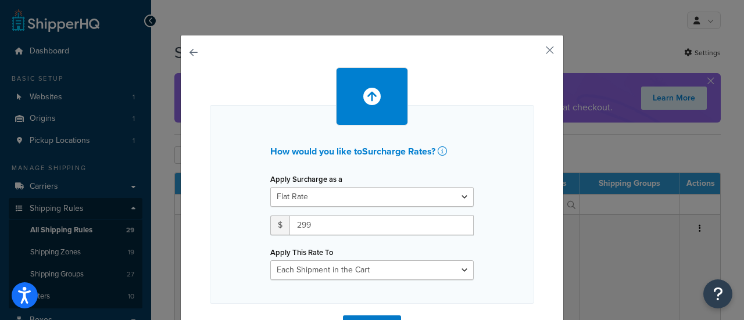
click at [307, 238] on div "Apply Surcharge as a Flat Rate Percentage Flat Rate & Percentage $ 299 Apply Th…" at bounding box center [371, 225] width 221 height 109
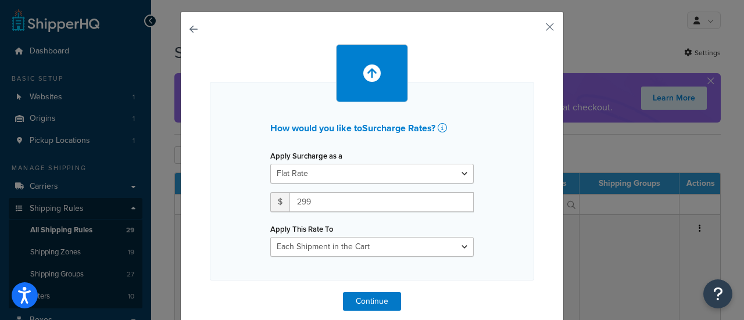
scroll to position [36, 0]
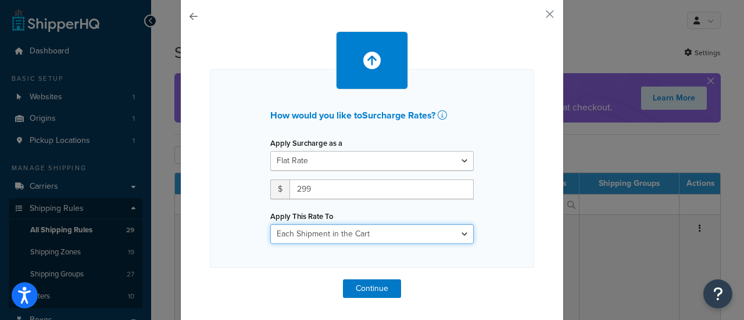
click at [332, 242] on select "Entire Cart Each Shipment in the Cart Each Origin in the Cart Each Shipping Gro…" at bounding box center [371, 234] width 203 height 20
select select "ITEM"
click at [270, 224] on select "Entire Cart Each Shipment in the Cart Each Origin in the Cart Each Shipping Gro…" at bounding box center [371, 234] width 203 height 20
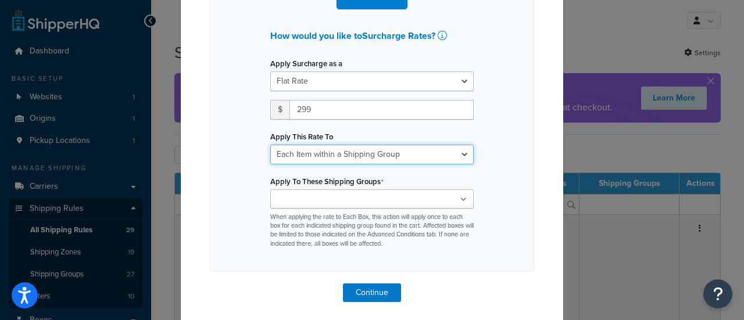
scroll to position [120, 0]
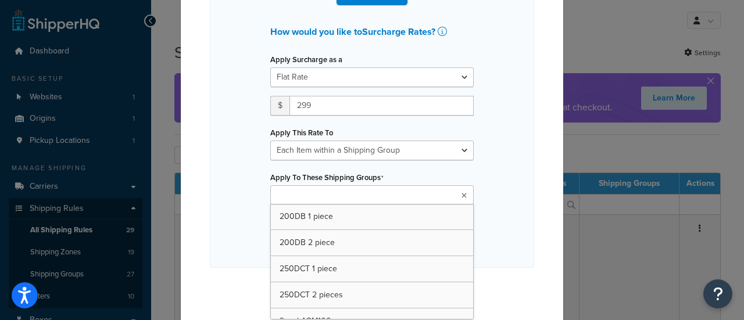
click at [326, 198] on input "Apply To These Shipping Groups" at bounding box center [325, 195] width 103 height 13
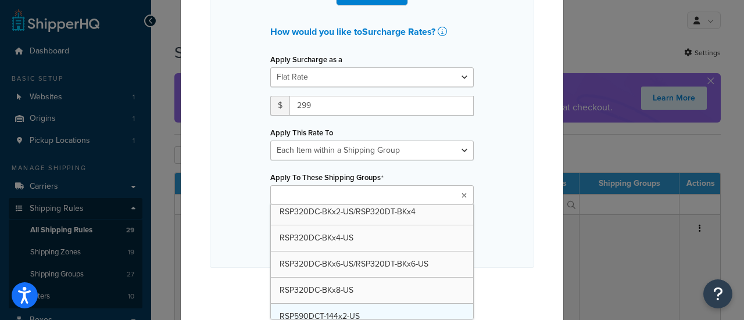
scroll to position [523, 0]
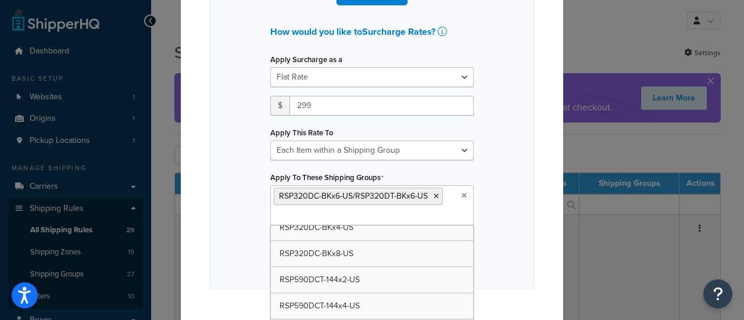
click at [487, 184] on div "How would you like to Surcharge Rates ? Apply Surcharge as a Flat Rate Percenta…" at bounding box center [372, 136] width 324 height 303
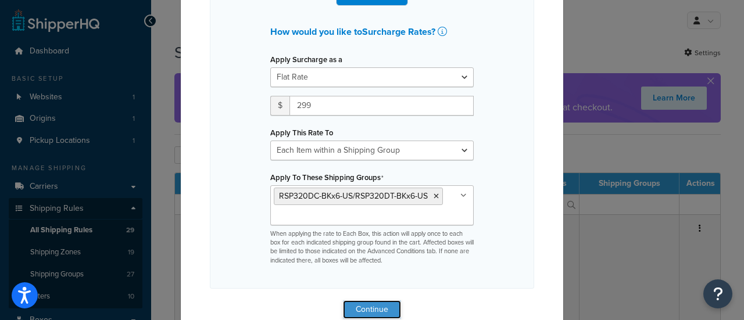
click at [362, 310] on button "Continue" at bounding box center [372, 309] width 58 height 19
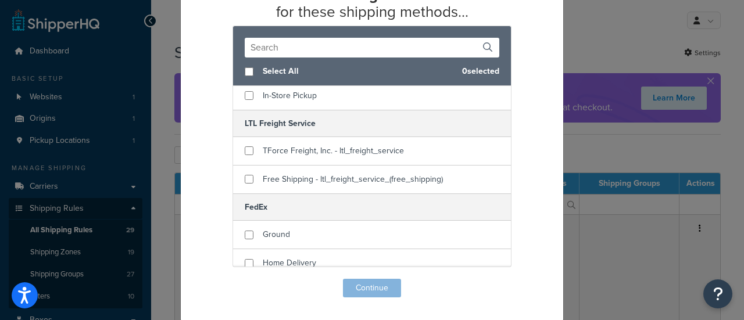
scroll to position [58, 0]
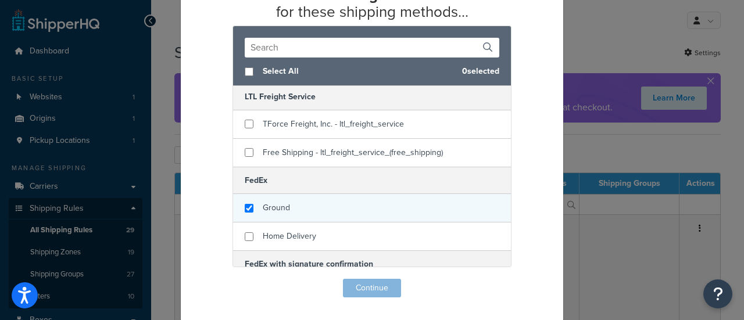
checkbox input "true"
click at [274, 204] on span "Ground" at bounding box center [276, 208] width 27 height 12
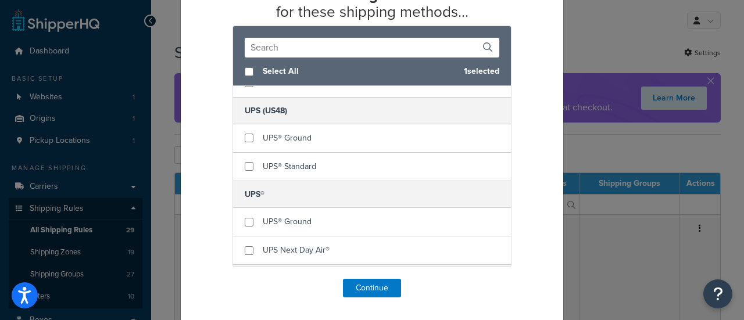
scroll to position [581, 0]
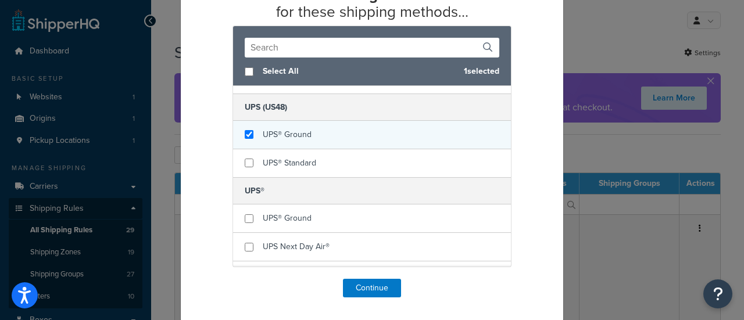
checkbox input "true"
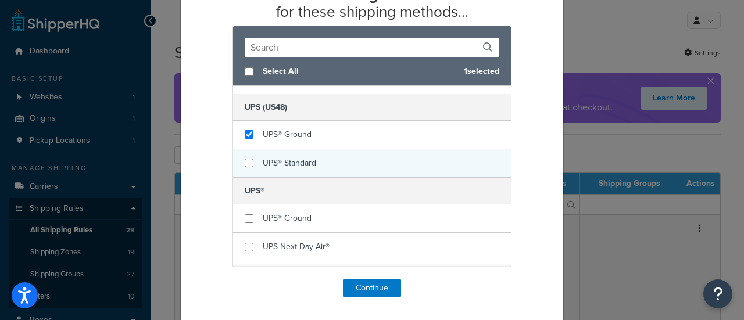
drag, startPoint x: 297, startPoint y: 130, endPoint x: 289, endPoint y: 152, distance: 24.1
click at [297, 131] on span "UPS® Ground" at bounding box center [287, 134] width 49 height 12
checkbox input "true"
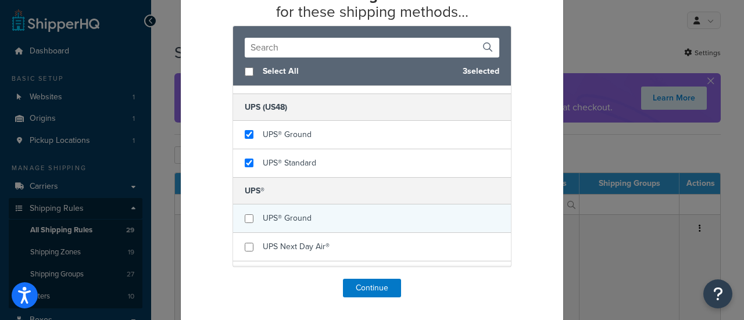
drag, startPoint x: 289, startPoint y: 152, endPoint x: 285, endPoint y: 209, distance: 57.1
click at [289, 157] on span "UPS® Standard" at bounding box center [289, 163] width 53 height 12
checkbox input "true"
click at [288, 204] on div "UPS® Ground" at bounding box center [372, 218] width 278 height 28
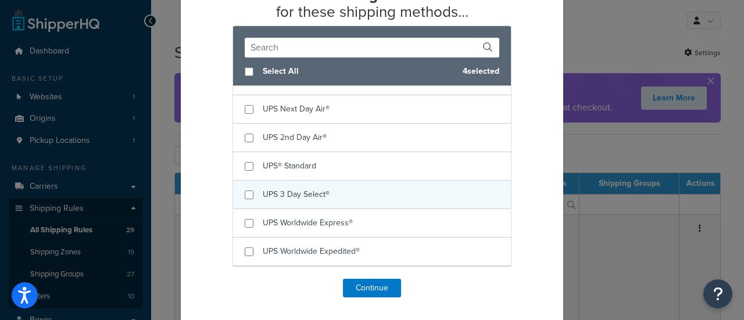
scroll to position [740, 0]
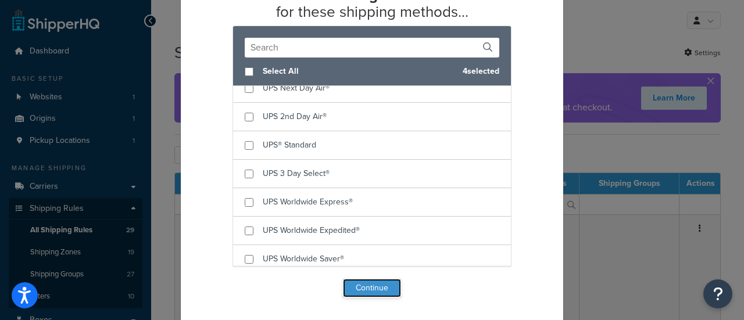
click at [368, 288] on button "Continue" at bounding box center [372, 288] width 58 height 19
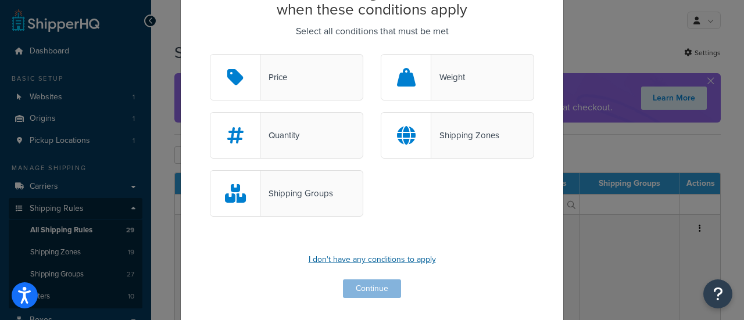
scroll to position [81, 0]
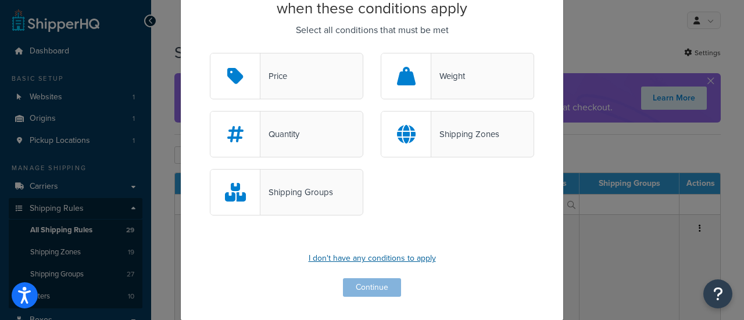
click at [361, 259] on p "I don't have any conditions to apply" at bounding box center [372, 258] width 324 height 16
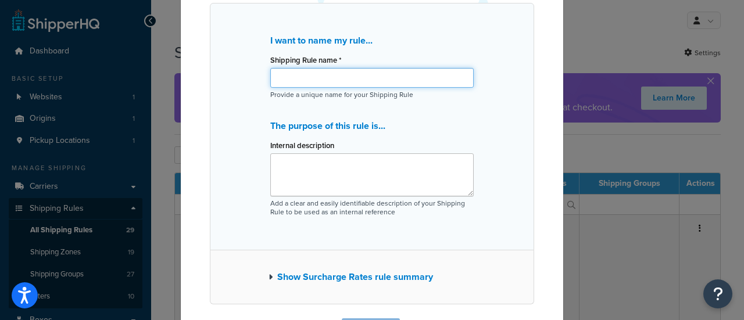
click at [327, 79] on input "Shipping Rule name *" at bounding box center [371, 78] width 203 height 20
paste input "320Dx6"
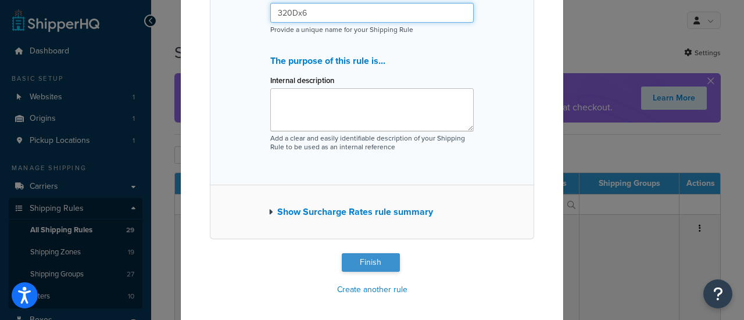
scroll to position [147, 0]
type input "320Dx6"
click at [368, 260] on button "Finish" at bounding box center [371, 262] width 58 height 19
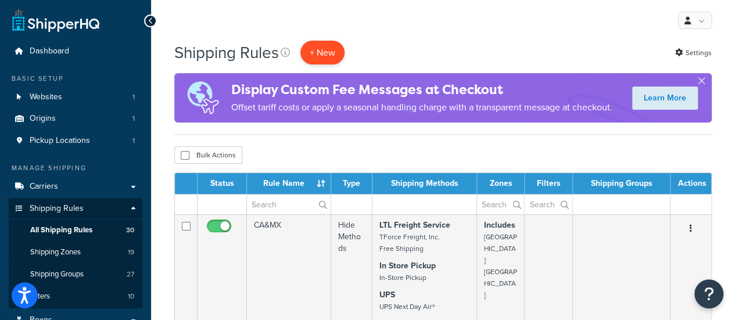
click at [331, 56] on p "+ New" at bounding box center [322, 53] width 44 height 24
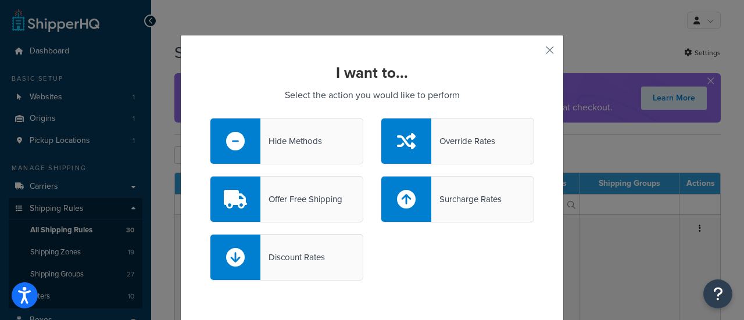
click at [400, 199] on icon at bounding box center [406, 199] width 19 height 19
click at [0, 0] on input "Surcharge Rates" at bounding box center [0, 0] width 0 height 0
select select "CART"
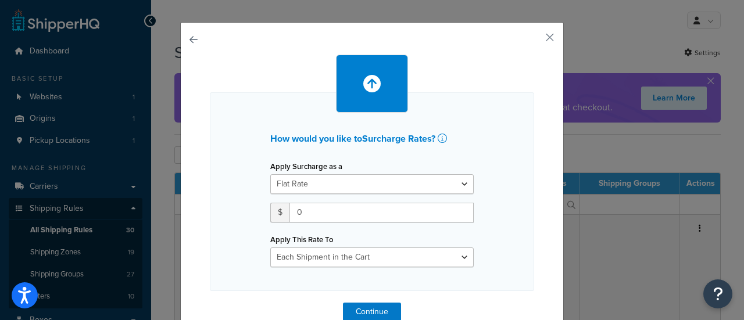
scroll to position [36, 0]
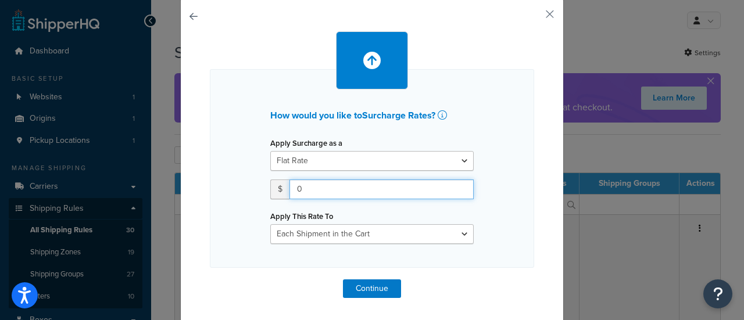
click at [313, 190] on input "0" at bounding box center [381, 190] width 184 height 20
click at [313, 191] on input "0" at bounding box center [381, 190] width 184 height 20
type input "399"
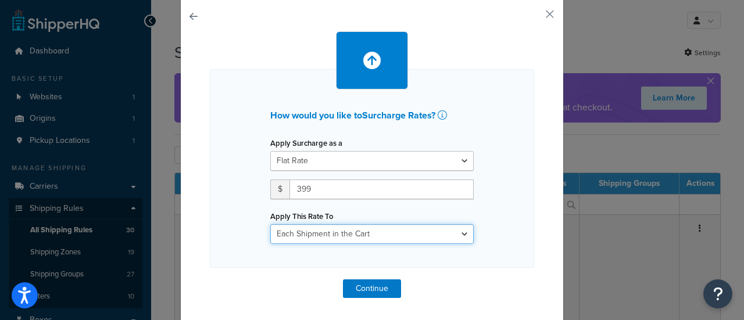
click at [343, 234] on select "Entire Cart Each Shipment in the Cart Each Origin in the Cart Each Shipping Gro…" at bounding box center [371, 234] width 203 height 20
select select "ITEM"
click at [270, 224] on select "Entire Cart Each Shipment in the Cart Each Origin in the Cart Each Shipping Gro…" at bounding box center [371, 234] width 203 height 20
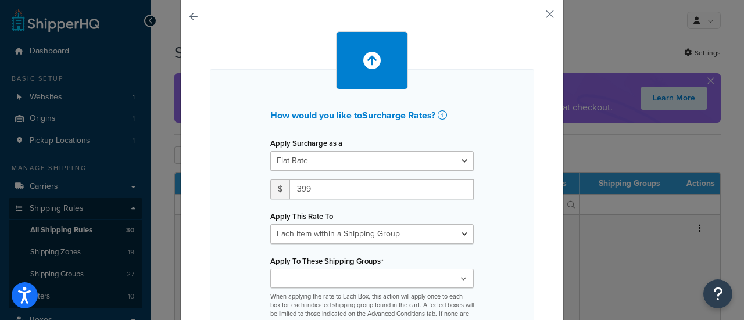
click at [363, 257] on label "Apply To These Shipping Groups" at bounding box center [326, 261] width 113 height 9
click at [363, 273] on input "Apply To These Shipping Groups" at bounding box center [325, 279] width 103 height 13
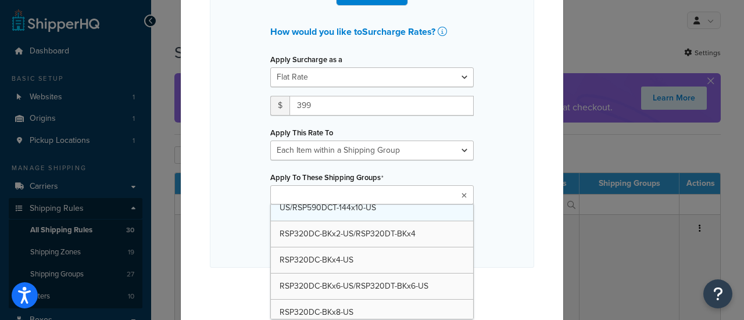
scroll to position [523, 0]
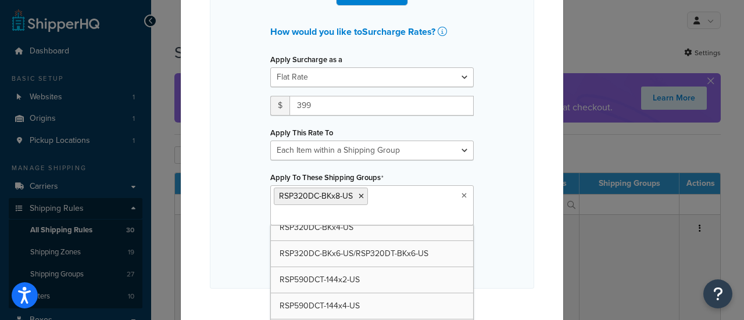
click at [217, 186] on div "How would you like to Surcharge Rates ? Apply Surcharge as a Flat Rate Percenta…" at bounding box center [372, 136] width 324 height 303
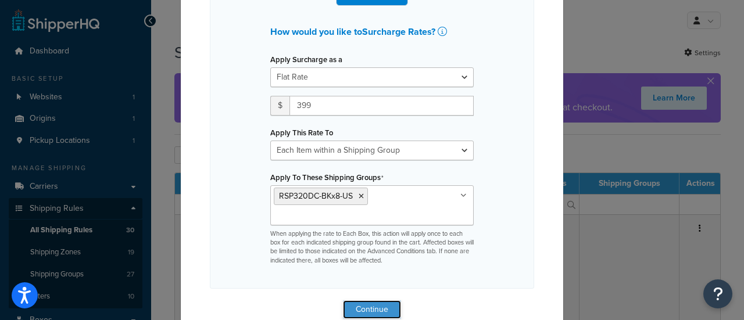
click at [365, 311] on button "Continue" at bounding box center [372, 309] width 58 height 19
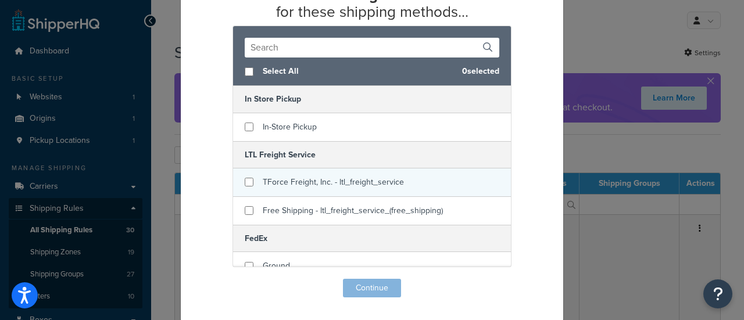
scroll to position [58, 0]
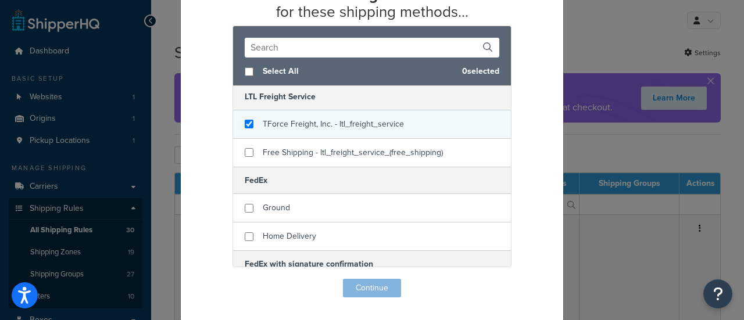
checkbox input "true"
click at [313, 126] on span "TForce Freight, Inc. - ltl_freight_service" at bounding box center [333, 124] width 141 height 12
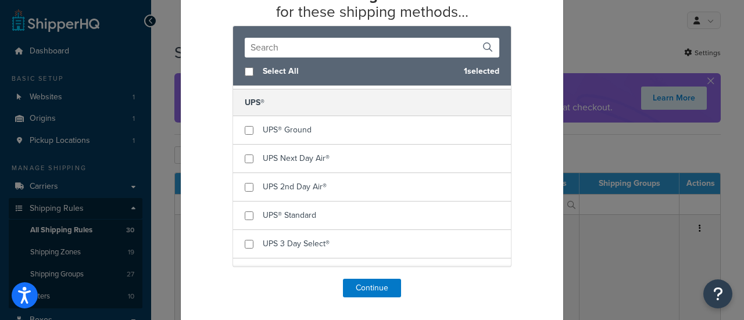
scroll to position [740, 0]
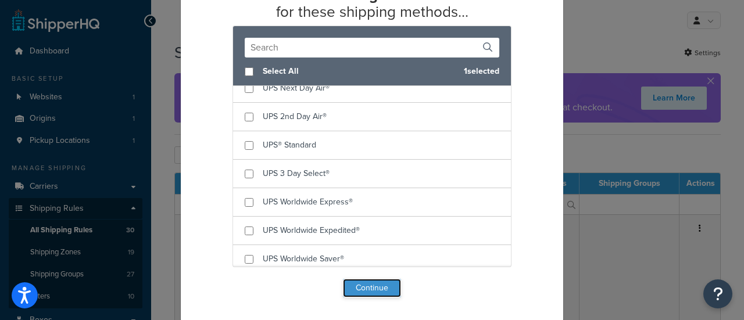
click at [369, 287] on button "Continue" at bounding box center [372, 288] width 58 height 19
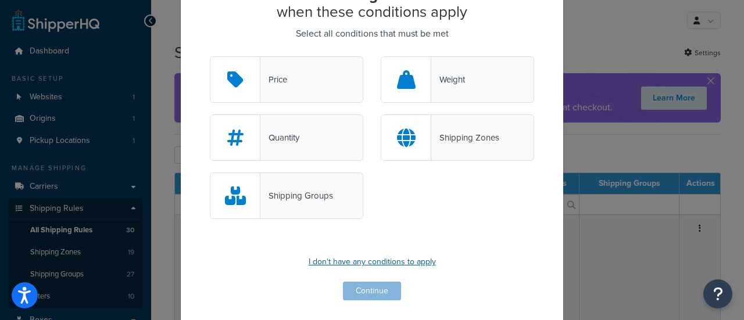
click at [354, 261] on p "I don't have any conditions to apply" at bounding box center [372, 262] width 324 height 16
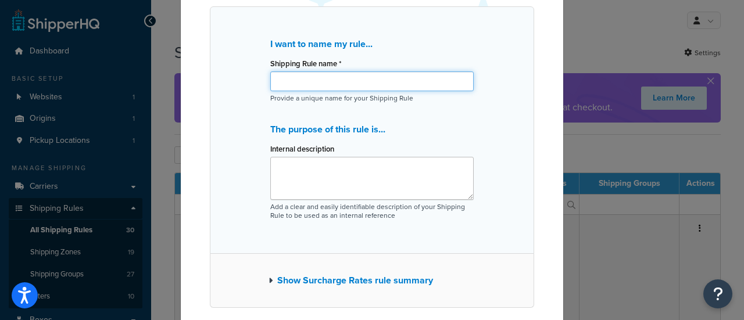
click at [313, 77] on input "Shipping Rule name *" at bounding box center [371, 81] width 203 height 20
paste input "RSP320DC-BKx8-US"
type input "RSP320DC-BKx8-US"
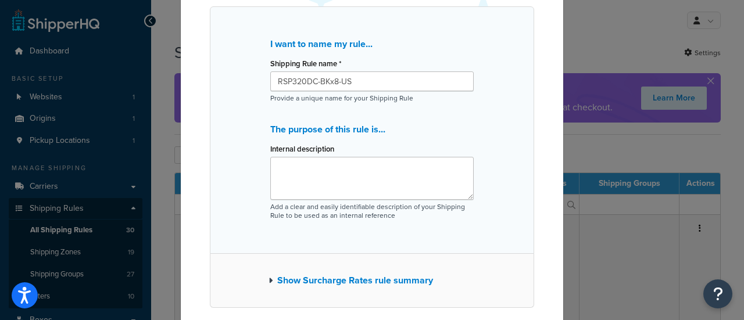
click at [421, 121] on p "The purpose of this rule is..." at bounding box center [371, 129] width 203 height 16
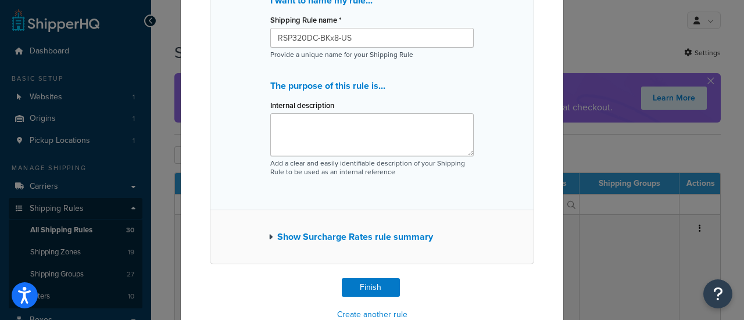
scroll to position [147, 0]
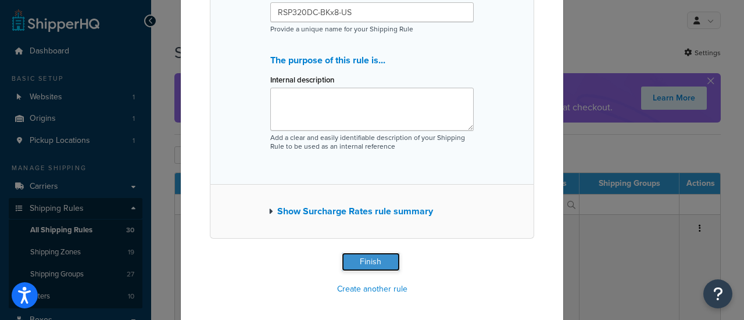
click at [375, 264] on button "Finish" at bounding box center [371, 262] width 58 height 19
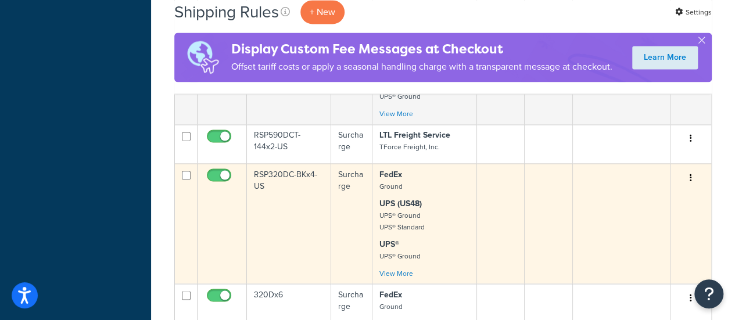
scroll to position [988, 0]
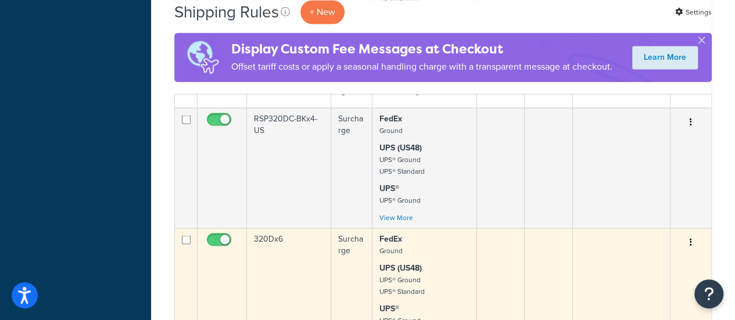
click at [221, 240] on input "checkbox" at bounding box center [220, 242] width 32 height 15
checkbox input "false"
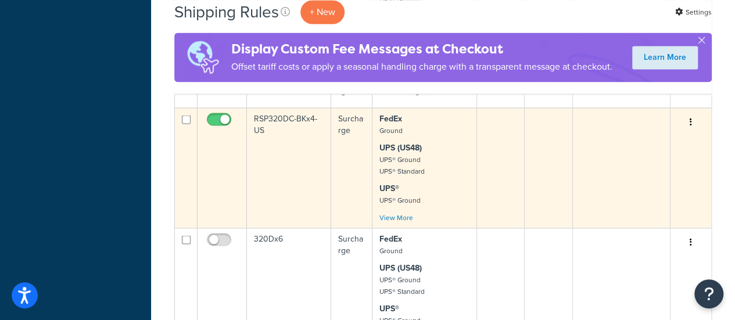
click at [219, 118] on input "checkbox" at bounding box center [220, 122] width 32 height 15
checkbox input "false"
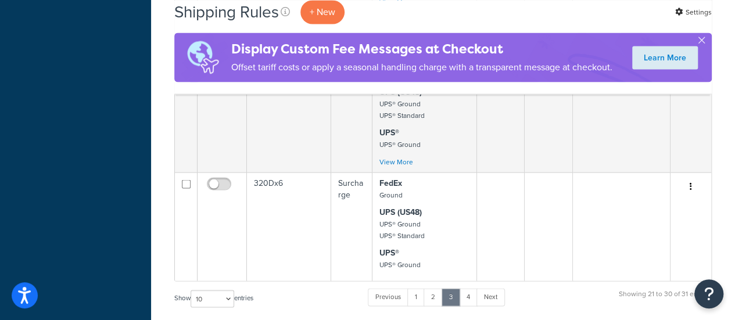
scroll to position [1162, 0]
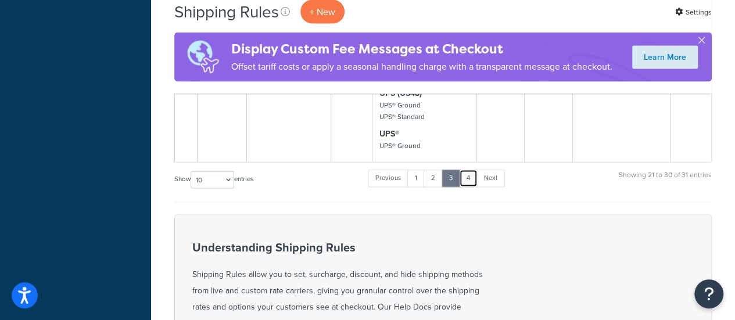
click at [469, 178] on link "4" at bounding box center [468, 178] width 19 height 17
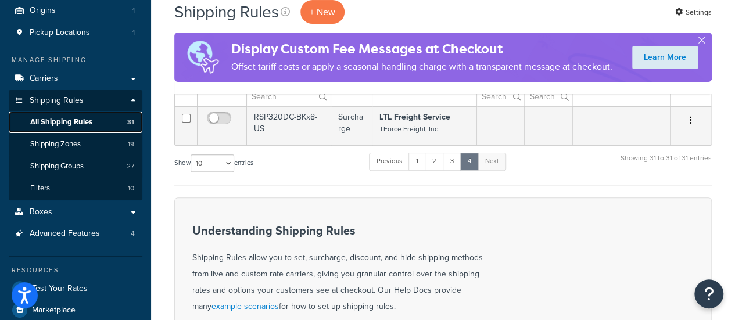
click at [65, 119] on span "All Shipping Rules" at bounding box center [61, 122] width 62 height 10
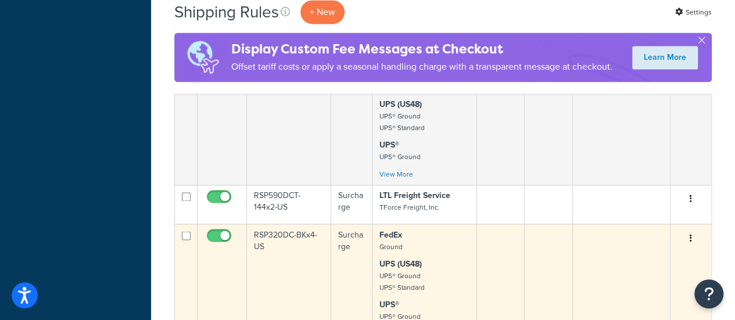
scroll to position [930, 0]
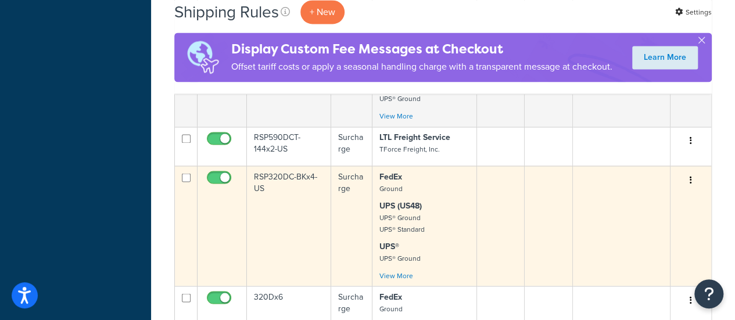
click at [214, 175] on input "checkbox" at bounding box center [220, 180] width 32 height 15
checkbox input "false"
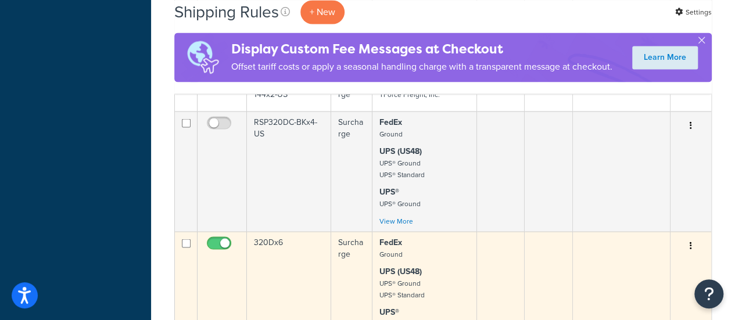
scroll to position [1046, 0]
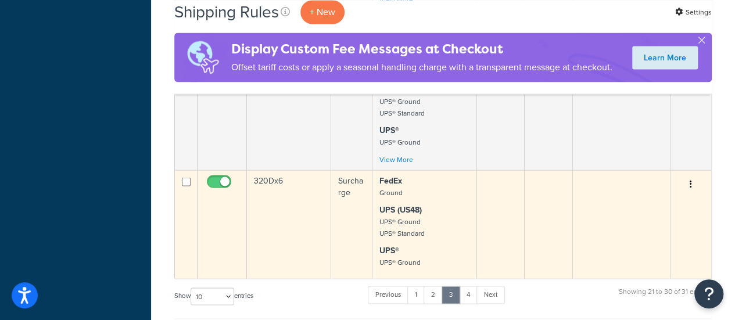
click at [215, 183] on input "checkbox" at bounding box center [220, 184] width 32 height 15
checkbox input "false"
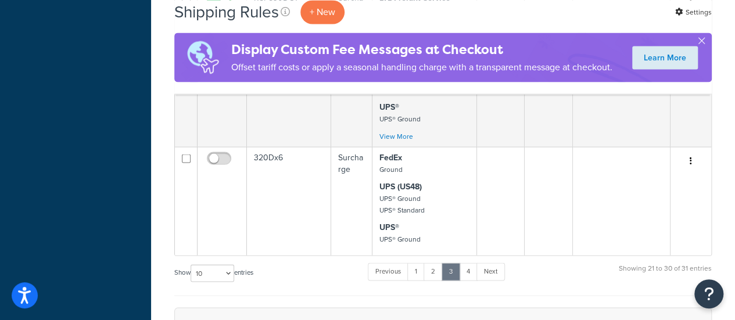
scroll to position [1104, 0]
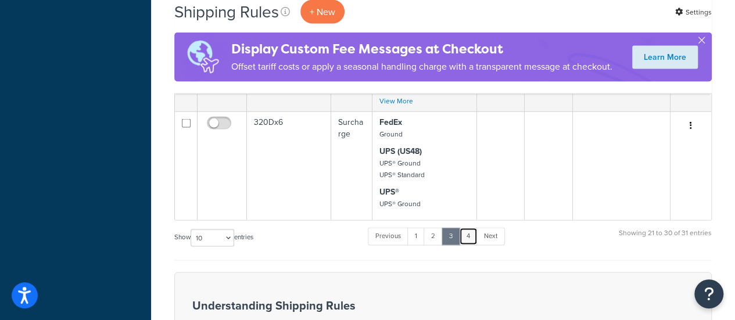
click at [466, 236] on link "4" at bounding box center [468, 236] width 19 height 17
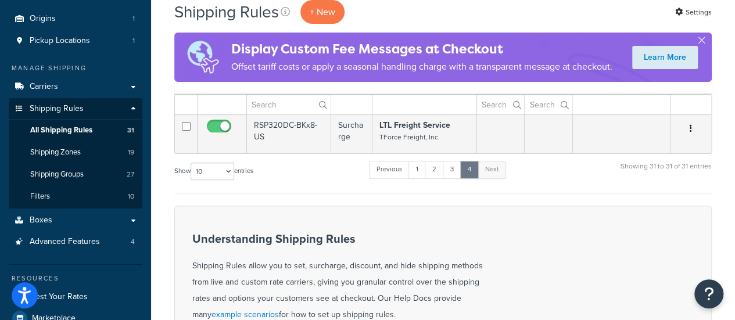
scroll to position [0, 0]
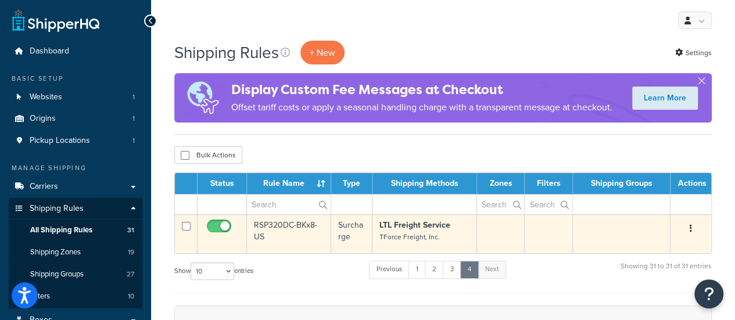
click at [212, 226] on input "checkbox" at bounding box center [220, 229] width 32 height 15
checkbox input "false"
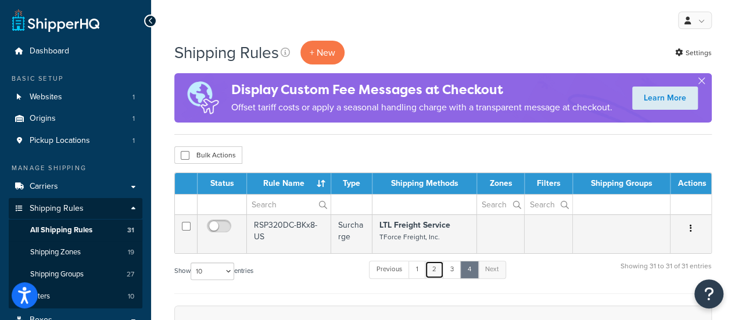
click at [432, 274] on link "2" at bounding box center [434, 269] width 19 height 17
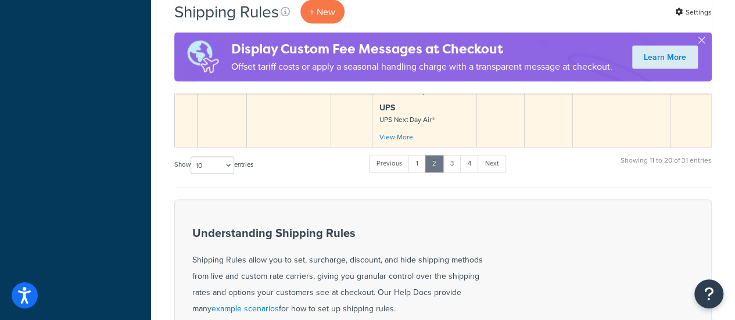
scroll to position [1067, 0]
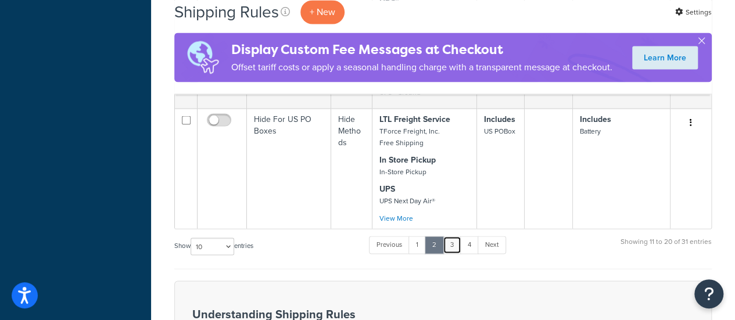
click at [454, 236] on link "3" at bounding box center [452, 244] width 19 height 17
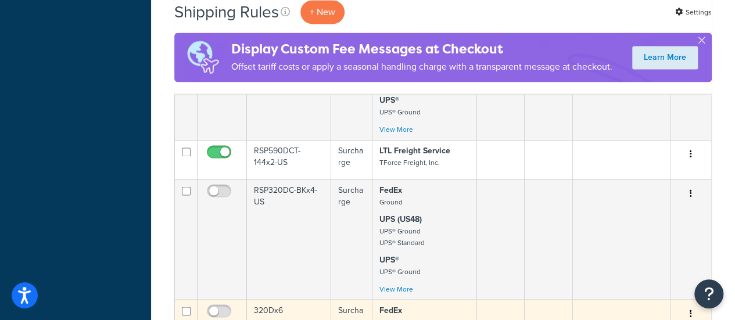
scroll to position [892, 0]
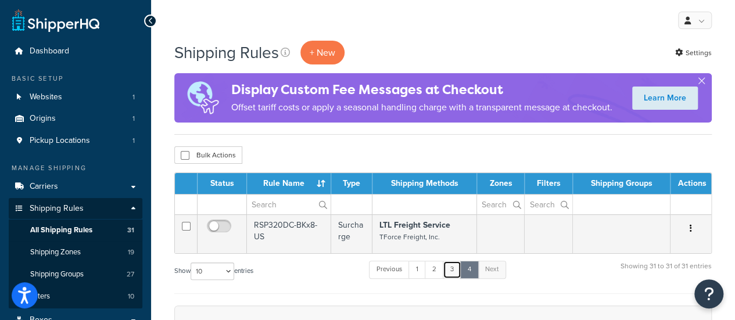
click at [458, 267] on link "3" at bounding box center [452, 269] width 19 height 17
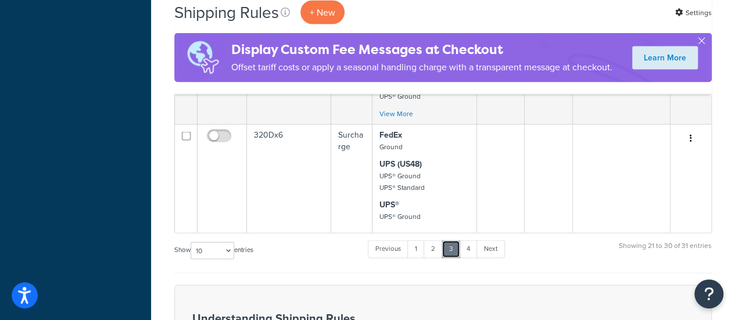
scroll to position [1162, 0]
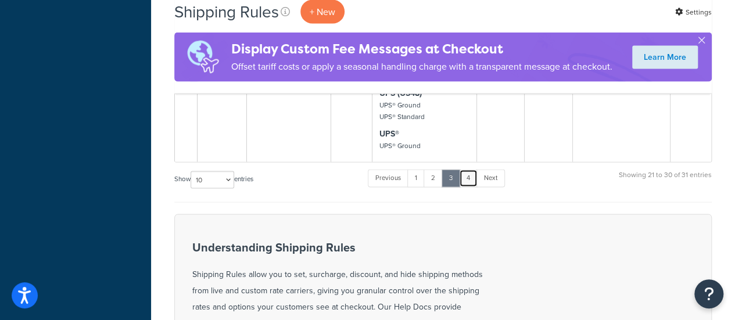
click at [469, 183] on link "4" at bounding box center [468, 178] width 19 height 17
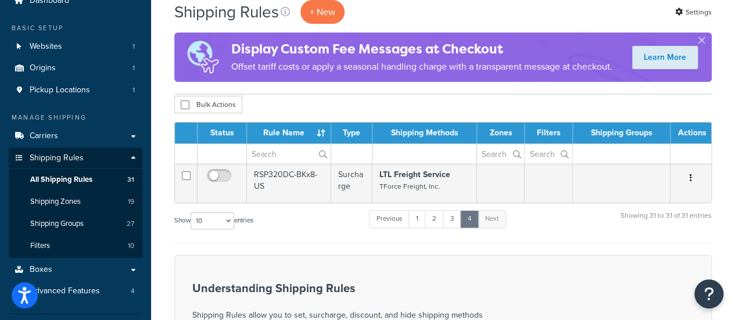
scroll to position [116, 0]
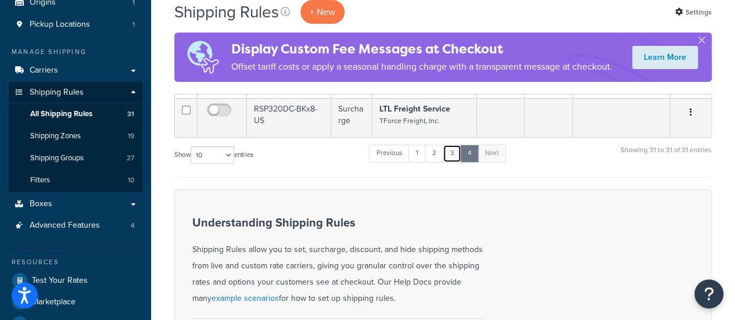
click at [456, 149] on link "3" at bounding box center [452, 153] width 19 height 17
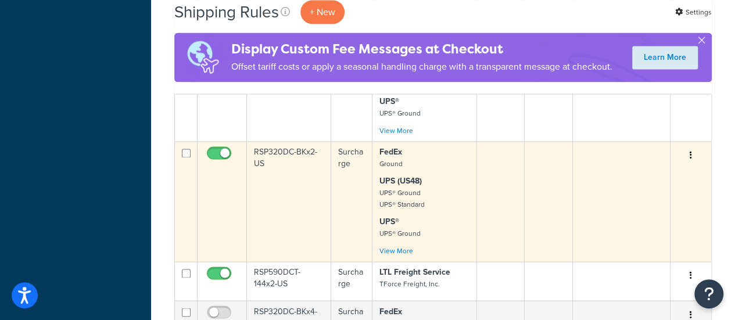
scroll to position [813, 0]
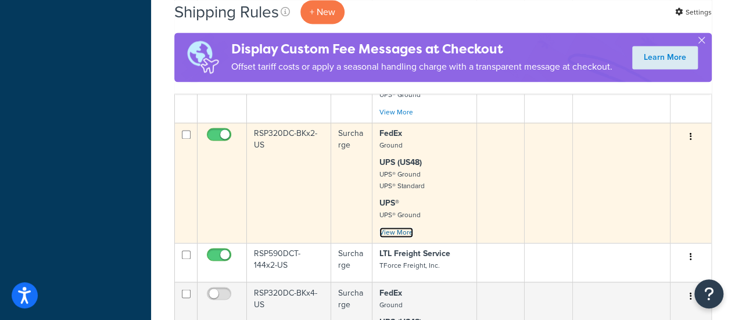
click at [388, 231] on link "View More" at bounding box center [396, 232] width 34 height 10
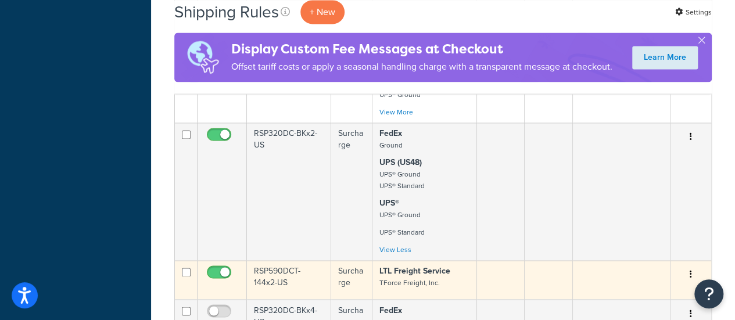
click at [214, 270] on input "checkbox" at bounding box center [220, 275] width 32 height 15
checkbox input "false"
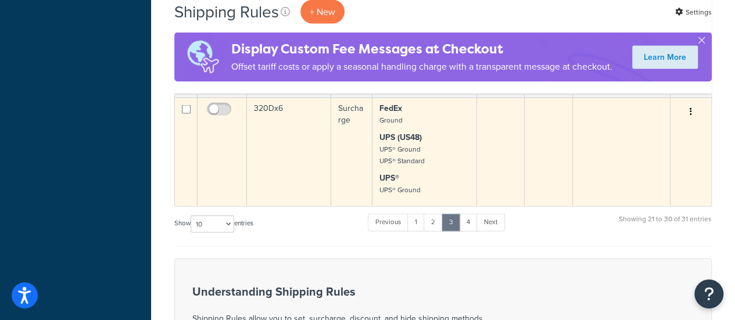
scroll to position [1220, 0]
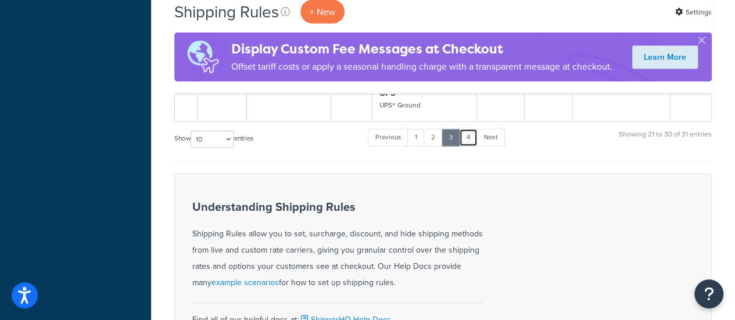
click at [469, 137] on link "4" at bounding box center [468, 137] width 19 height 17
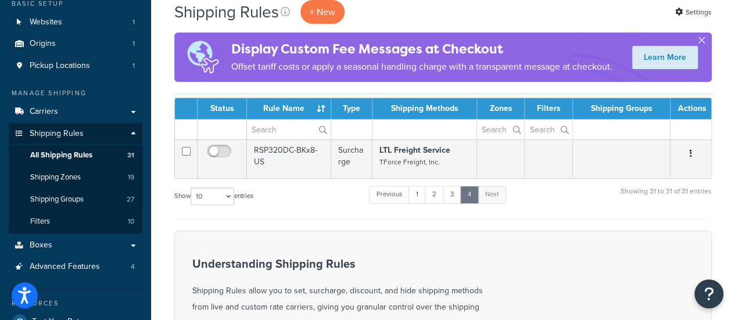
scroll to position [116, 0]
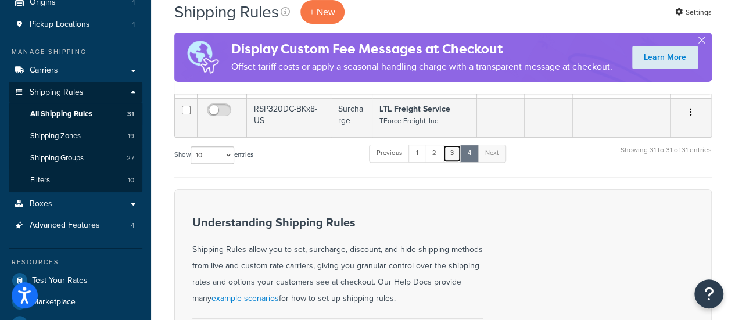
click at [458, 151] on link "3" at bounding box center [452, 153] width 19 height 17
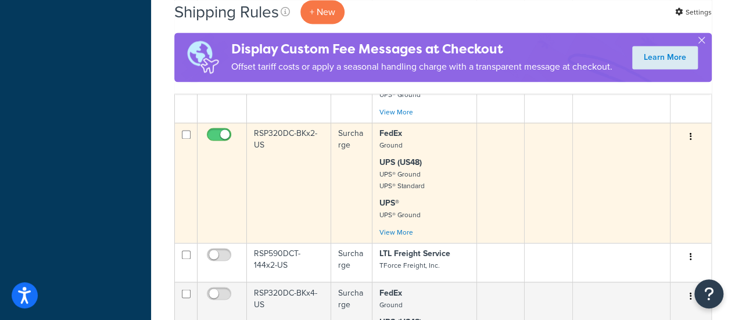
scroll to position [770, 0]
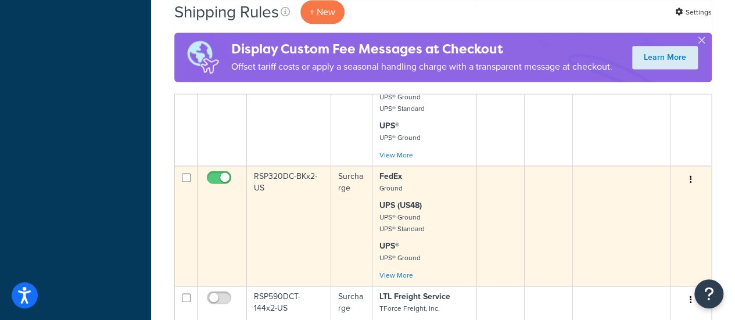
click at [267, 214] on td "RSP320DC-BKx2-US" at bounding box center [289, 226] width 84 height 120
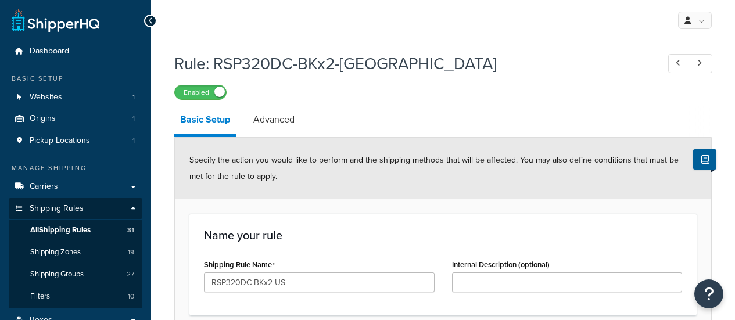
select select "ITEM"
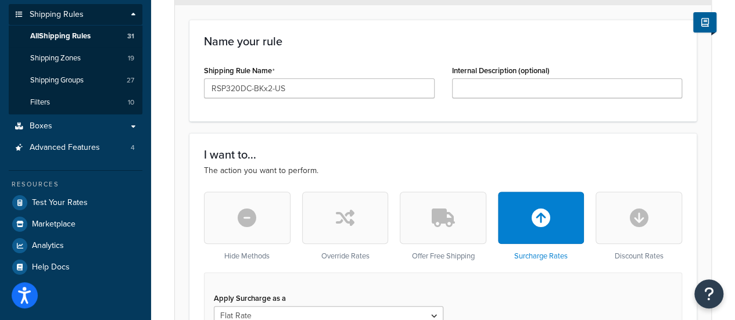
scroll to position [116, 0]
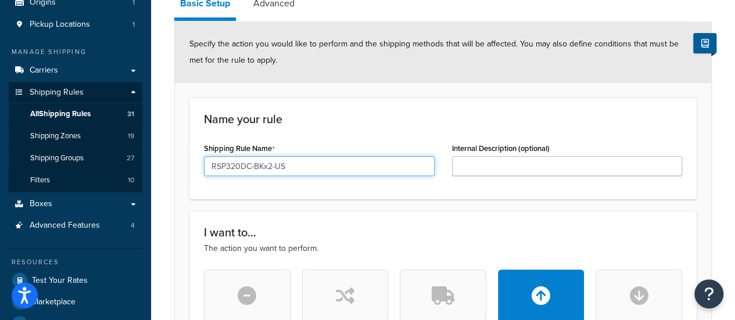
drag, startPoint x: 306, startPoint y: 165, endPoint x: 196, endPoint y: 165, distance: 109.8
click at [196, 165] on div "Shipping Rule Name RSP320DC-BKx2-US" at bounding box center [319, 162] width 248 height 45
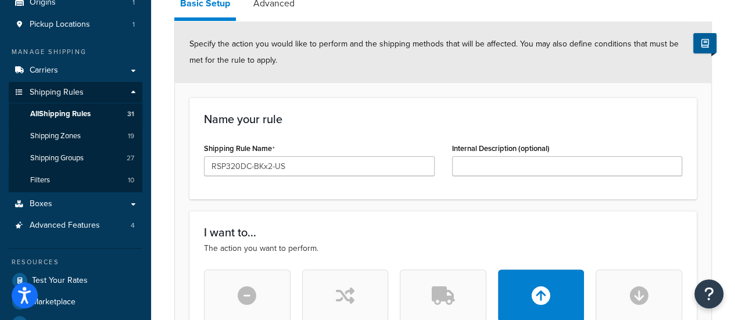
click at [192, 152] on div "Name your rule Shipping Rule Name RSP320DC-BKx2-US Internal Description (option…" at bounding box center [442, 149] width 507 height 102
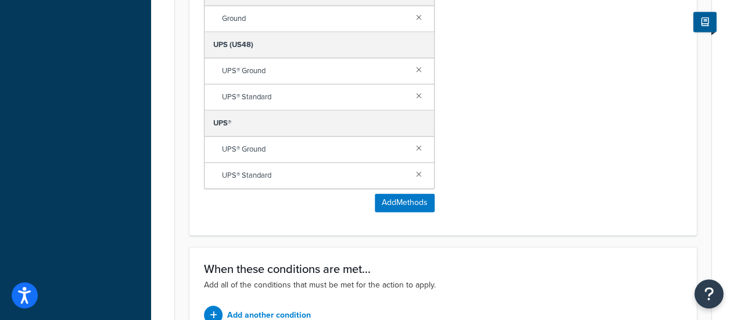
scroll to position [993, 0]
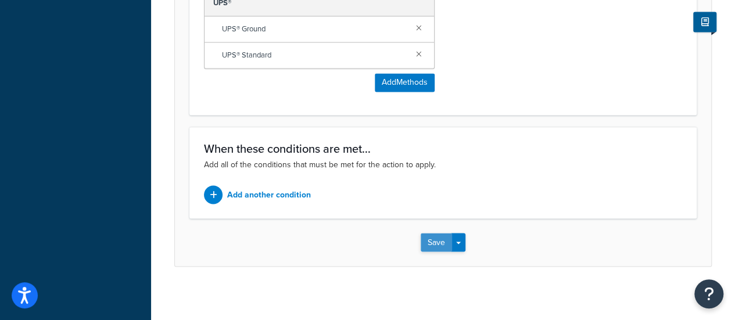
click at [435, 241] on button "Save" at bounding box center [436, 242] width 31 height 19
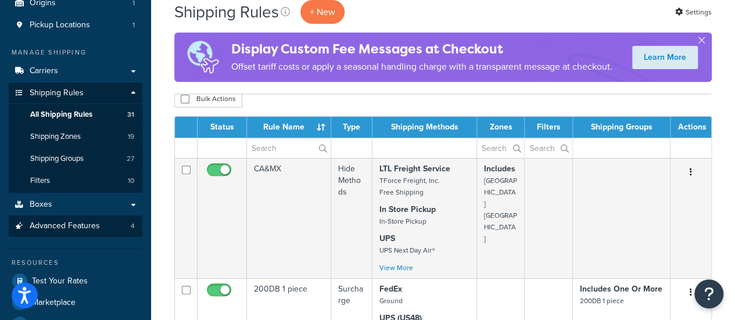
scroll to position [116, 0]
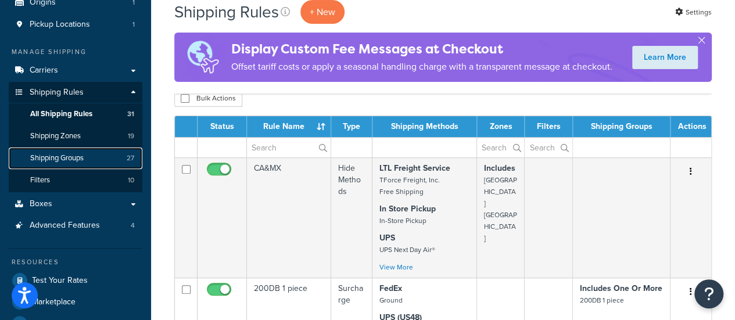
click at [65, 160] on span "Shipping Groups" at bounding box center [56, 158] width 53 height 10
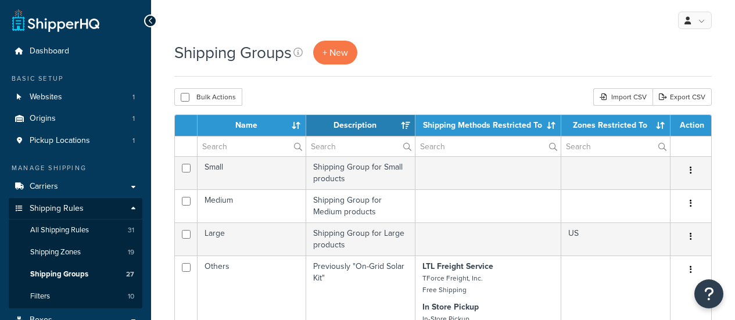
select select "15"
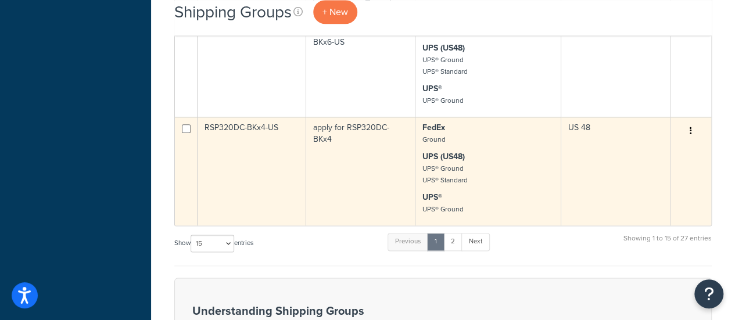
scroll to position [697, 0]
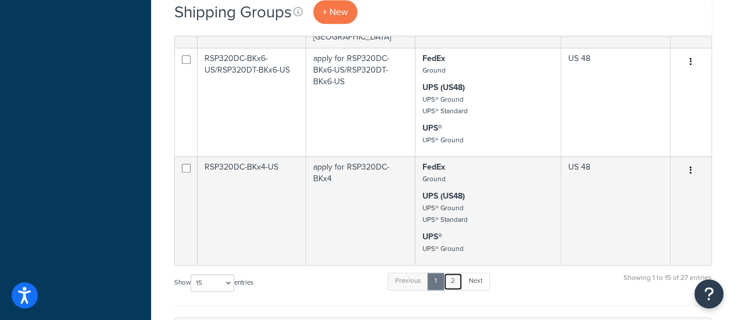
click at [459, 272] on link "2" at bounding box center [452, 280] width 19 height 17
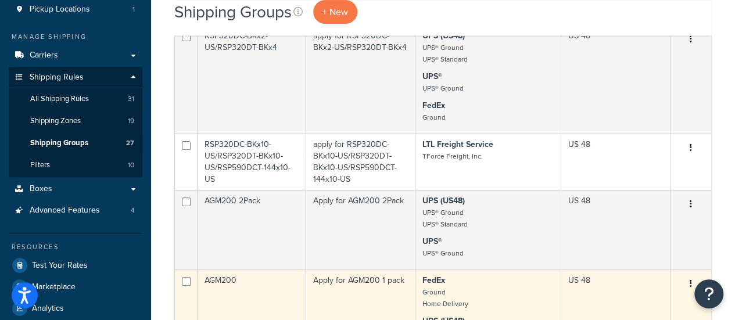
scroll to position [81, 0]
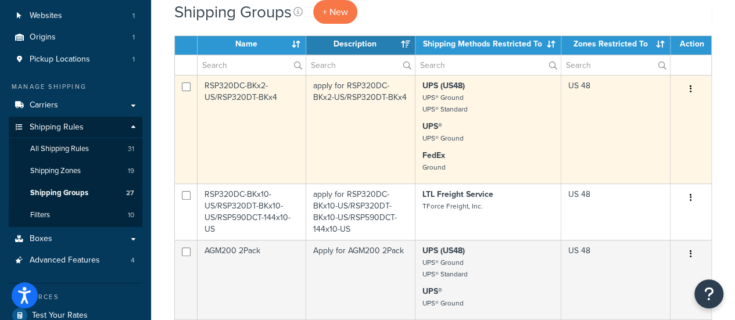
click at [691, 91] on icon "button" at bounding box center [691, 89] width 2 height 8
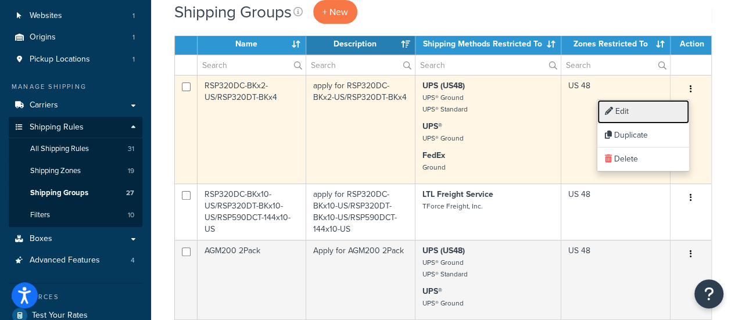
click at [617, 113] on link "Edit" at bounding box center [643, 112] width 92 height 24
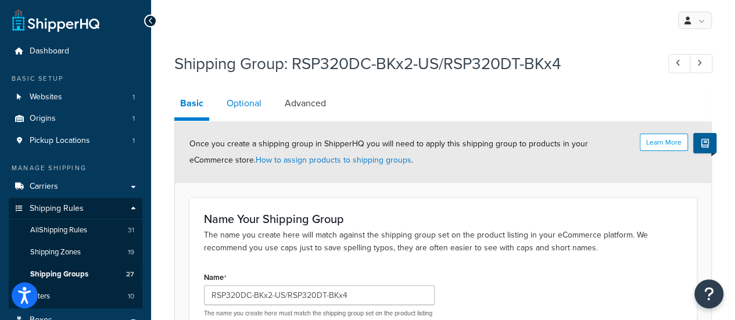
click at [242, 104] on link "Optional" at bounding box center [244, 103] width 46 height 28
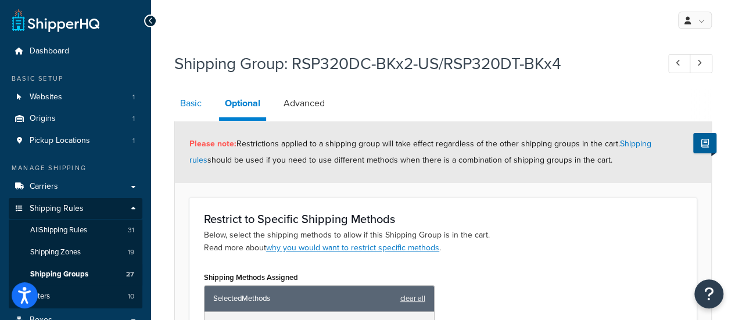
click at [194, 103] on link "Basic" at bounding box center [190, 103] width 33 height 28
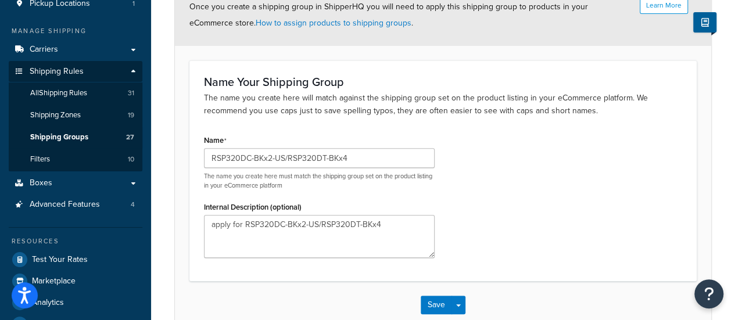
scroll to position [203, 0]
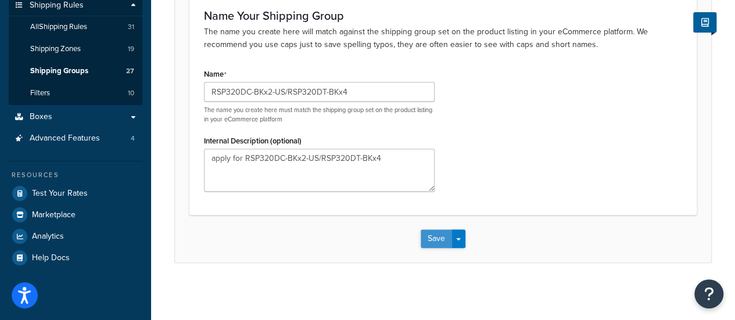
click at [426, 243] on button "Save" at bounding box center [436, 238] width 31 height 19
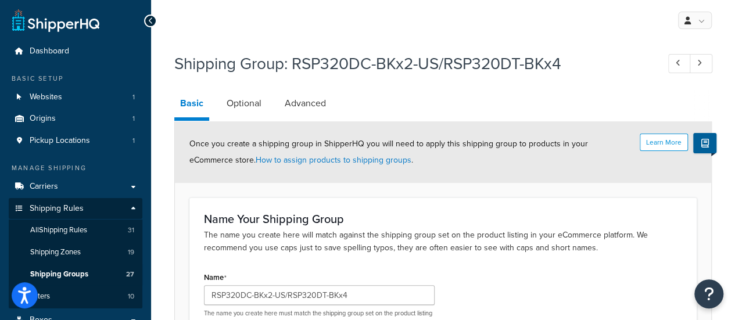
scroll to position [173, 0]
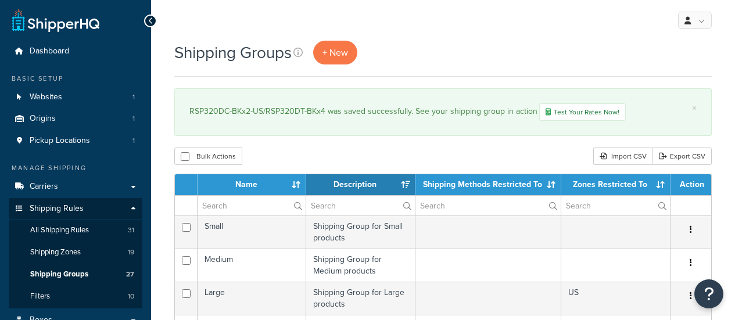
select select "15"
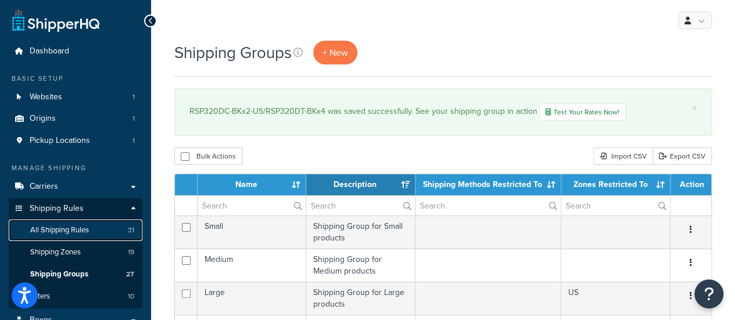
click at [67, 232] on span "All Shipping Rules" at bounding box center [59, 230] width 59 height 10
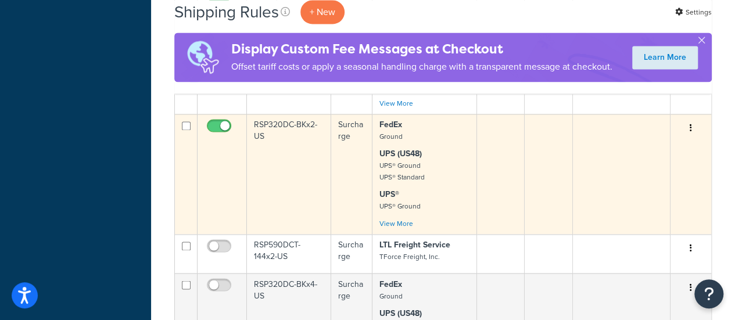
scroll to position [755, 0]
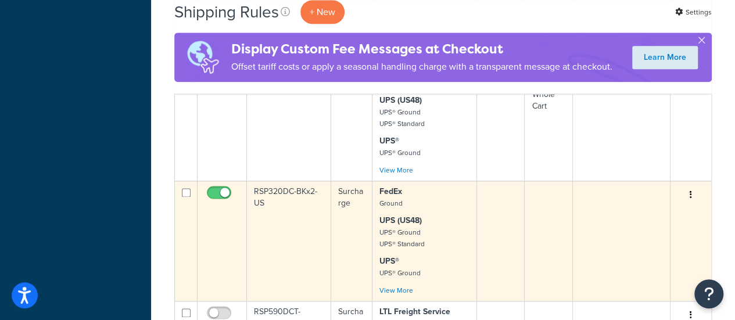
click at [281, 192] on td "RSP320DC-BKx2-US" at bounding box center [289, 241] width 84 height 120
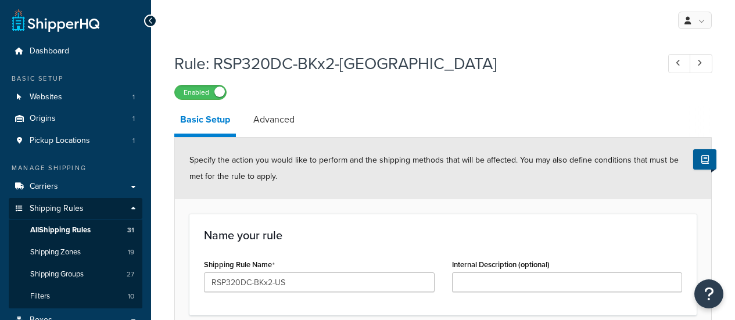
select select "ITEM"
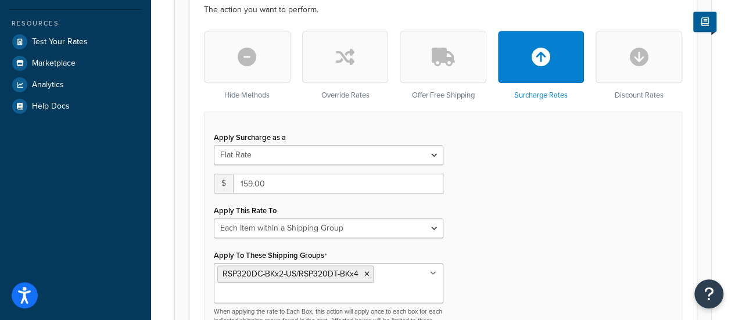
scroll to position [407, 0]
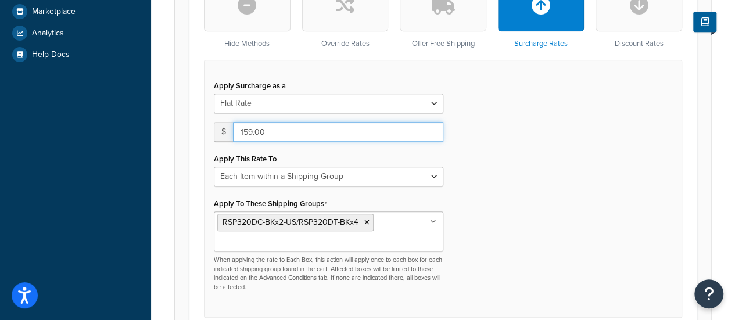
click at [278, 132] on input "159.00" at bounding box center [338, 132] width 210 height 20
drag, startPoint x: 295, startPoint y: 137, endPoint x: 208, endPoint y: 137, distance: 87.1
click at [208, 137] on div "Apply Surcharge as a Flat Rate Percentage Flat Rate & Percentage $ 159.00 Apply…" at bounding box center [328, 184] width 247 height 214
type input "159"
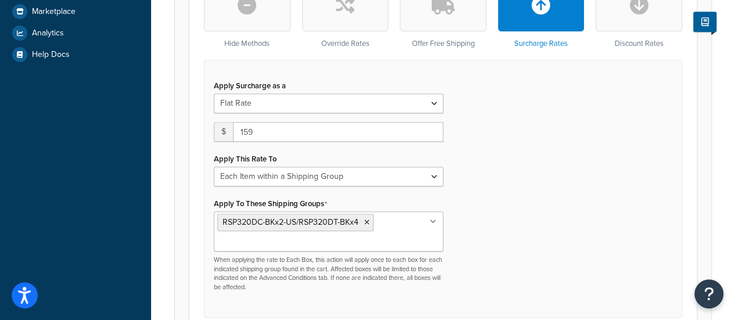
click at [536, 167] on div "Apply Surcharge as a Flat Rate Percentage Flat Rate & Percentage $ 159 Apply Th…" at bounding box center [443, 189] width 478 height 258
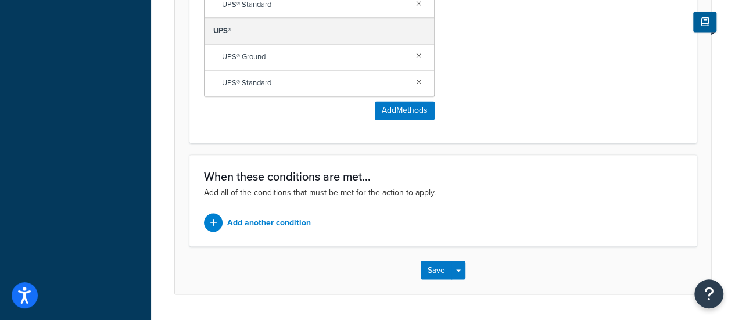
scroll to position [993, 0]
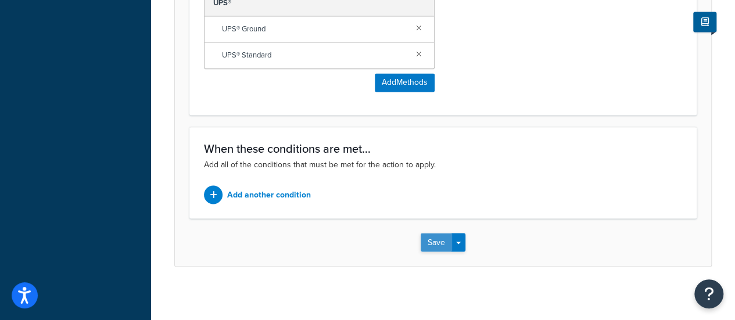
click at [440, 239] on button "Save" at bounding box center [436, 242] width 31 height 19
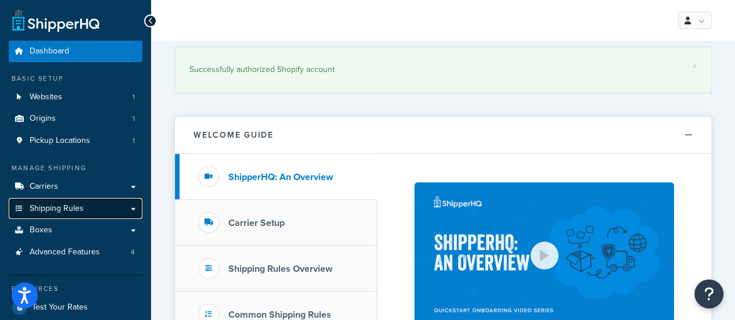
click at [60, 213] on span "Shipping Rules" at bounding box center [57, 209] width 54 height 10
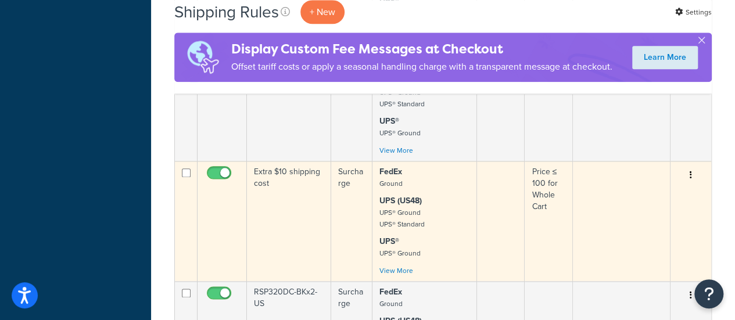
scroll to position [813, 0]
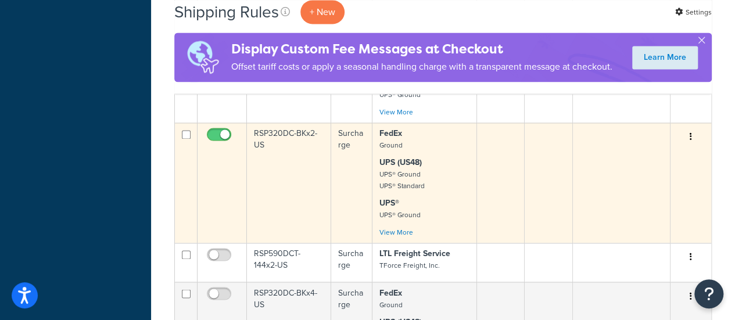
click at [274, 135] on td "RSP320DC-BKx2-US" at bounding box center [289, 183] width 84 height 120
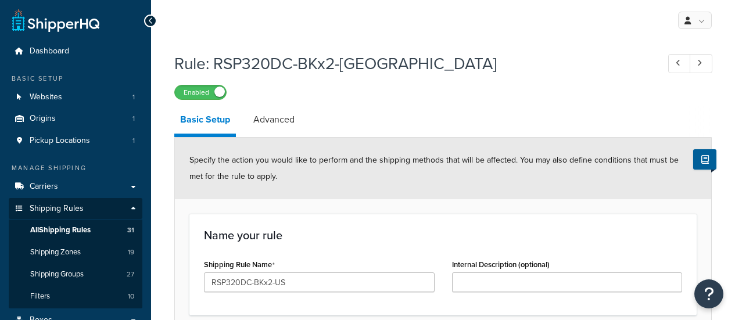
select select "ITEM"
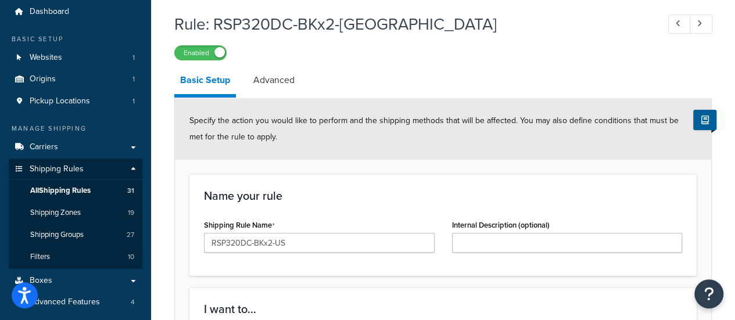
scroll to position [58, 0]
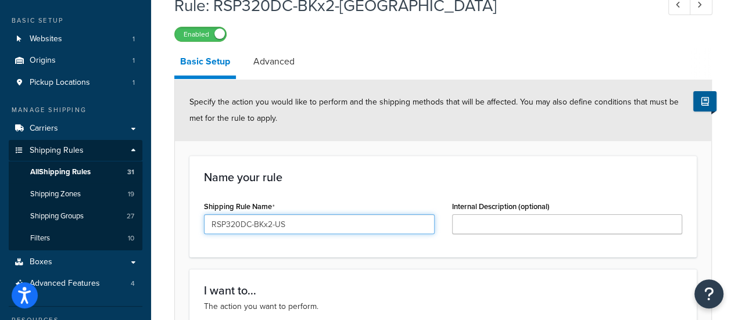
click at [295, 225] on input "RSP320DC-BKx2-US" at bounding box center [319, 224] width 231 height 20
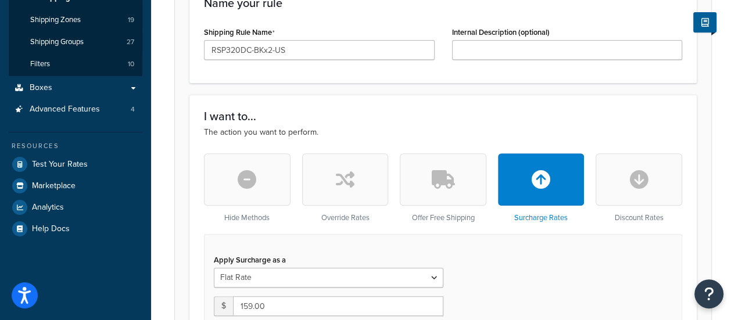
click at [316, 103] on div "I want to... The action you want to perform. Hide Methods Override Rates Offer …" at bounding box center [442, 301] width 507 height 412
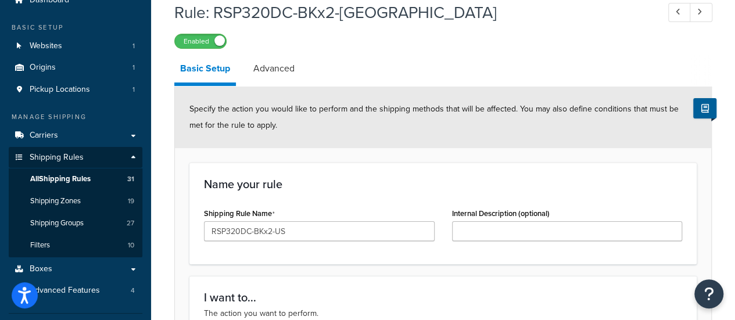
scroll to position [0, 0]
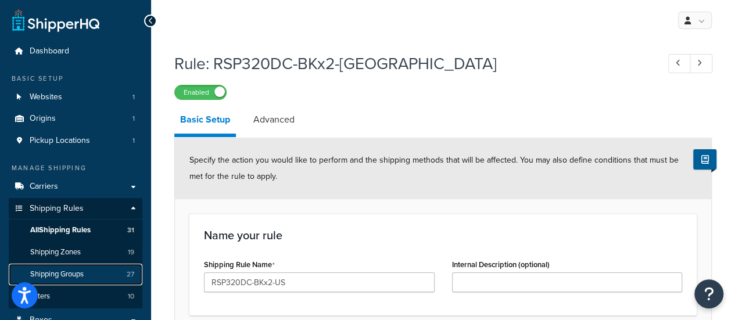
click at [76, 277] on span "Shipping Groups" at bounding box center [56, 275] width 53 height 10
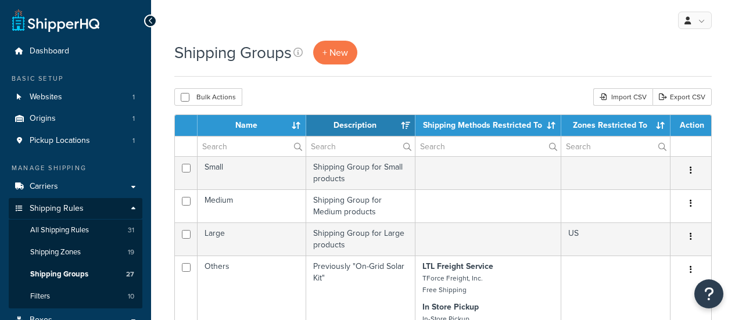
select select "15"
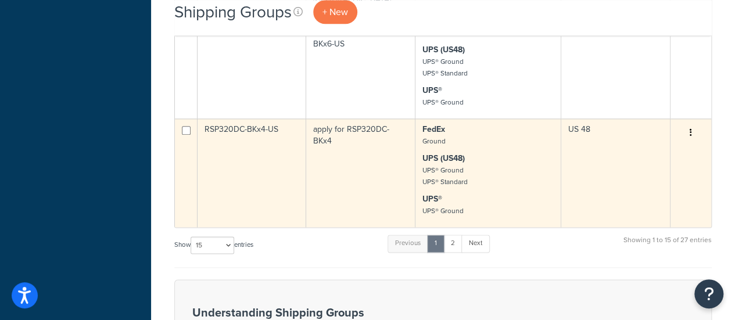
scroll to position [639, 0]
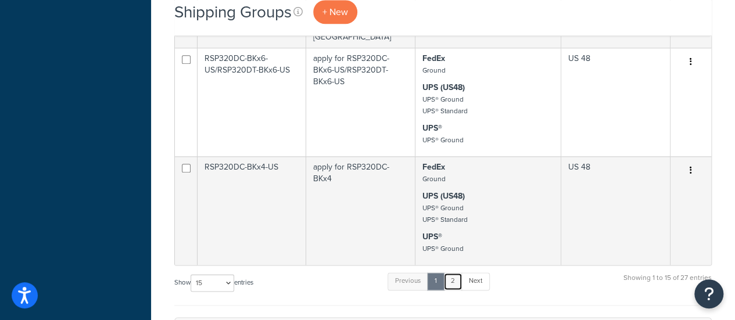
click at [451, 273] on link "2" at bounding box center [452, 280] width 19 height 17
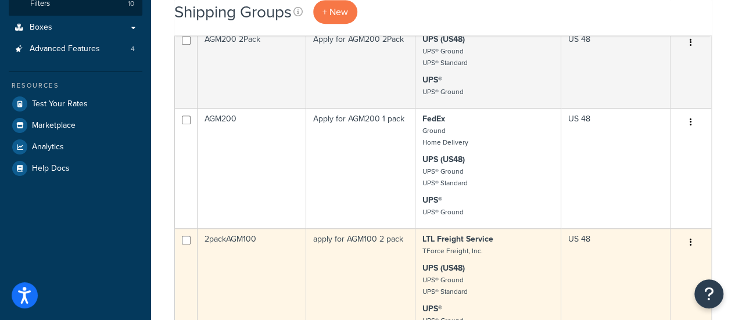
scroll to position [23, 0]
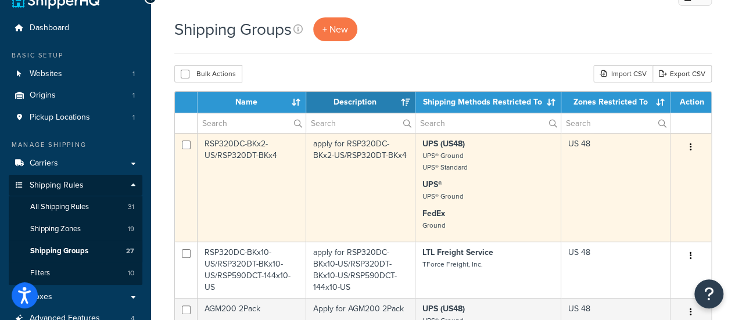
click at [231, 144] on td "RSP320DC-BKx2-US/RSP320DT-BKx4" at bounding box center [252, 187] width 109 height 109
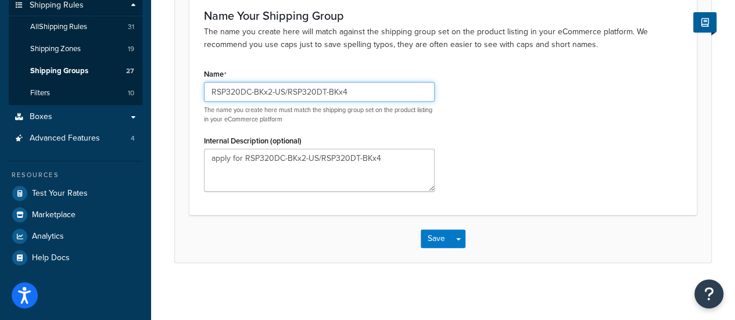
drag, startPoint x: 284, startPoint y: 92, endPoint x: 399, endPoint y: 98, distance: 115.2
click at [399, 98] on input "RSP320DC-BKx2-US/RSP320DT-BKx4" at bounding box center [319, 92] width 231 height 20
type input "RSP320DC-BKx2-US"
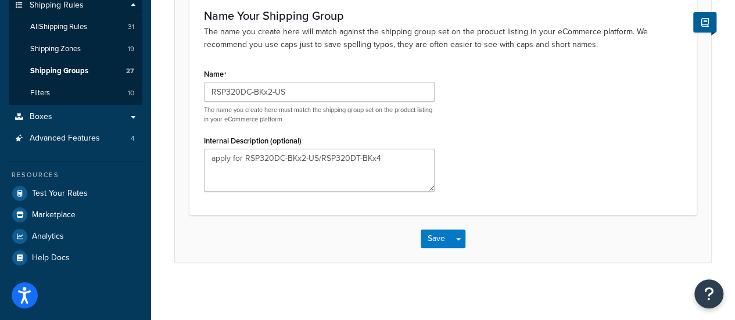
click at [508, 112] on div "Name RSP320DC-BKx2-US The name you create here must match the shipping group se…" at bounding box center [443, 133] width 496 height 135
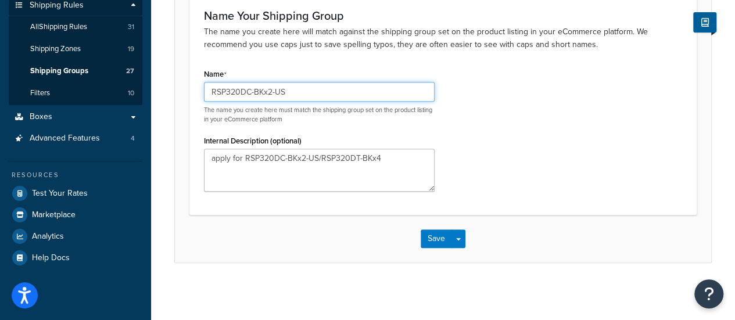
drag, startPoint x: 328, startPoint y: 89, endPoint x: 194, endPoint y: 91, distance: 133.6
click at [191, 90] on div "Name Your Shipping Group The name you create here will match against the shippi…" at bounding box center [442, 104] width 507 height 221
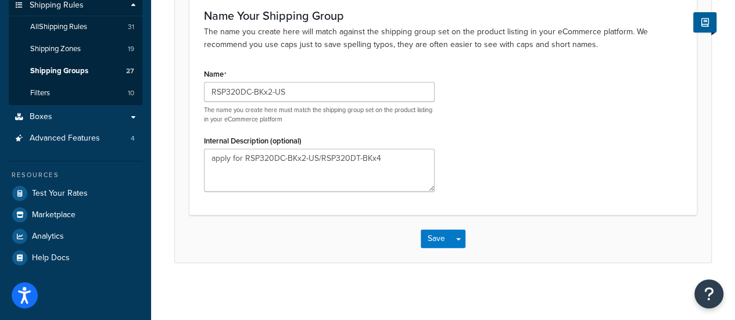
click at [512, 106] on div "Name RSP320DC-BKx2-US The name you create here must match the shipping group se…" at bounding box center [443, 133] width 496 height 135
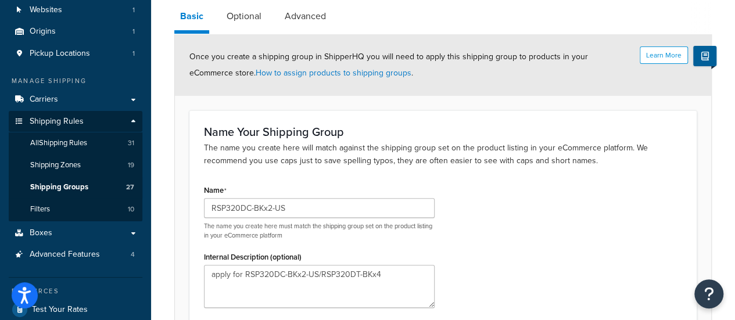
scroll to position [145, 0]
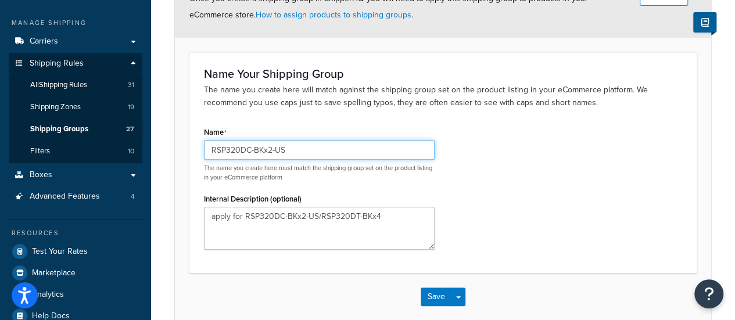
click at [317, 151] on input "RSP320DC-BKx2-US" at bounding box center [319, 150] width 231 height 20
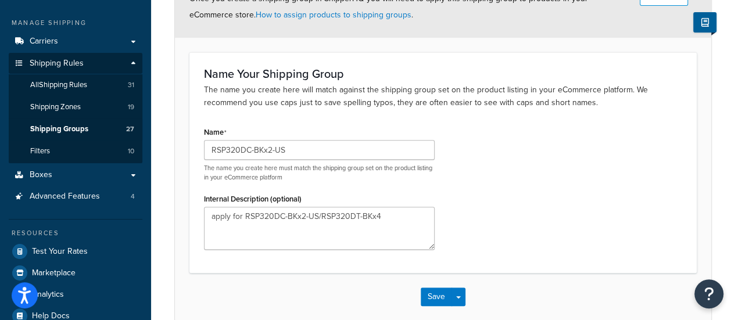
click at [476, 193] on div "Name RSP320DC-BKx2-US The name you create here must match the shipping group se…" at bounding box center [443, 191] width 496 height 135
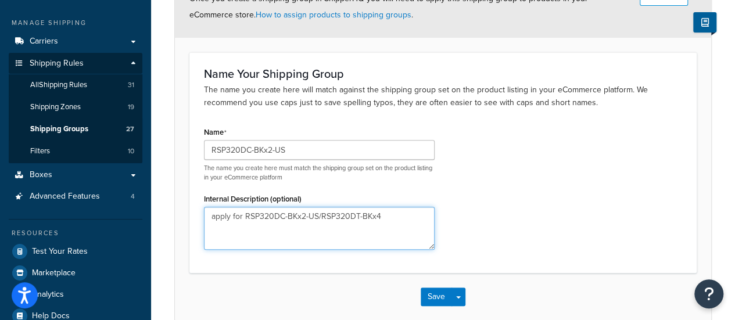
drag, startPoint x: 317, startPoint y: 220, endPoint x: 421, endPoint y: 230, distance: 105.0
click at [418, 230] on textarea "apply for RSP320DC-BKx2-US/RSP320DT-BKx4" at bounding box center [319, 228] width 231 height 43
type textarea "apply for RSP320DC-BKx2-US"
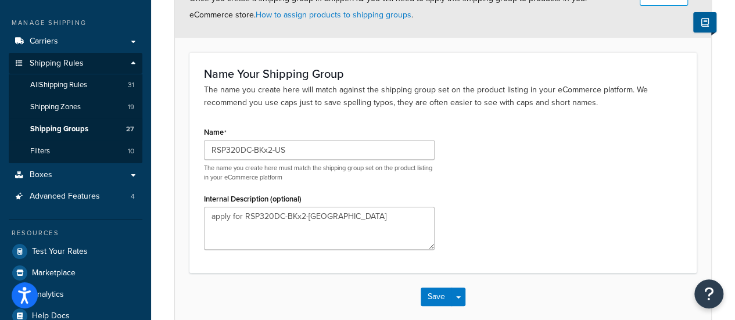
click at [539, 203] on div "Name RSP320DC-BKx2-US The name you create here must match the shipping group se…" at bounding box center [443, 191] width 496 height 135
click at [436, 293] on button "Save" at bounding box center [436, 297] width 31 height 19
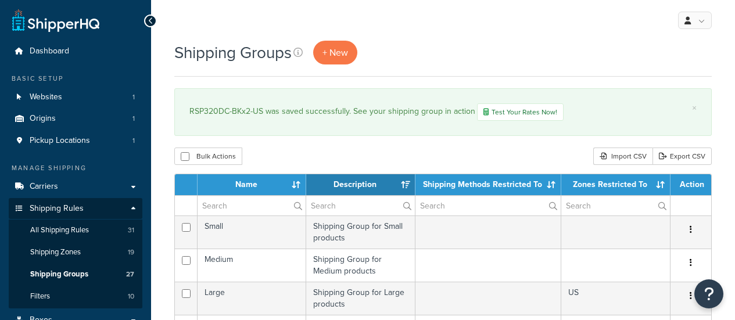
select select "15"
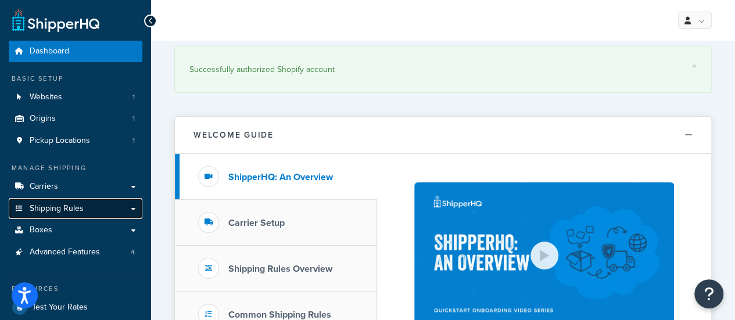
click at [65, 204] on span "Shipping Rules" at bounding box center [57, 209] width 54 height 10
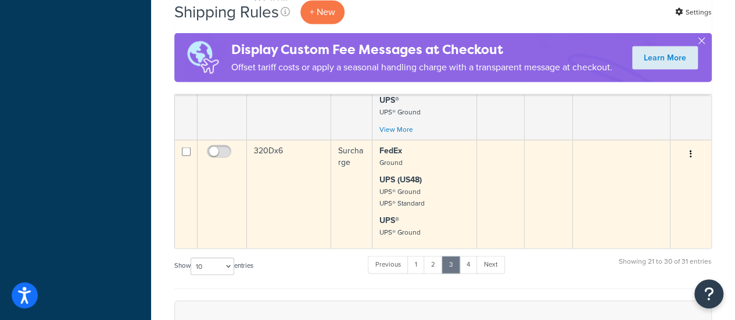
scroll to position [1162, 0]
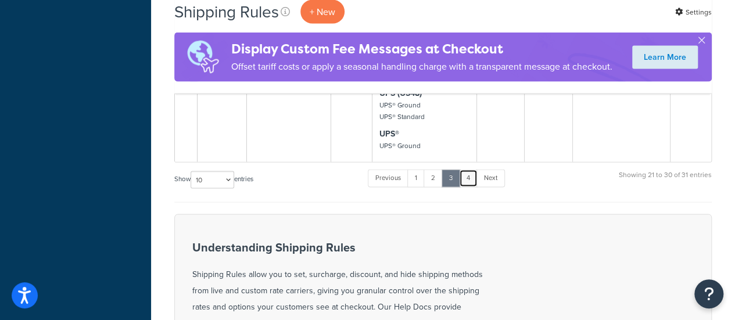
click at [472, 181] on link "4" at bounding box center [468, 178] width 19 height 17
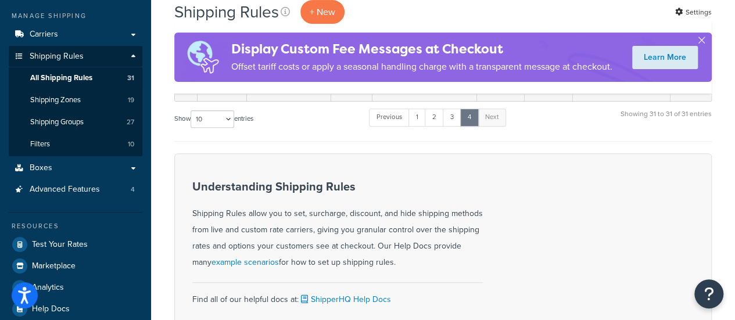
scroll to position [0, 0]
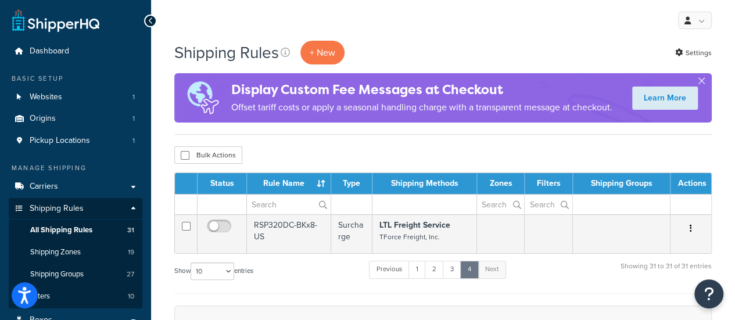
click at [430, 260] on div "Previous 1 2 3 4 Next" at bounding box center [437, 272] width 137 height 25
click at [432, 264] on link "2" at bounding box center [434, 269] width 19 height 17
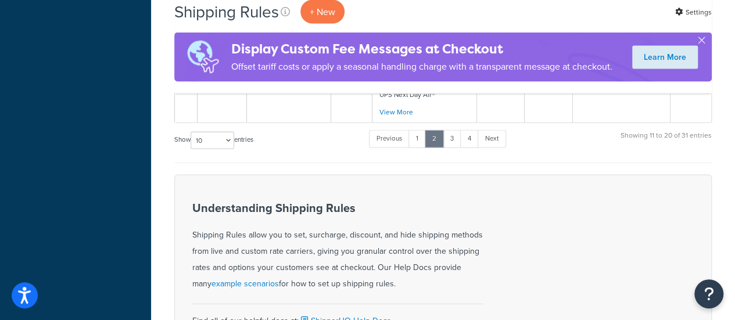
scroll to position [1067, 0]
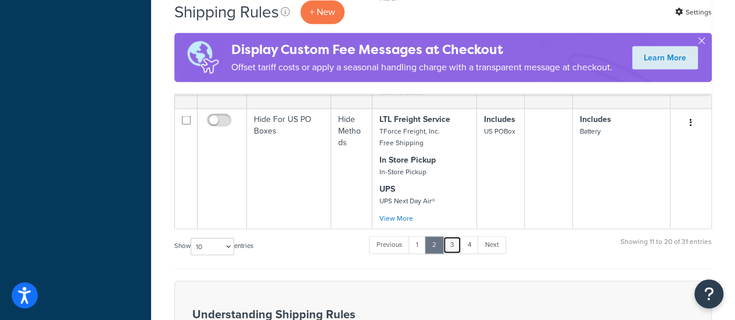
click at [453, 236] on link "3" at bounding box center [452, 244] width 19 height 17
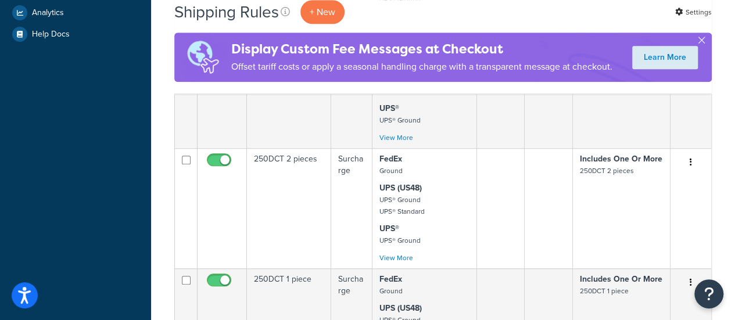
scroll to position [21, 0]
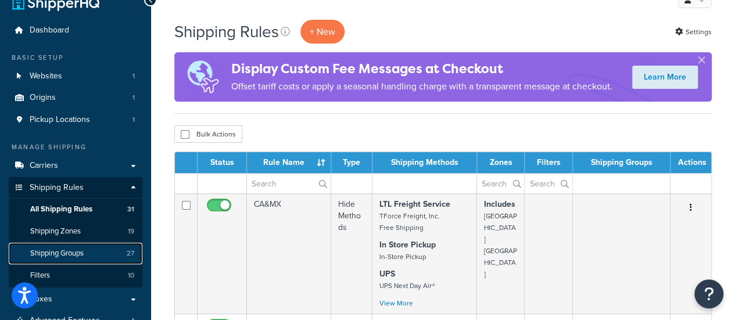
click at [66, 256] on span "Shipping Groups" at bounding box center [56, 254] width 53 height 10
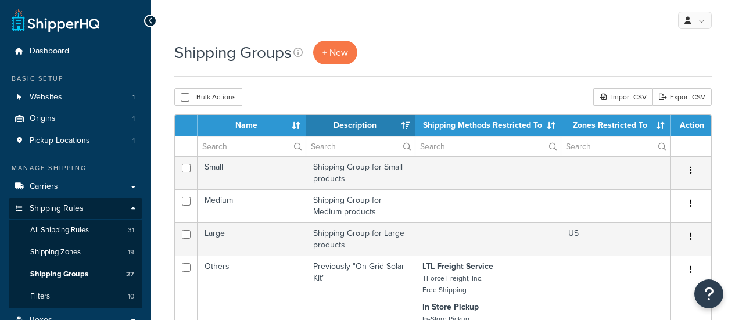
select select "15"
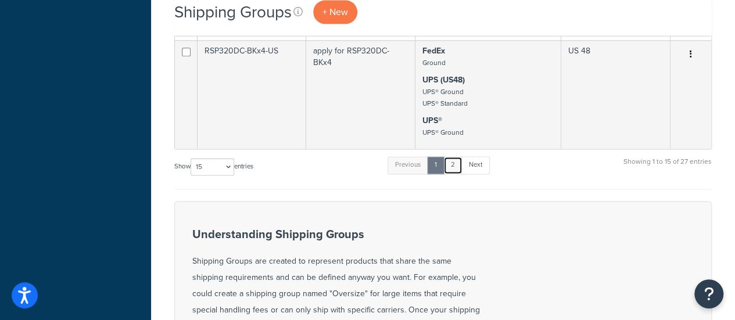
click at [456, 159] on link "2" at bounding box center [452, 164] width 19 height 17
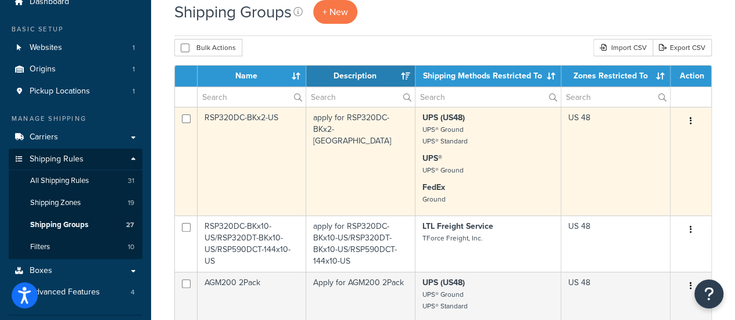
scroll to position [23, 0]
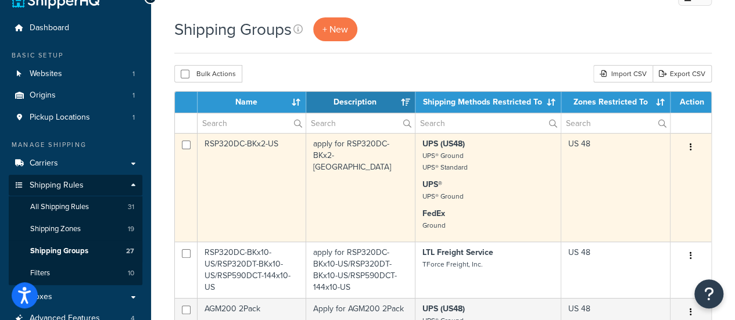
click at [258, 145] on td "RSP320DC-BKx2-US" at bounding box center [252, 187] width 109 height 109
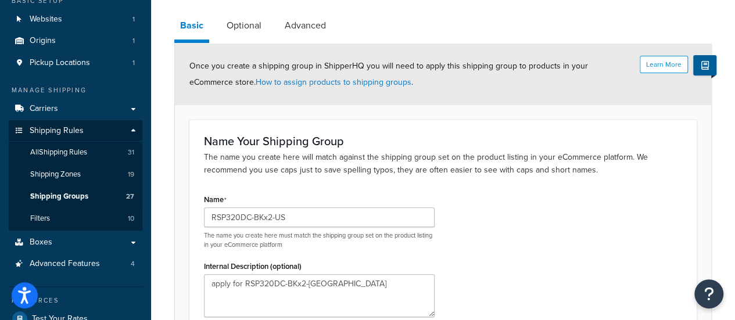
scroll to position [29, 0]
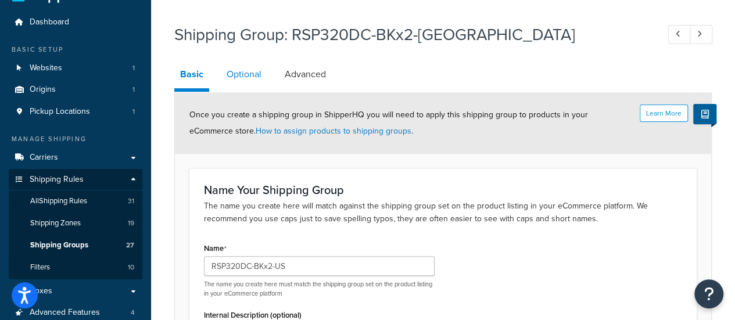
click at [263, 71] on link "Optional" at bounding box center [244, 74] width 46 height 28
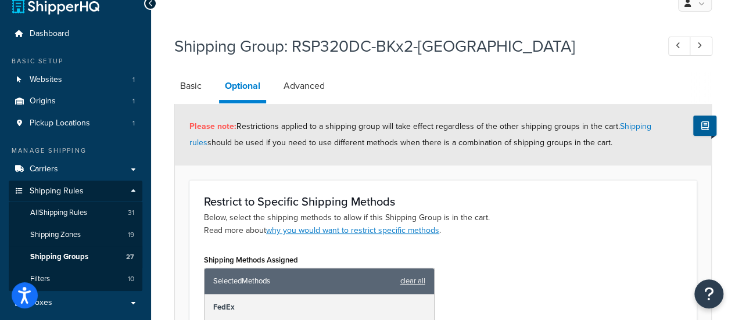
scroll to position [17, 0]
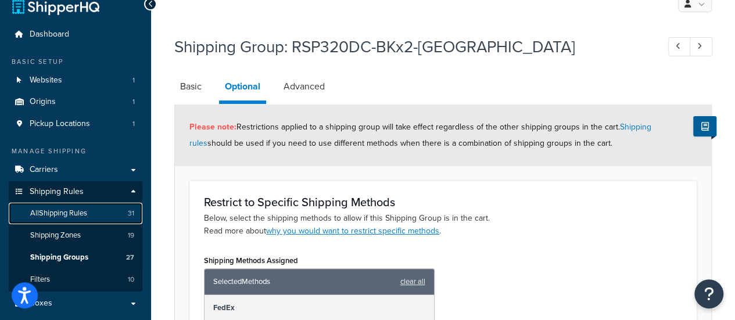
click at [77, 211] on span "All Shipping Rules" at bounding box center [58, 214] width 57 height 10
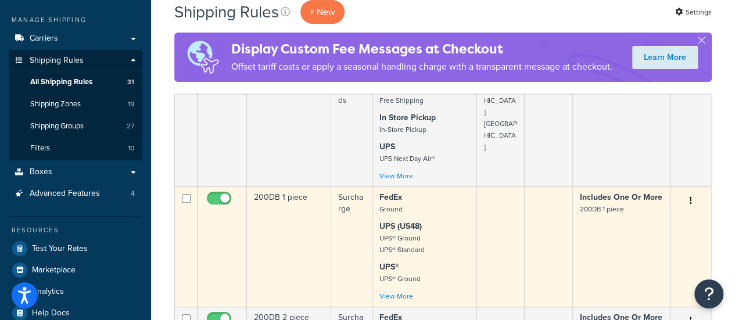
scroll to position [290, 0]
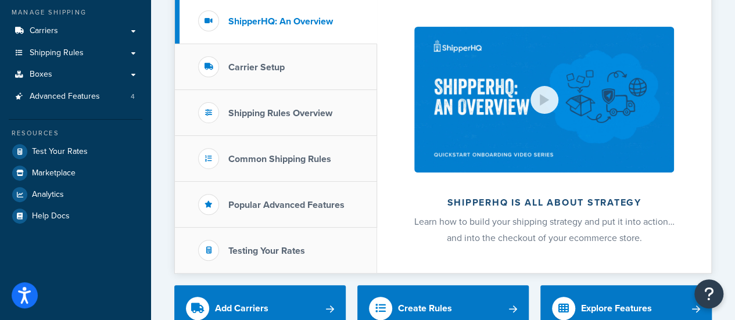
scroll to position [174, 0]
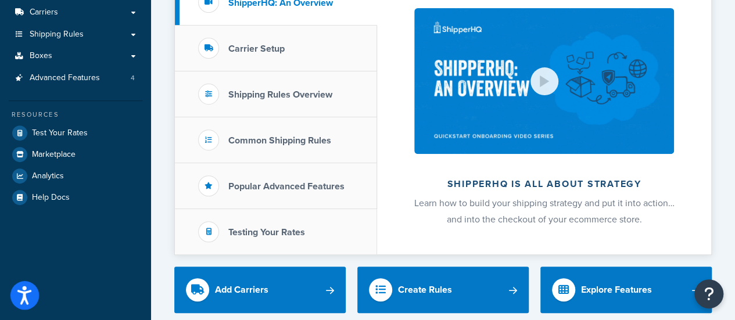
click at [19, 304] on icon "Open accessiBe: accessibility options, statement and help" at bounding box center [24, 295] width 14 height 19
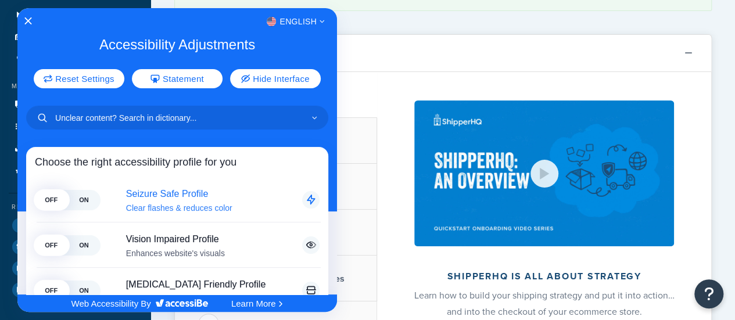
scroll to position [0, 0]
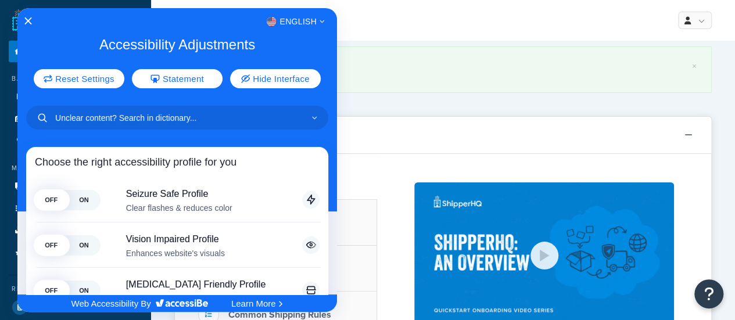
click at [459, 13] on div at bounding box center [367, 160] width 735 height 320
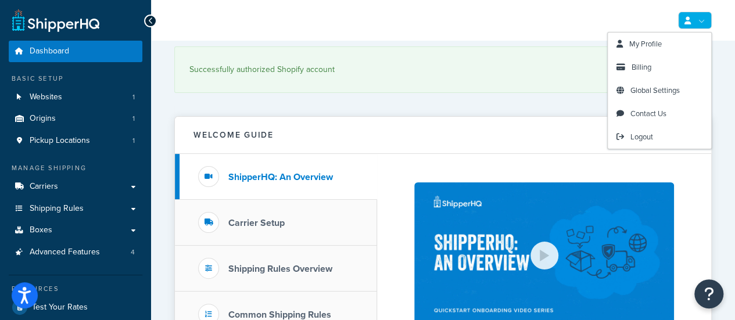
click at [691, 23] on link at bounding box center [695, 20] width 34 height 17
click at [661, 113] on span "Contact Us" at bounding box center [648, 113] width 36 height 11
click at [676, 19] on ul "My Profile Billing Global Settings Contact Us Logout" at bounding box center [694, 20] width 36 height 17
click at [691, 19] on link at bounding box center [695, 20] width 34 height 17
click at [654, 117] on span "Contact Us" at bounding box center [648, 113] width 36 height 11
